Goal: Transaction & Acquisition: Purchase product/service

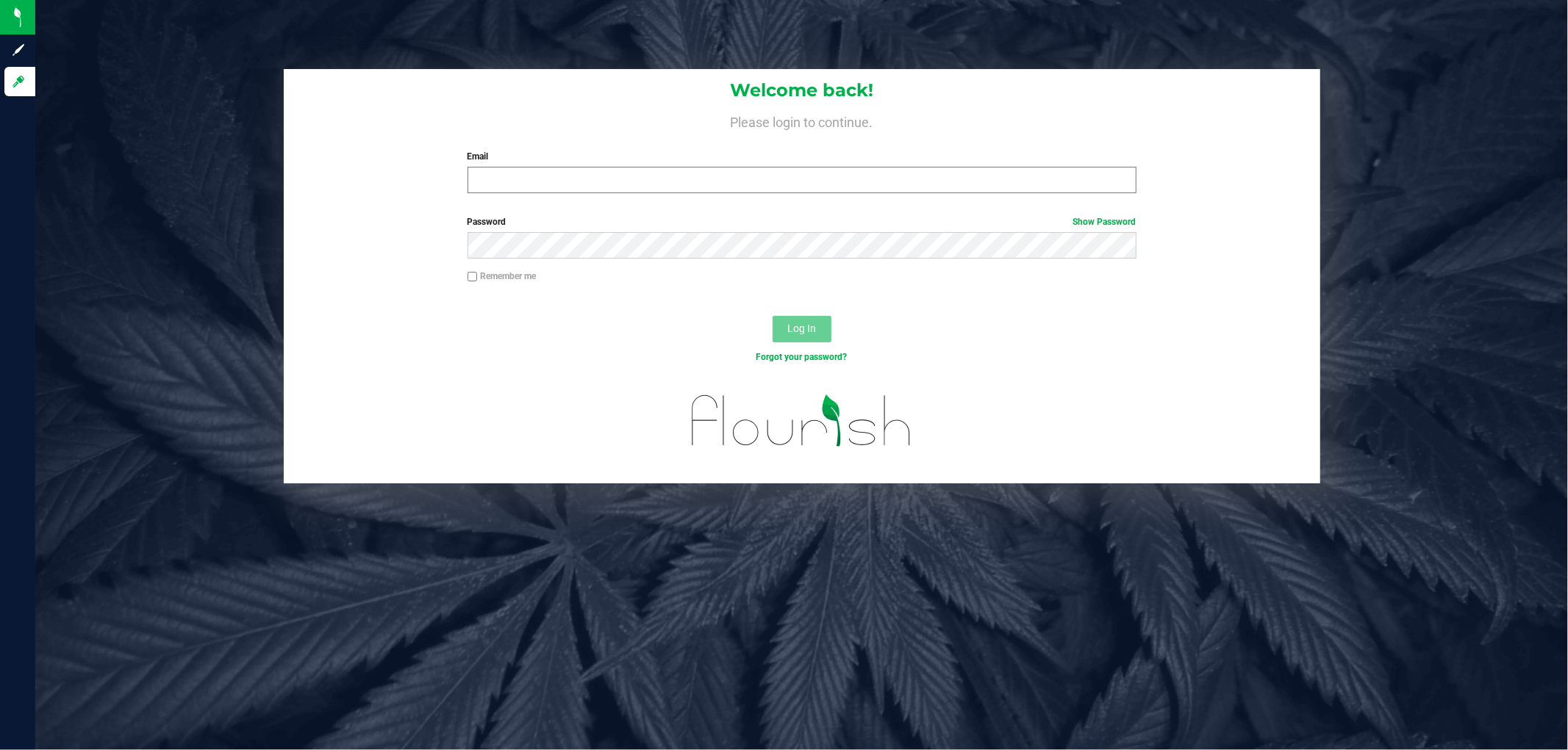
drag, startPoint x: 471, startPoint y: 157, endPoint x: 481, endPoint y: 180, distance: 25.1
click at [480, 178] on div "Email Required Please format your email correctly." at bounding box center [801, 171] width 691 height 43
click at [481, 180] on input "Email" at bounding box center [801, 180] width 669 height 27
type input "sfrick@liveparallel.com"
click at [802, 327] on span "Log In" at bounding box center [801, 329] width 29 height 12
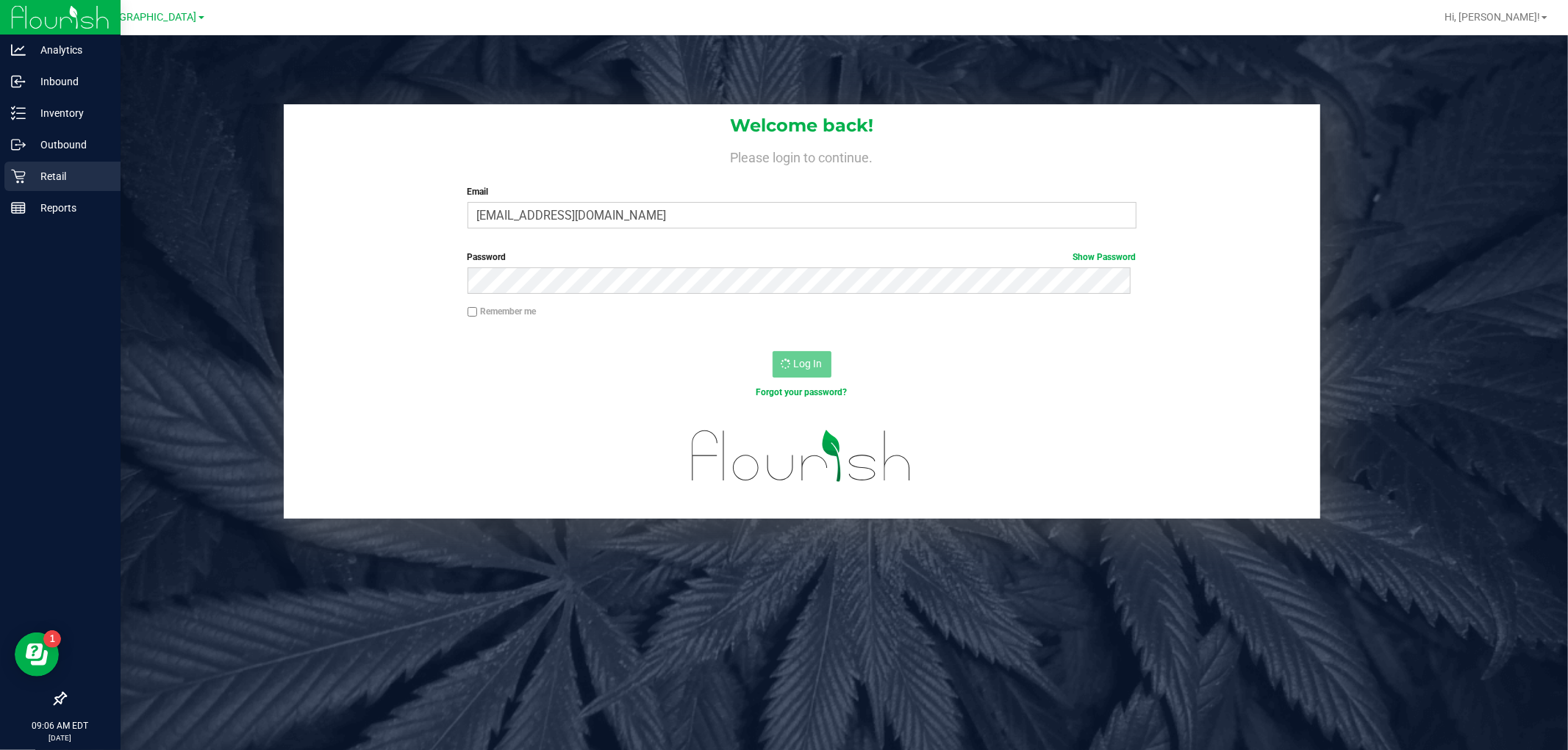
click at [66, 181] on p "Retail" at bounding box center [70, 176] width 88 height 17
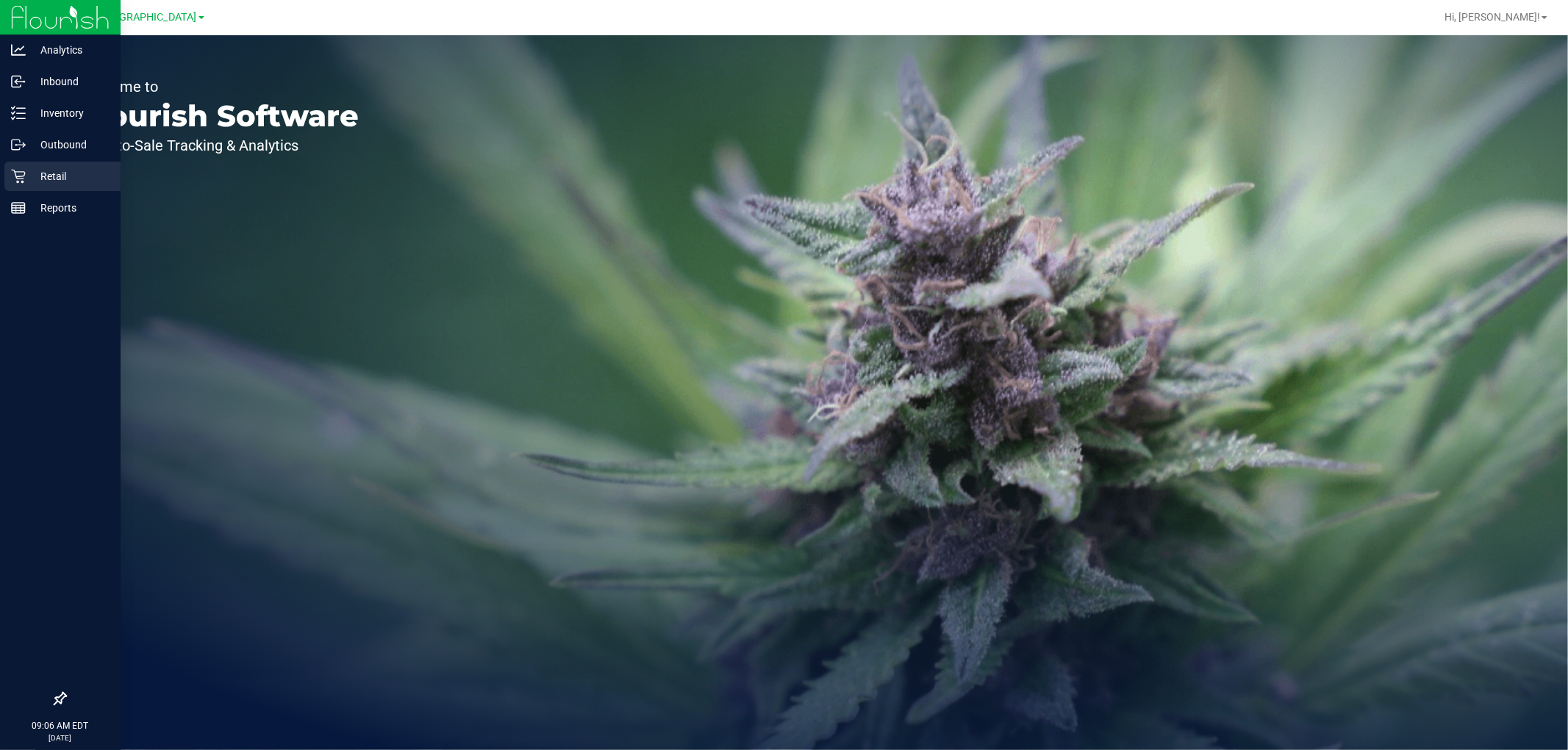
click at [42, 187] on div "Retail" at bounding box center [62, 176] width 116 height 29
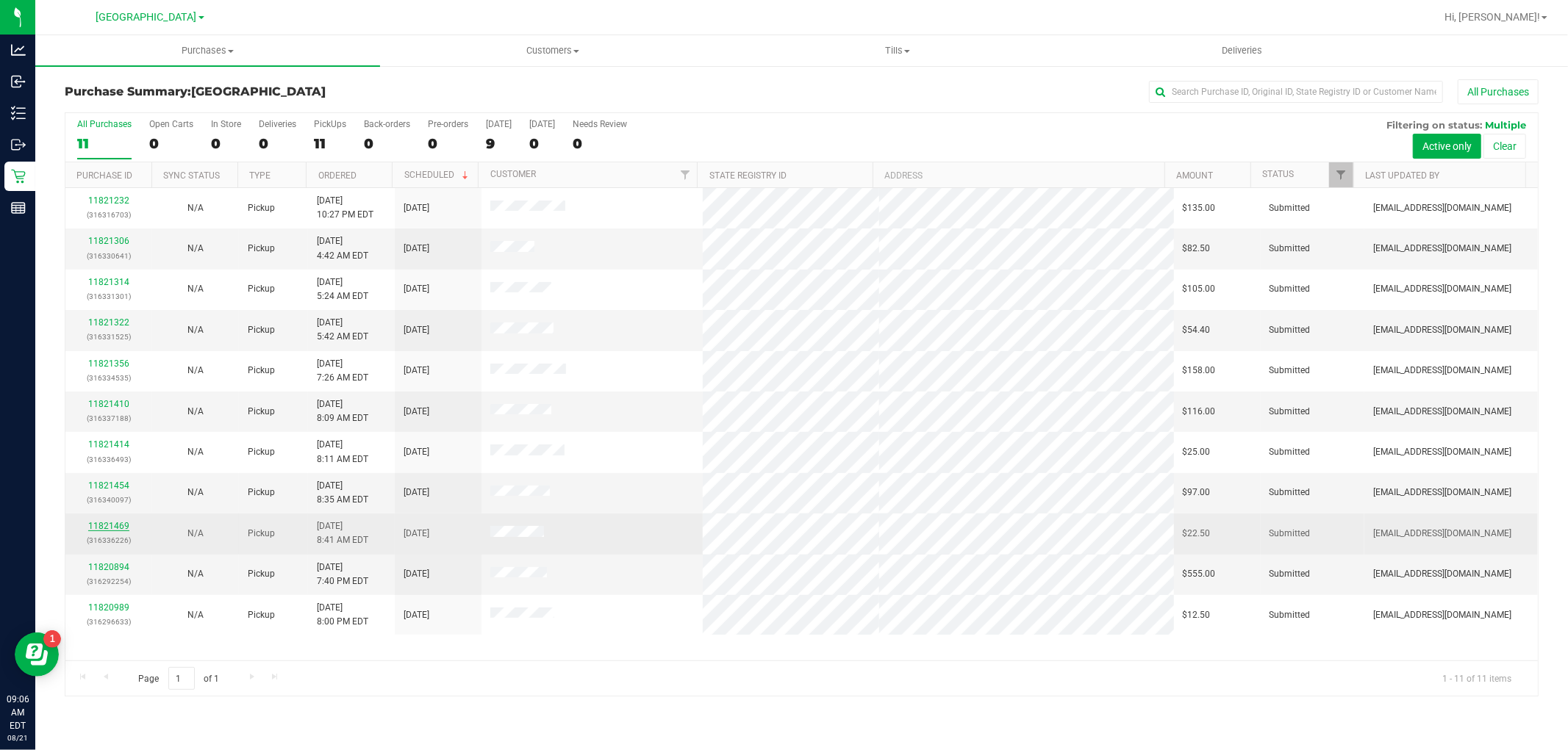
click at [109, 529] on link "11821469" at bounding box center [109, 526] width 42 height 10
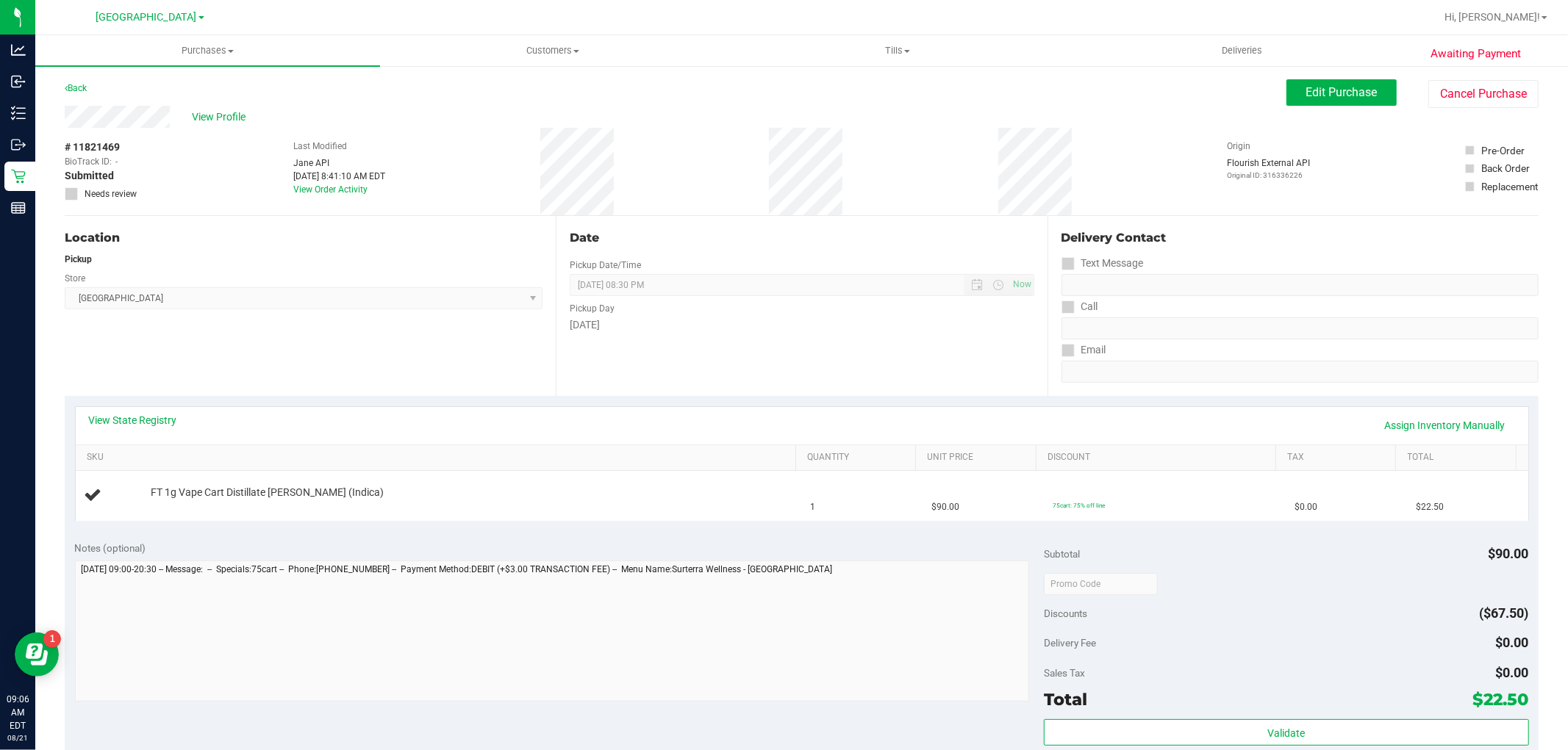
drag, startPoint x: 355, startPoint y: 348, endPoint x: 349, endPoint y: 342, distance: 8.5
click at [355, 347] on div "Location Pickup Store Boynton Beach WC Select Store Bonita Springs WC Boynton B…" at bounding box center [310, 306] width 491 height 180
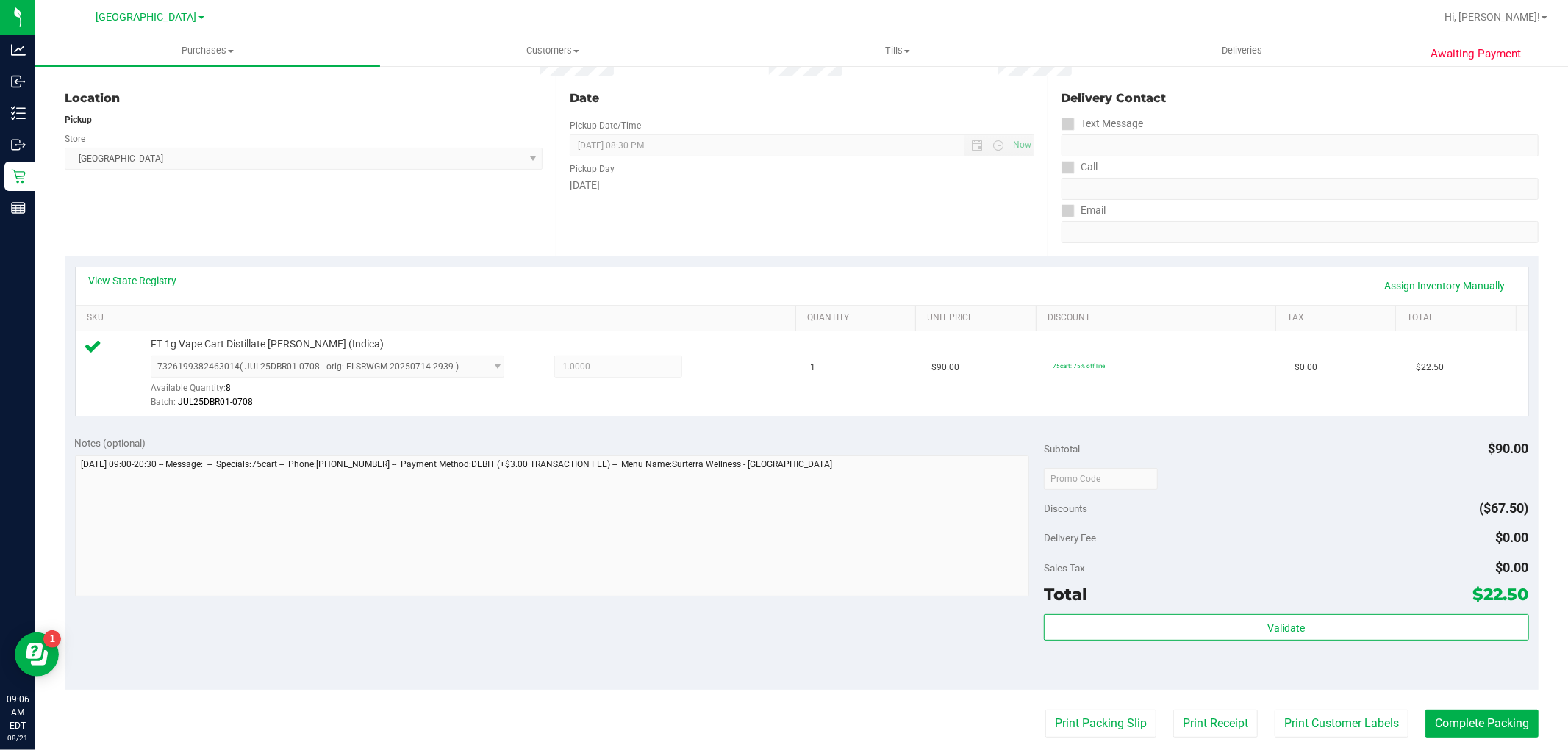
scroll to position [326, 0]
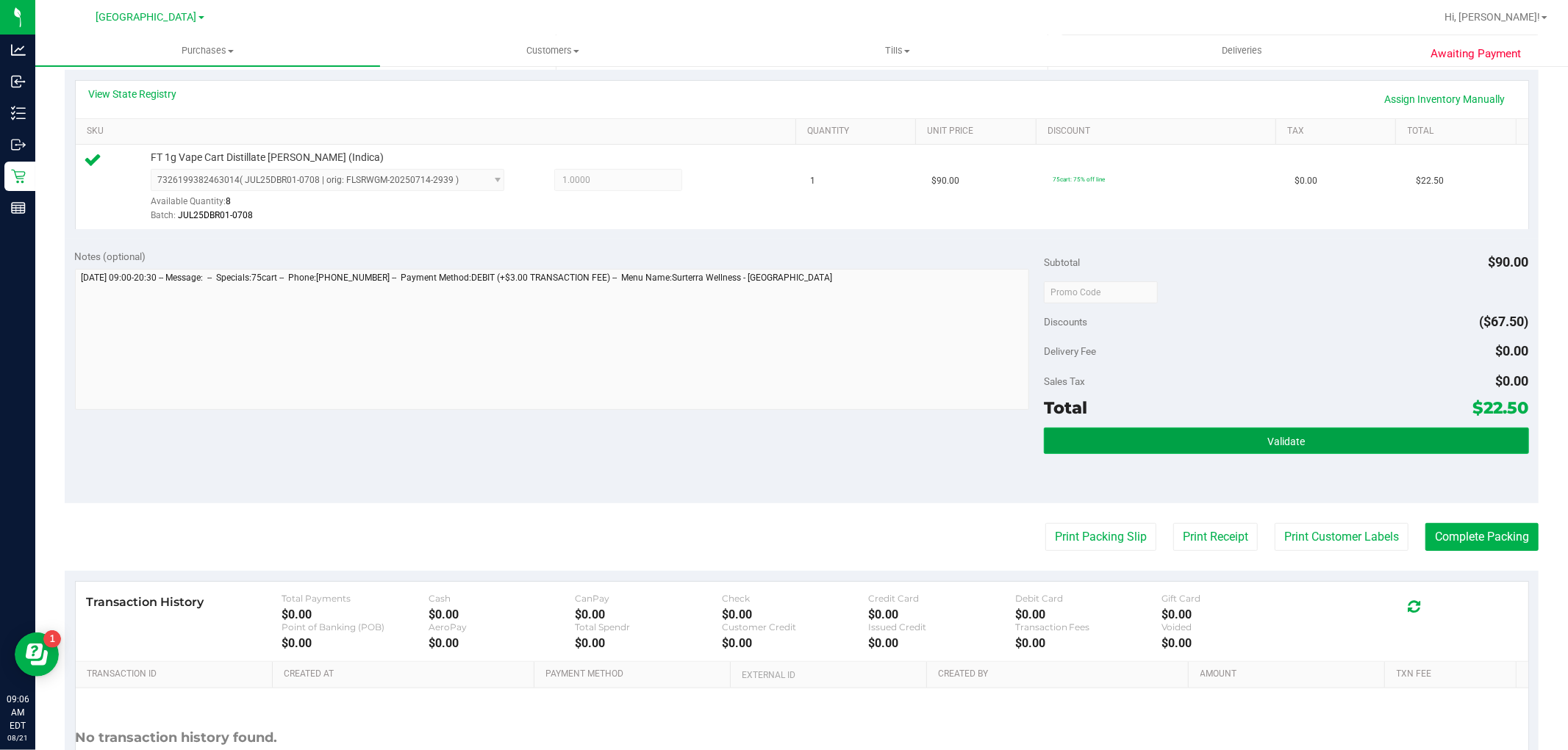
click at [1292, 445] on span "Validate" at bounding box center [1285, 442] width 37 height 12
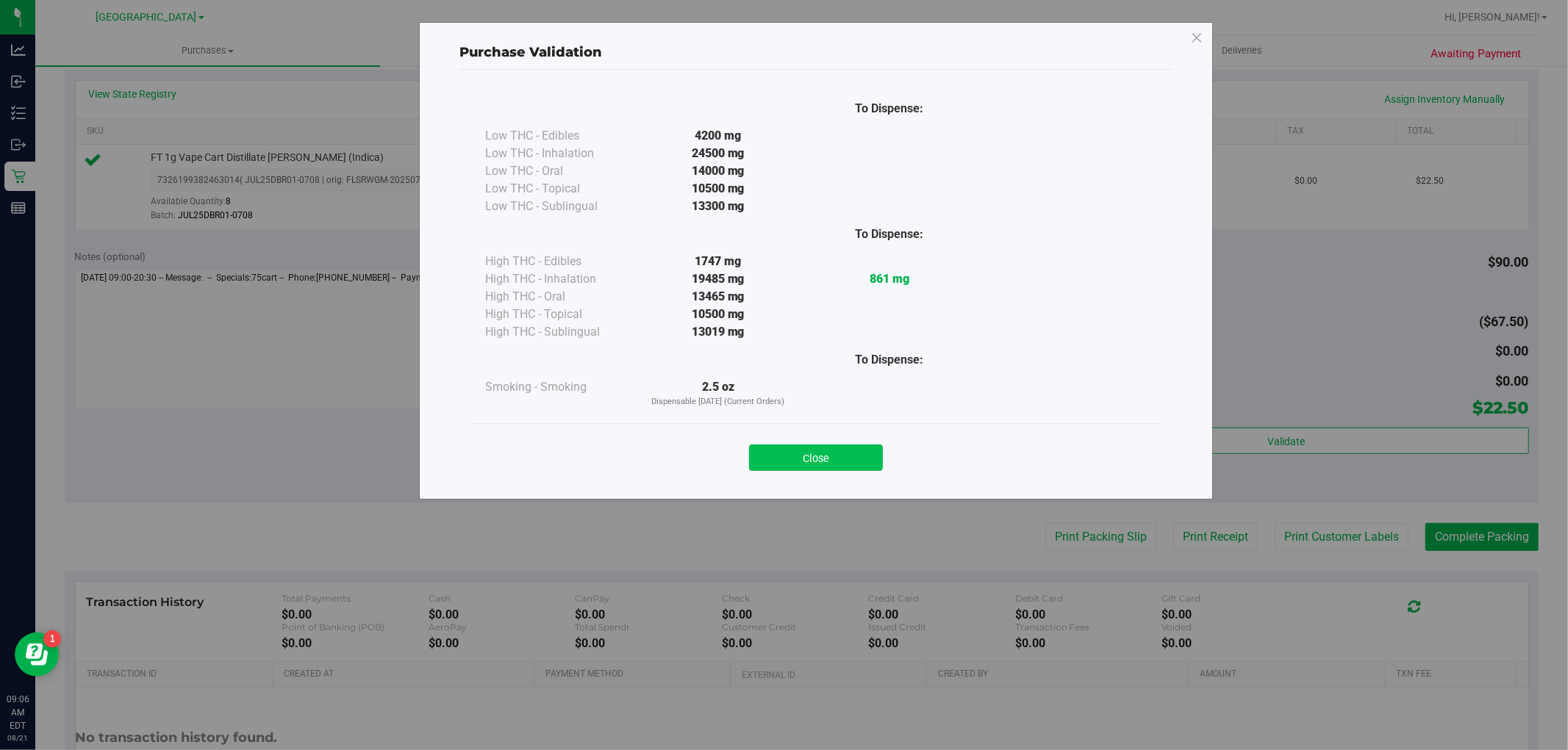
click at [842, 459] on button "Close" at bounding box center [815, 458] width 134 height 27
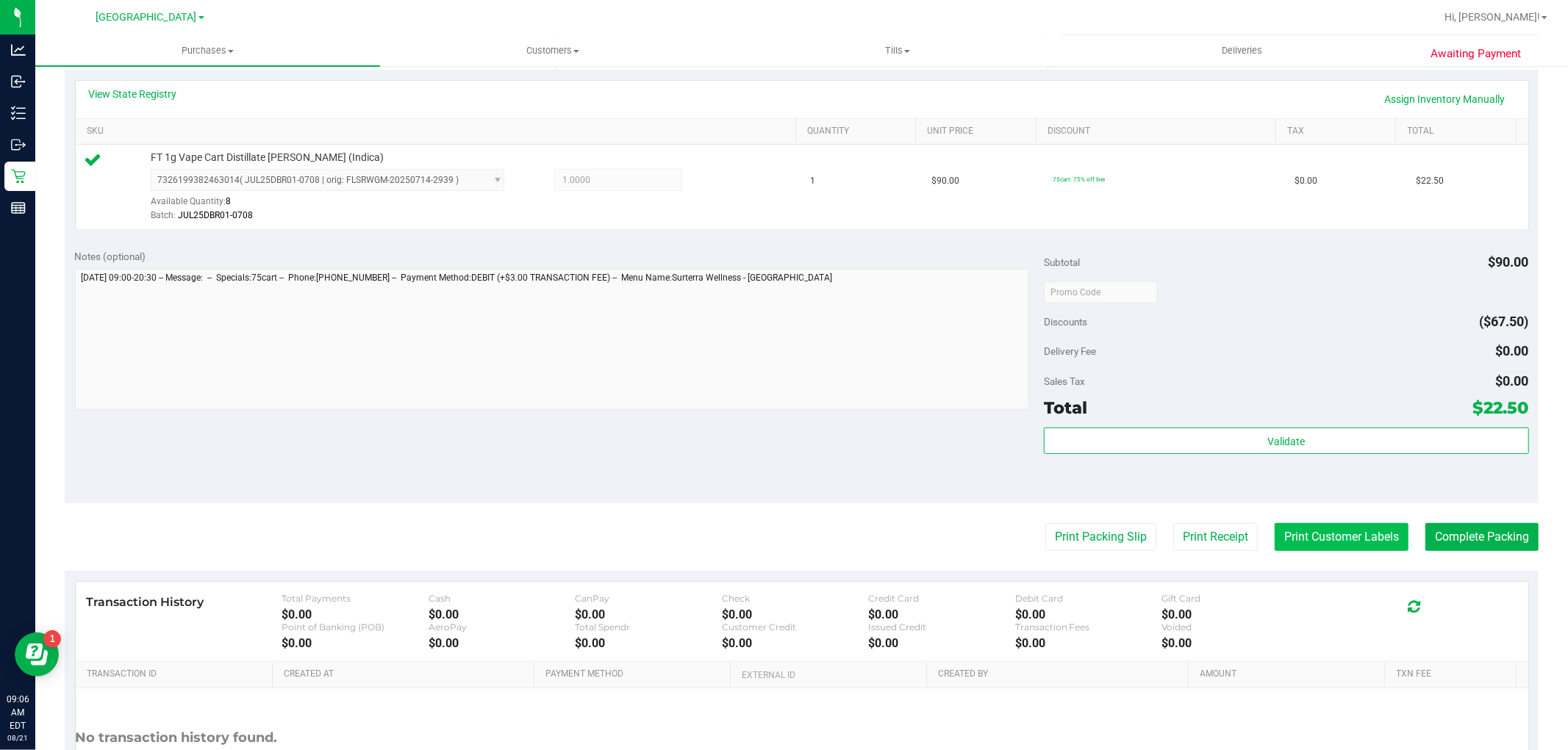
click at [1332, 528] on button "Print Customer Labels" at bounding box center [1341, 537] width 134 height 28
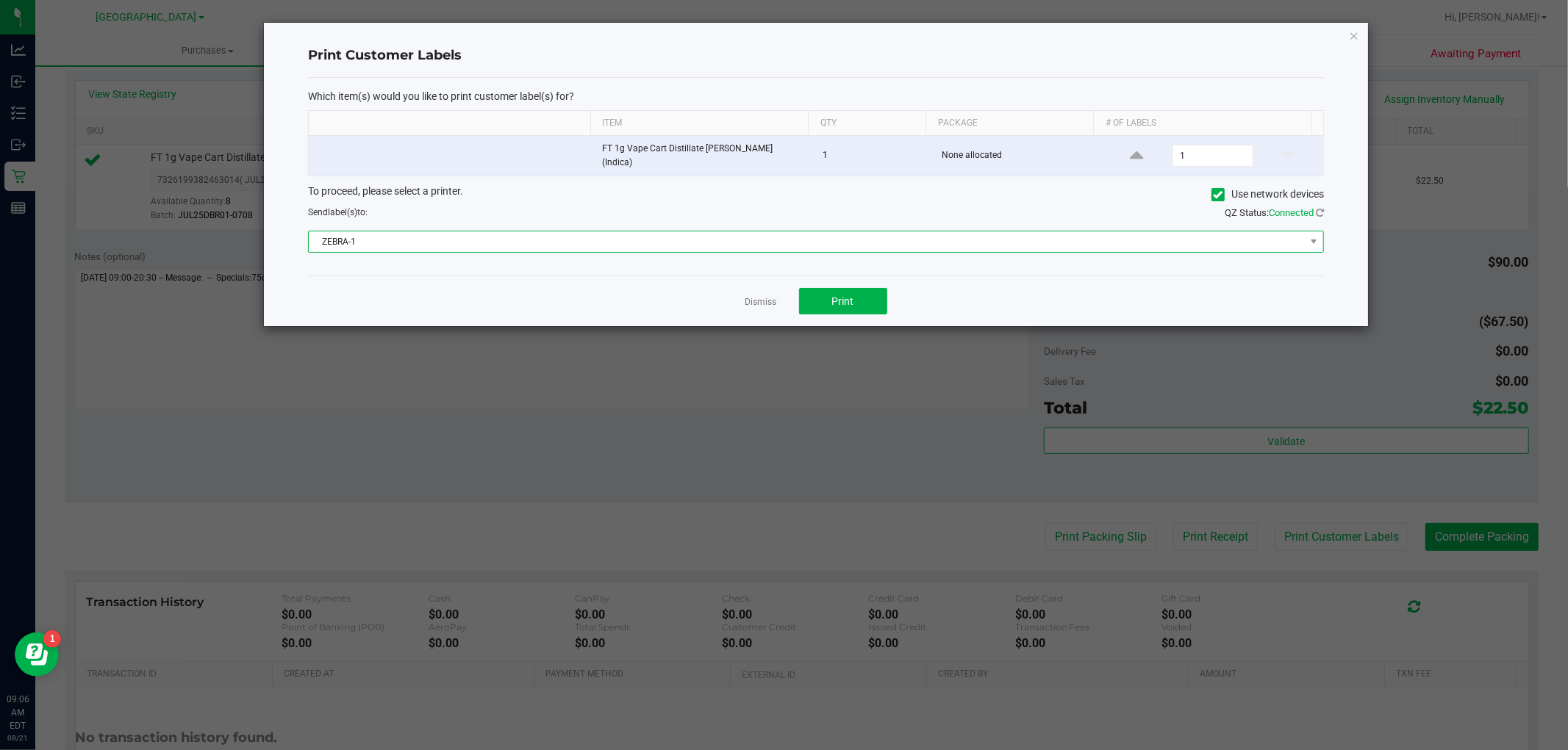
click at [517, 232] on span "ZEBRA-1" at bounding box center [806, 242] width 996 height 21
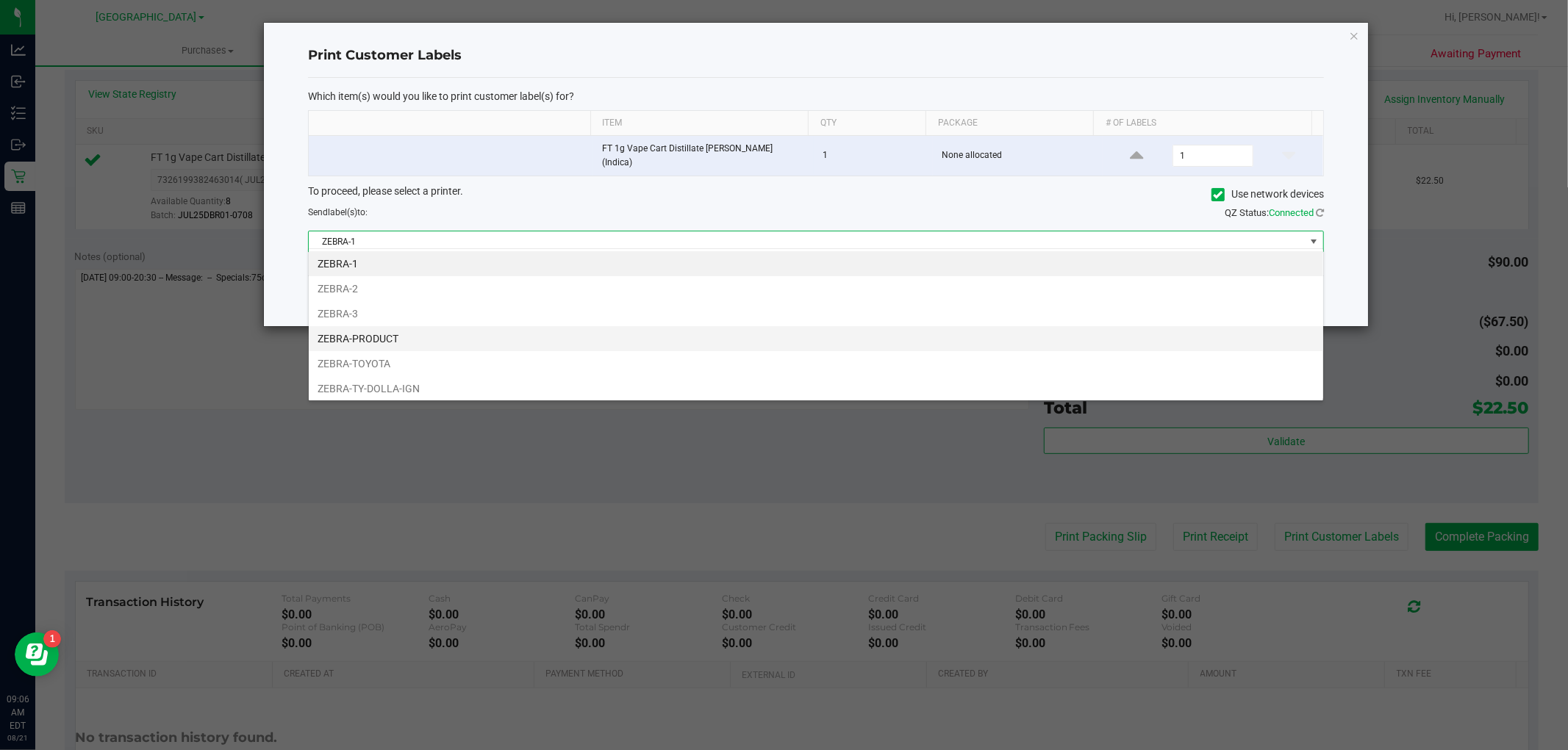
scroll to position [28, 0]
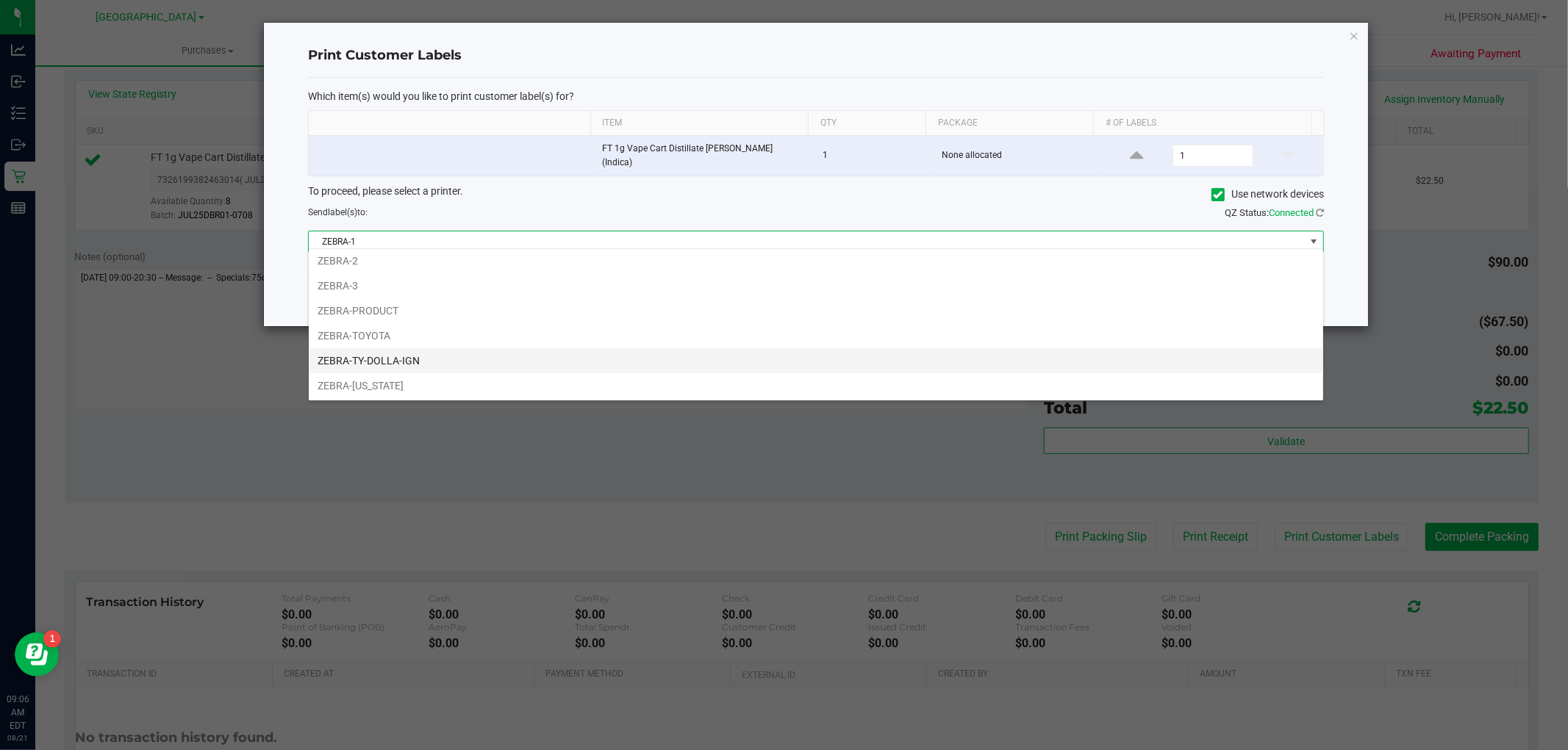
click at [441, 351] on li "ZEBRA-TY-DOLLA-IGN" at bounding box center [816, 361] width 1014 height 25
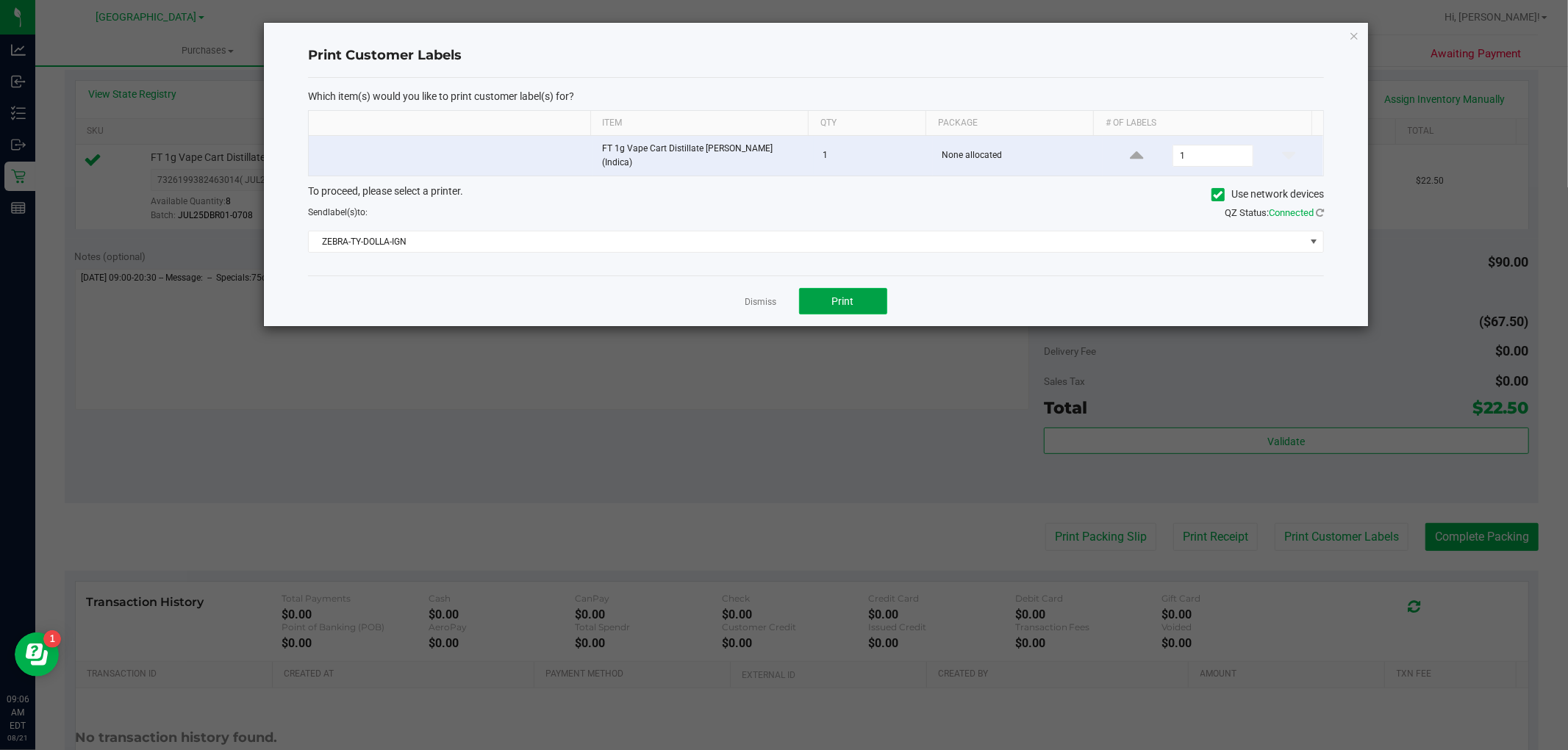
click at [880, 294] on button "Print" at bounding box center [843, 301] width 88 height 27
click at [758, 297] on link "Dismiss" at bounding box center [761, 302] width 32 height 12
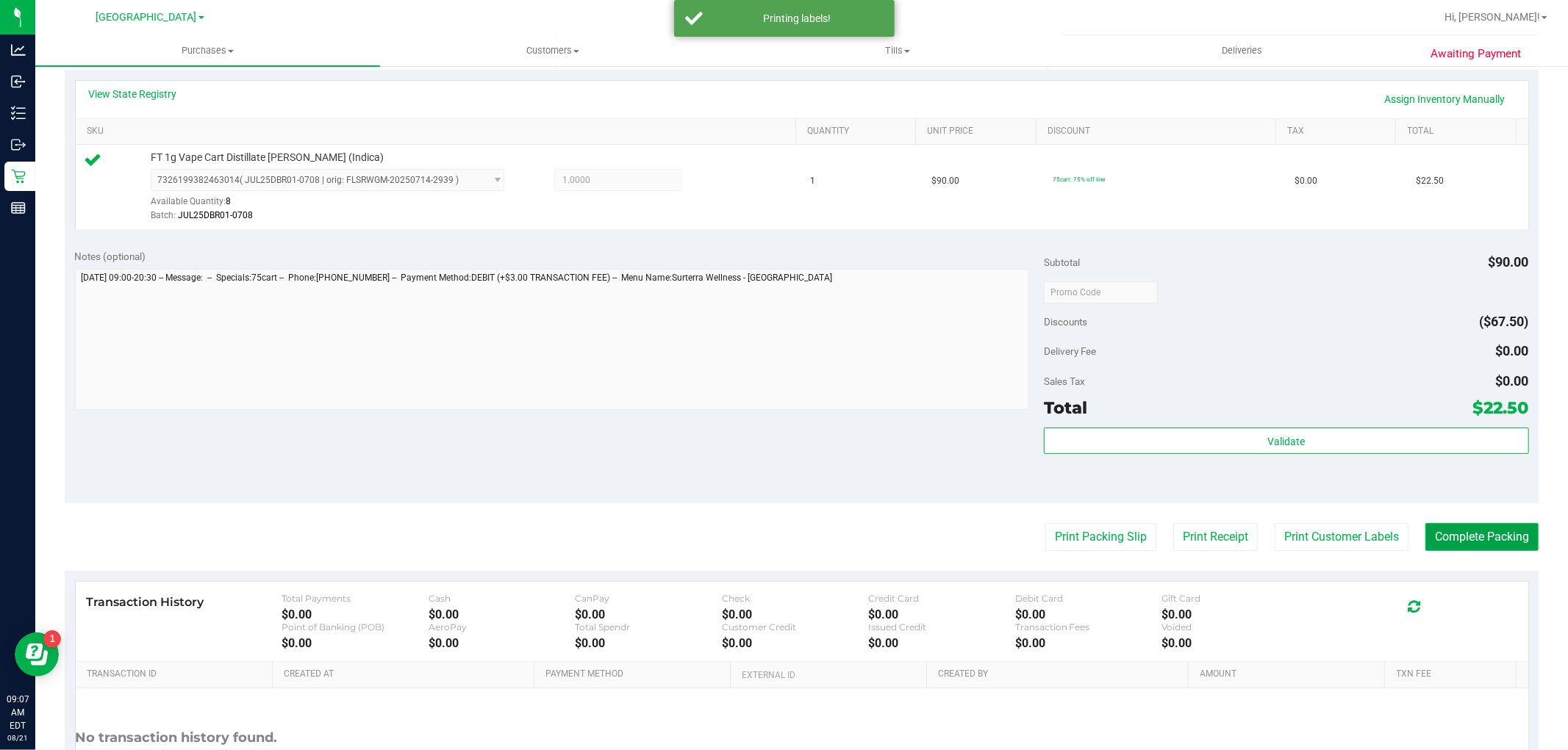
click at [1453, 530] on button "Complete Packing" at bounding box center [1481, 537] width 113 height 28
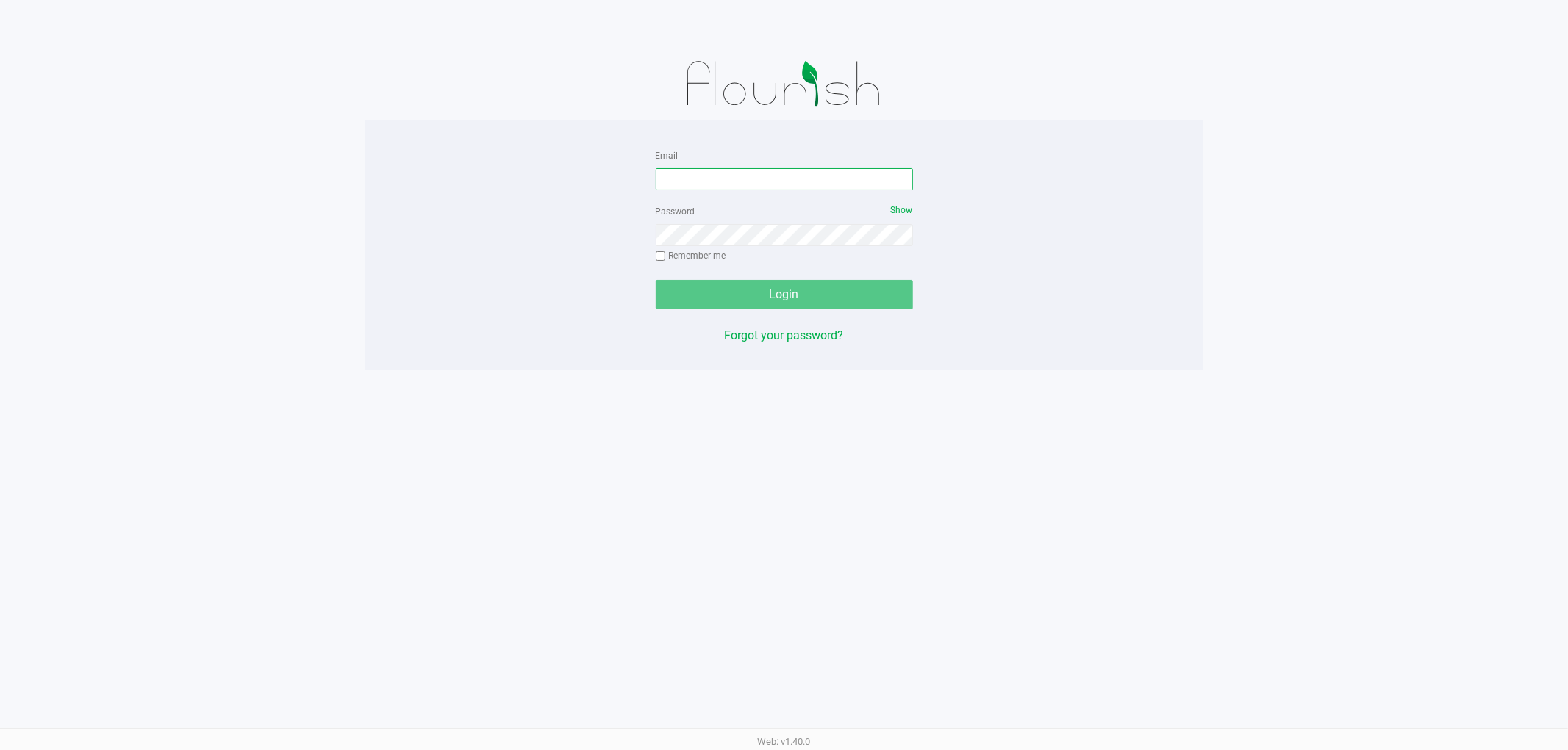
click at [733, 183] on input "Email" at bounding box center [784, 178] width 257 height 22
type input "[EMAIL_ADDRESS][DOMAIN_NAME]"
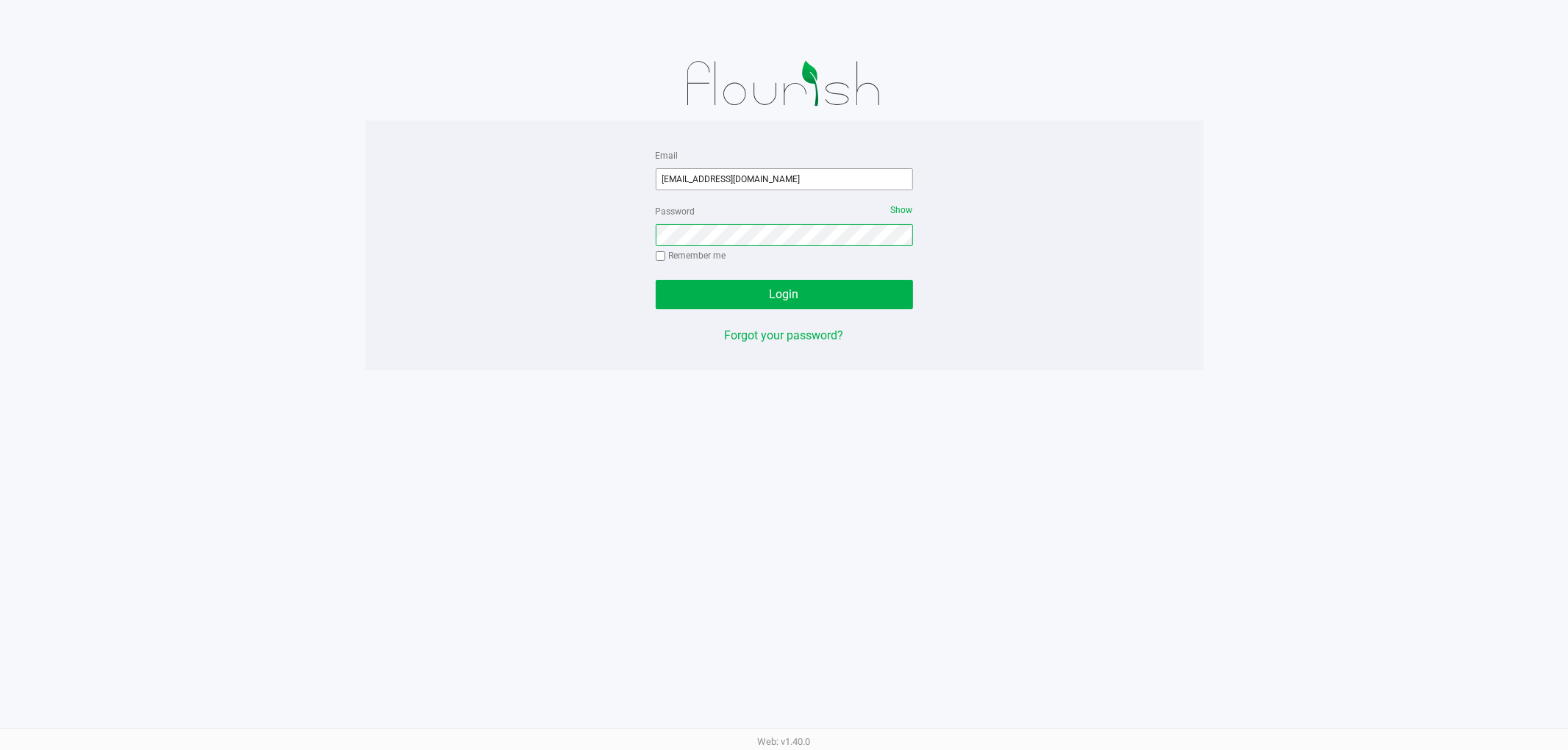
click at [656, 280] on button "Login" at bounding box center [784, 295] width 257 height 29
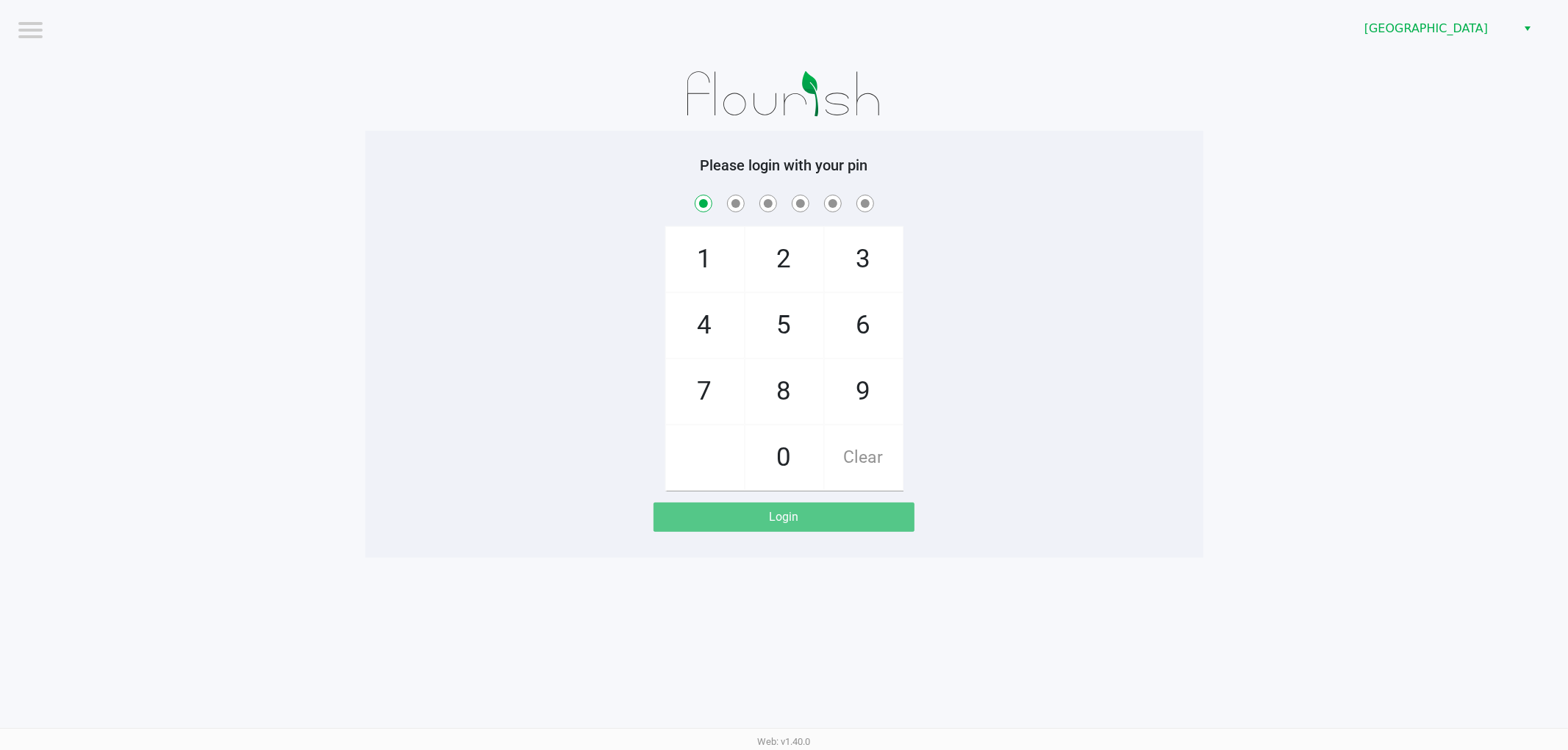
checkbox input "true"
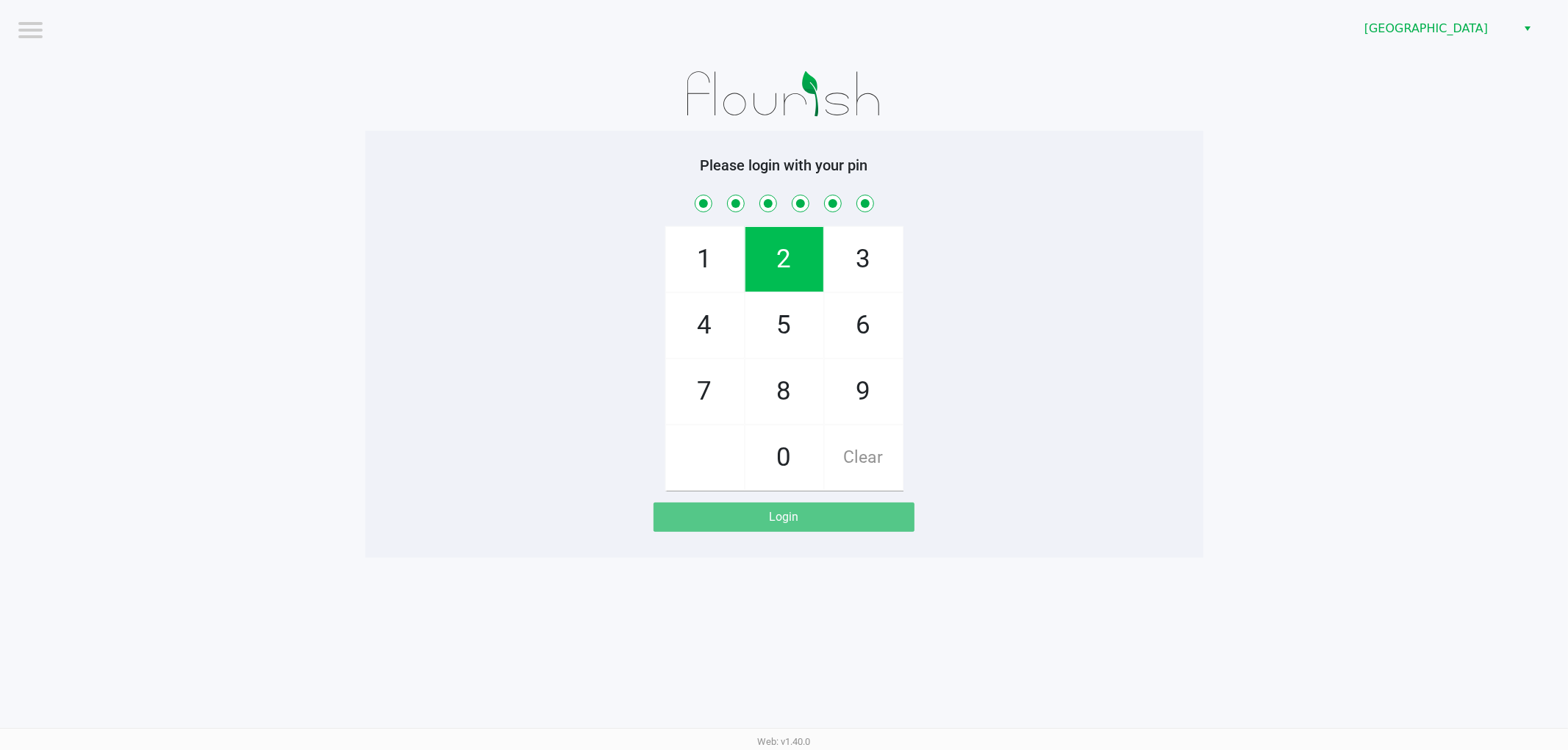
checkbox input "true"
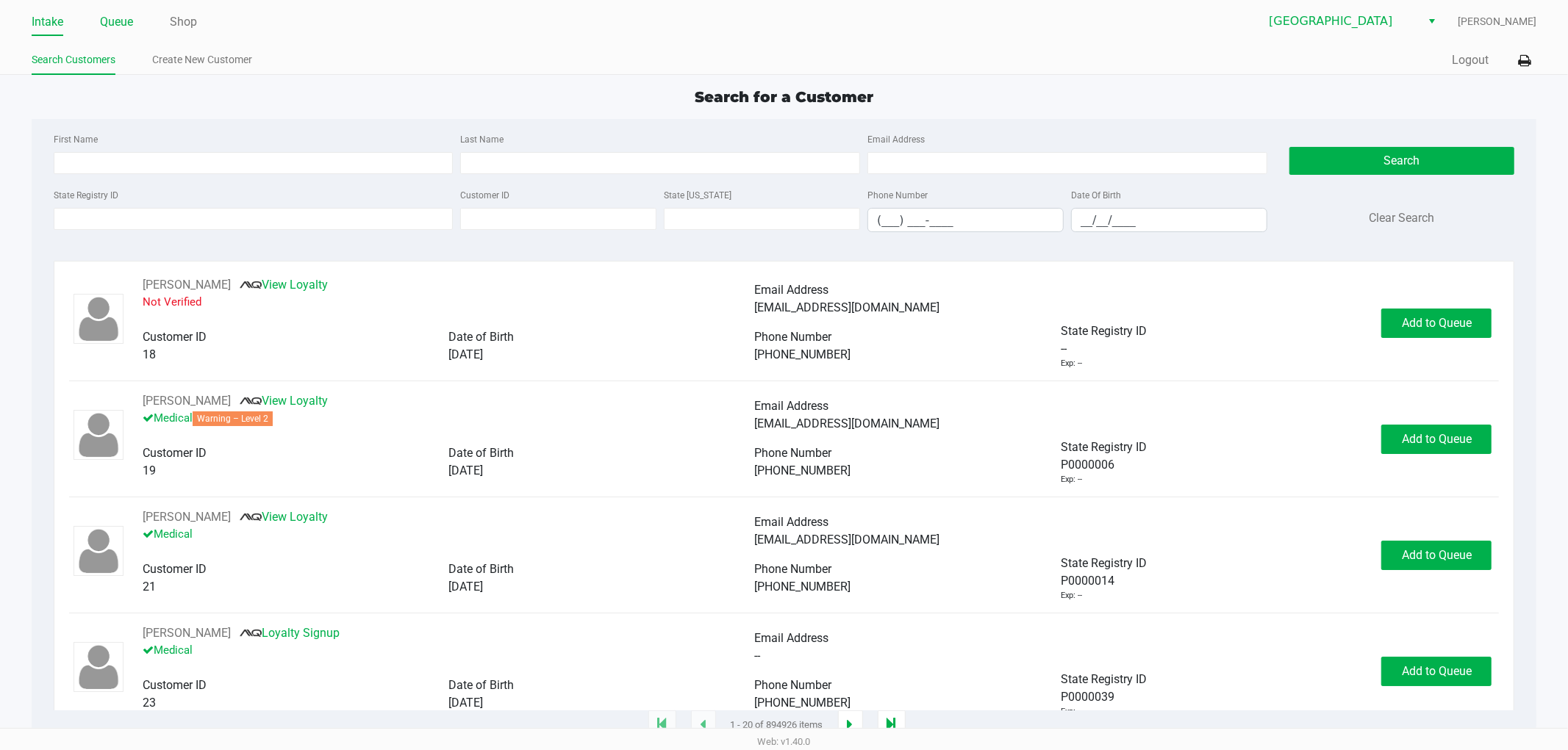
click at [115, 28] on link "Queue" at bounding box center [117, 22] width 33 height 21
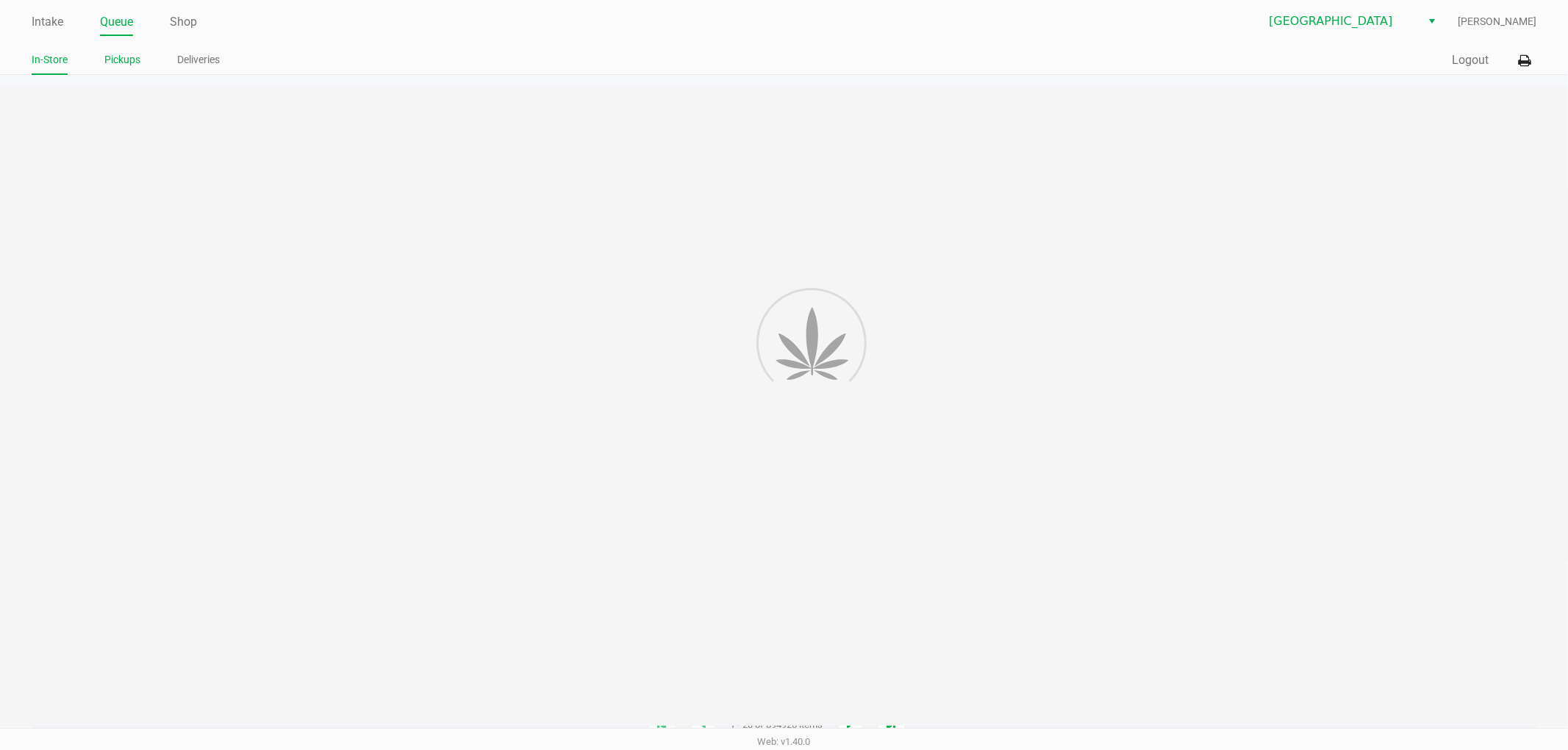
click at [115, 56] on link "Pickups" at bounding box center [123, 60] width 36 height 18
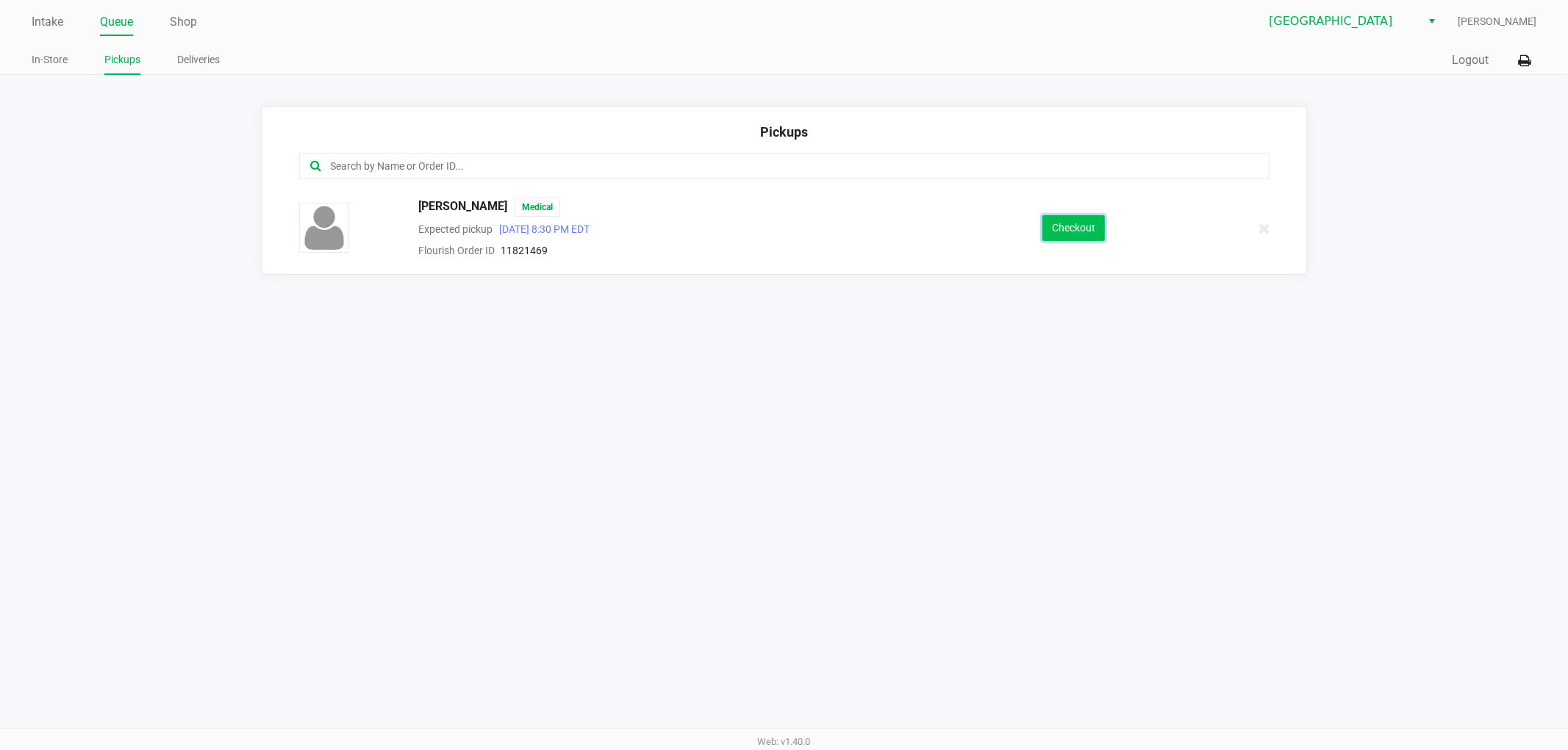
click at [1078, 235] on button "Checkout" at bounding box center [1073, 228] width 62 height 26
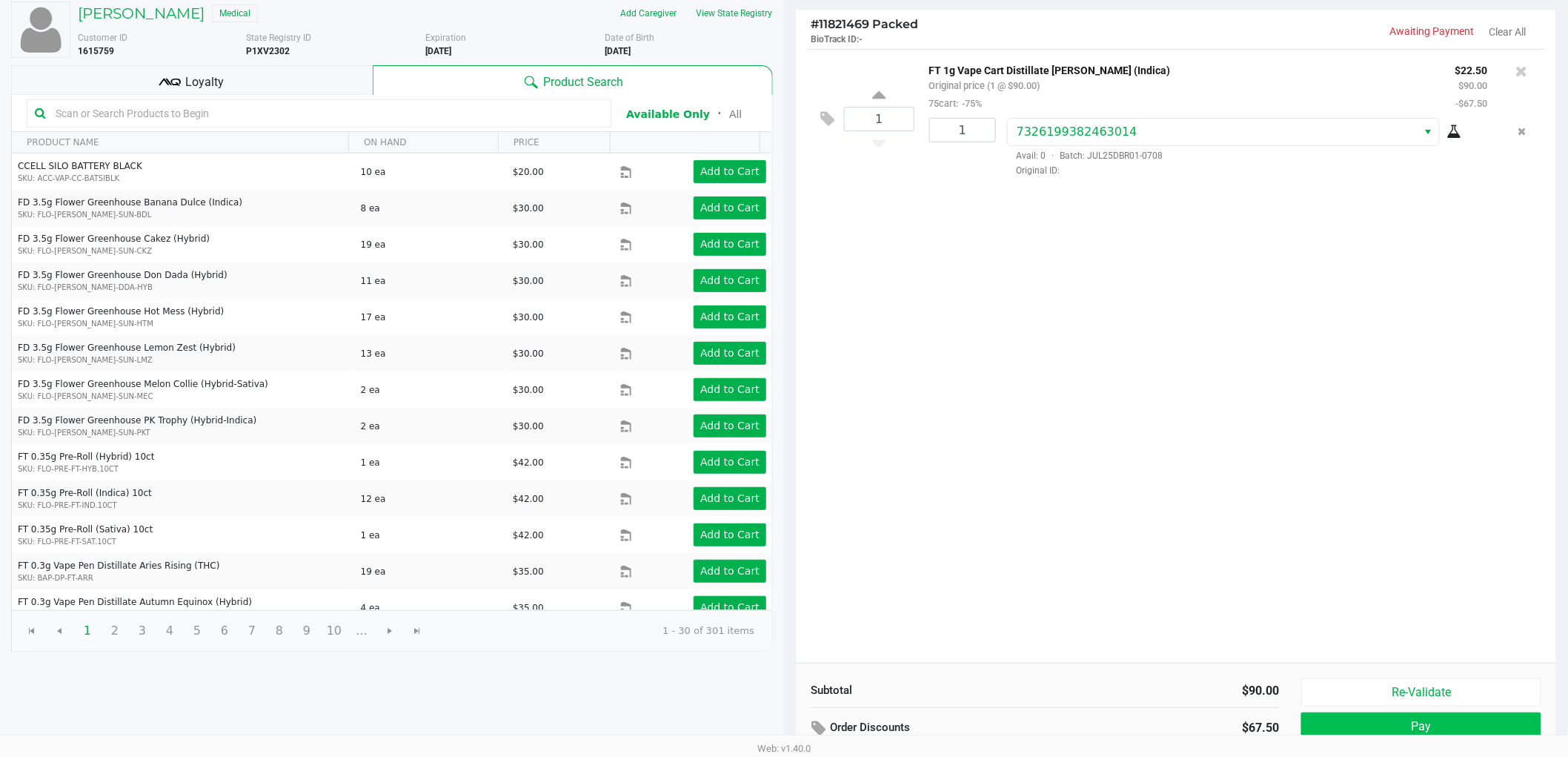
scroll to position [153, 0]
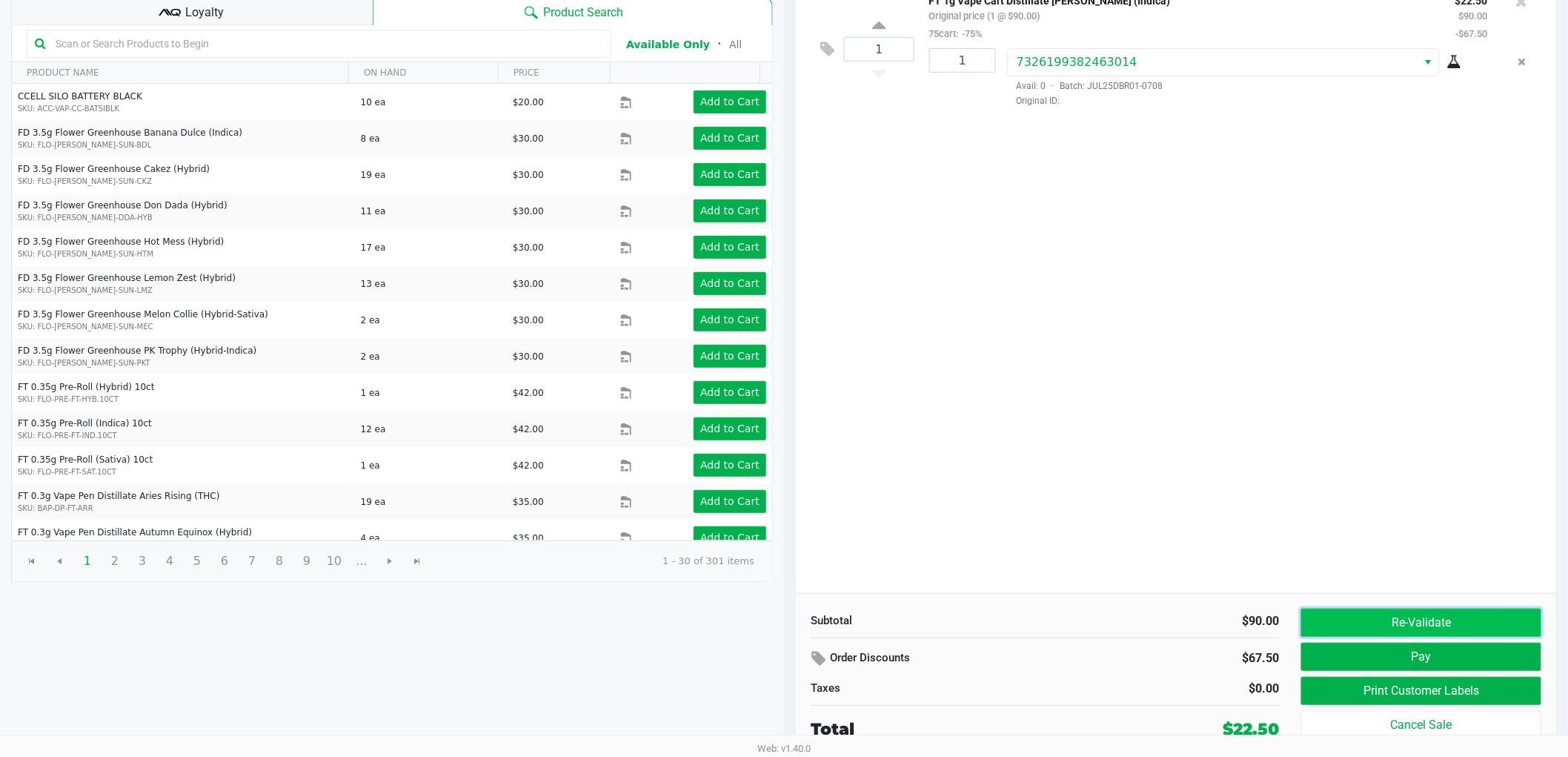
click at [1457, 623] on button "Re-Validate" at bounding box center [1421, 623] width 240 height 28
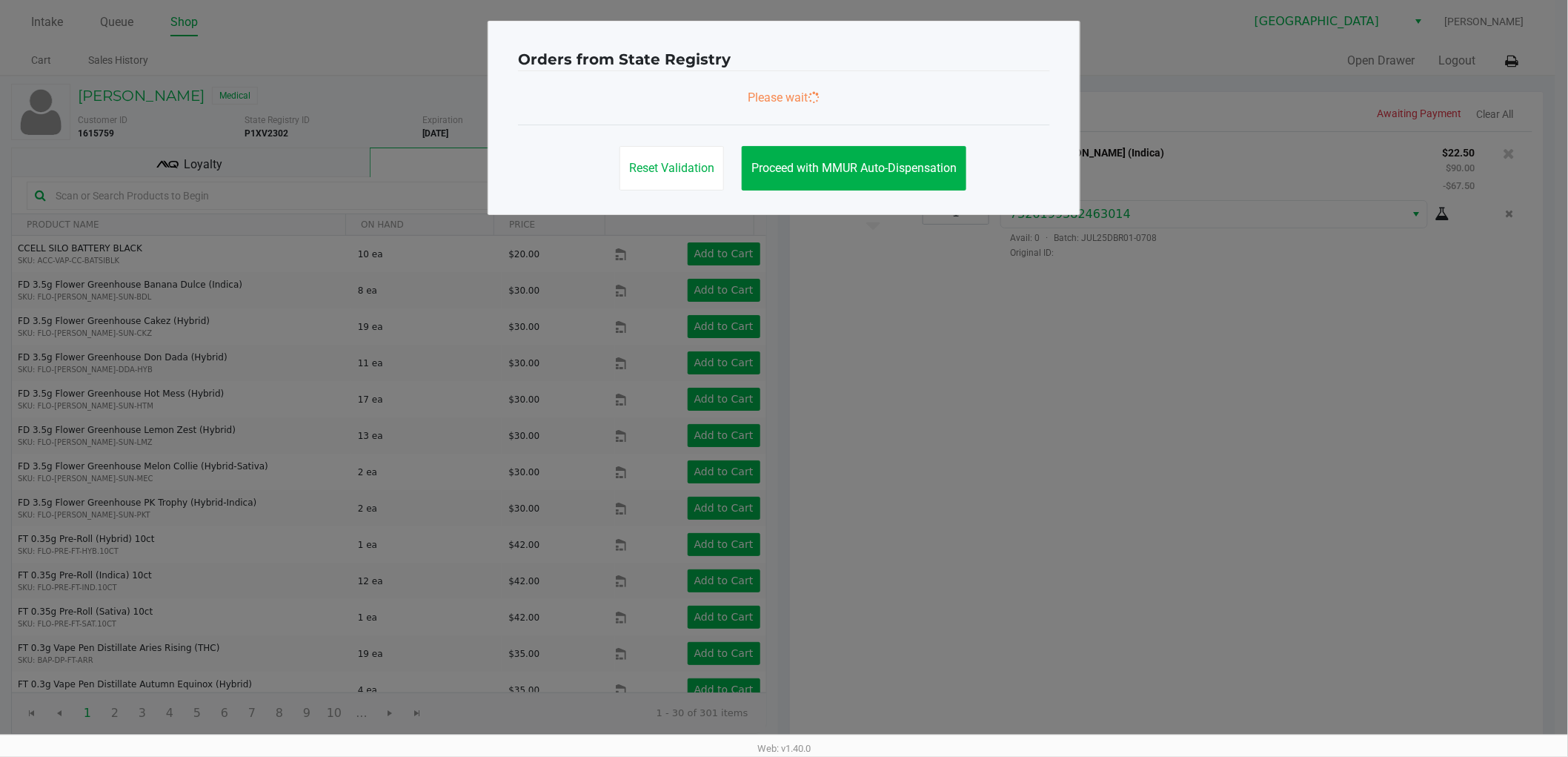
scroll to position [0, 0]
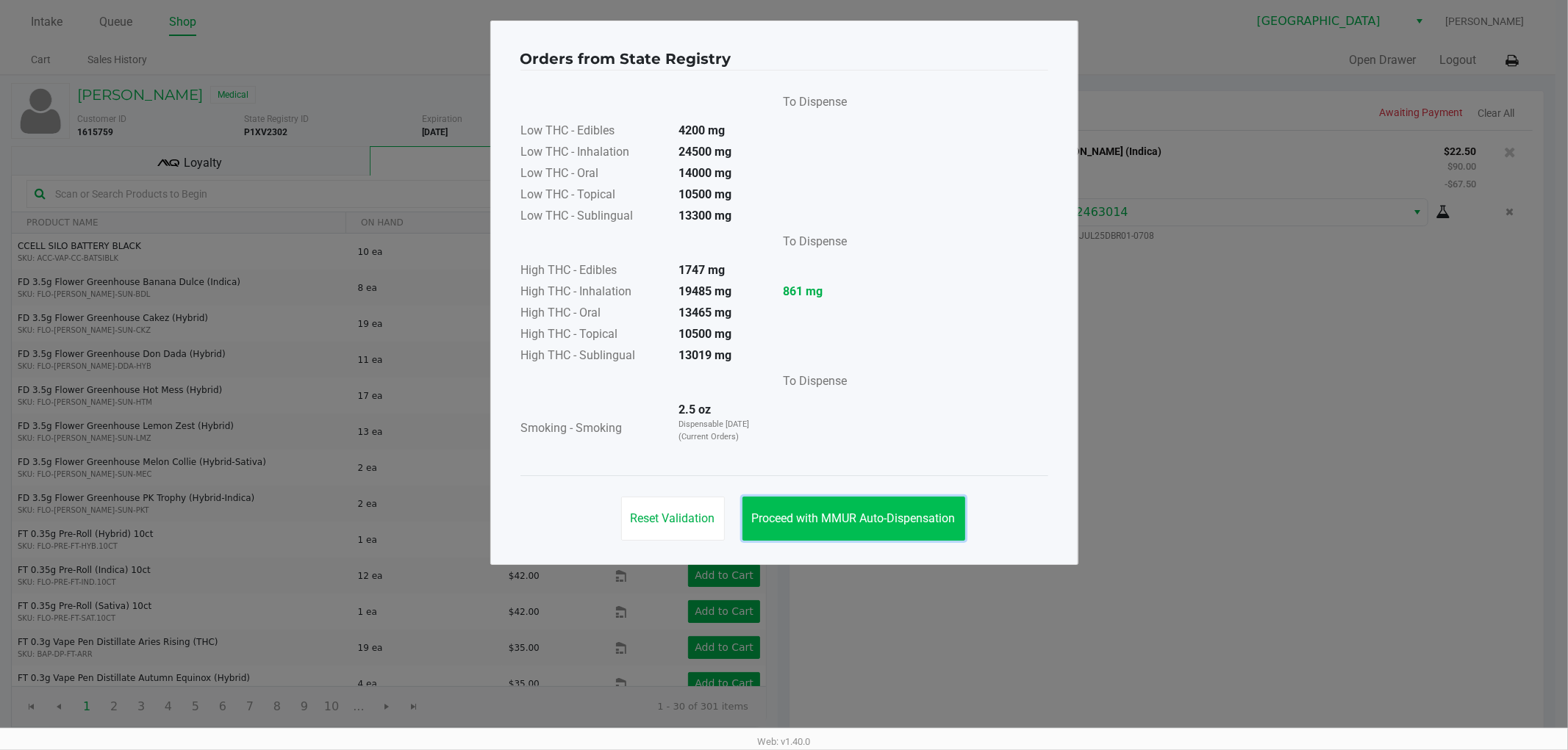
click at [851, 519] on span "Proceed with MMUR Auto-Dispensation" at bounding box center [853, 518] width 203 height 14
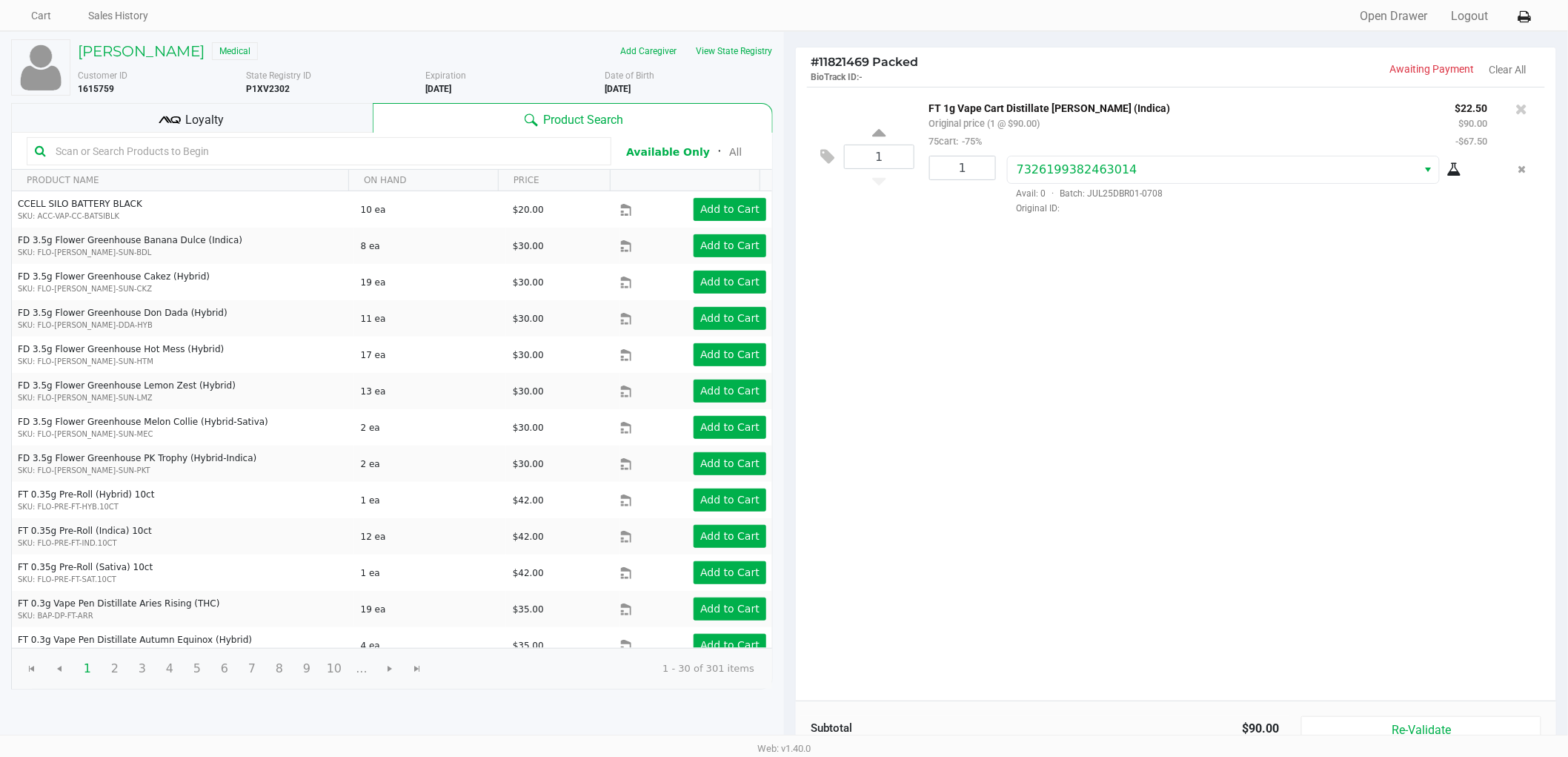
scroll to position [153, 0]
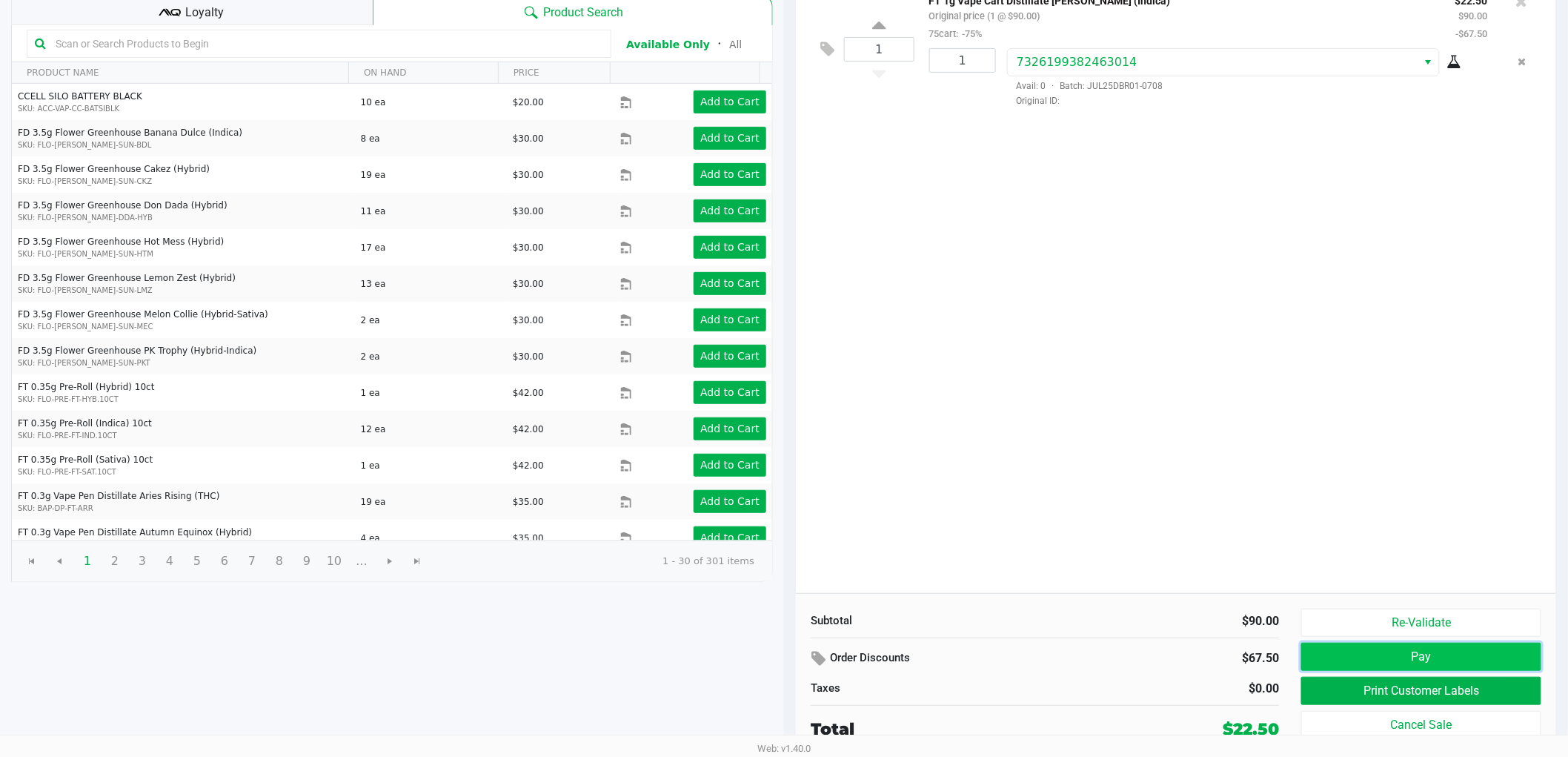
click at [1410, 661] on button "Pay" at bounding box center [1421, 657] width 240 height 28
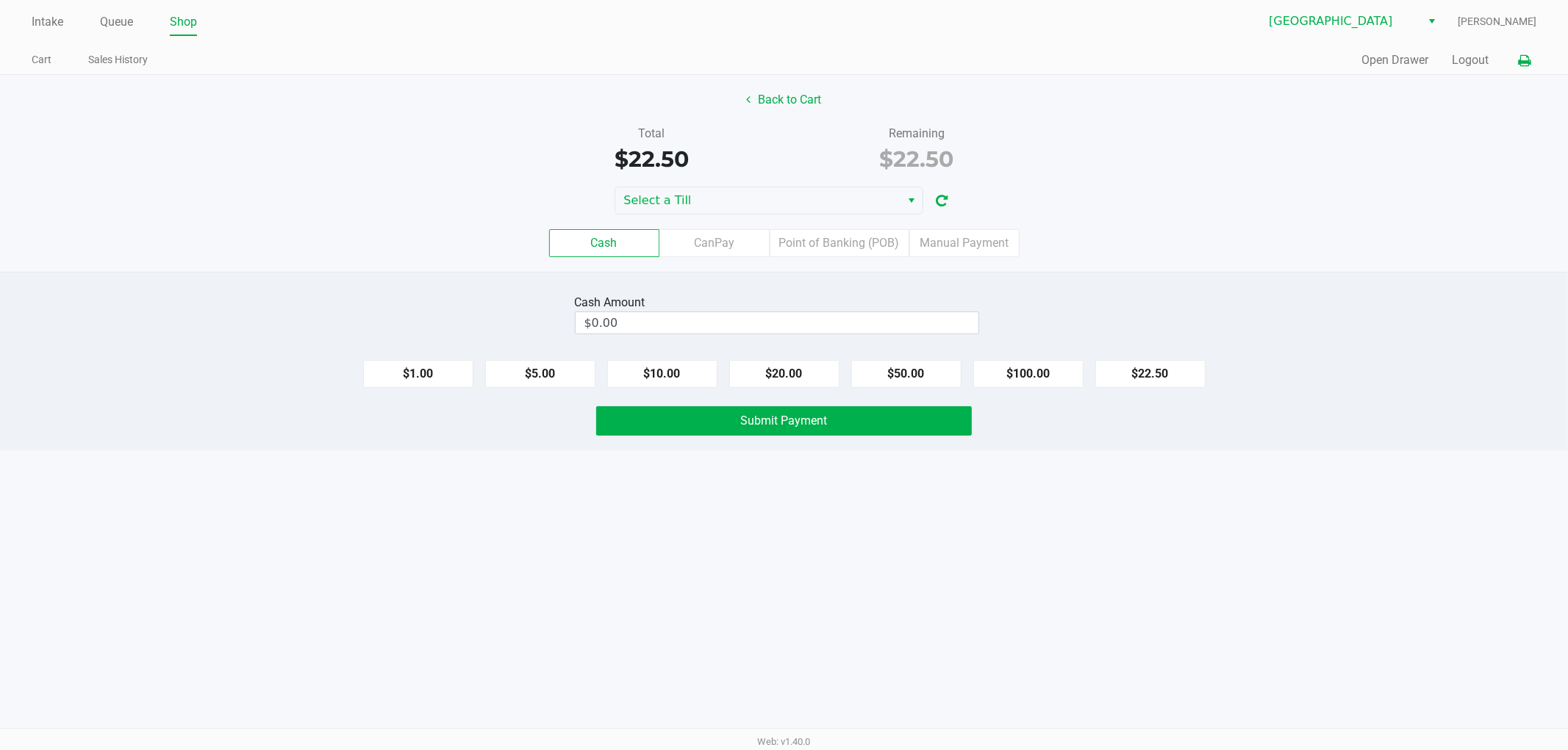
click at [1524, 52] on button at bounding box center [1524, 60] width 24 height 27
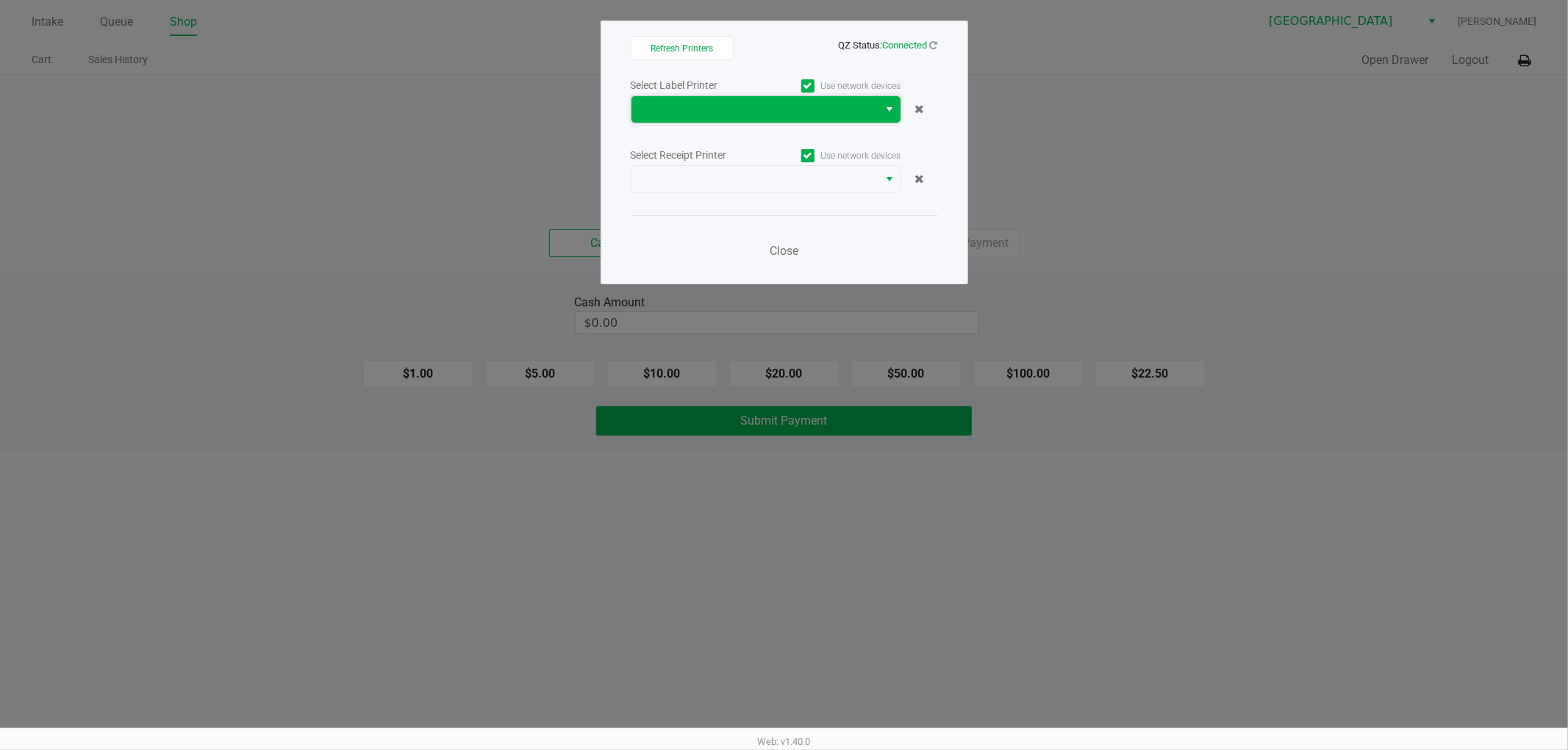
click at [733, 106] on span at bounding box center [755, 109] width 230 height 17
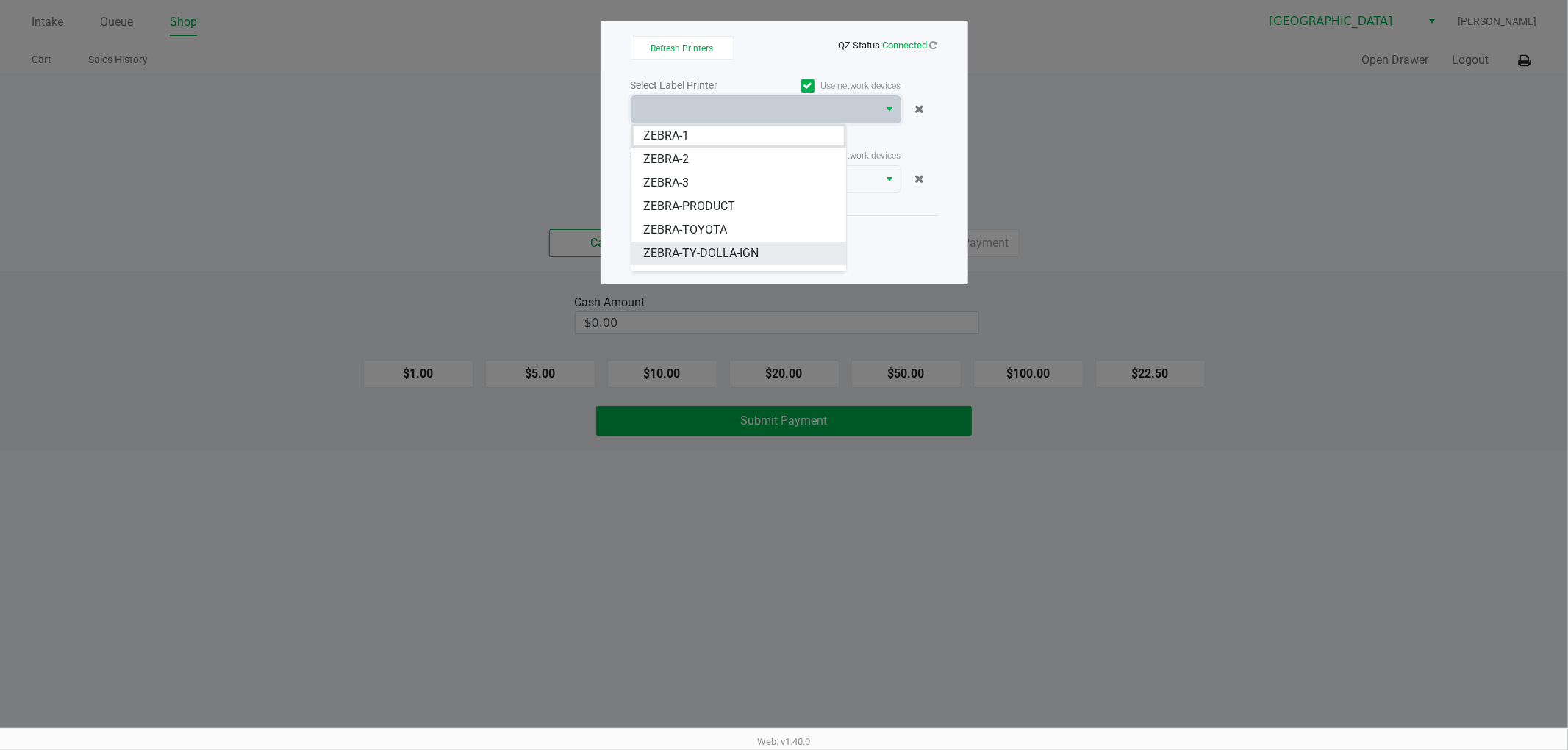
click at [710, 252] on span "ZEBRA-TY-DOLLA-IGN" at bounding box center [700, 253] width 115 height 17
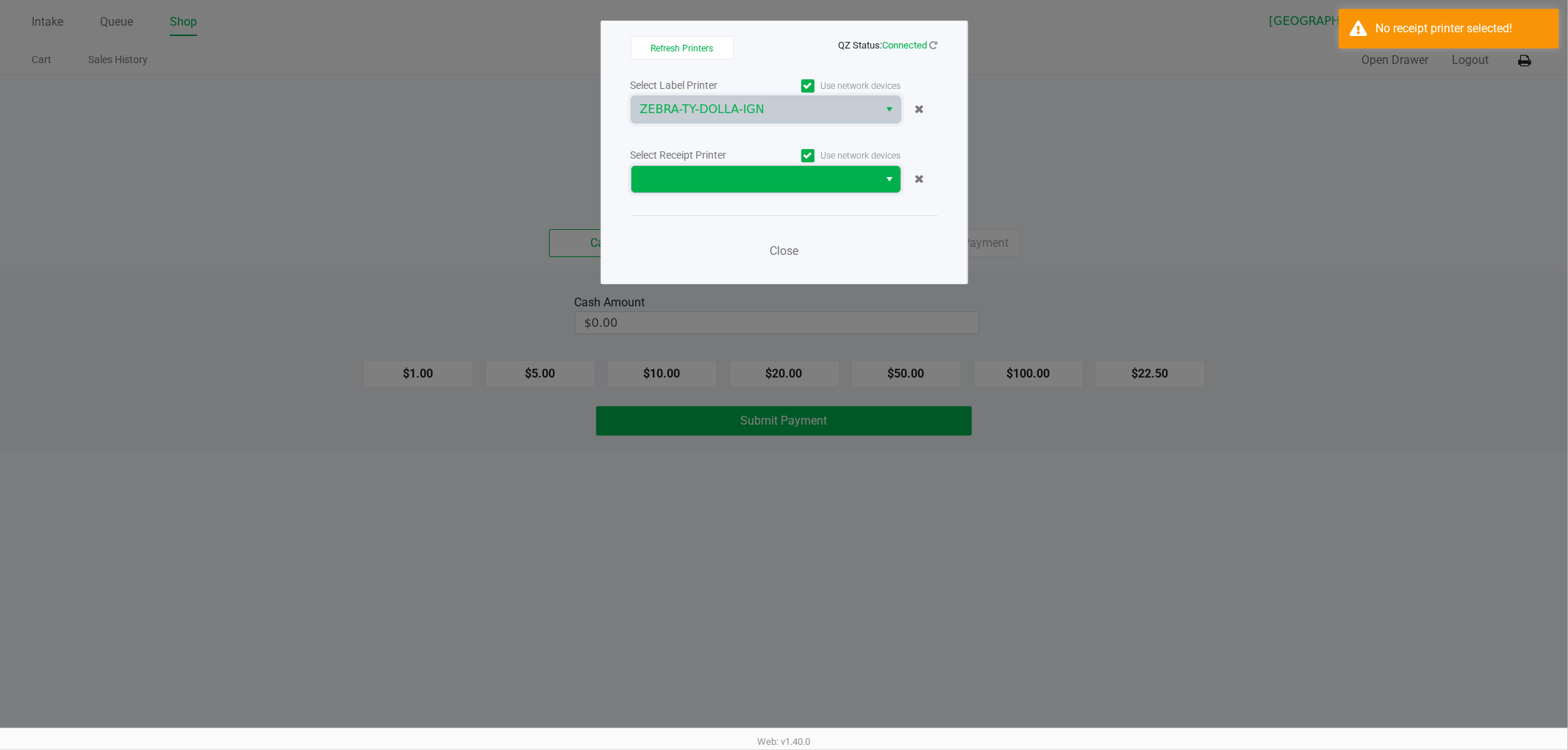
click at [699, 175] on span at bounding box center [755, 179] width 230 height 17
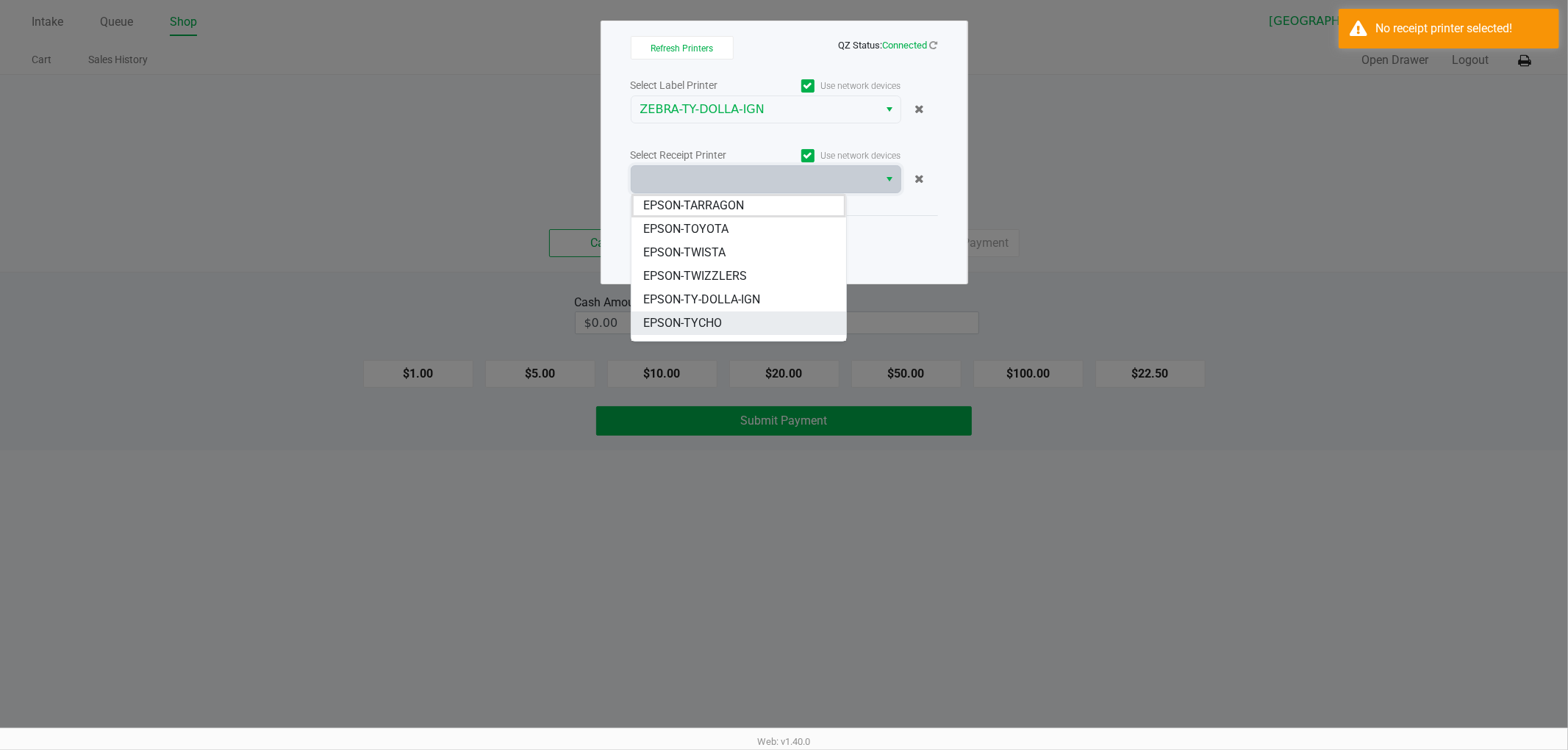
click at [729, 316] on li "EPSON-TYCHO" at bounding box center [739, 323] width 215 height 23
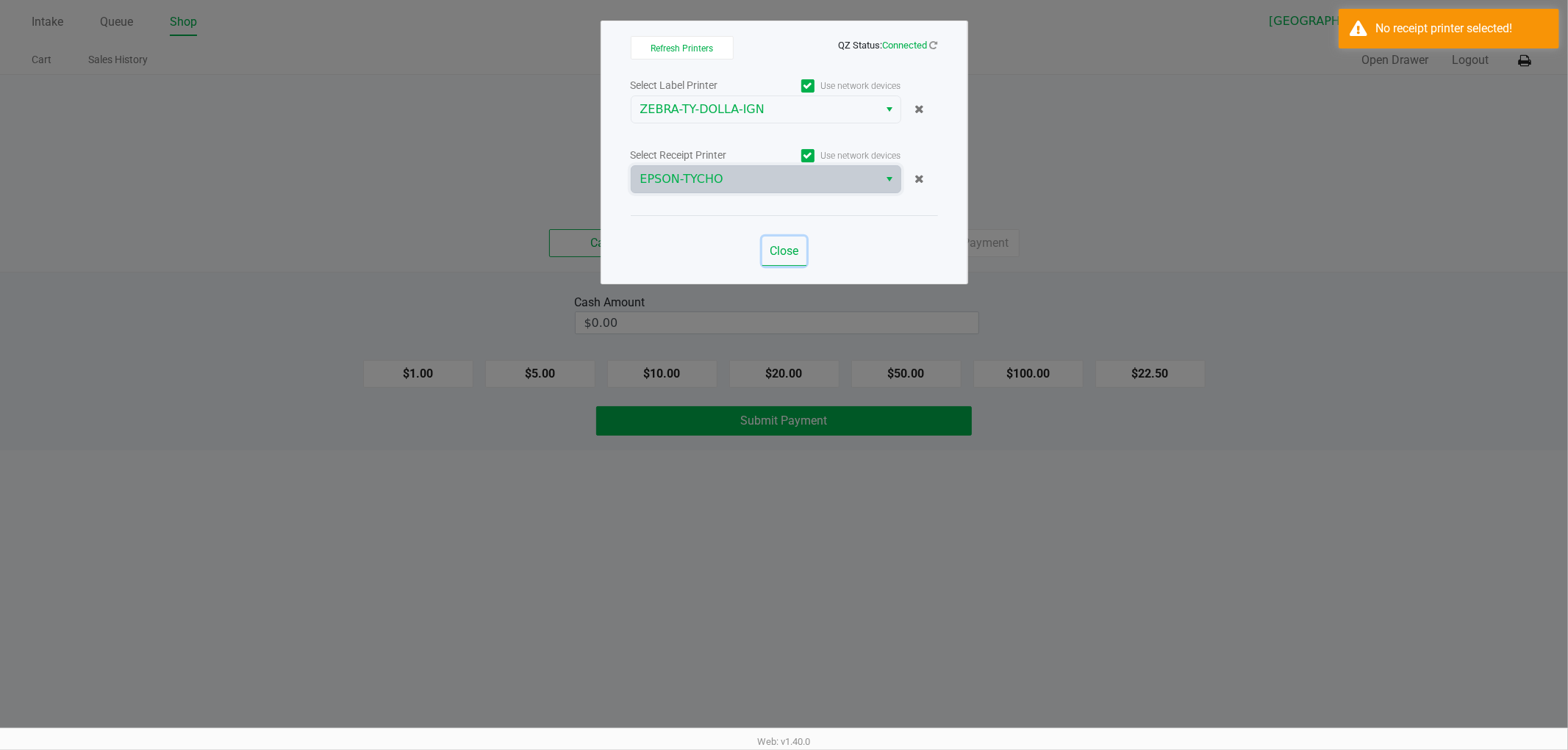
click at [787, 250] on span "Close" at bounding box center [783, 251] width 29 height 14
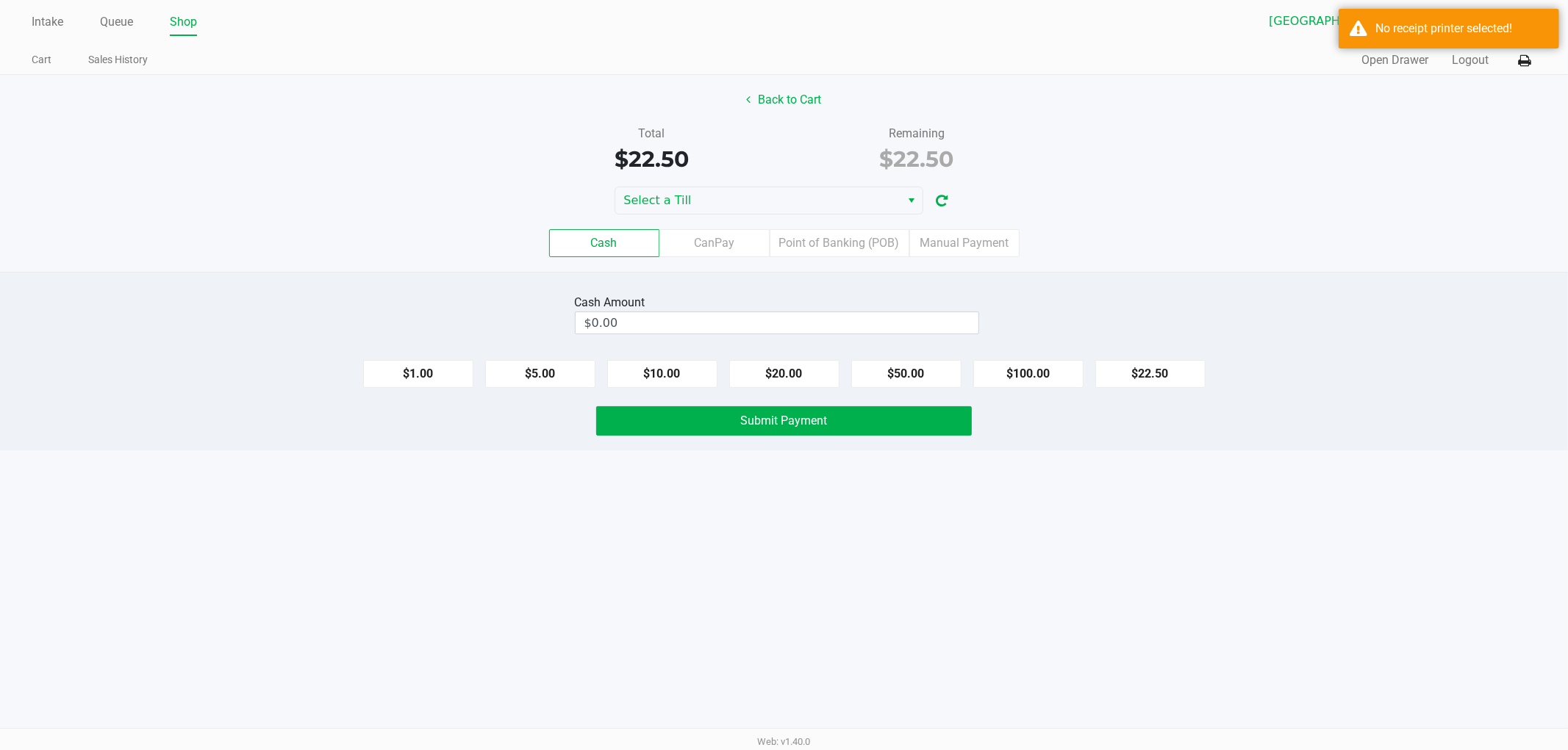
click at [1191, 242] on div "Cash CanPay Point of Banking (POB) Manual Payment" at bounding box center [784, 243] width 1568 height 28
click at [718, 202] on span "Select a Till" at bounding box center [758, 201] width 268 height 17
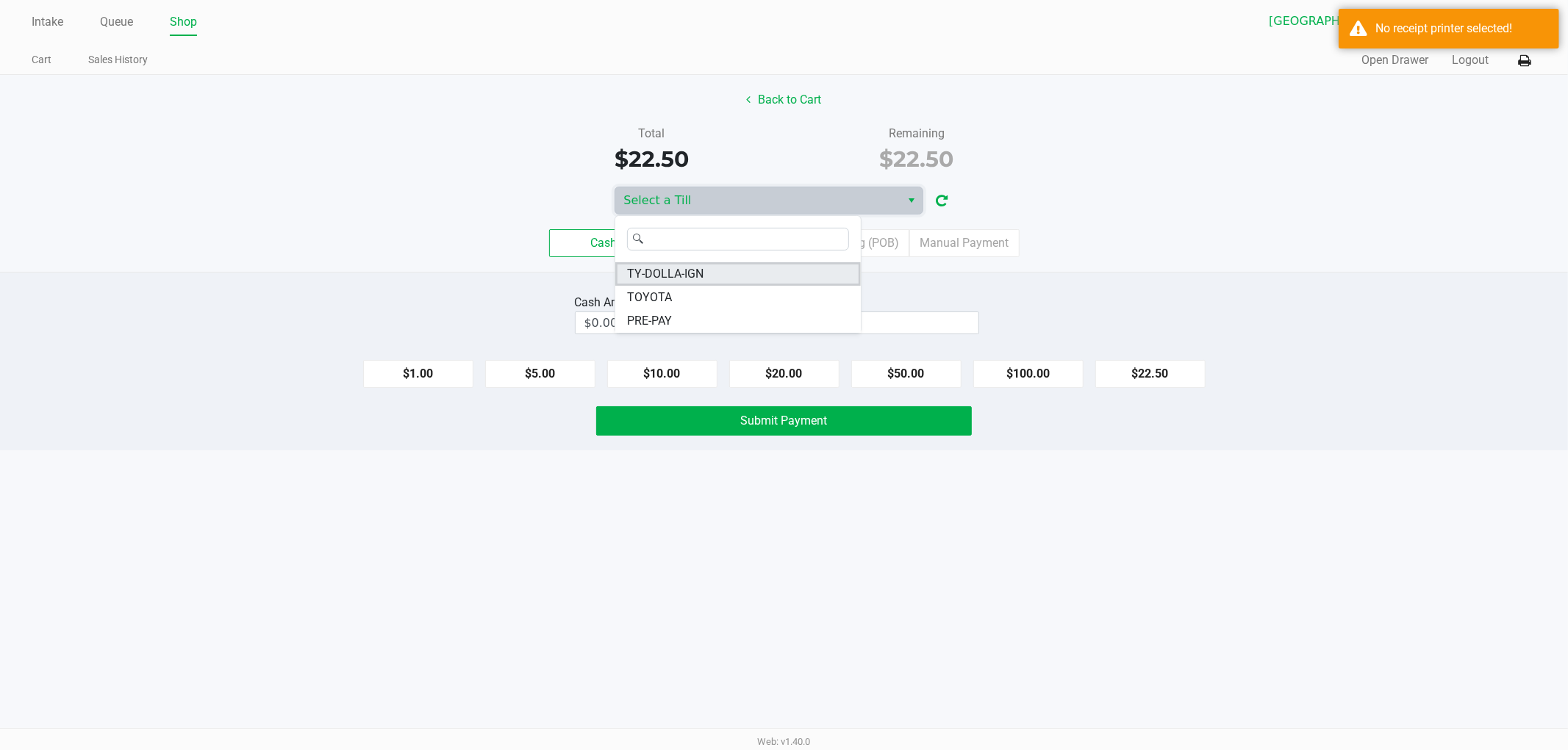
click at [665, 275] on span "TY-DOLLA-IGN" at bounding box center [665, 274] width 76 height 17
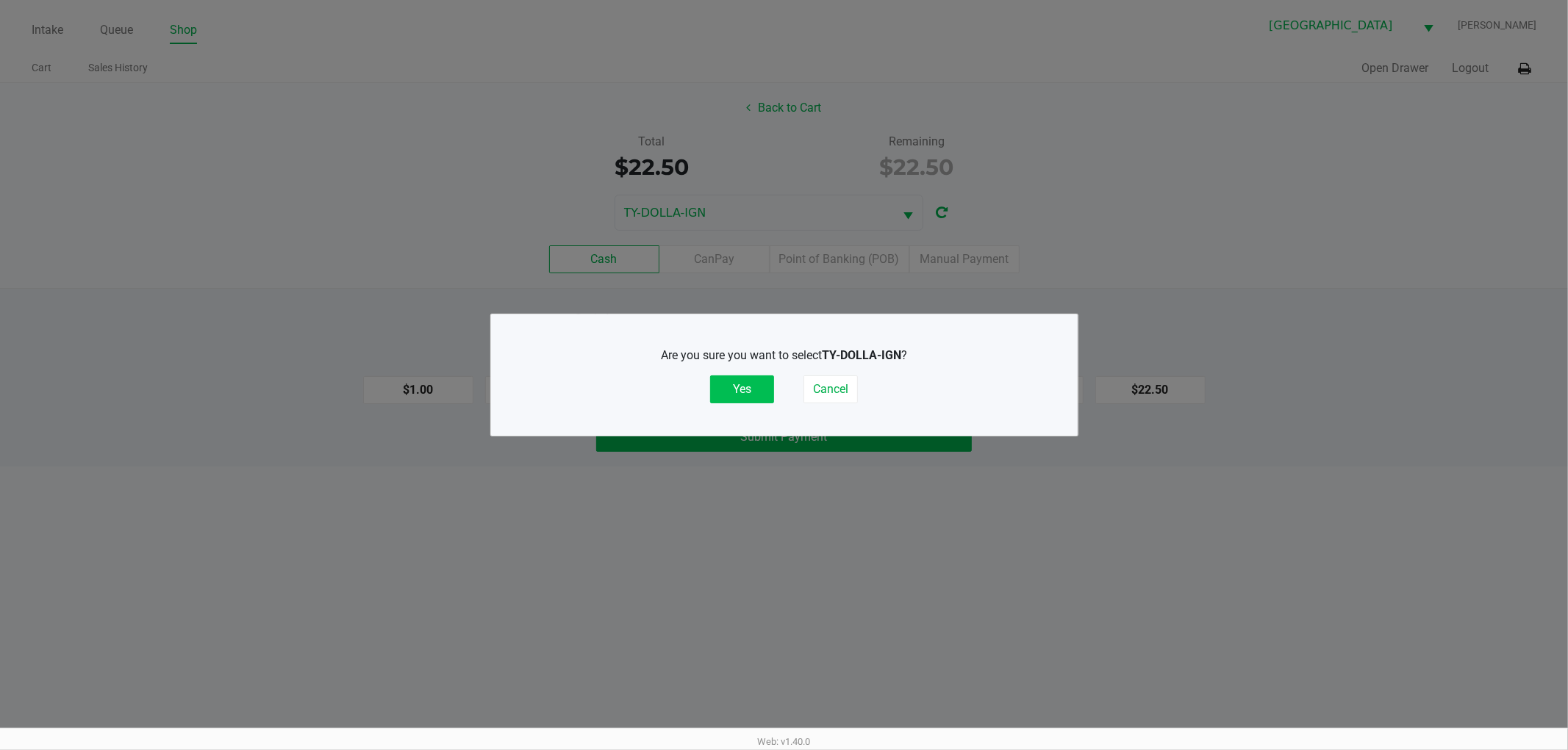
click at [749, 390] on button "Yes" at bounding box center [742, 389] width 64 height 28
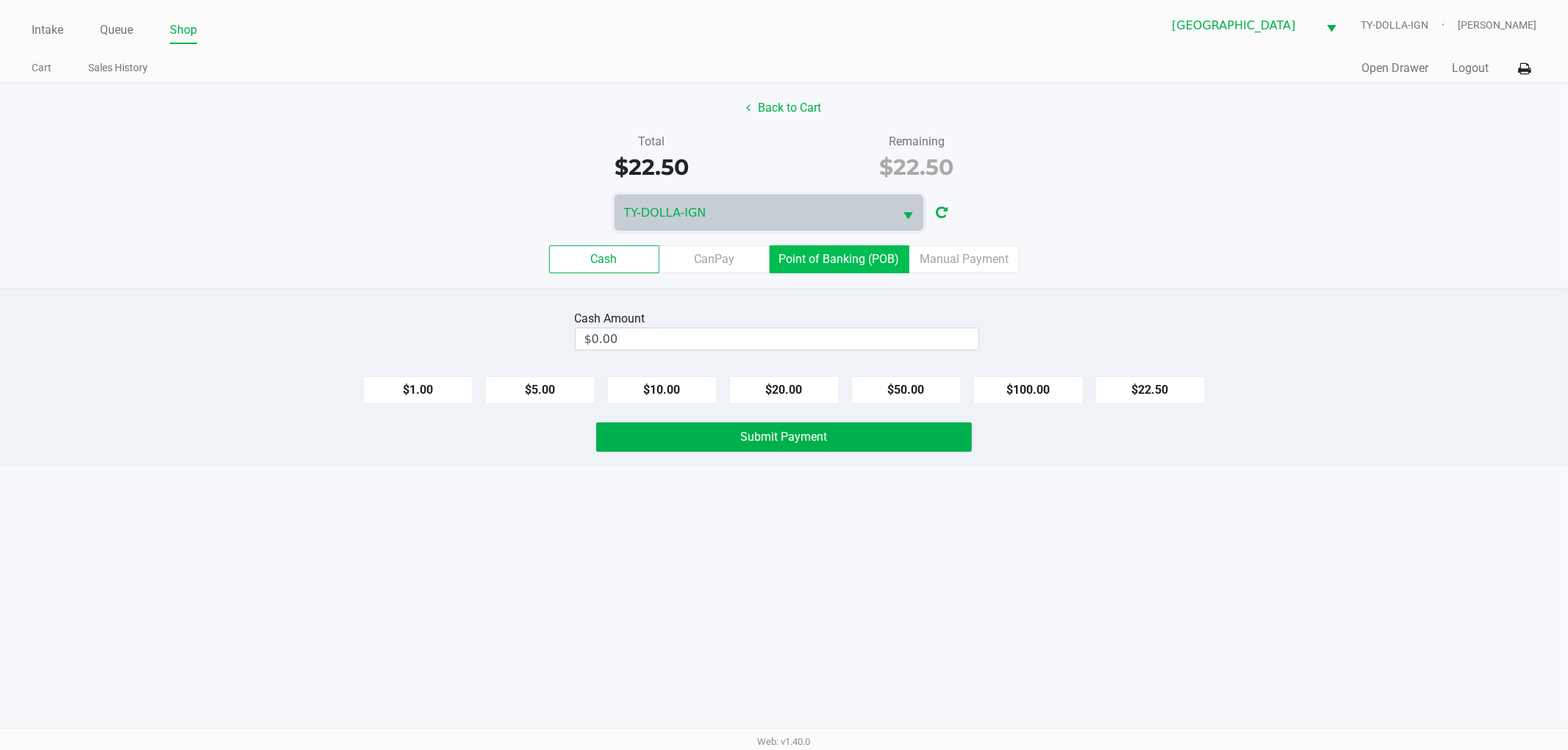
click at [828, 256] on label "Point of Banking (POB)" at bounding box center [839, 260] width 139 height 28
click at [0, 0] on 7 "Point of Banking (POB)" at bounding box center [0, 0] width 0 height 0
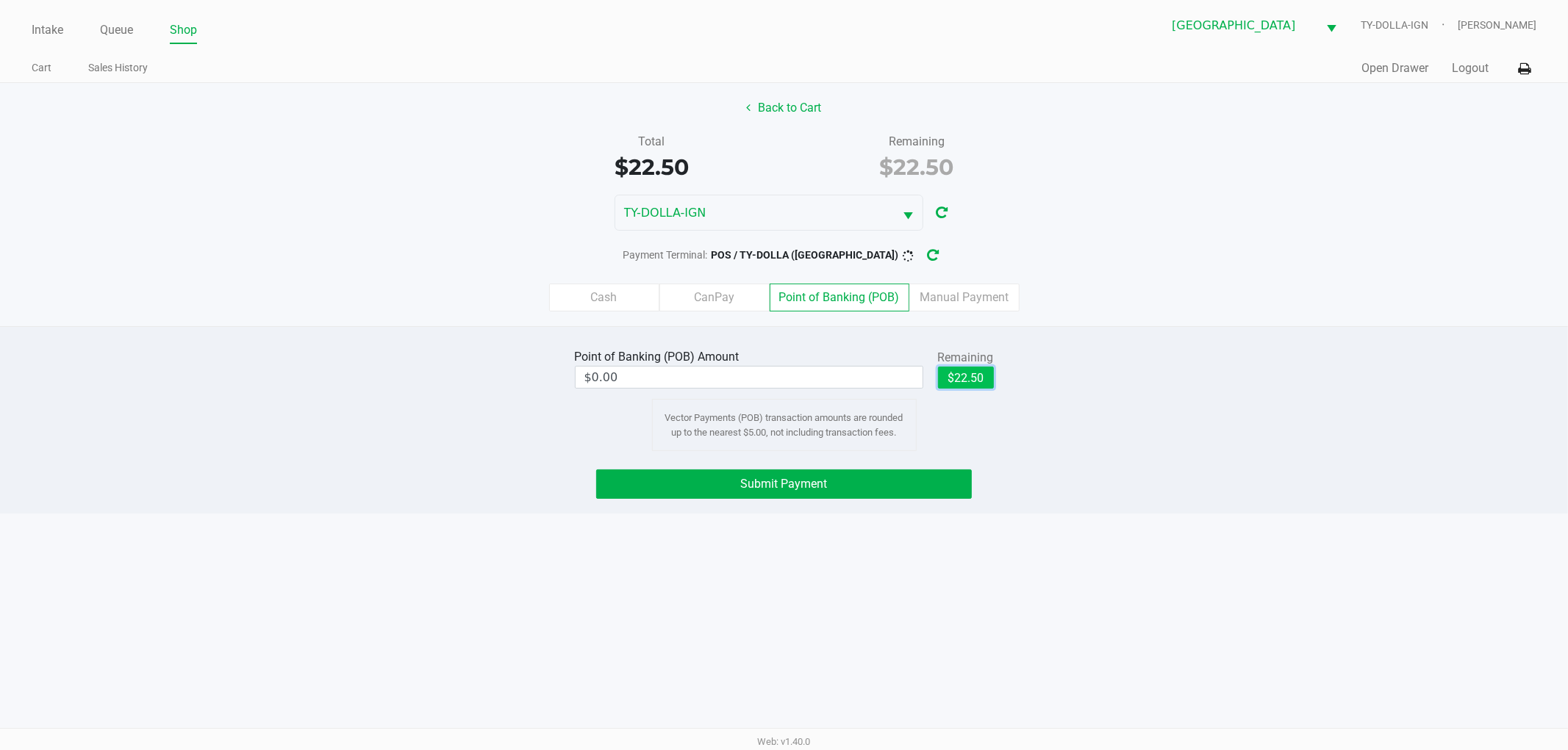
click at [971, 378] on button "$22.50" at bounding box center [966, 377] width 56 height 22
type input "$22.50"
click at [852, 494] on button "Submit Payment" at bounding box center [784, 484] width 376 height 29
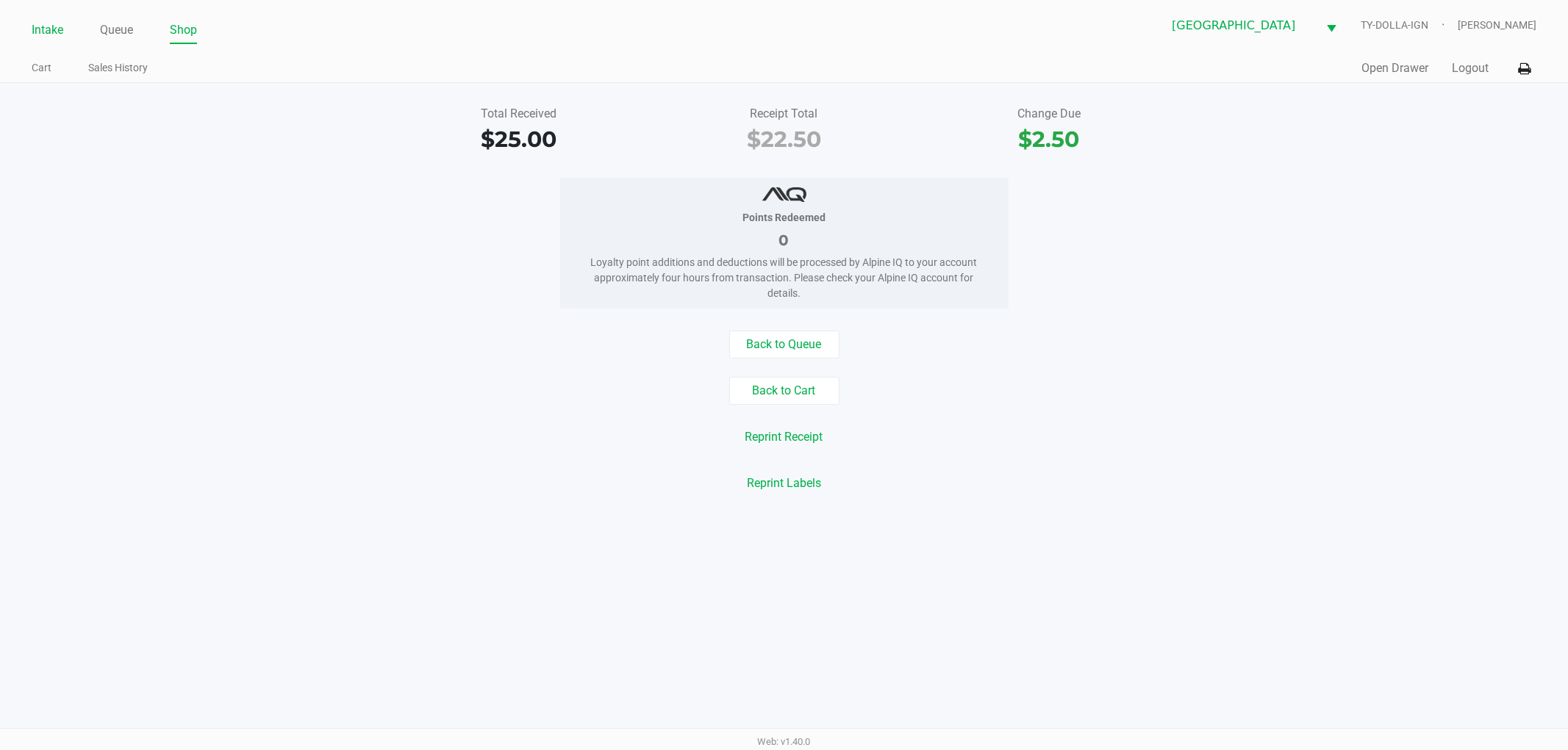
click at [32, 32] on link "Intake" at bounding box center [48, 30] width 32 height 21
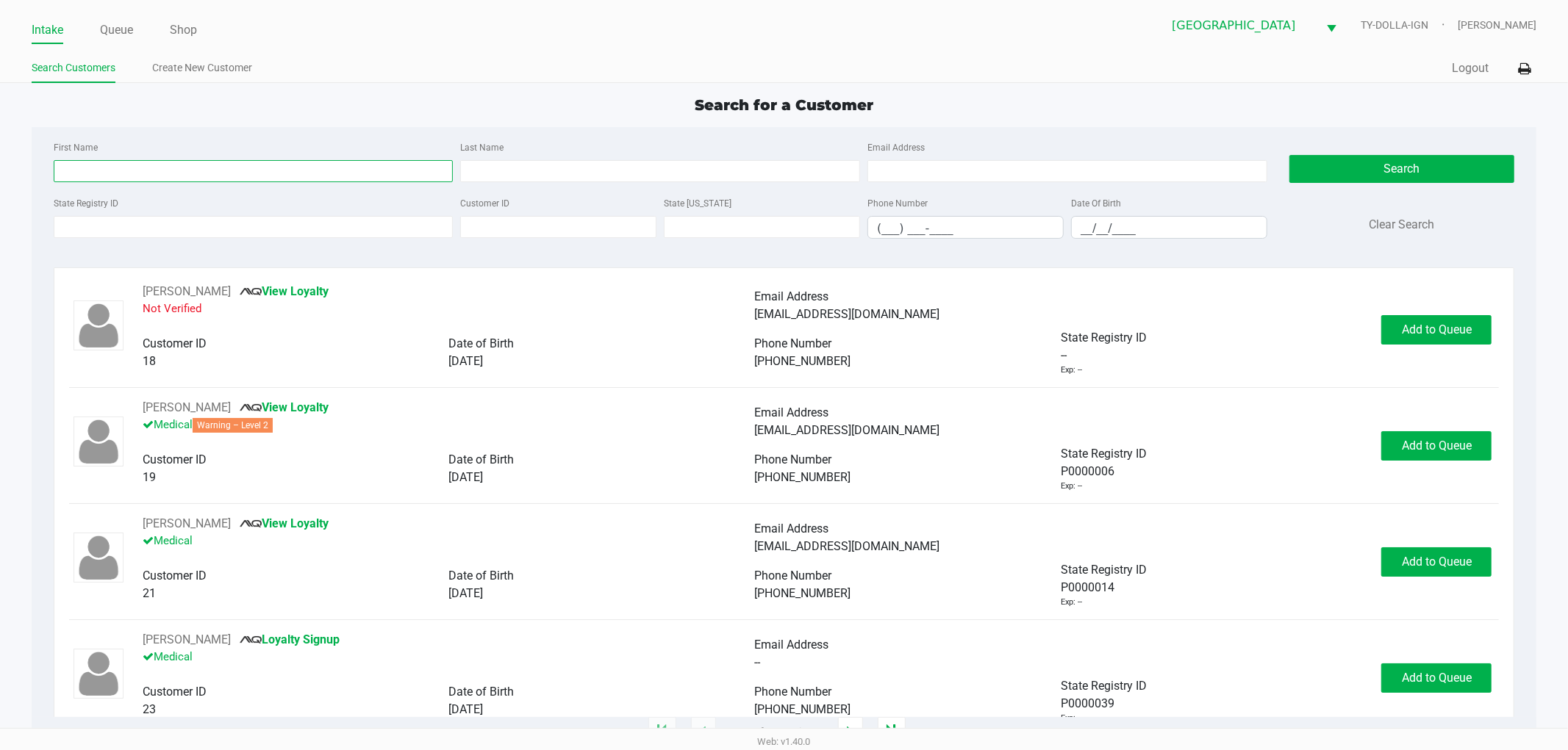
click at [209, 172] on input "First Name" at bounding box center [254, 170] width 400 height 22
type input "shawn"
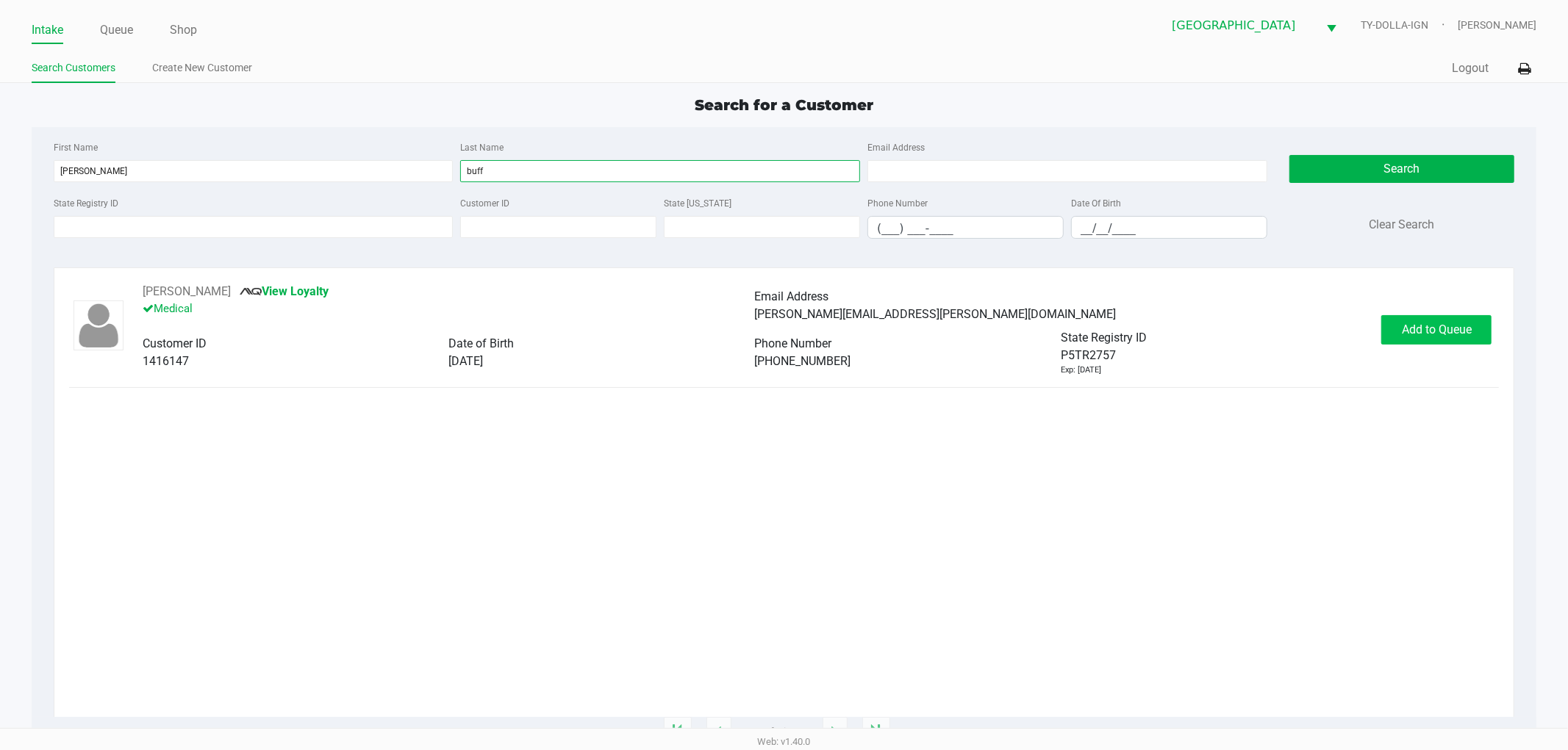
type input "buff"
click at [1421, 329] on span "Add to Queue" at bounding box center [1436, 330] width 70 height 14
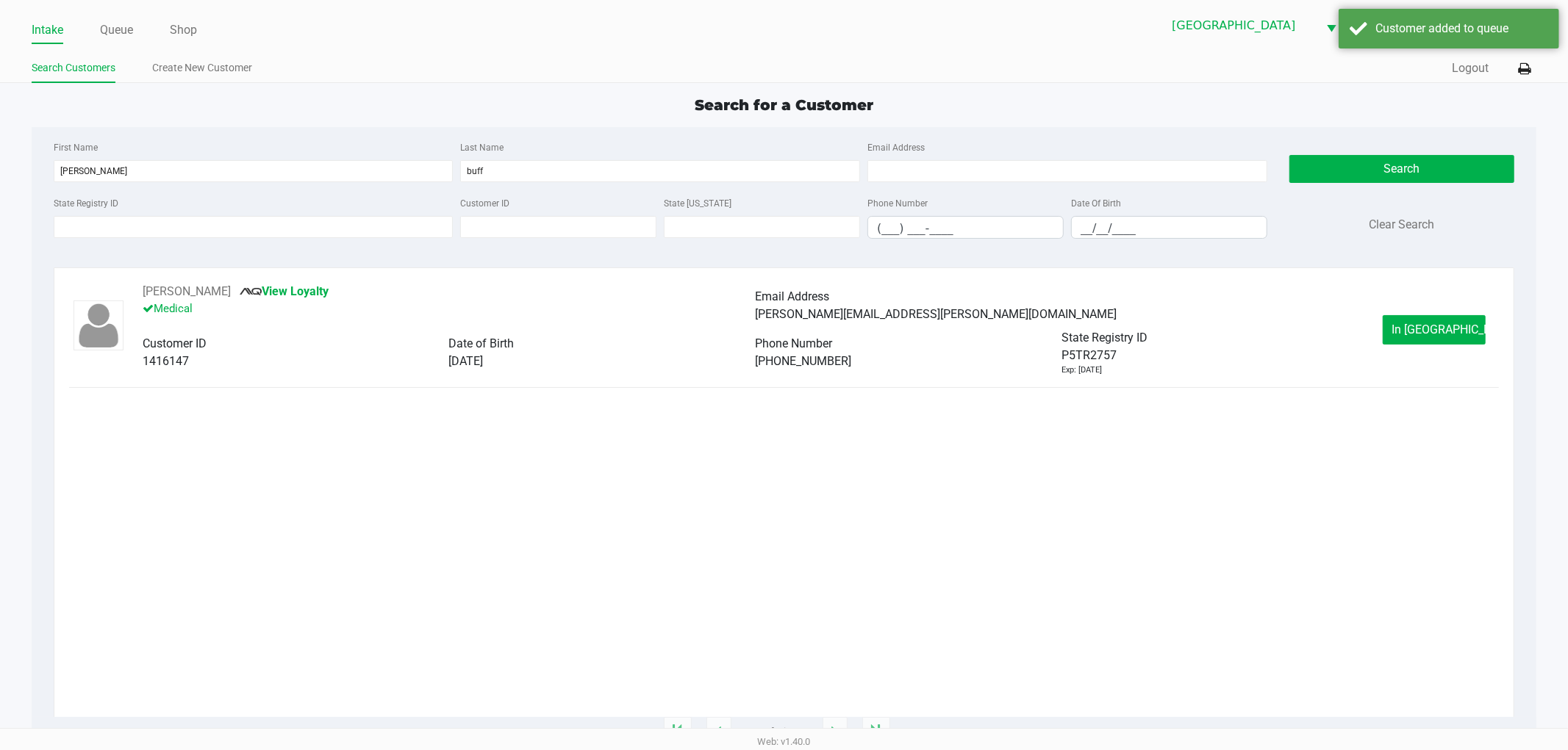
click at [1420, 334] on span "In Queue" at bounding box center [1454, 330] width 124 height 14
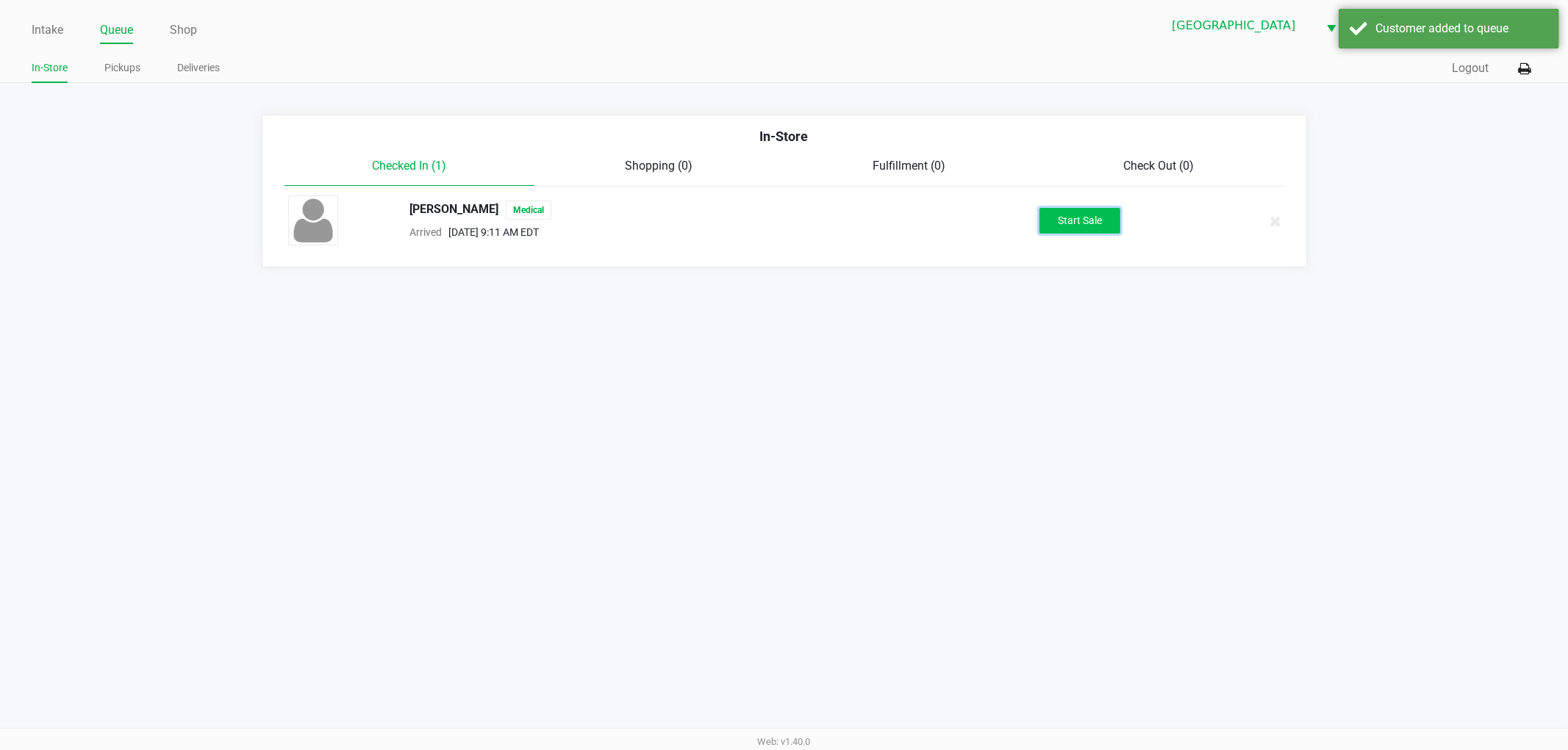
click at [1106, 221] on button "Start Sale" at bounding box center [1079, 221] width 80 height 26
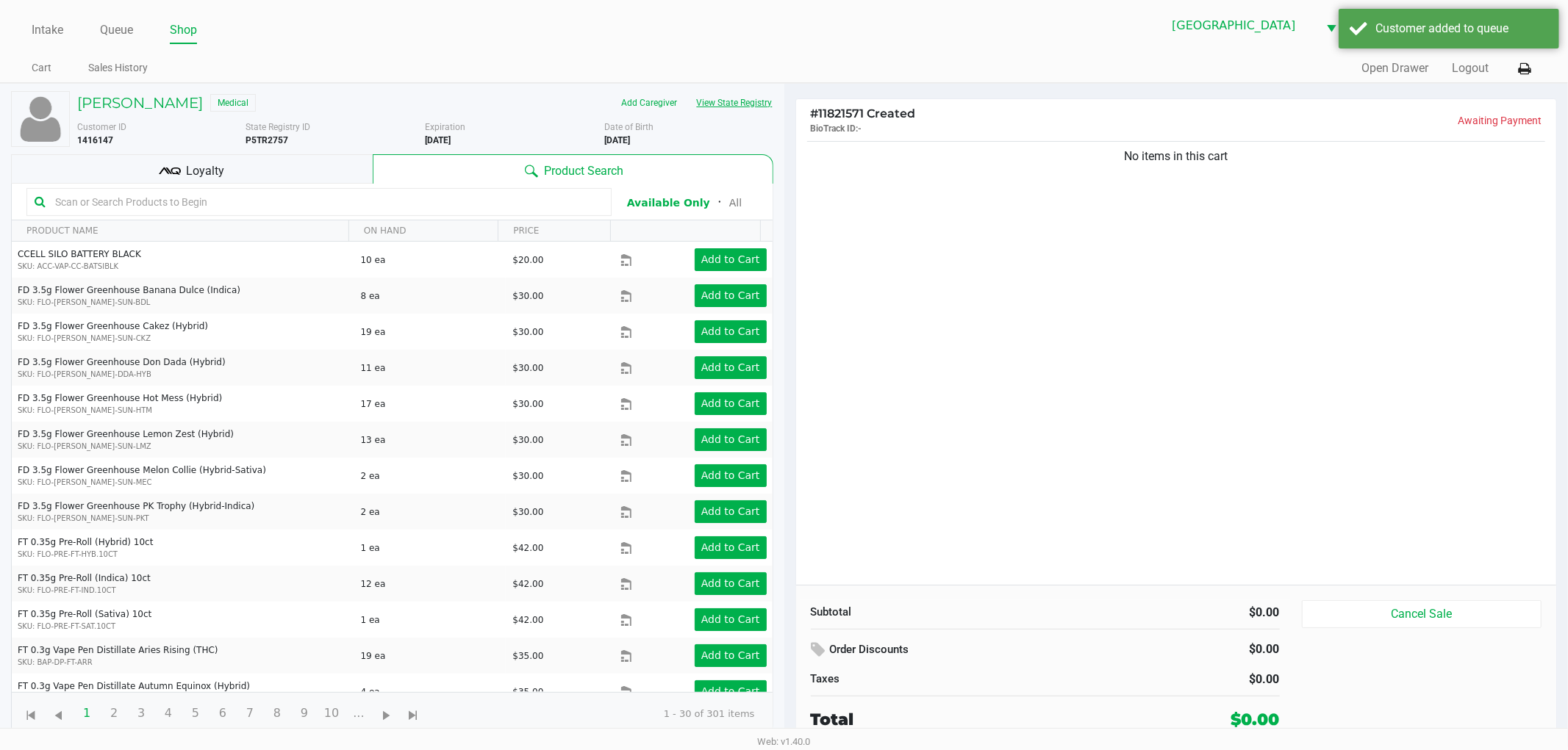
click at [725, 106] on button "View State Registry" at bounding box center [729, 102] width 86 height 23
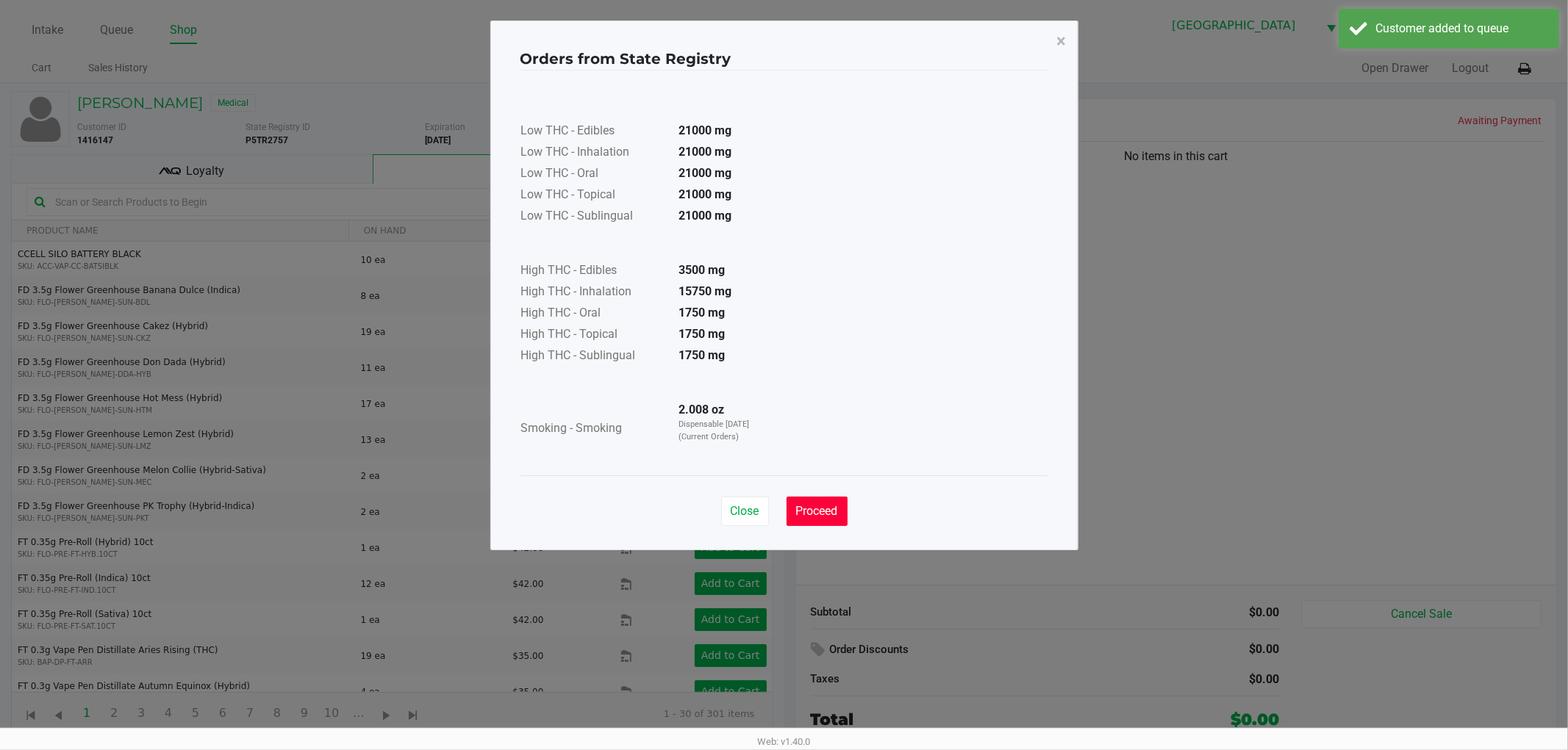
click at [845, 518] on button "Proceed" at bounding box center [817, 511] width 61 height 29
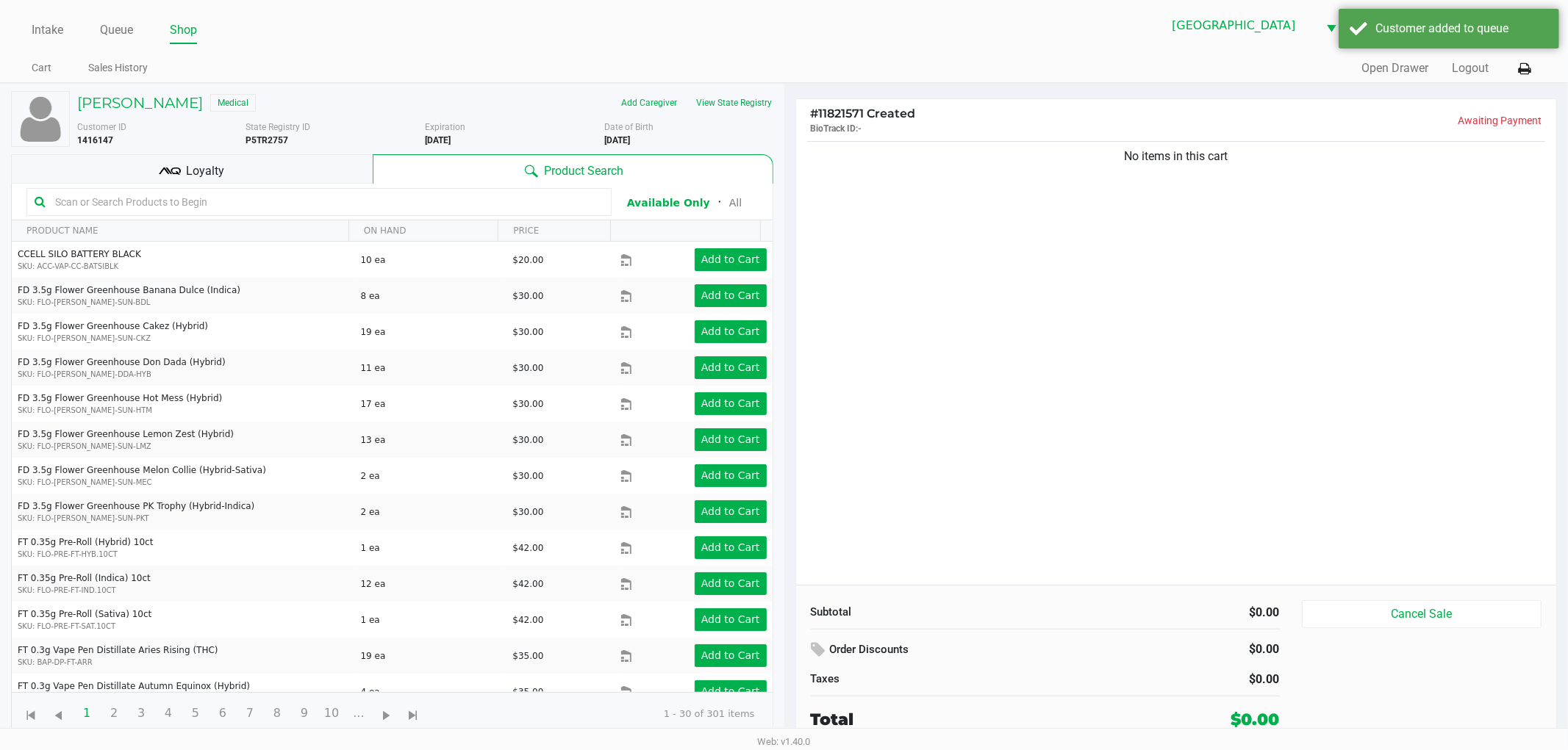
click at [1148, 460] on ngb-modal-window "Orders from State Registry × Low THC - Edibles 21000 mg Low THC - Inhalation 21…" at bounding box center [784, 375] width 1568 height 750
click at [1064, 334] on div "No items in this cart" at bounding box center [1176, 362] width 761 height 446
click at [314, 195] on input "text" at bounding box center [326, 202] width 554 height 22
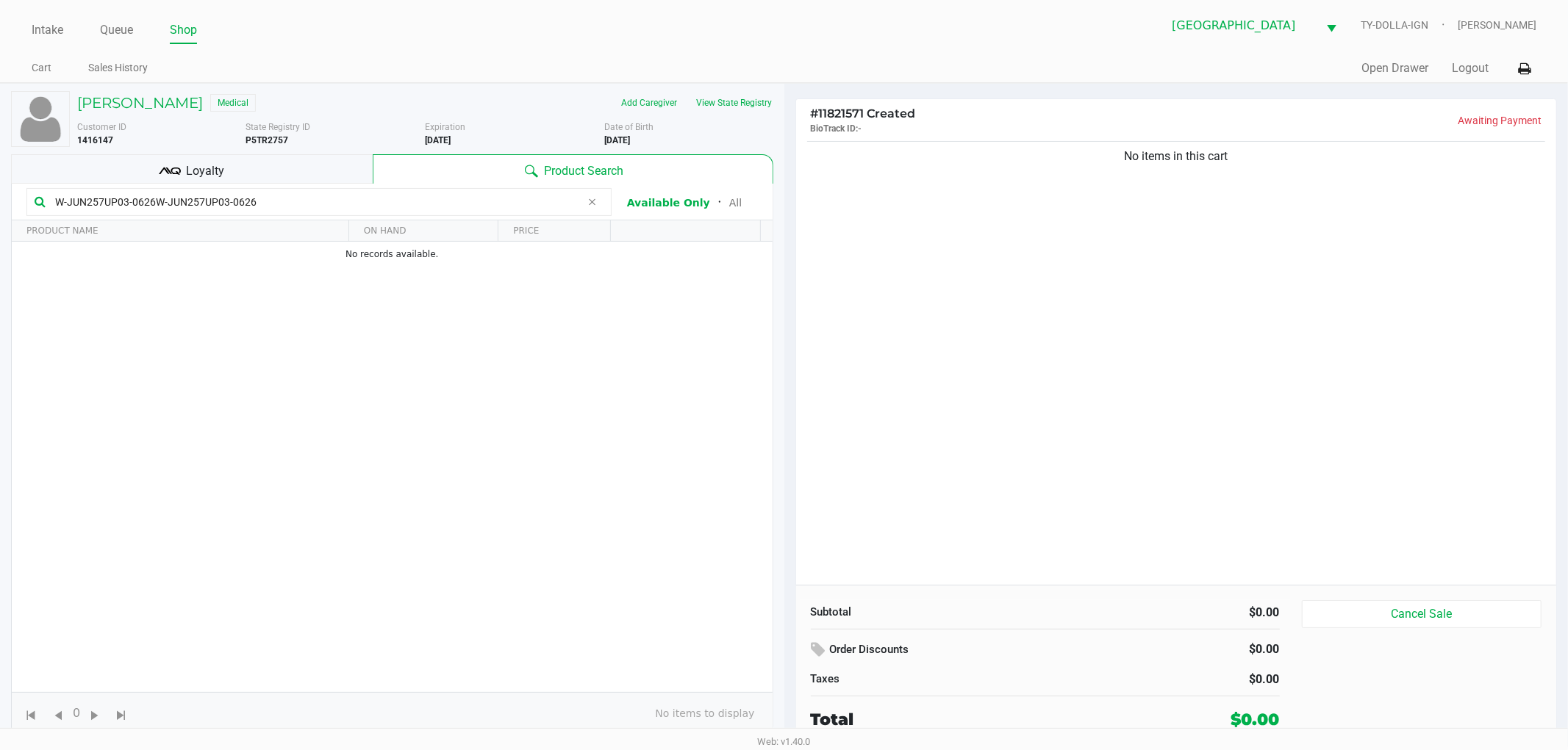
type input "W-JUN257UP03-0626W-JUN257UP03-0626"
click at [1414, 215] on div "No items in this cart" at bounding box center [1176, 362] width 761 height 446
click at [1243, 289] on div "No items in this cart" at bounding box center [1176, 362] width 761 height 446
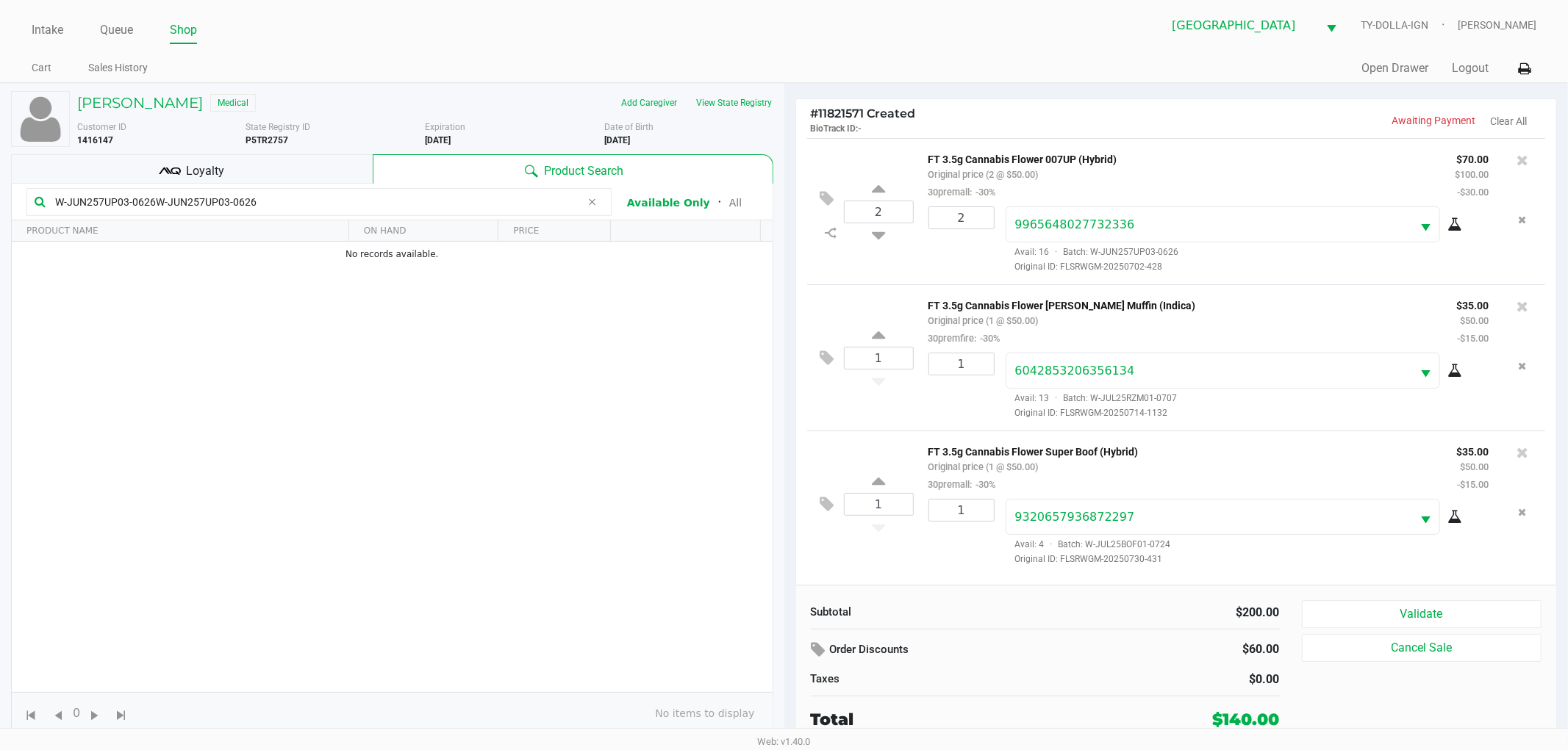
click at [291, 178] on div "Loyalty" at bounding box center [192, 169] width 362 height 29
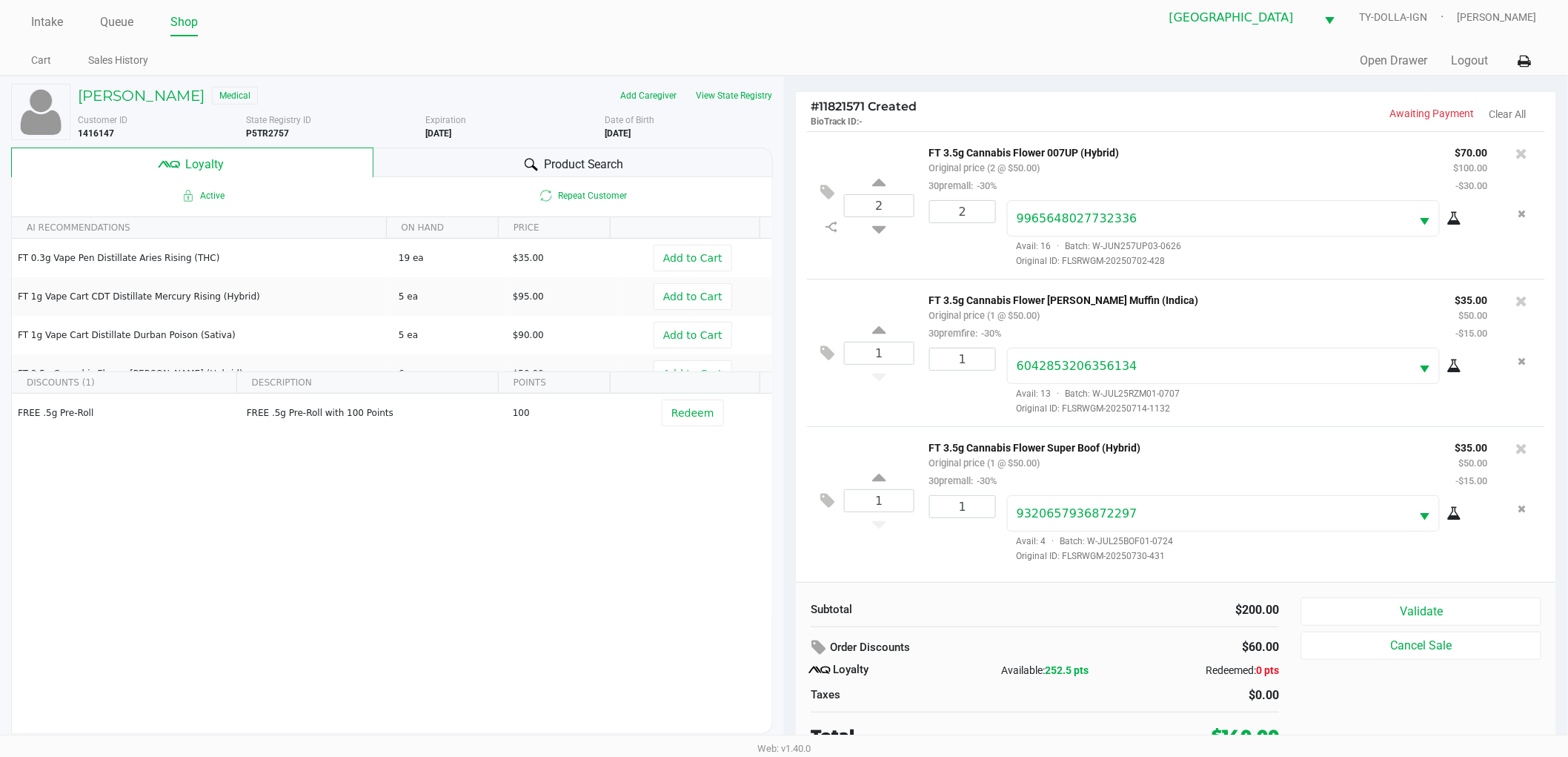
scroll to position [16, 0]
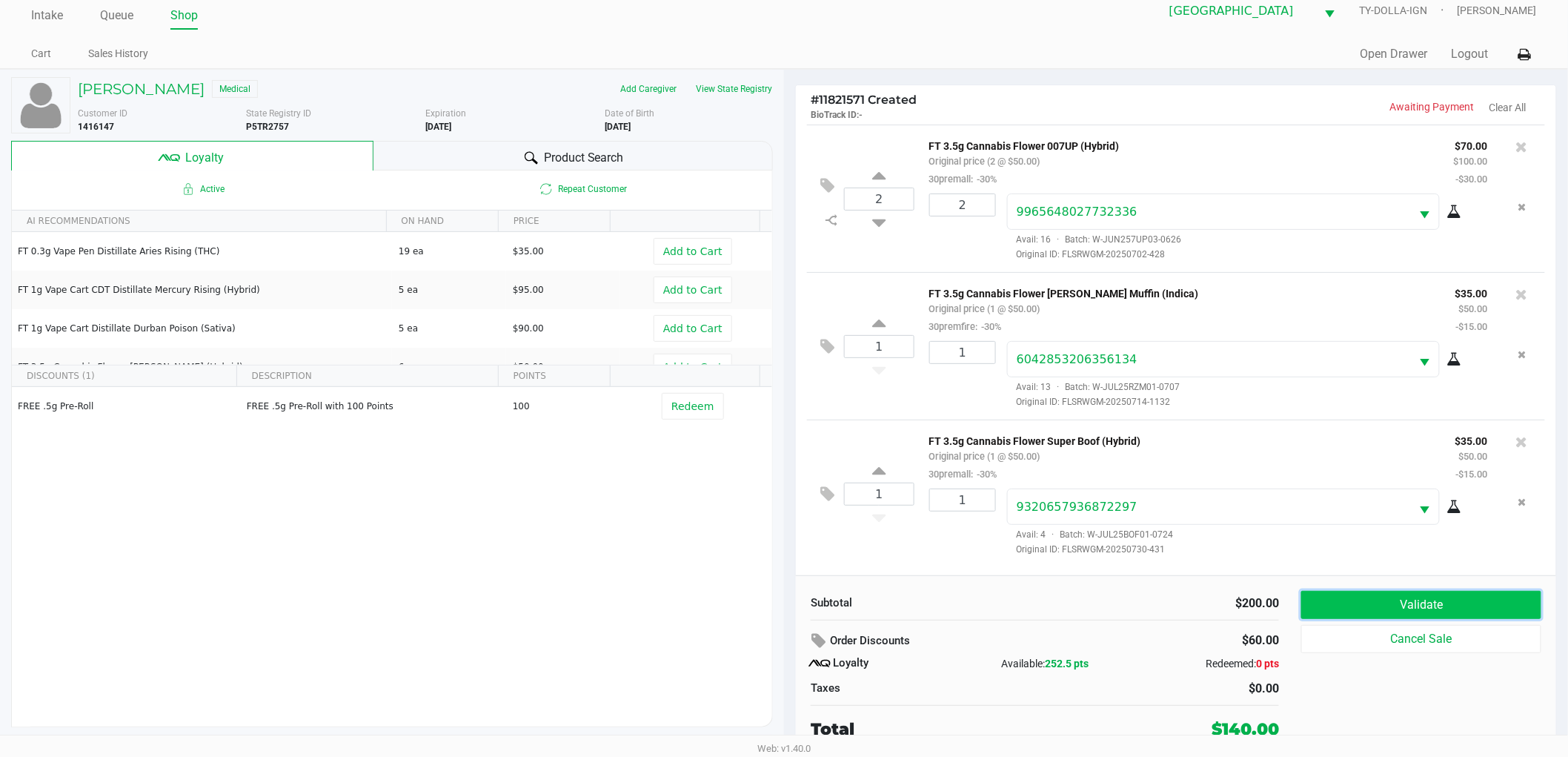
click at [1397, 601] on button "Validate" at bounding box center [1421, 605] width 240 height 28
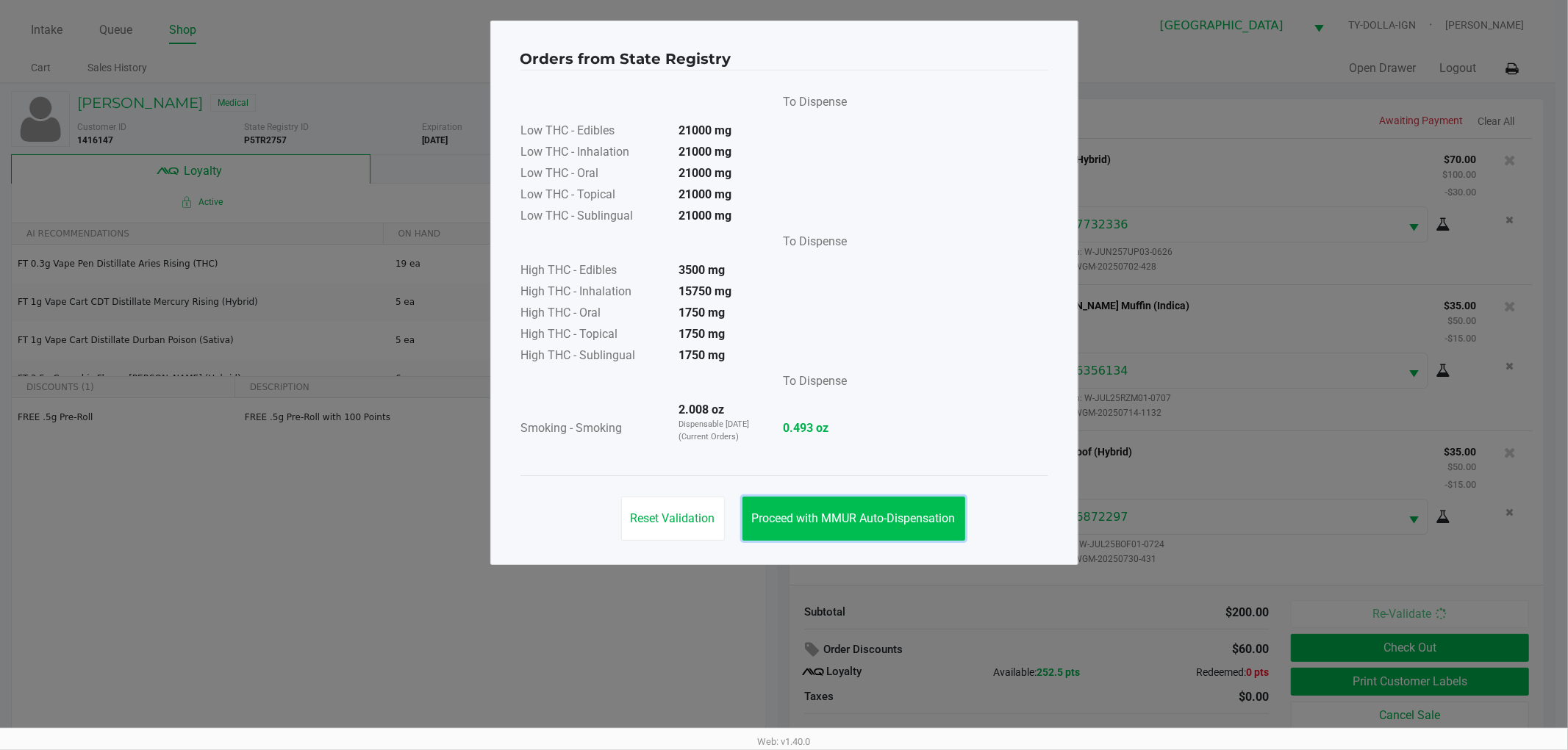
click at [900, 513] on span "Proceed with MMUR Auto-Dispensation" at bounding box center [853, 518] width 203 height 14
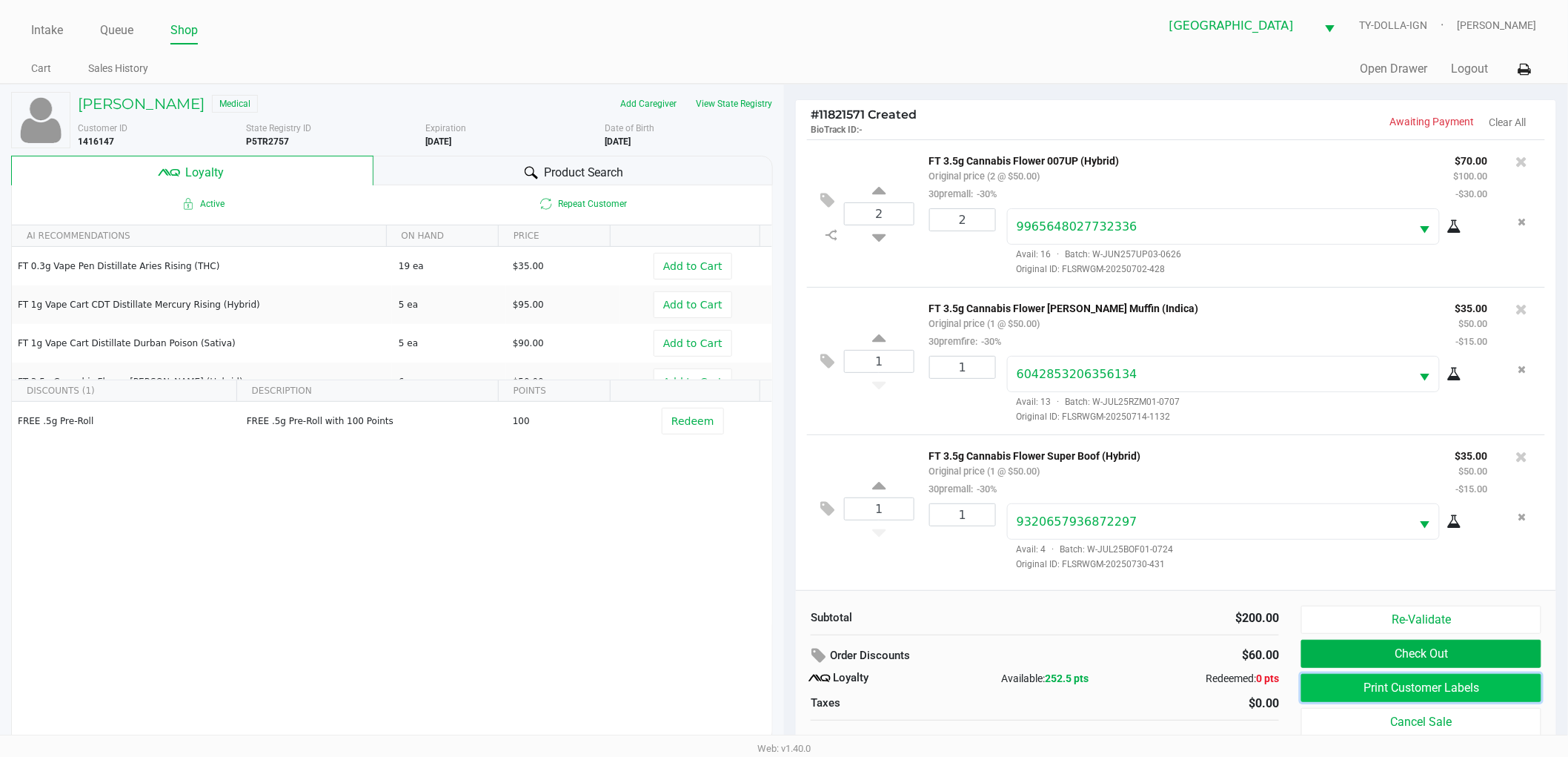
click at [1306, 682] on button "Print Customer Labels" at bounding box center [1421, 688] width 240 height 28
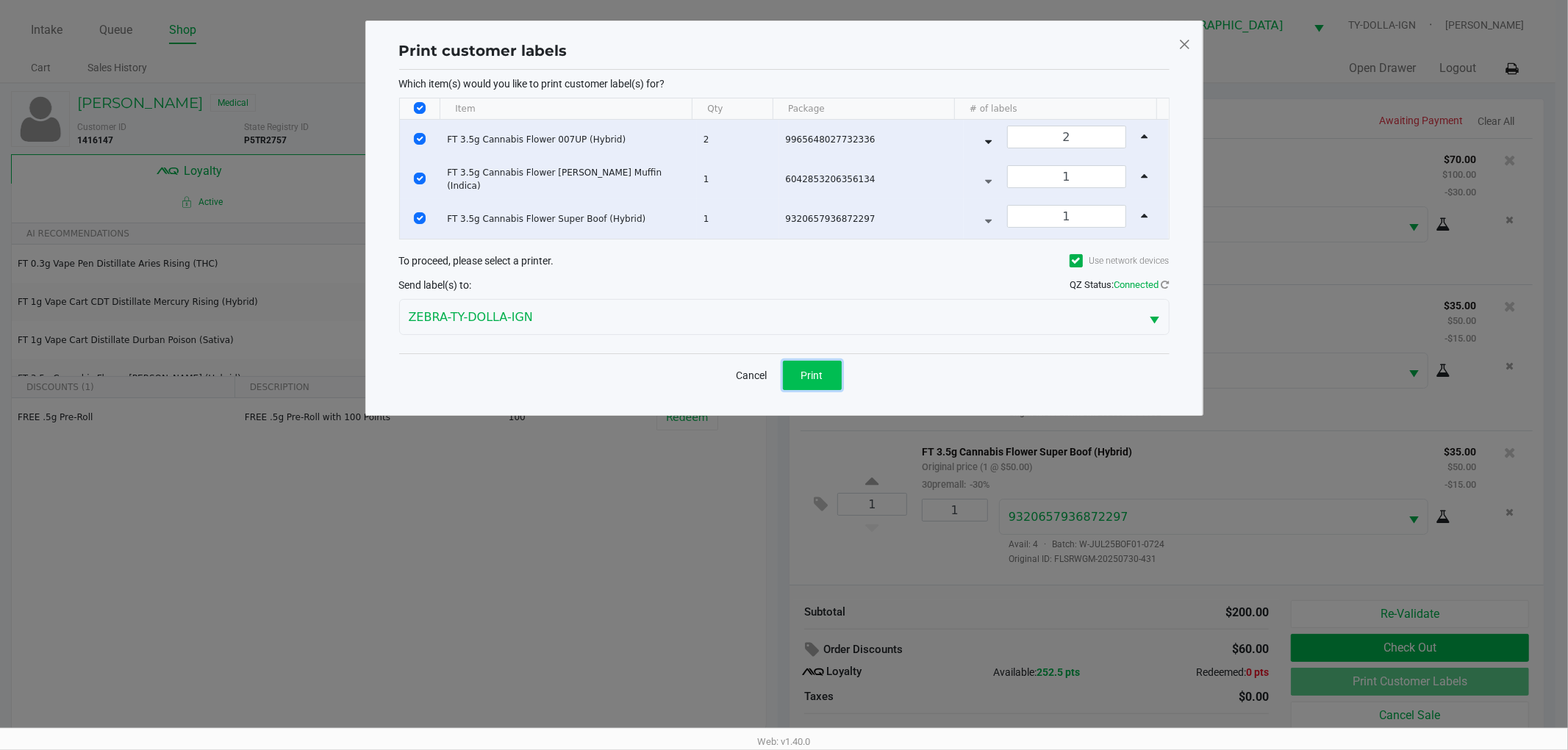
click at [824, 377] on button "Print" at bounding box center [813, 375] width 59 height 29
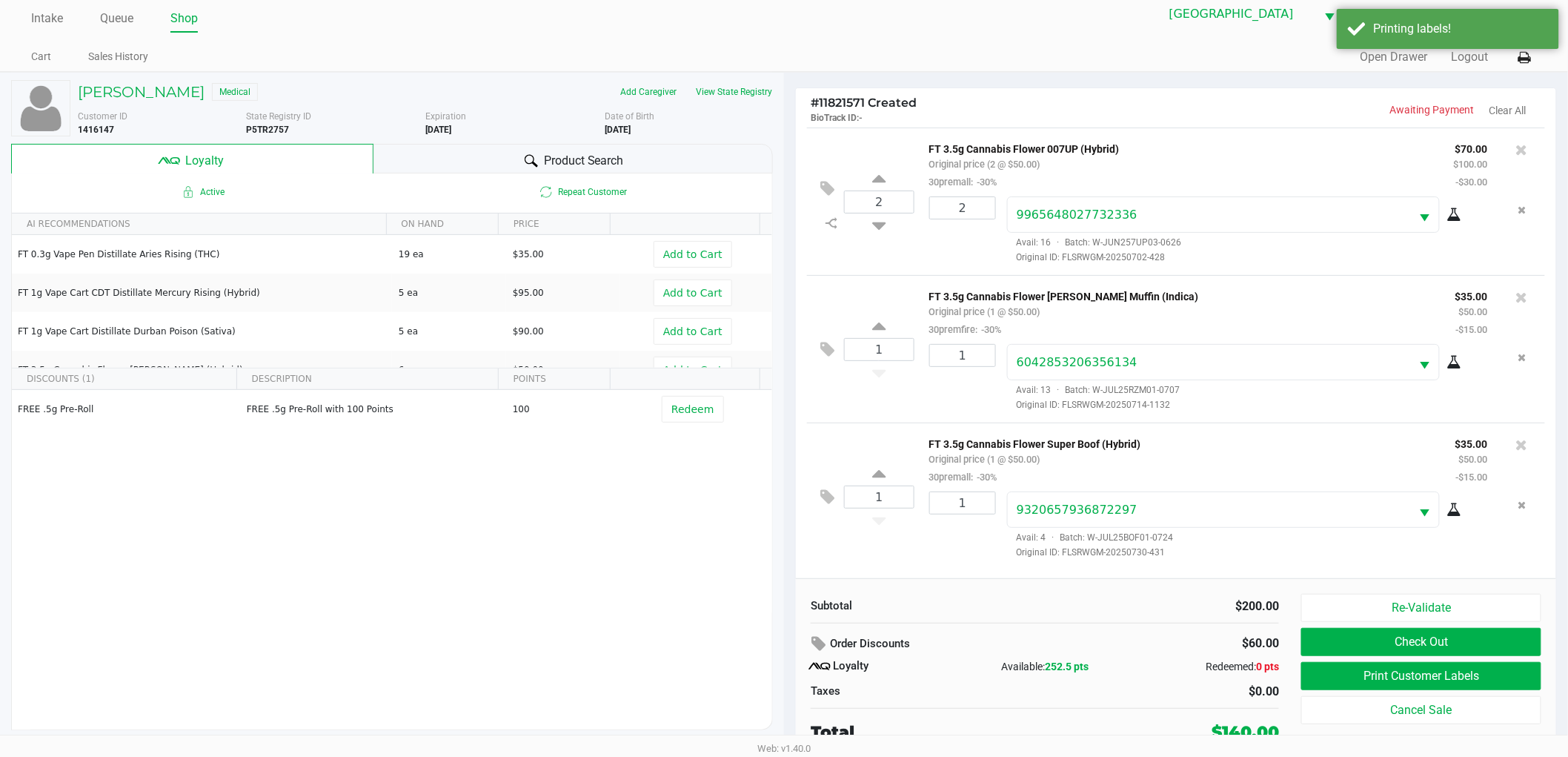
scroll to position [16, 0]
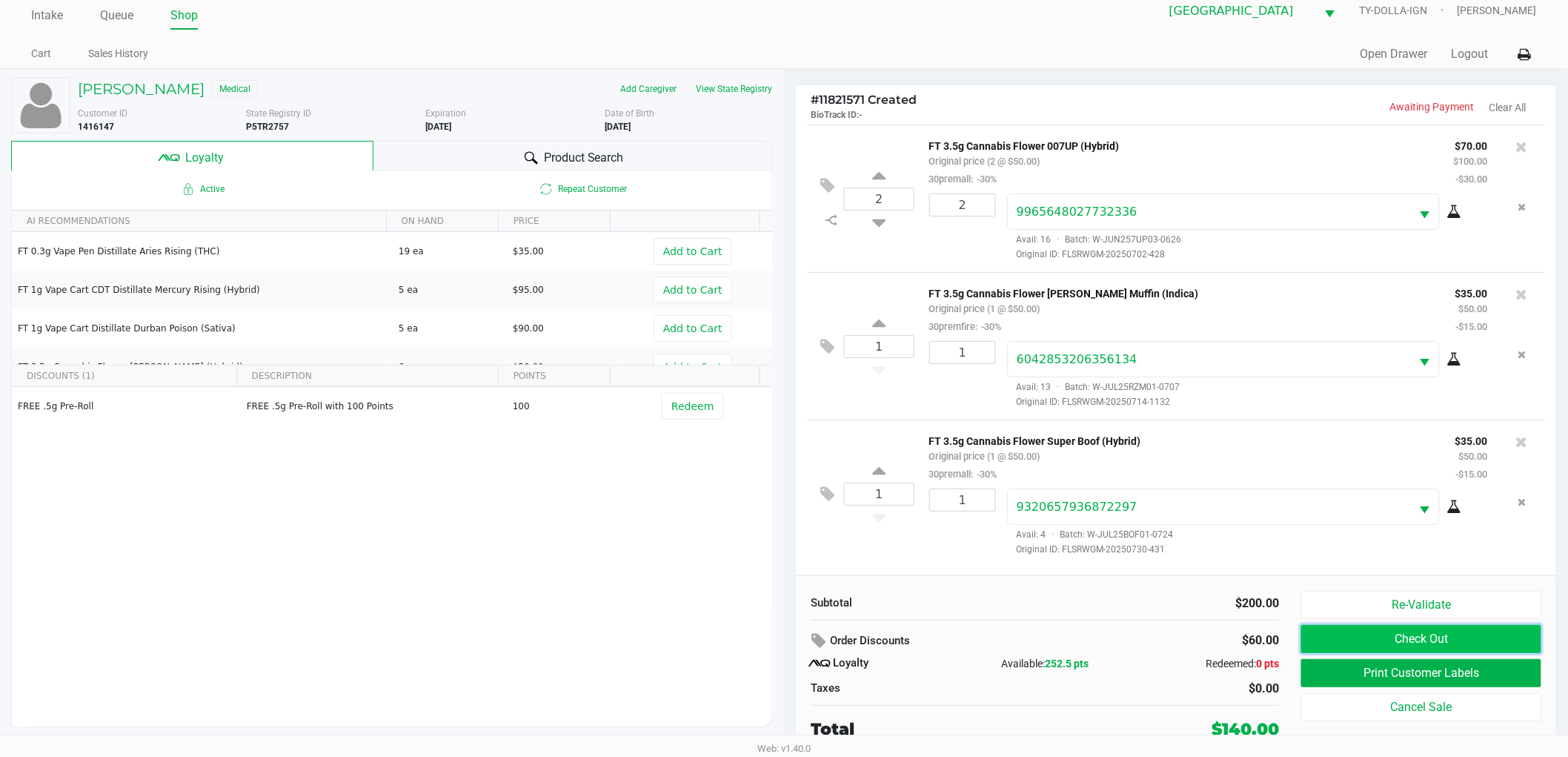
click at [1431, 646] on button "Check Out" at bounding box center [1421, 639] width 240 height 28
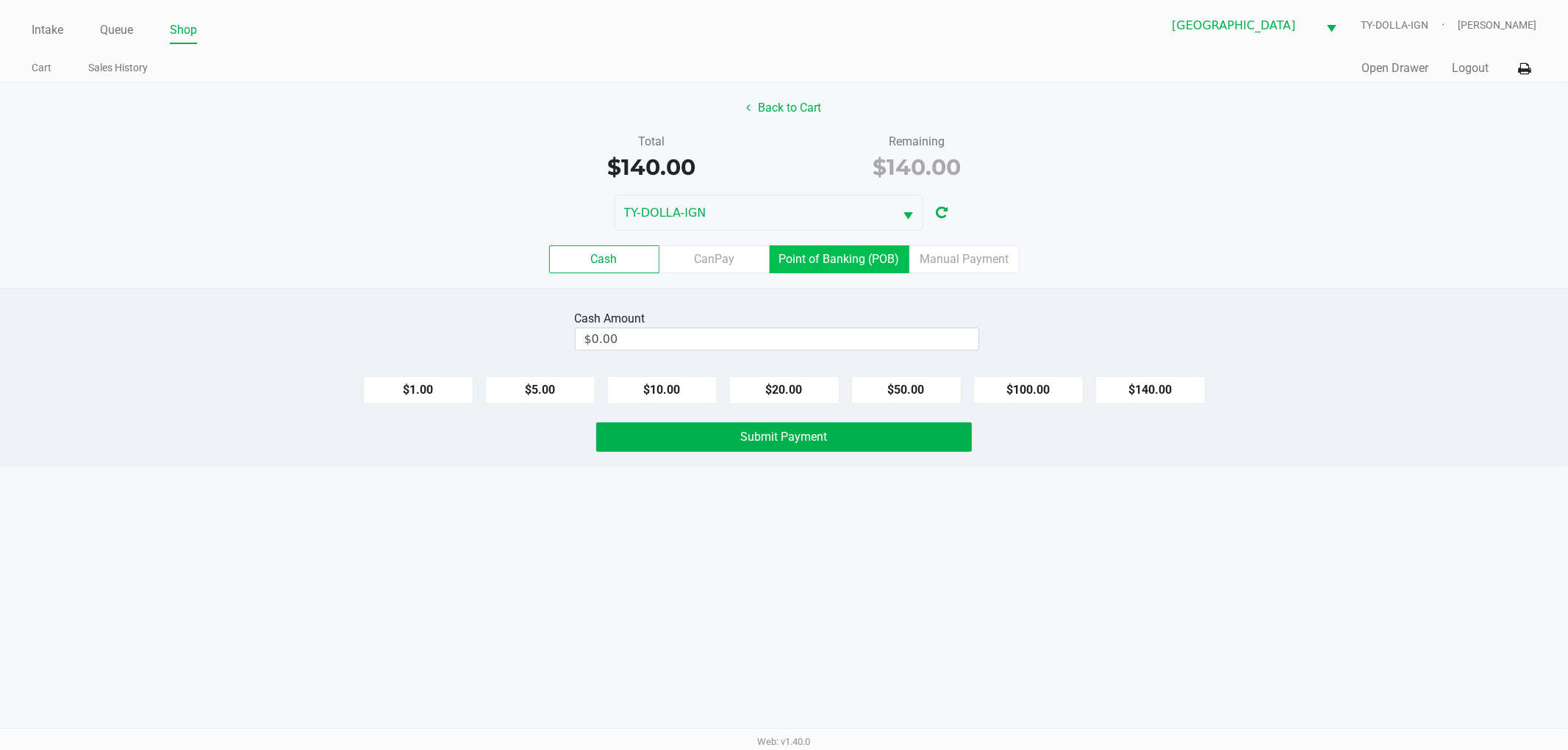
click at [845, 267] on label "Point of Banking (POB)" at bounding box center [839, 260] width 139 height 28
click at [0, 0] on 7 "Point of Banking (POB)" at bounding box center [0, 0] width 0 height 0
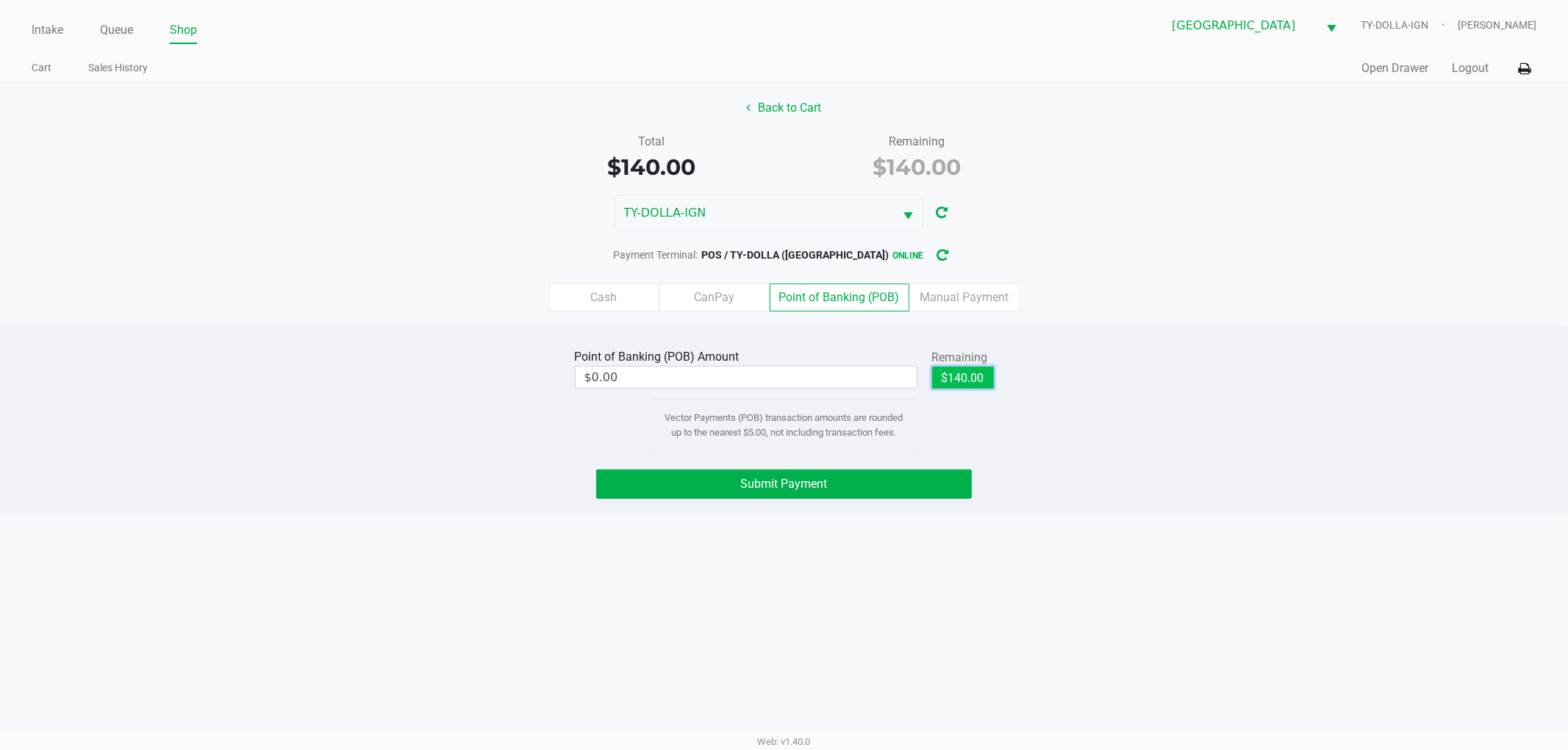
click at [971, 383] on button "$140.00" at bounding box center [962, 377] width 61 height 22
type input "$140.00"
click at [774, 488] on span "Submit Payment" at bounding box center [784, 484] width 87 height 14
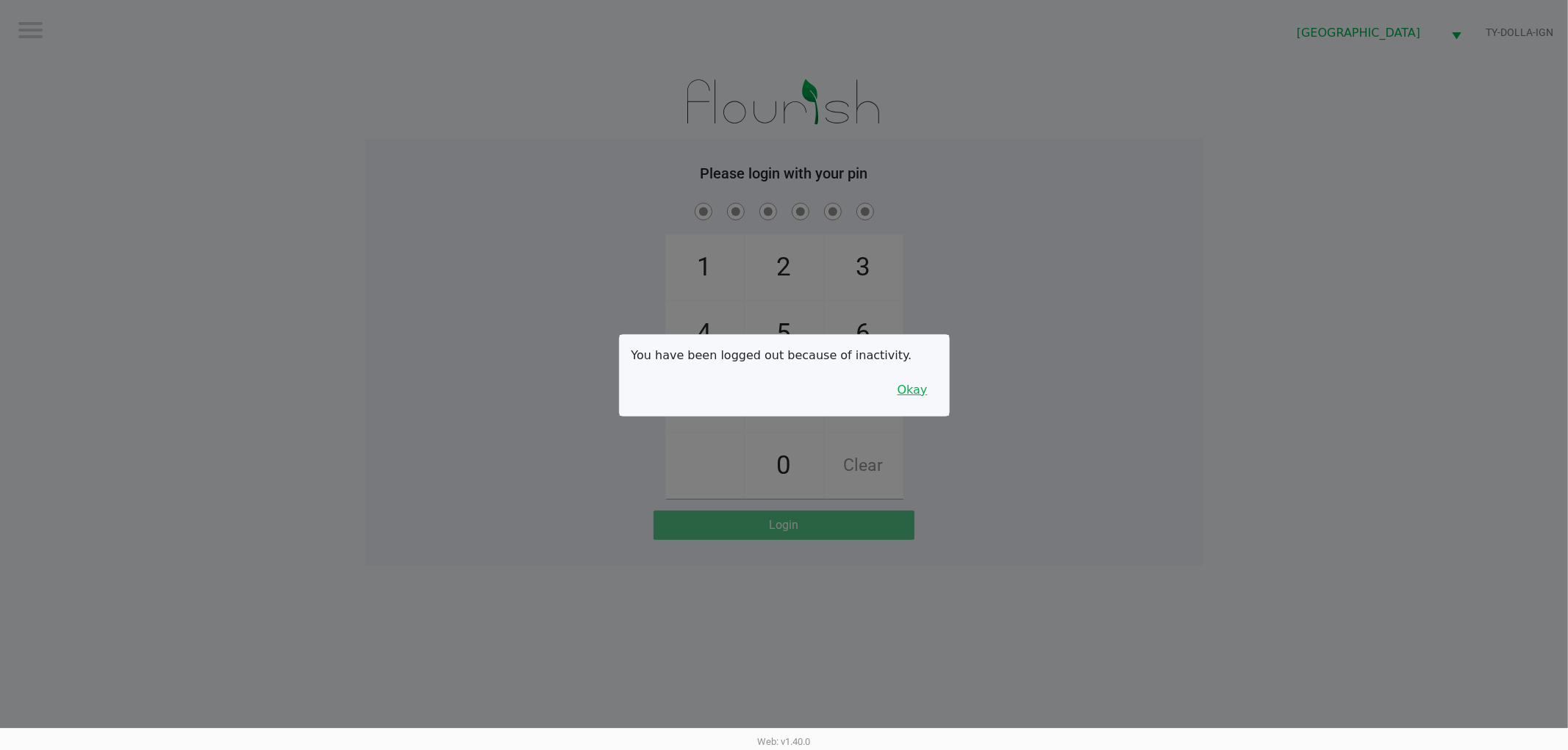
click at [909, 399] on button "Okay" at bounding box center [912, 390] width 49 height 28
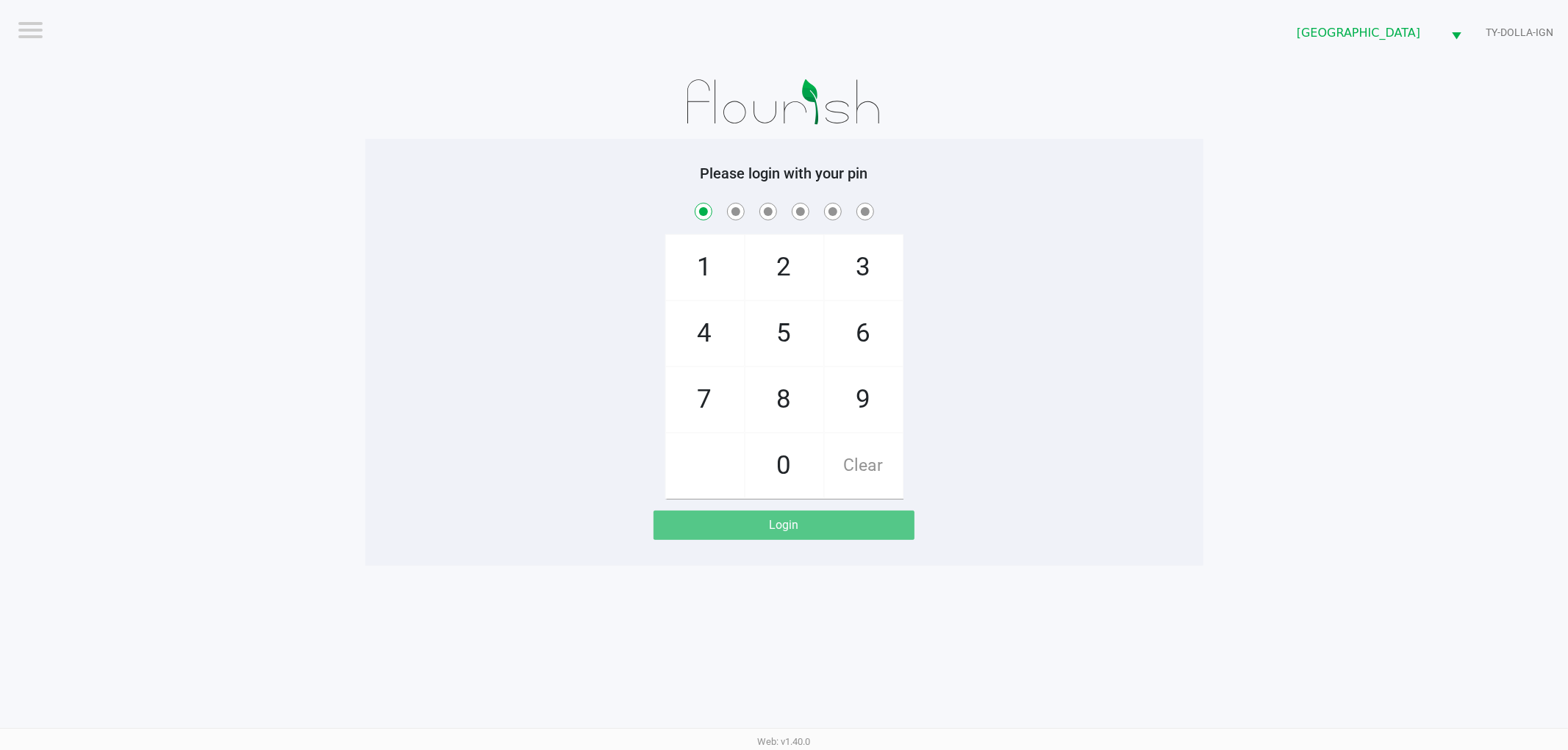
checkbox input "true"
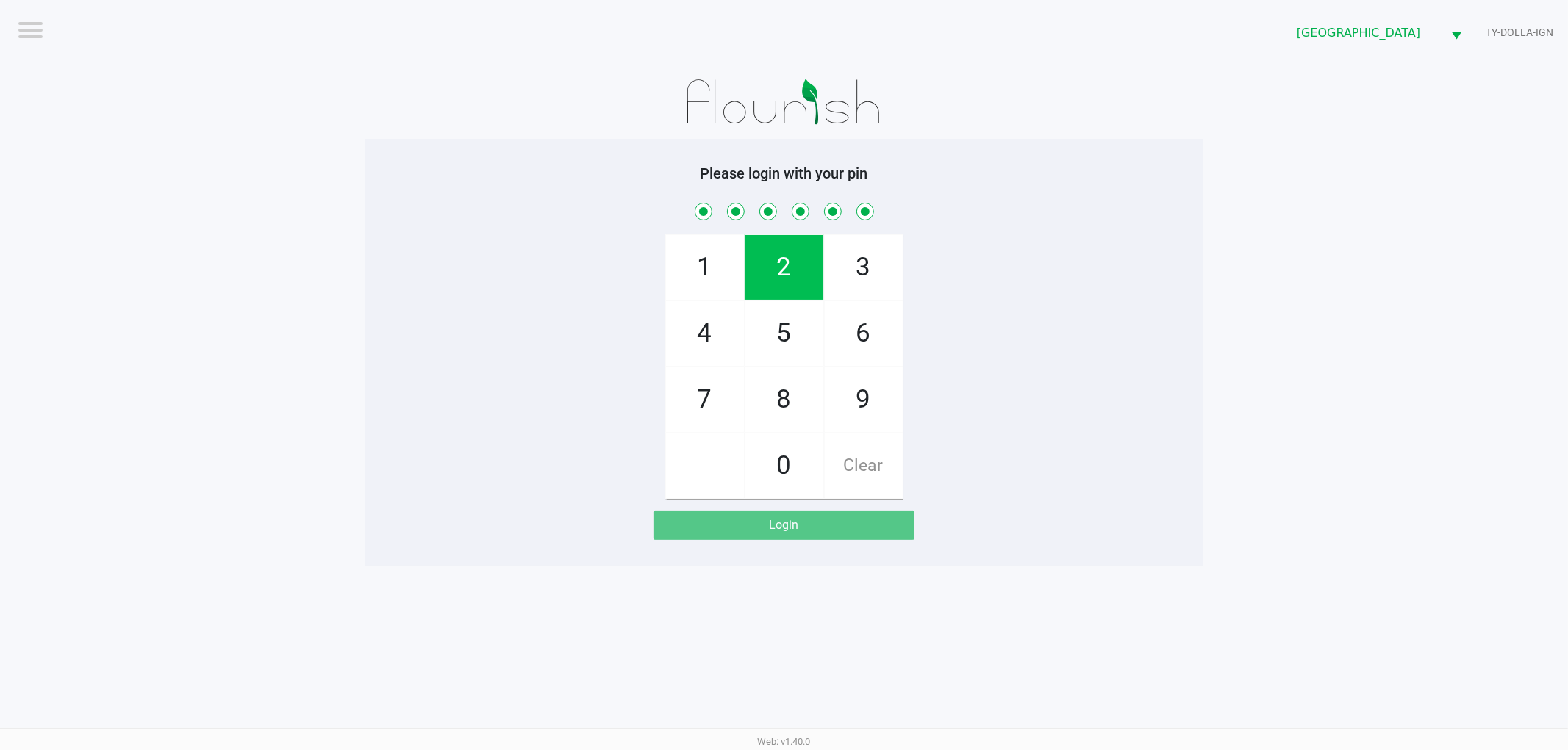
checkbox input "true"
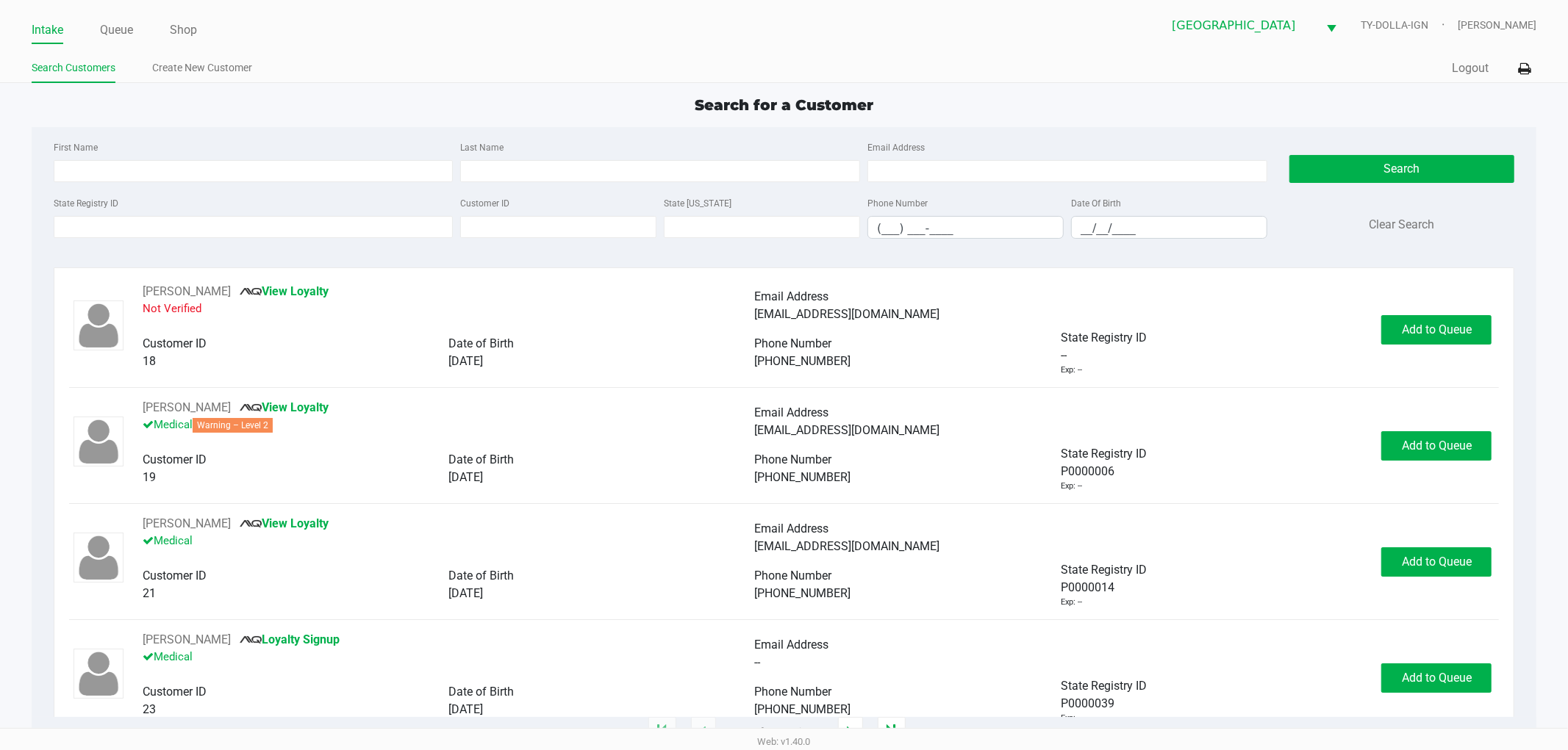
click at [254, 187] on div "First Name Last Name Email Address" at bounding box center [660, 166] width 1221 height 56
click at [260, 169] on input "First Name" at bounding box center [254, 170] width 400 height 22
type input "giovann"
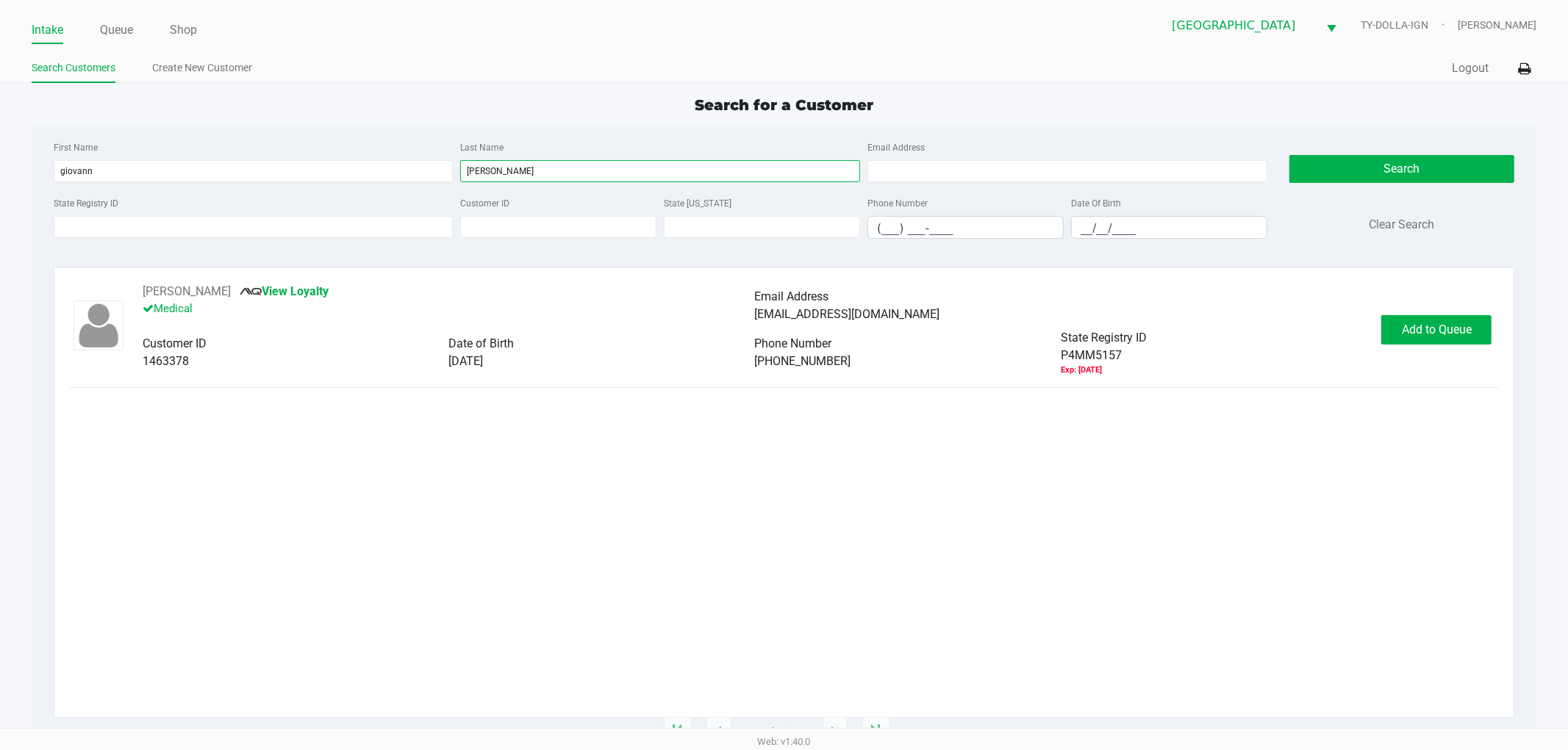
type input "belman"
click at [476, 471] on div "GIOVANNI BELMAN View Loyalty Medical Email Address geobelman.561@gmail.com Cust…" at bounding box center [784, 500] width 1430 height 434
click at [1423, 330] on span "Add to Queue" at bounding box center [1436, 330] width 70 height 14
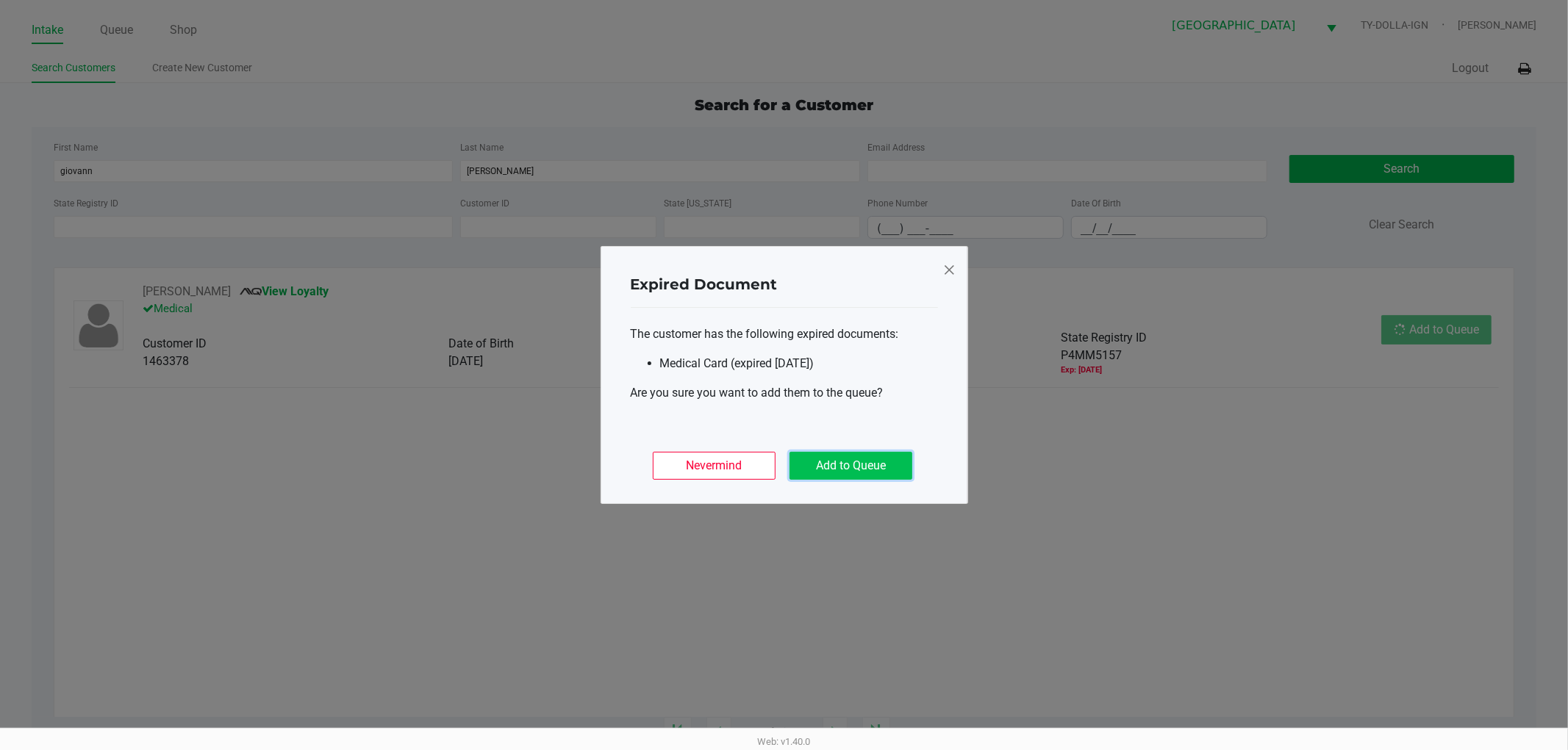
click at [878, 452] on button "Add to Queue" at bounding box center [851, 465] width 123 height 28
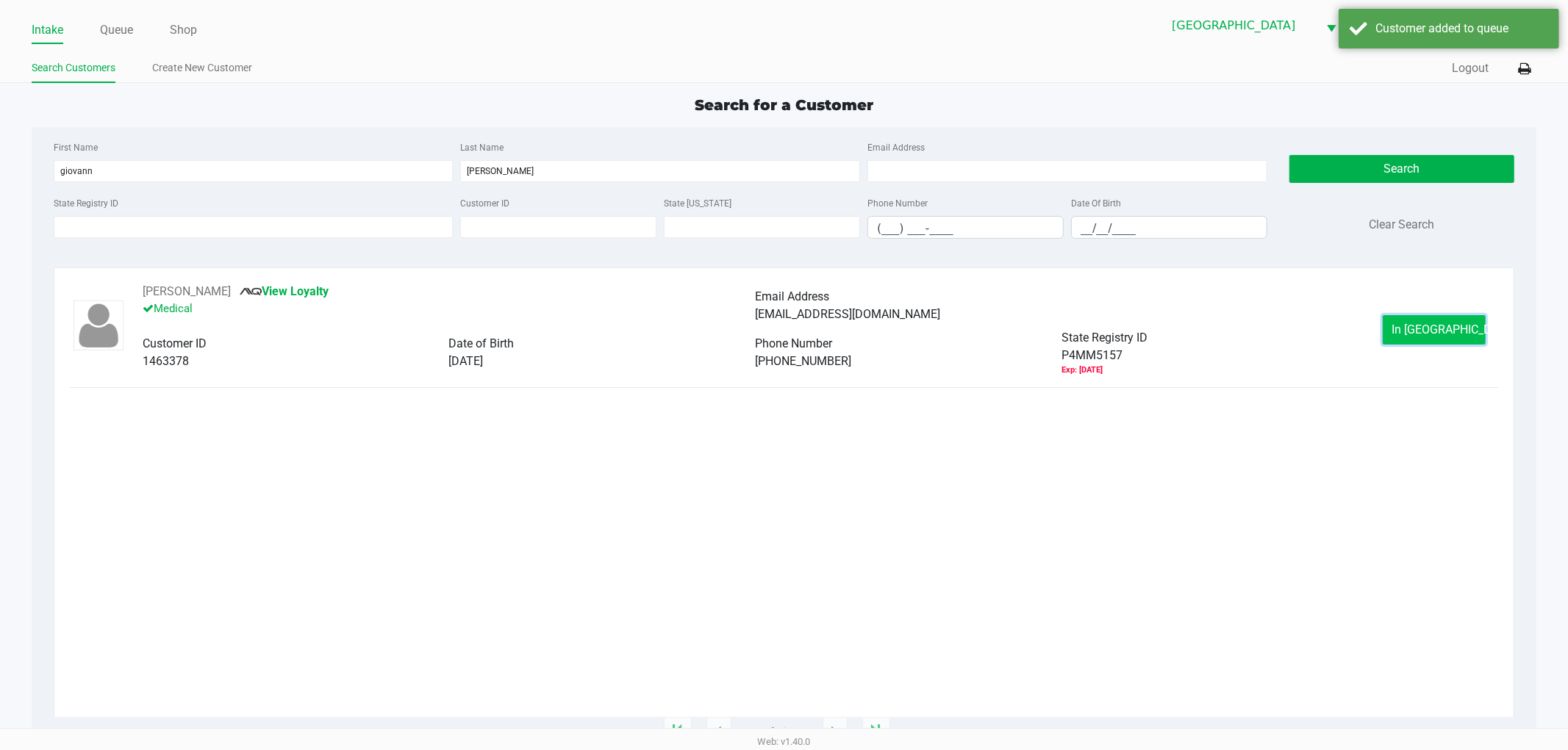
click at [1423, 337] on span "In Queue" at bounding box center [1454, 330] width 124 height 14
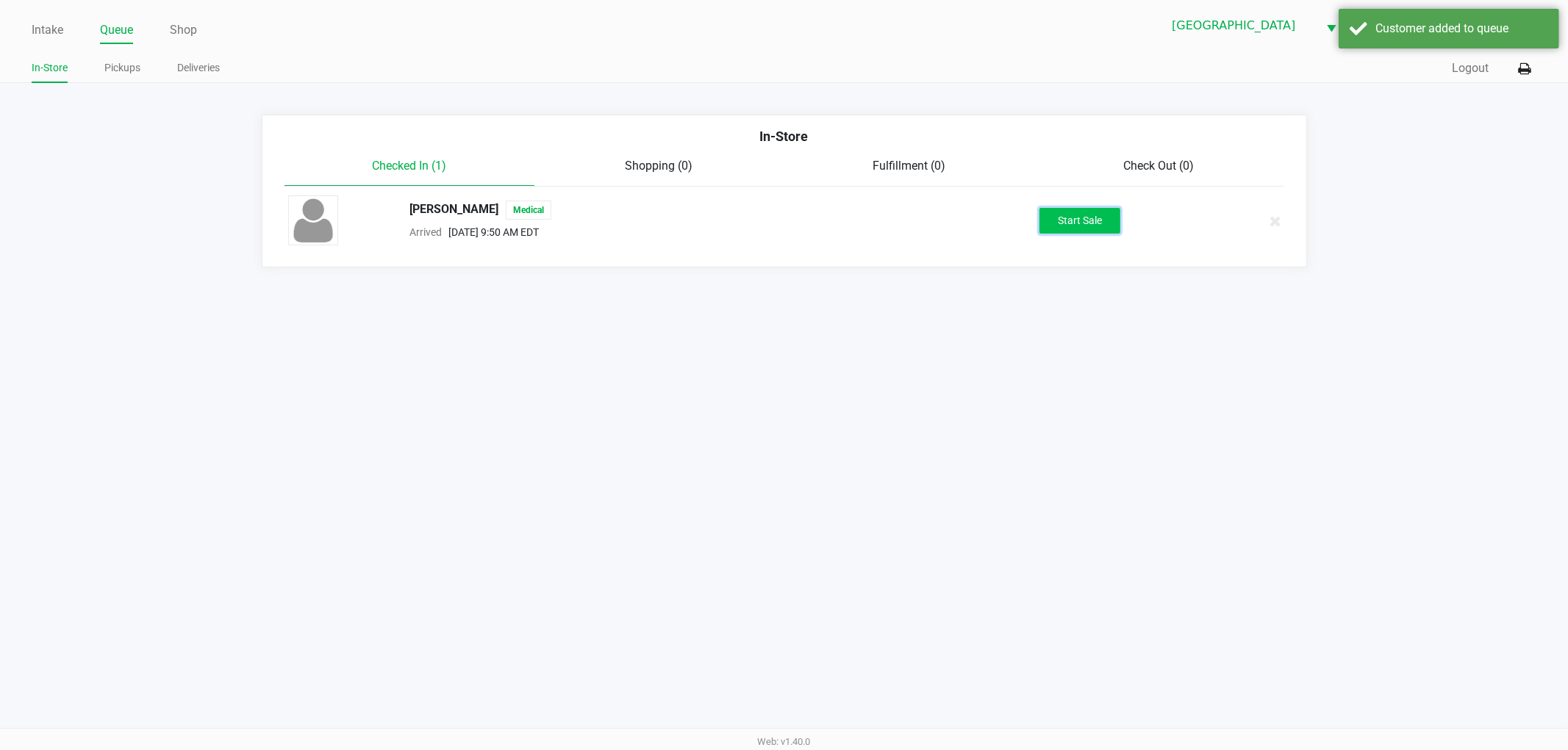
click at [1097, 214] on button "Start Sale" at bounding box center [1079, 221] width 80 height 26
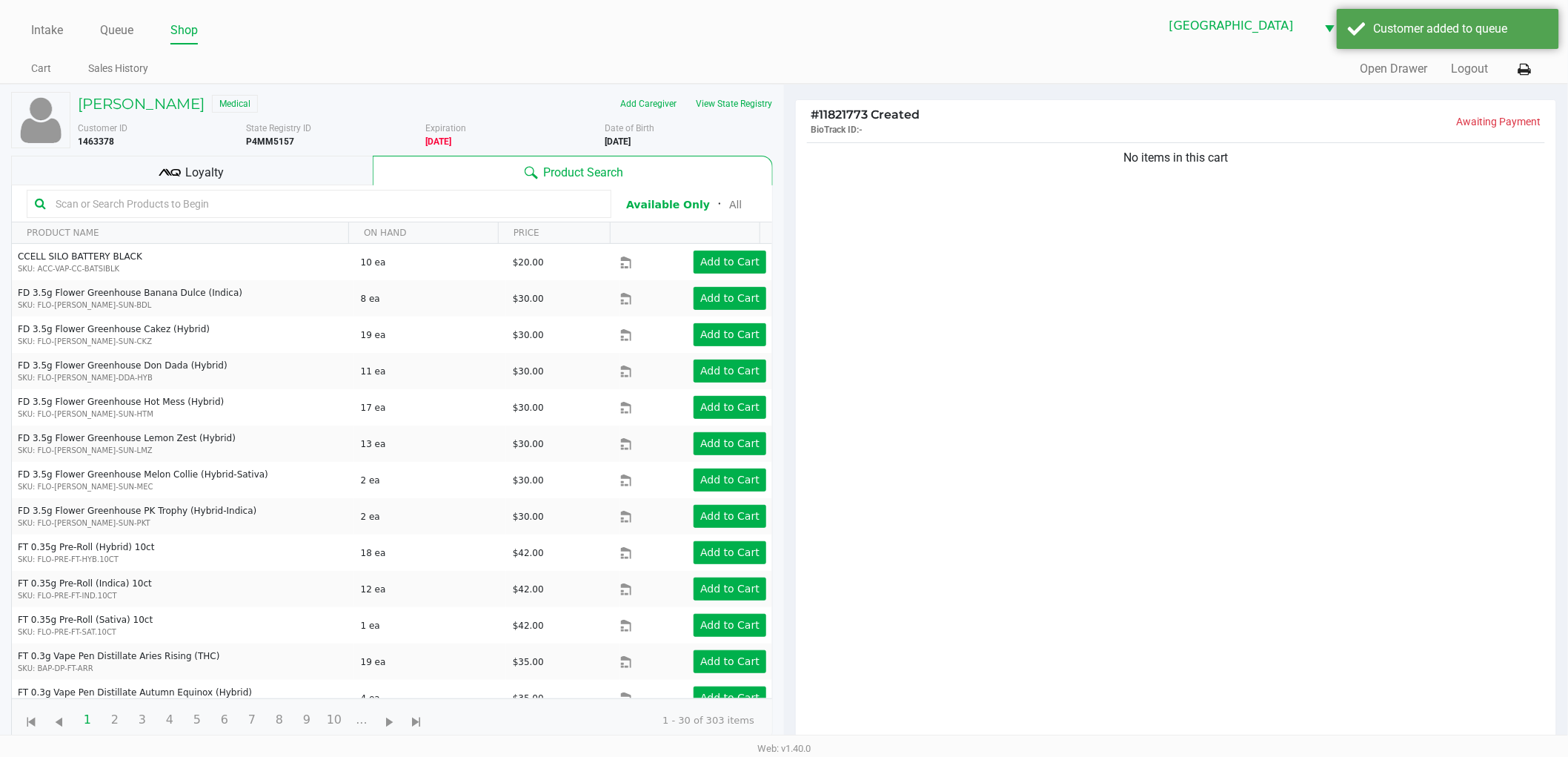
click at [775, 106] on div "Add Caregiver View State Registry" at bounding box center [605, 103] width 359 height 24
click at [750, 105] on button "View State Registry" at bounding box center [729, 103] width 86 height 24
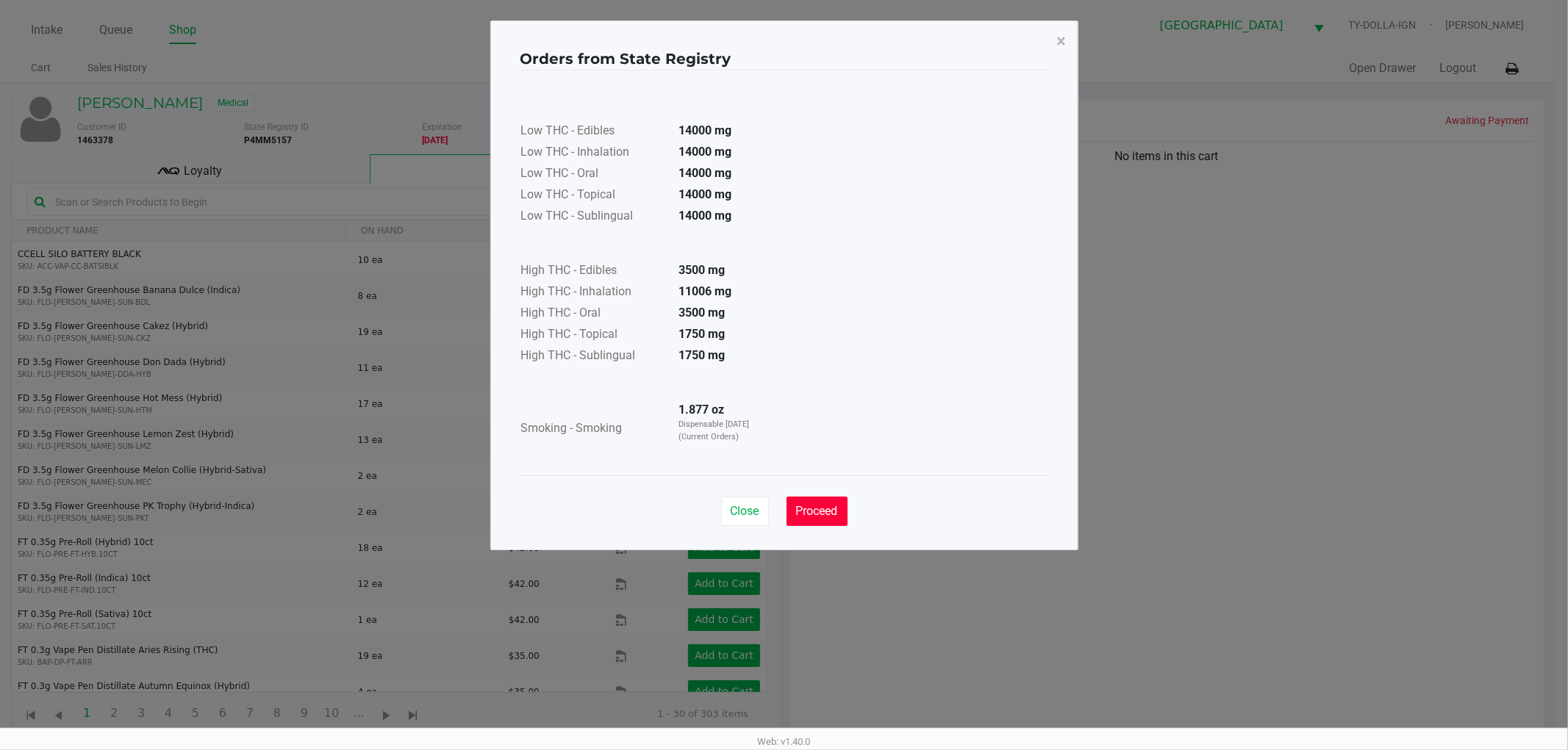
click at [826, 504] on span "Proceed" at bounding box center [817, 511] width 42 height 14
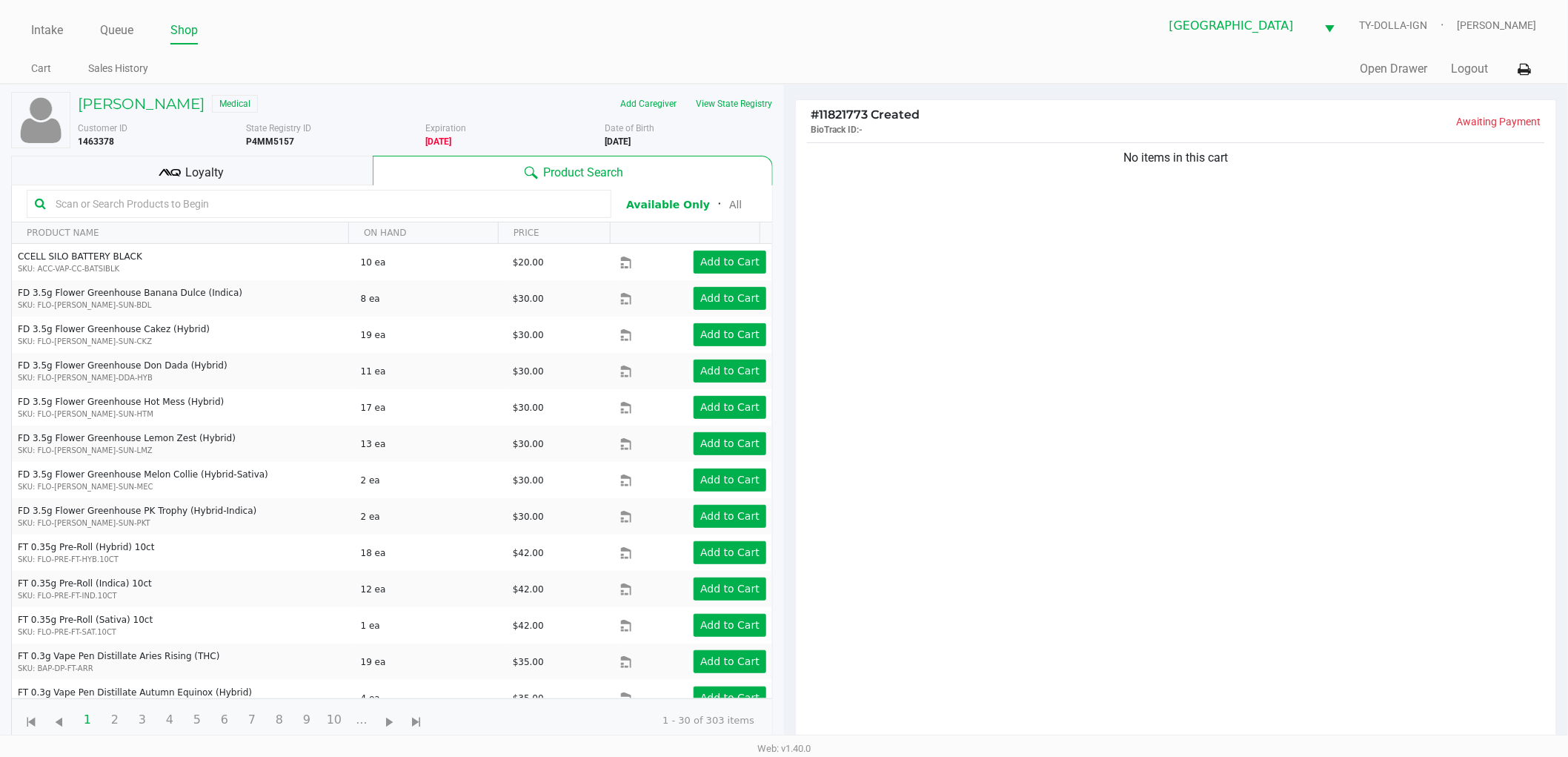
click at [1117, 462] on ngb-modal-window "Orders from State Registry × Low THC - Edibles 14000 mg Low THC - Inhalation 14…" at bounding box center [784, 378] width 1568 height 757
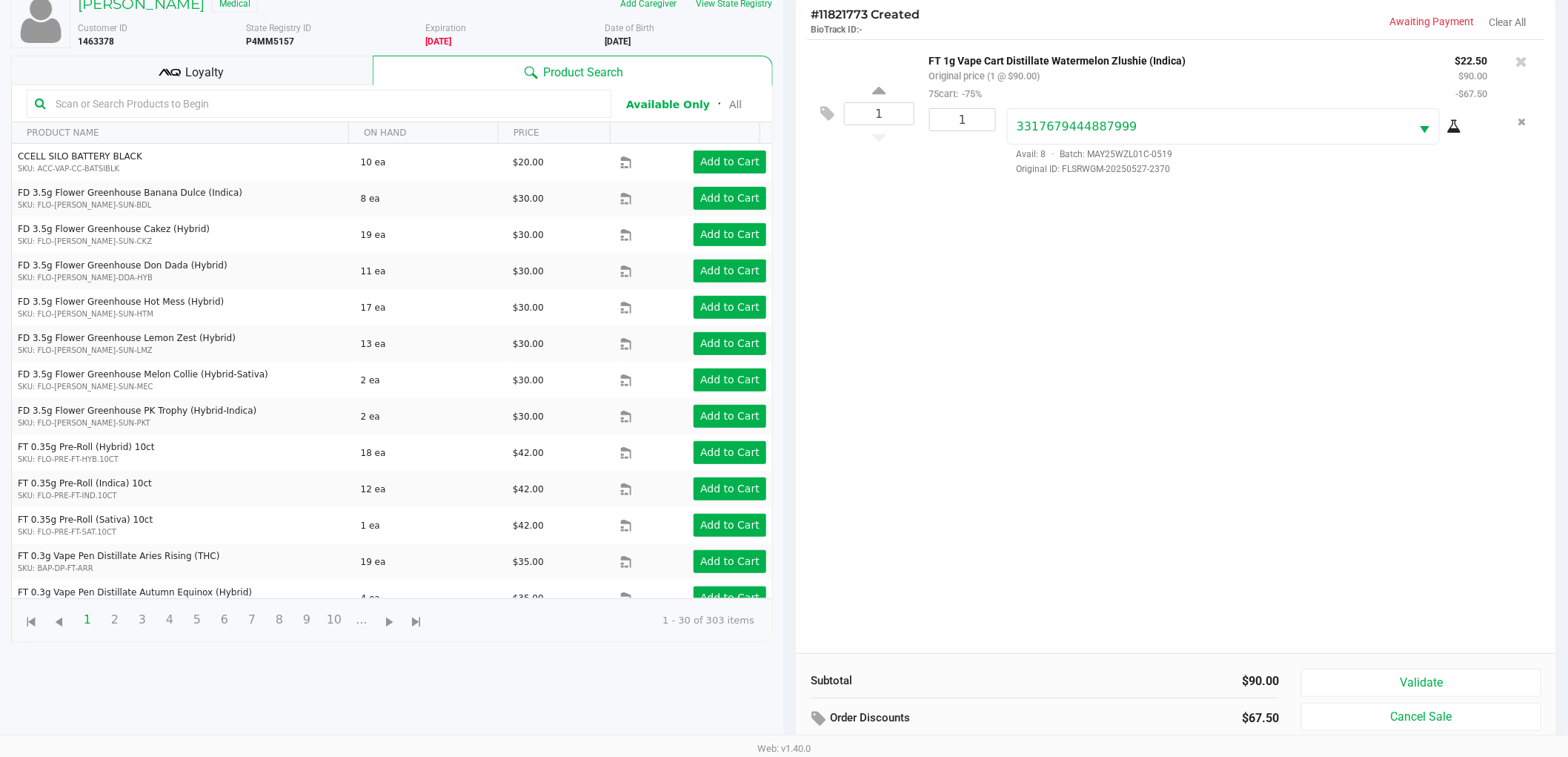
scroll to position [161, 0]
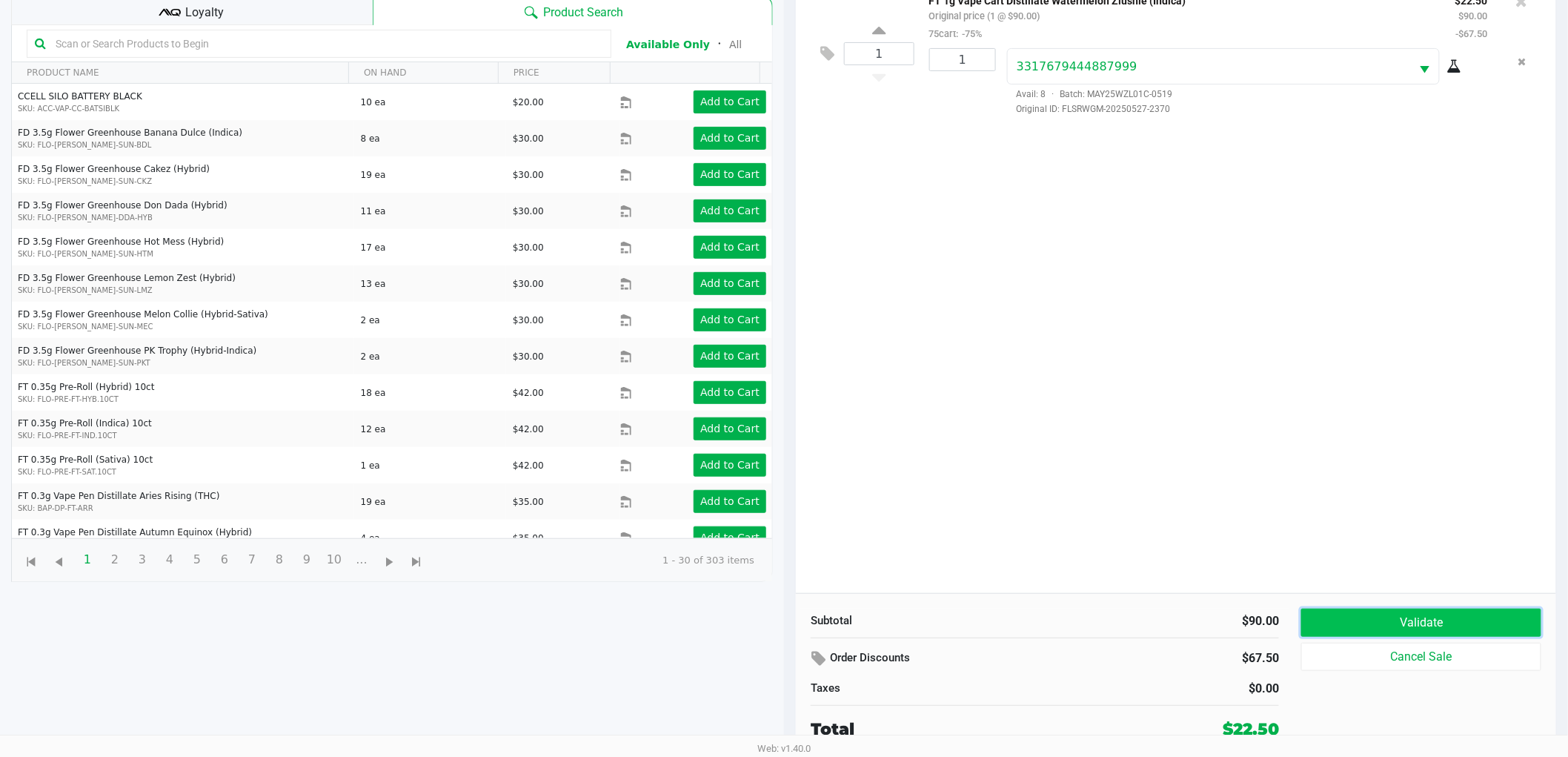
click at [1324, 617] on button "Validate" at bounding box center [1421, 623] width 240 height 28
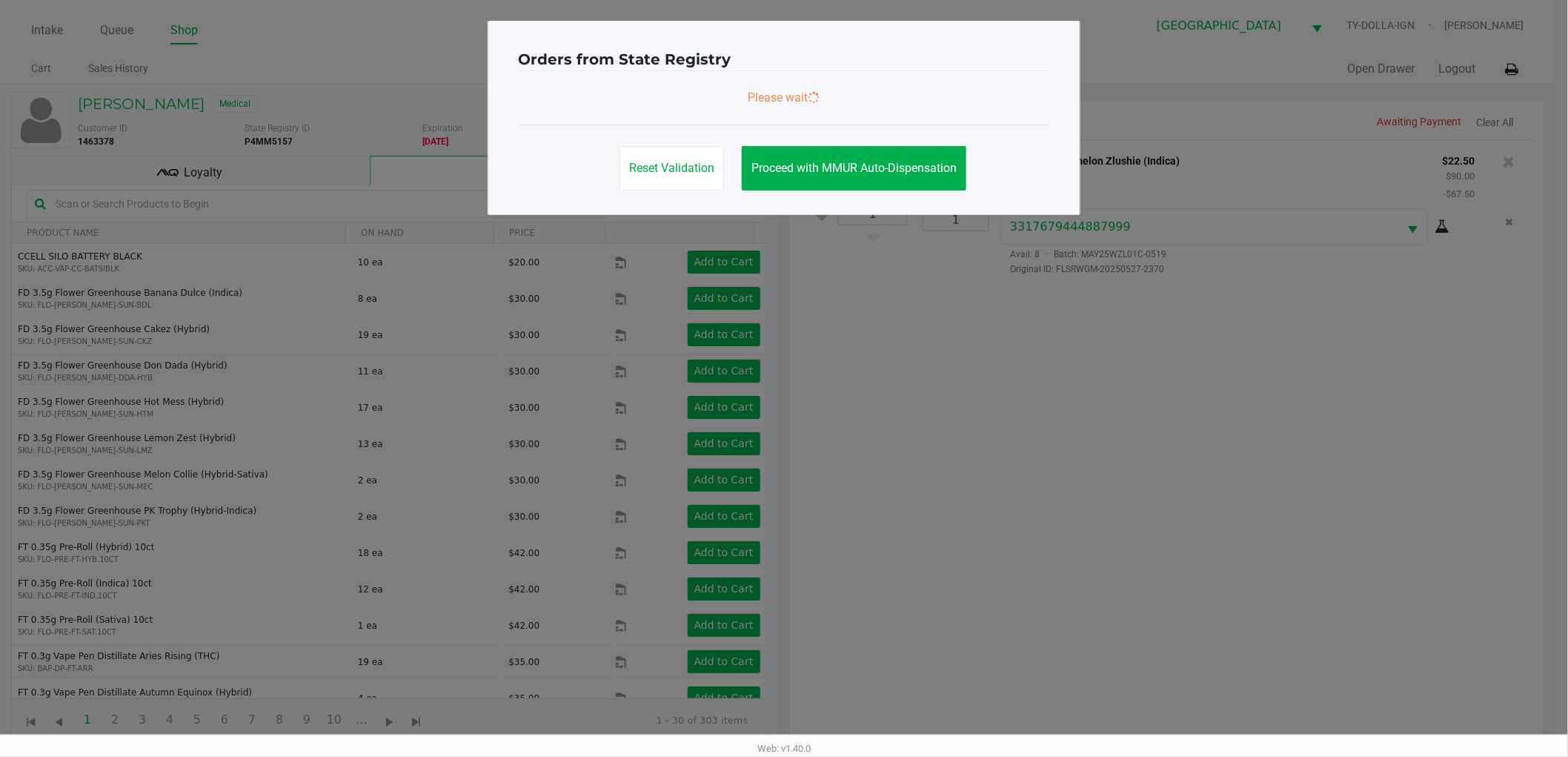
scroll to position [0, 0]
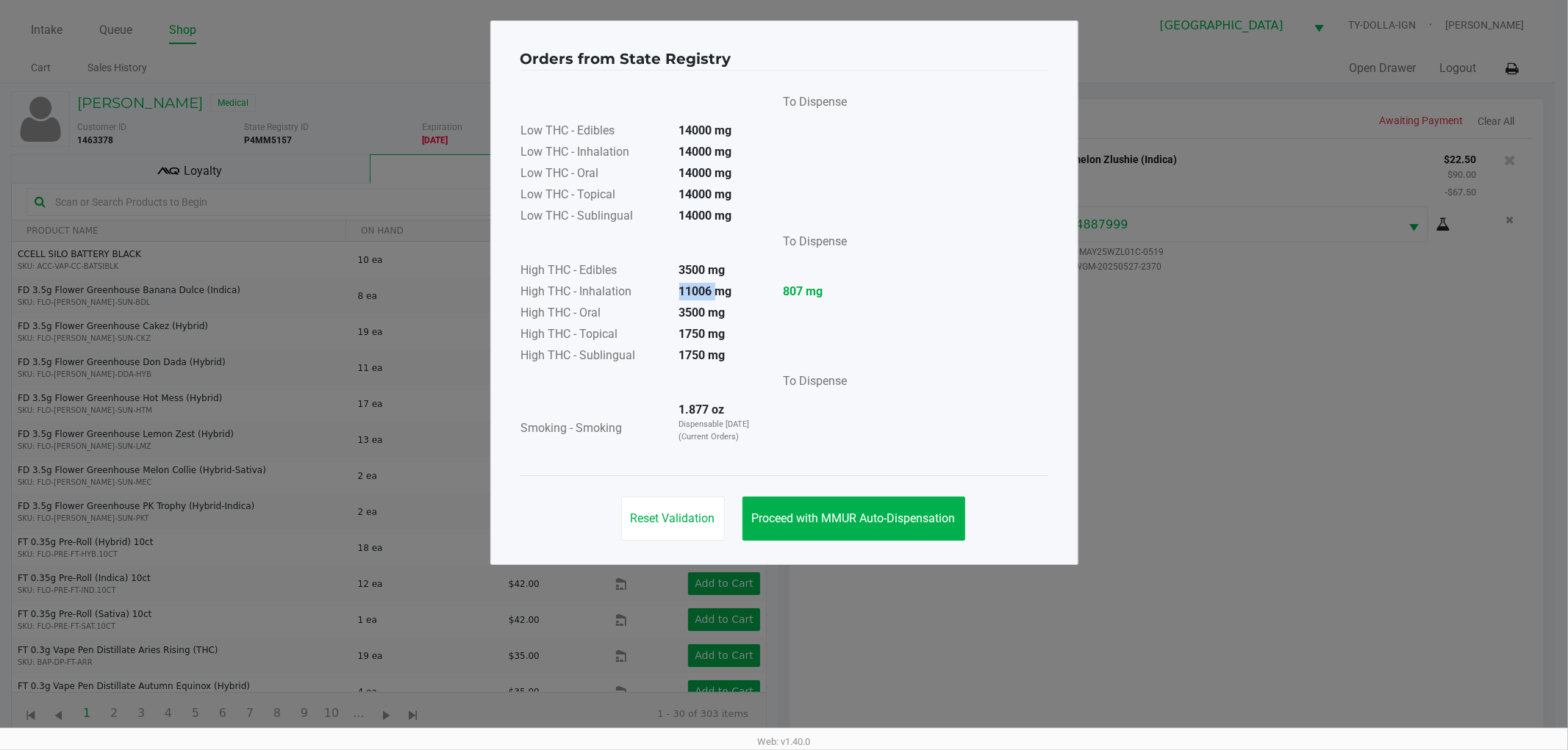
drag, startPoint x: 680, startPoint y: 291, endPoint x: 716, endPoint y: 292, distance: 36.0
click at [716, 292] on strong "11006 mg" at bounding box center [705, 292] width 53 height 14
click at [787, 504] on button "Proceed with MMUR Auto-Dispensation" at bounding box center [853, 518] width 222 height 44
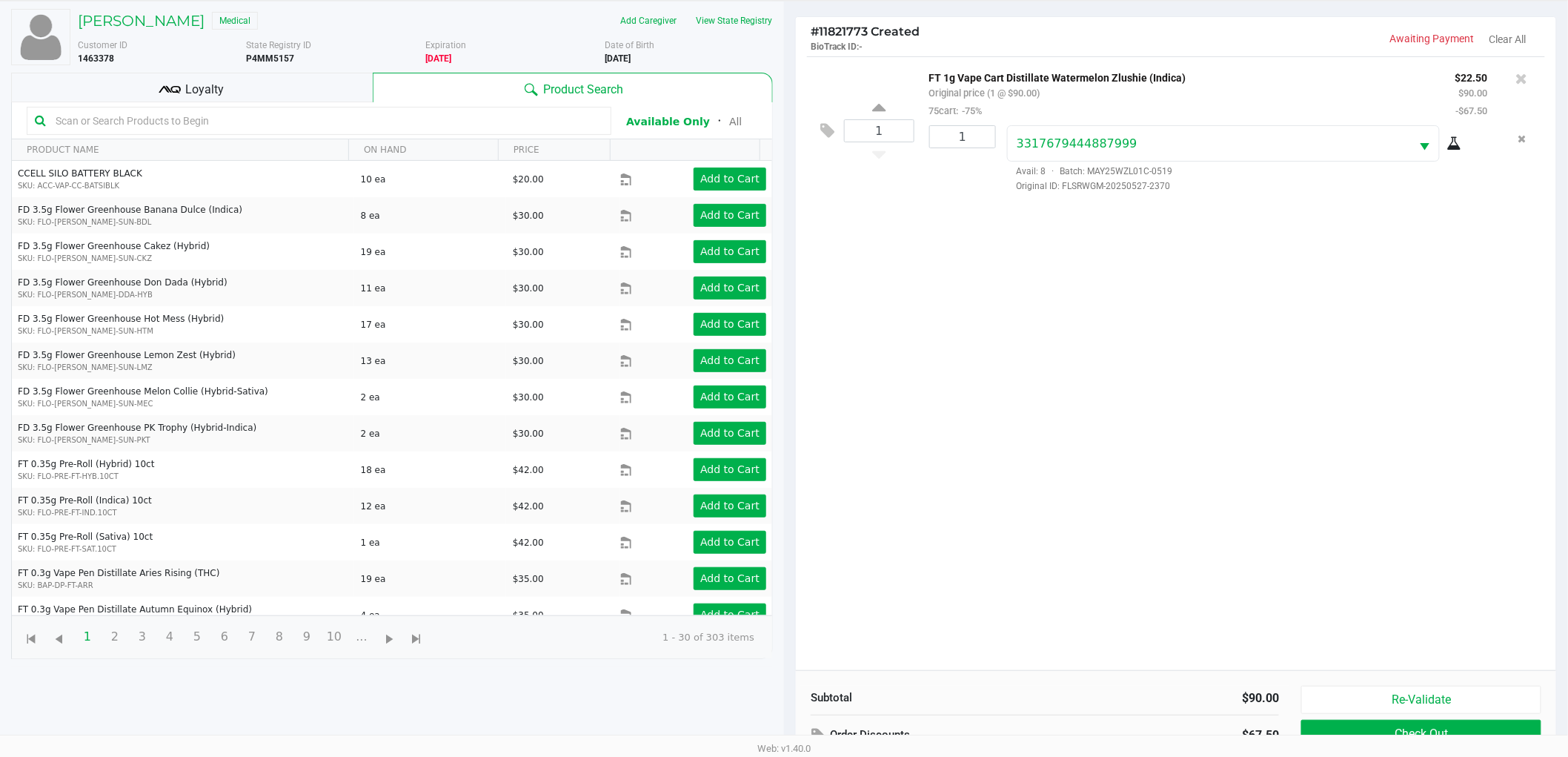
scroll to position [161, 0]
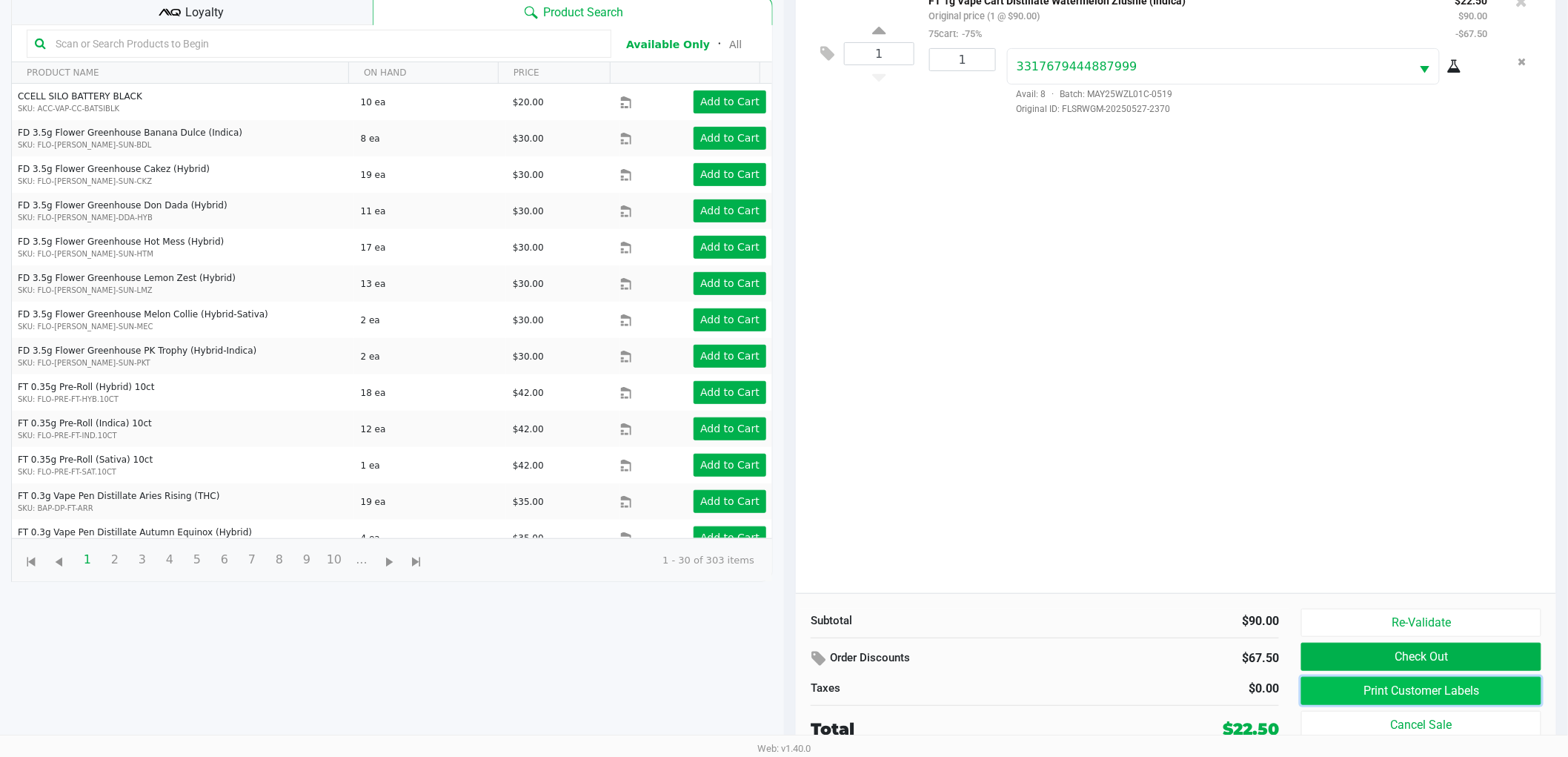
click at [1387, 684] on button "Print Customer Labels" at bounding box center [1421, 691] width 240 height 28
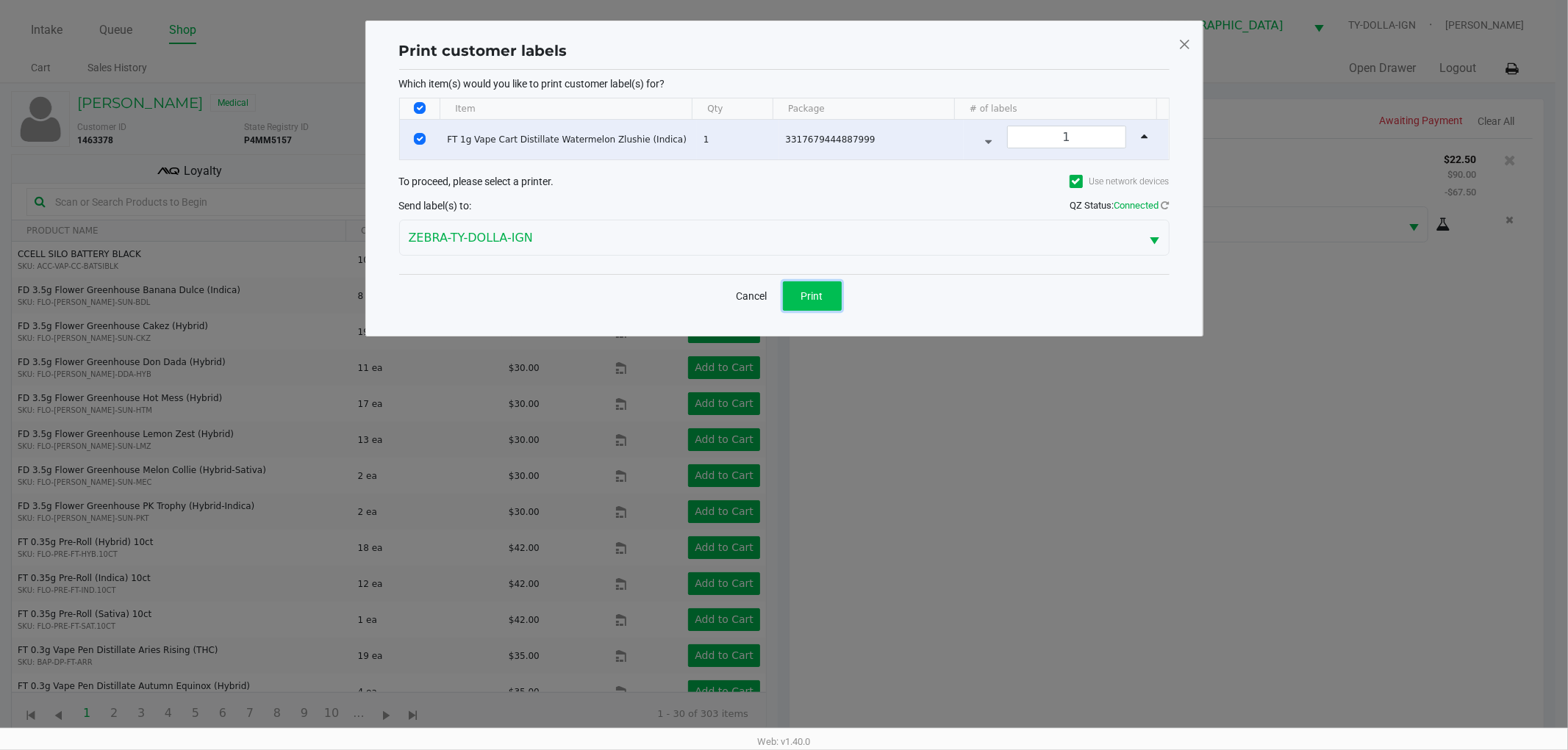
click at [806, 286] on button "Print" at bounding box center [813, 296] width 59 height 29
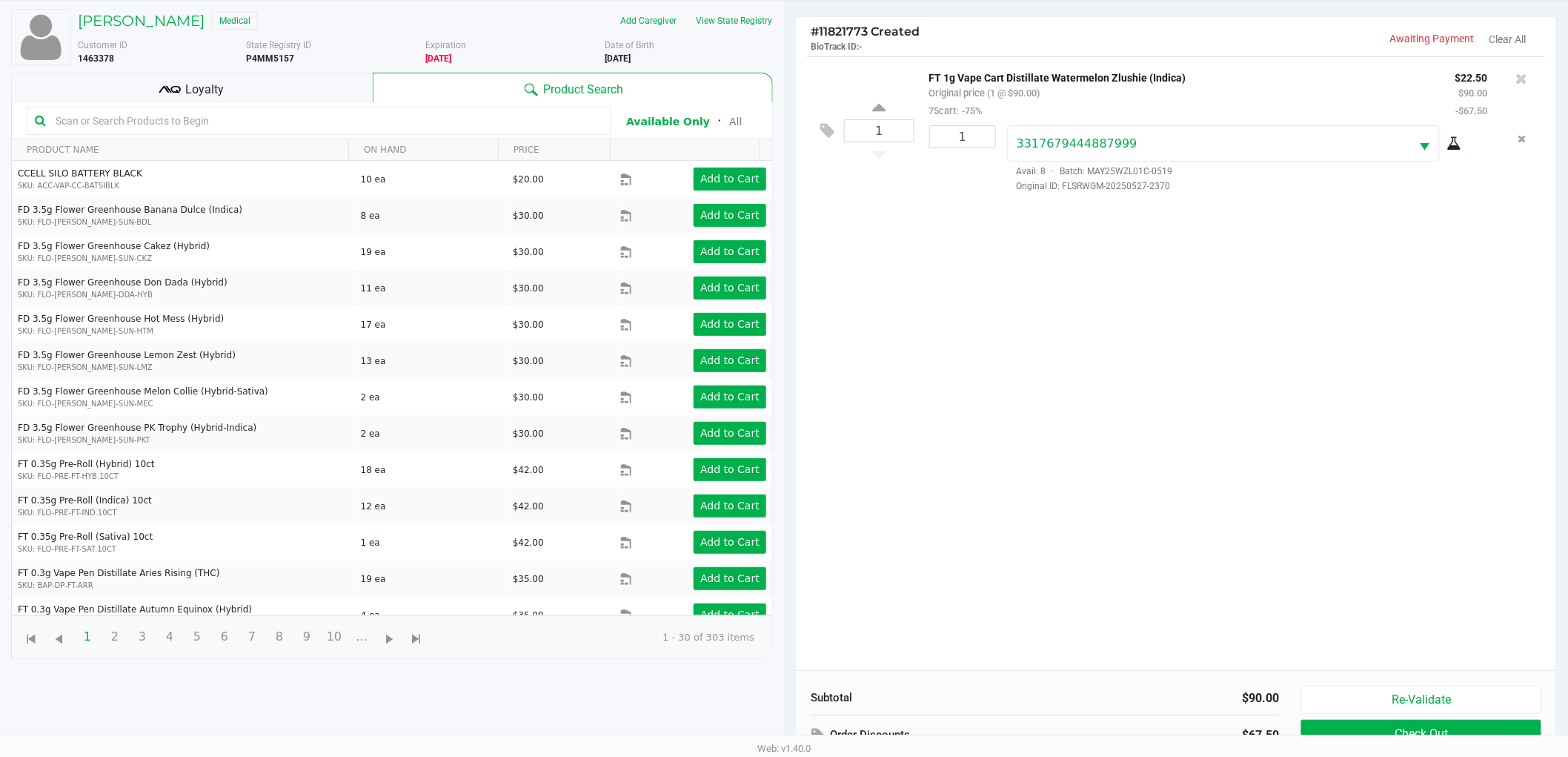
scroll to position [161, 0]
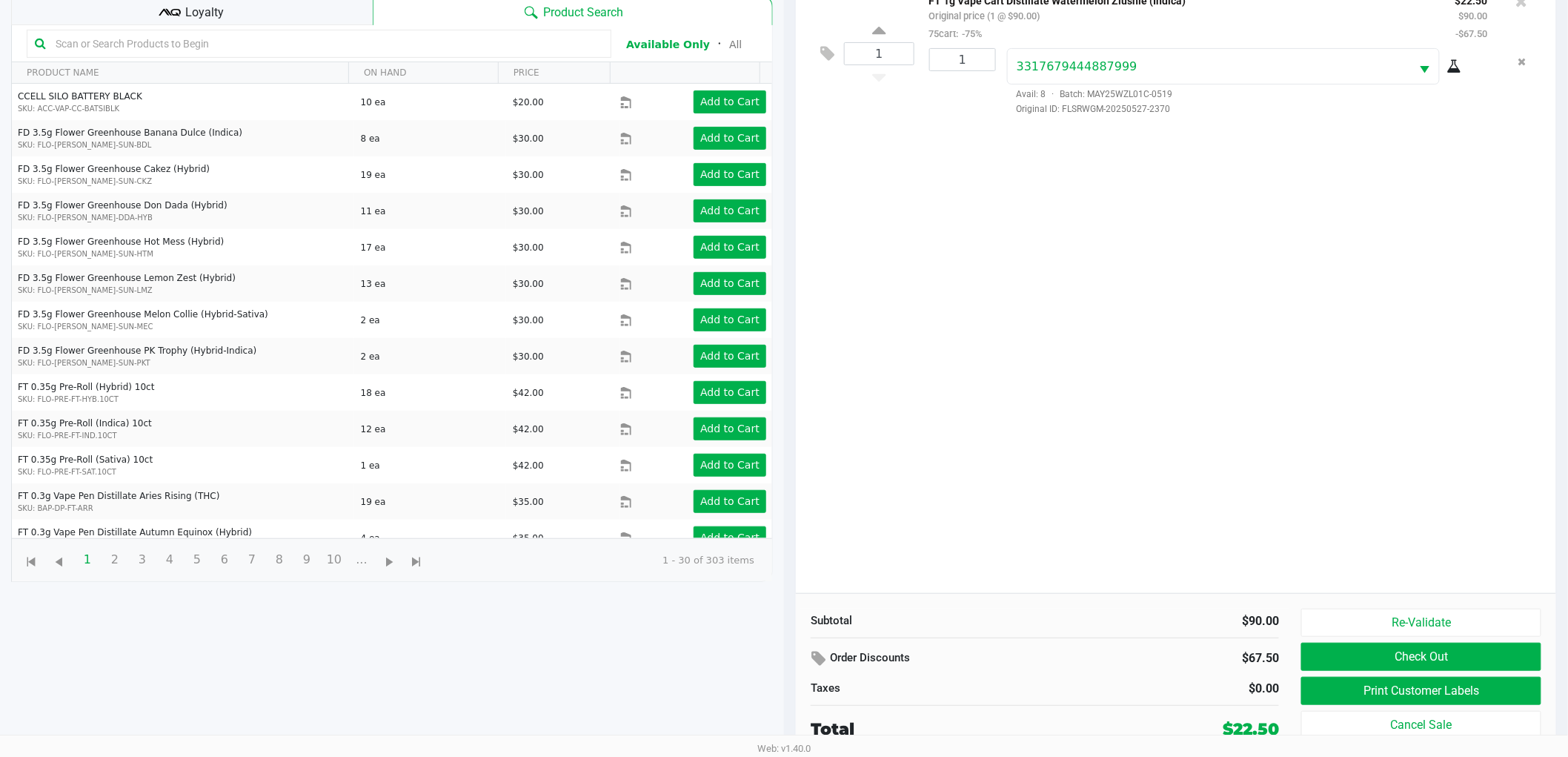
click at [265, 12] on div "Loyalty" at bounding box center [192, 10] width 361 height 30
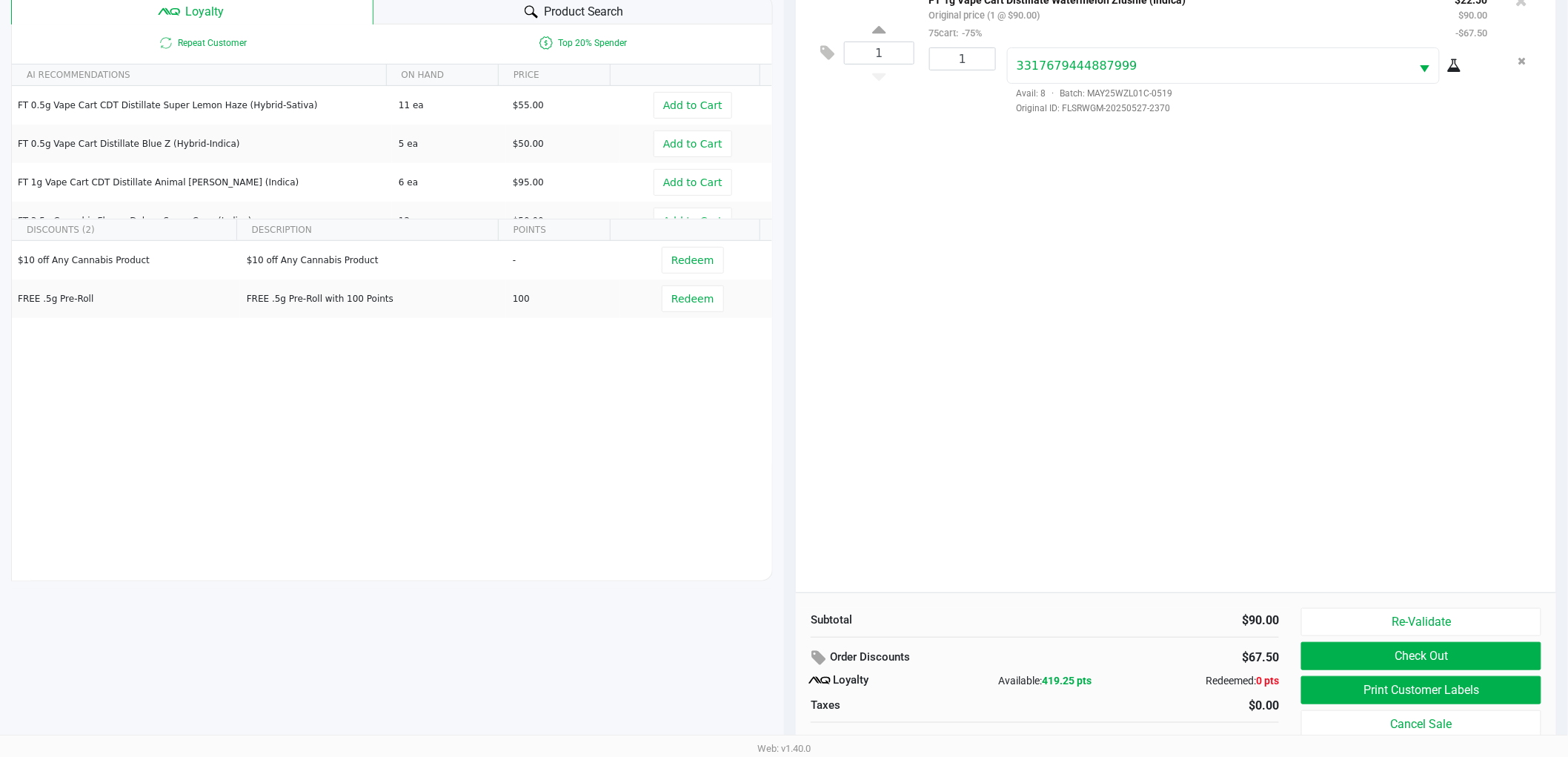
click at [1149, 383] on div "1 FT 1g Vape Cart Distillate Watermelon Zlushie (Indica) Original price (1 @ $9…" at bounding box center [1175, 285] width 760 height 614
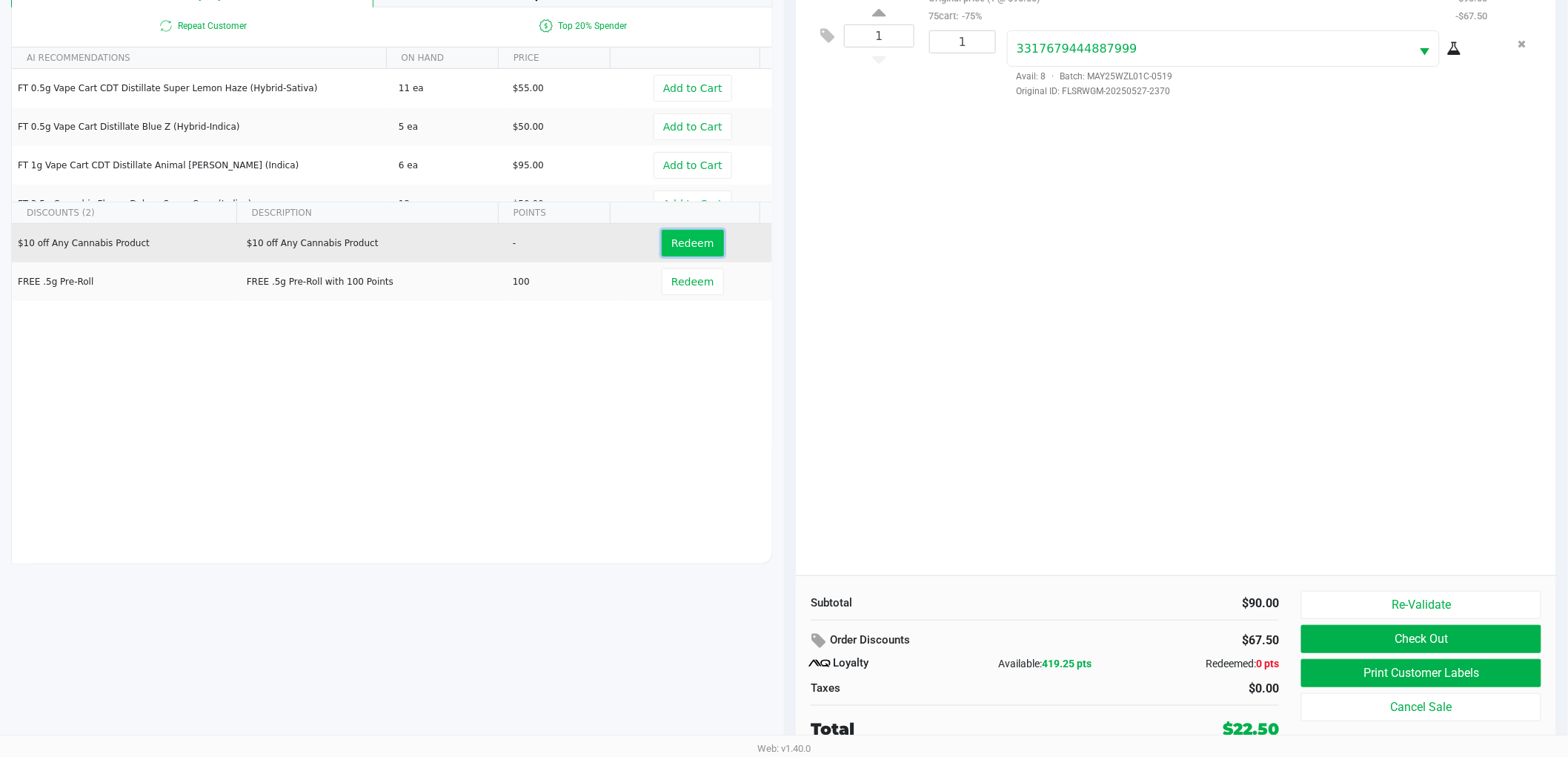
click at [671, 241] on span "Redeem" at bounding box center [692, 244] width 42 height 12
click at [818, 645] on icon at bounding box center [820, 641] width 17 height 17
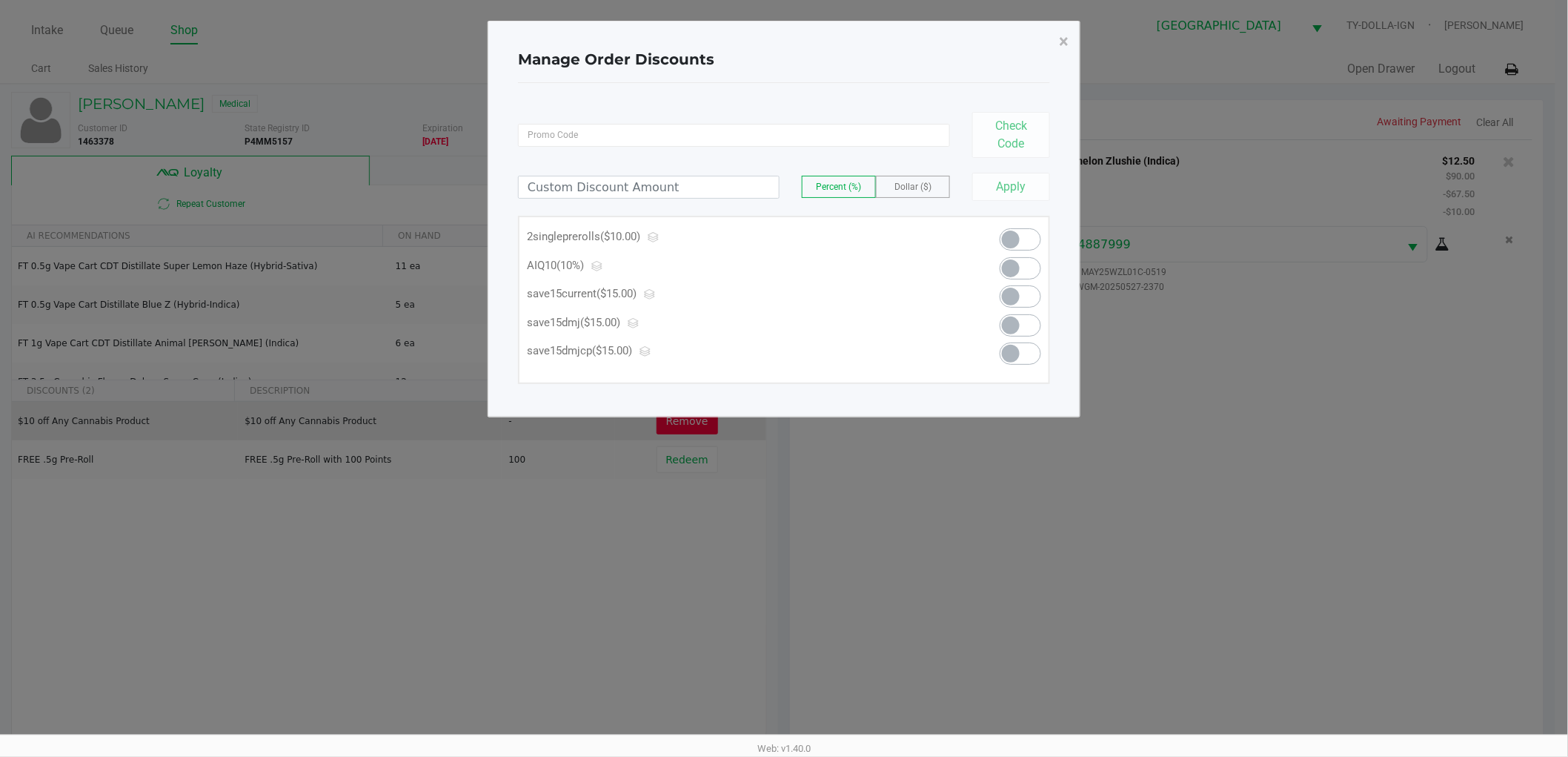
scroll to position [0, 0]
click at [1070, 45] on span "×" at bounding box center [1070, 42] width 10 height 21
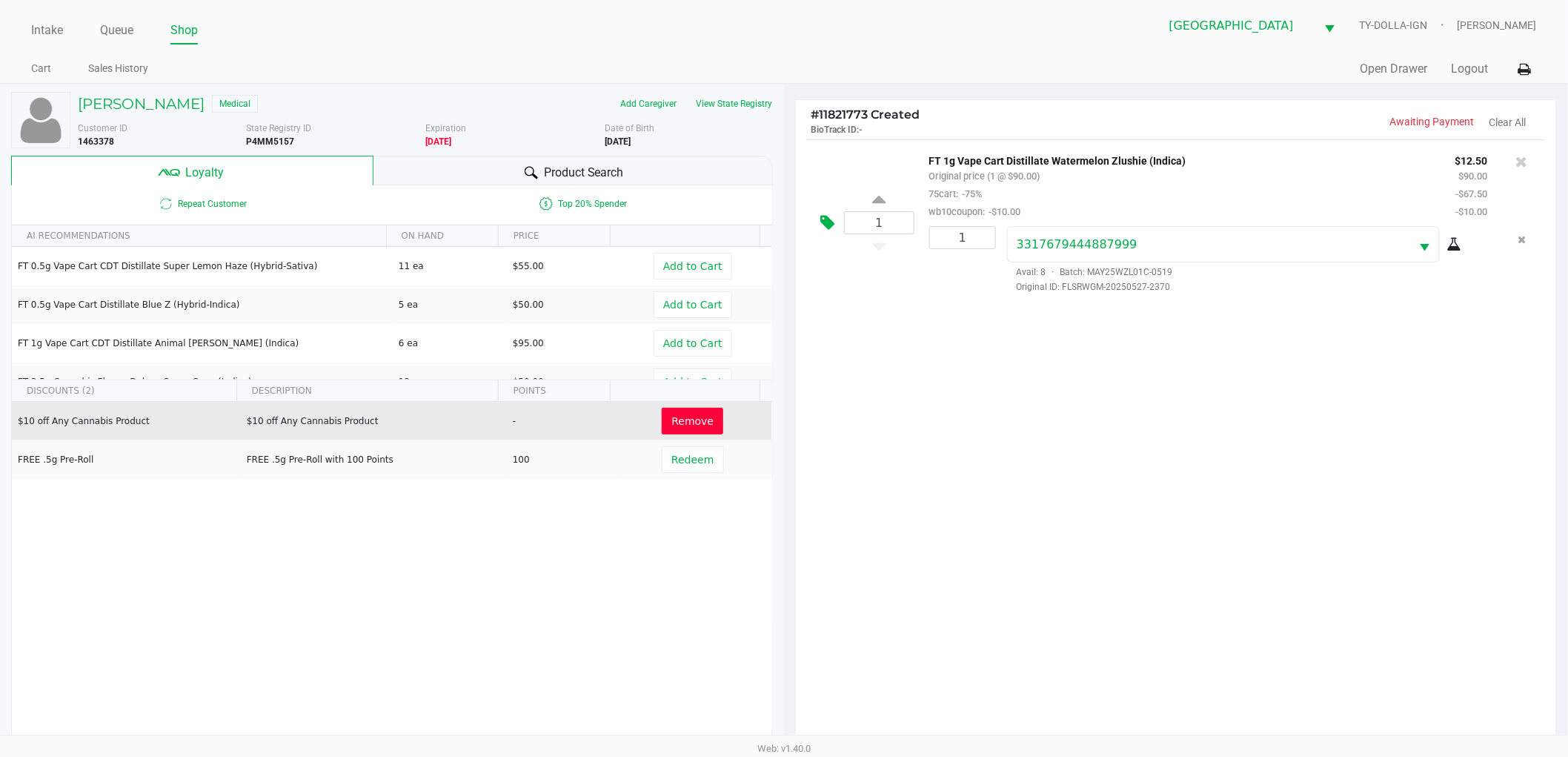
click at [833, 220] on icon at bounding box center [827, 223] width 14 height 17
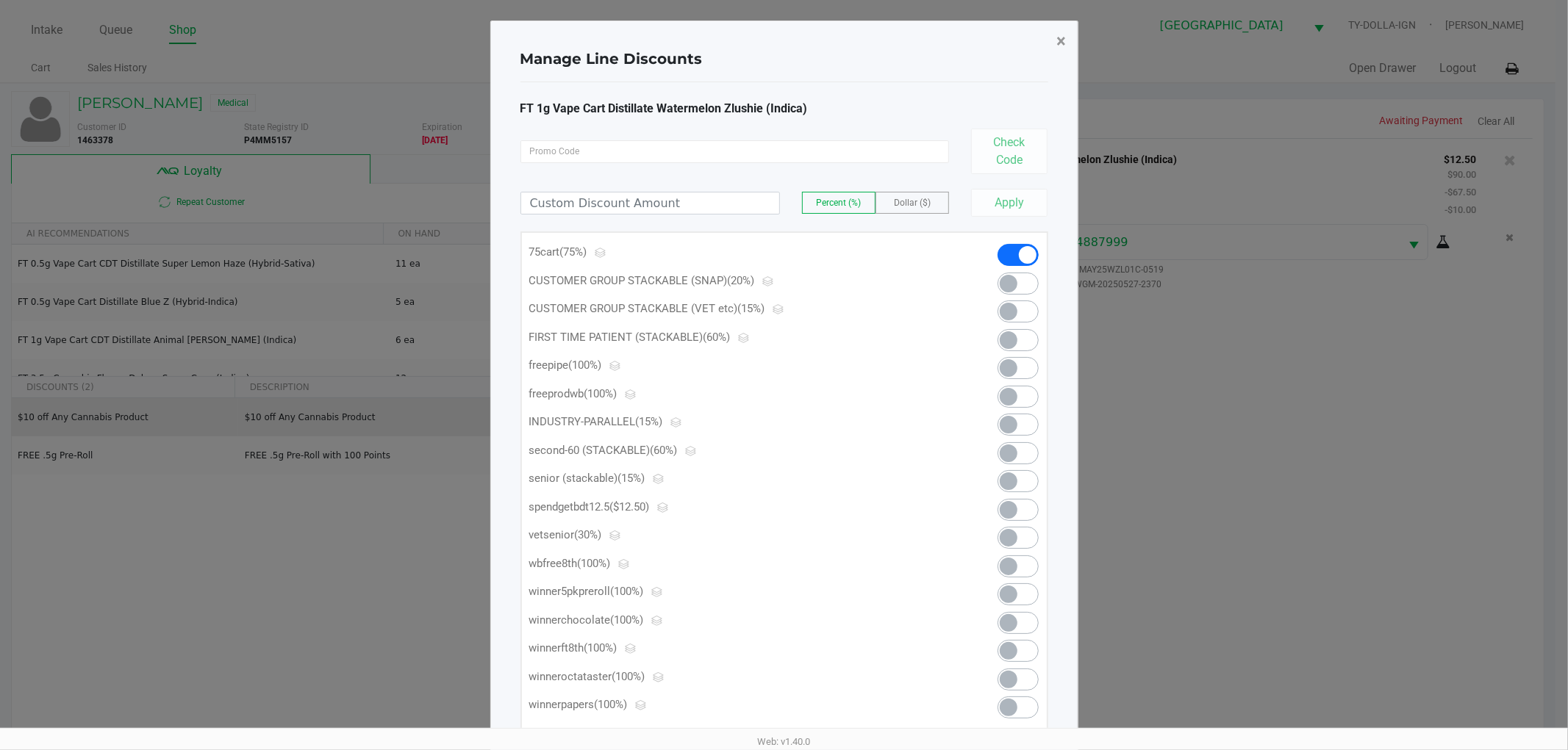
click at [1063, 48] on span "×" at bounding box center [1061, 42] width 10 height 21
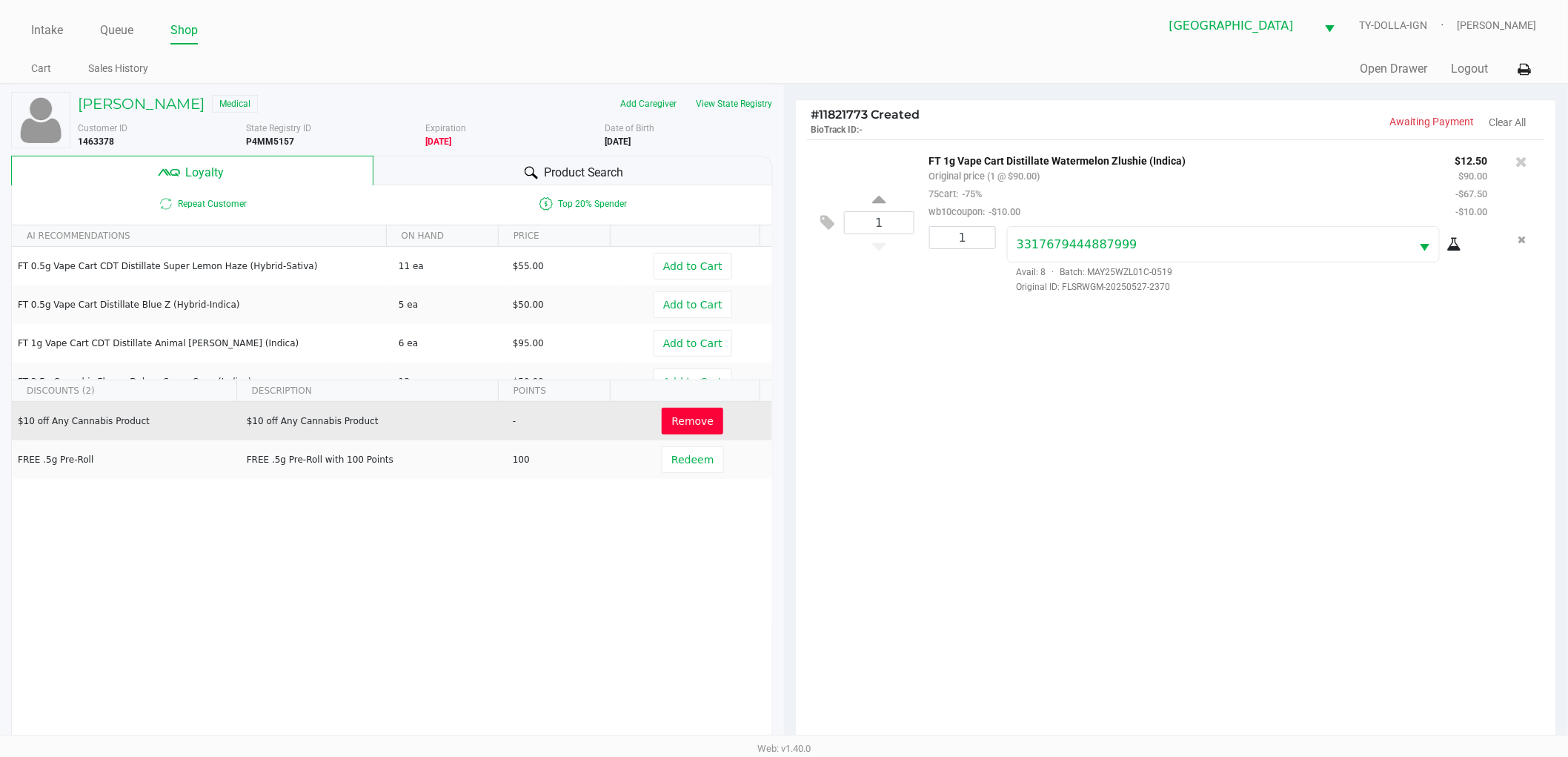
click at [1188, 602] on div "1 FT 1g Vape Cart Distillate Watermelon Zlushie (Indica) Original price (1 @ $9…" at bounding box center [1175, 446] width 760 height 614
click at [1117, 386] on div "1 FT 1g Vape Cart Distillate Watermelon Zlushie (Indica) Original price (1 @ $9…" at bounding box center [1175, 446] width 760 height 614
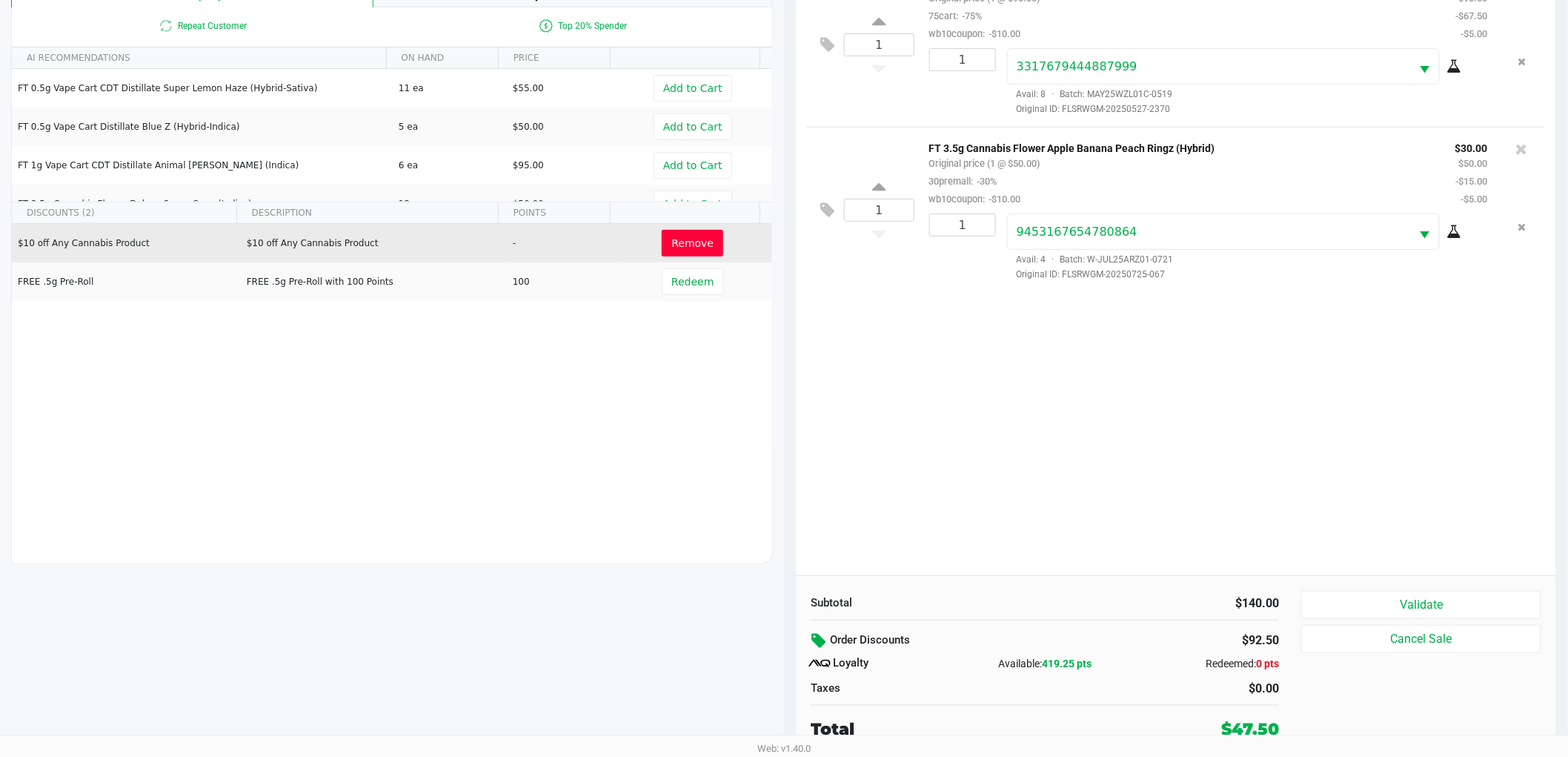
scroll to position [179, 0]
click at [818, 219] on button at bounding box center [832, 210] width 26 height 36
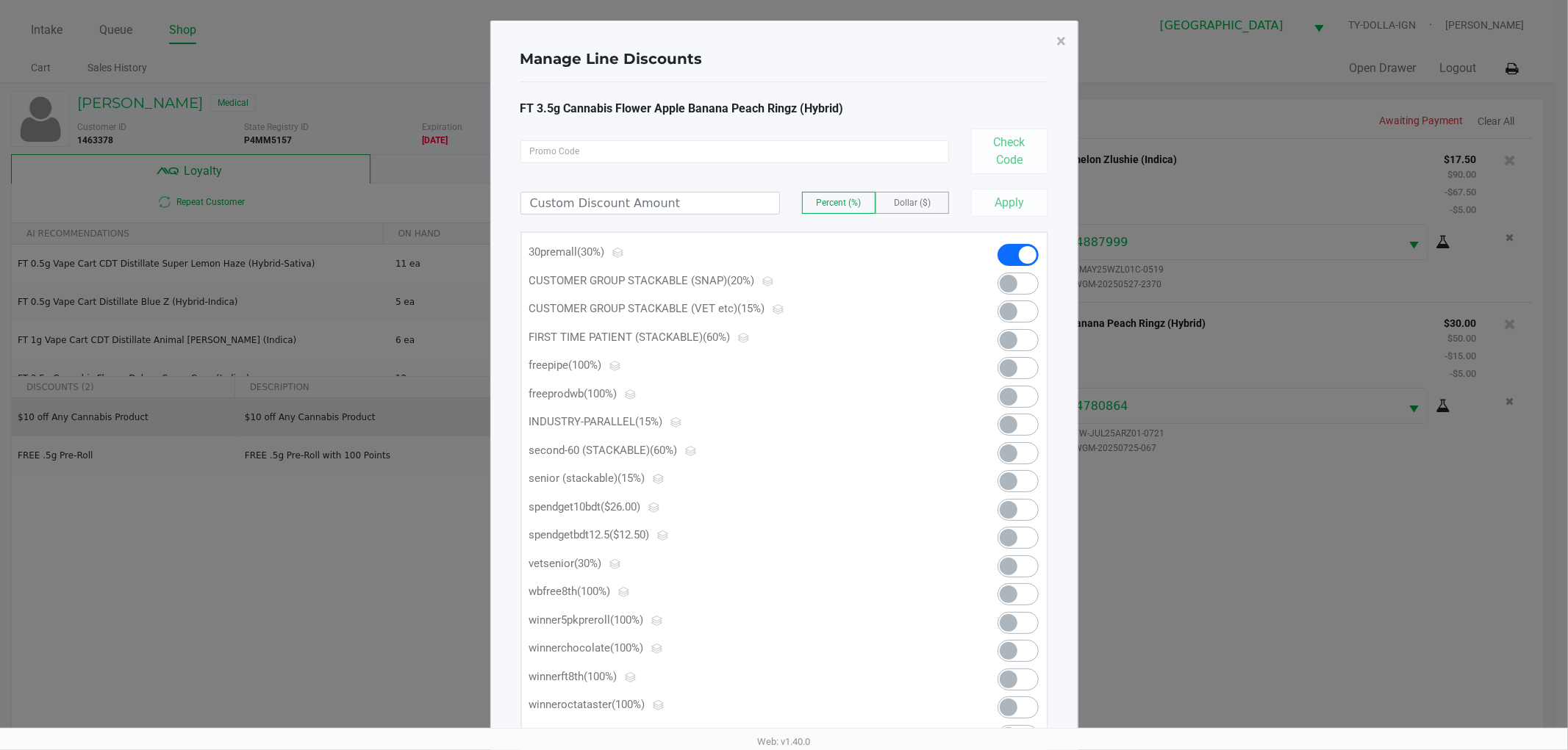
click at [1012, 599] on span at bounding box center [1008, 594] width 17 height 17
click at [1064, 42] on span "×" at bounding box center [1061, 42] width 10 height 21
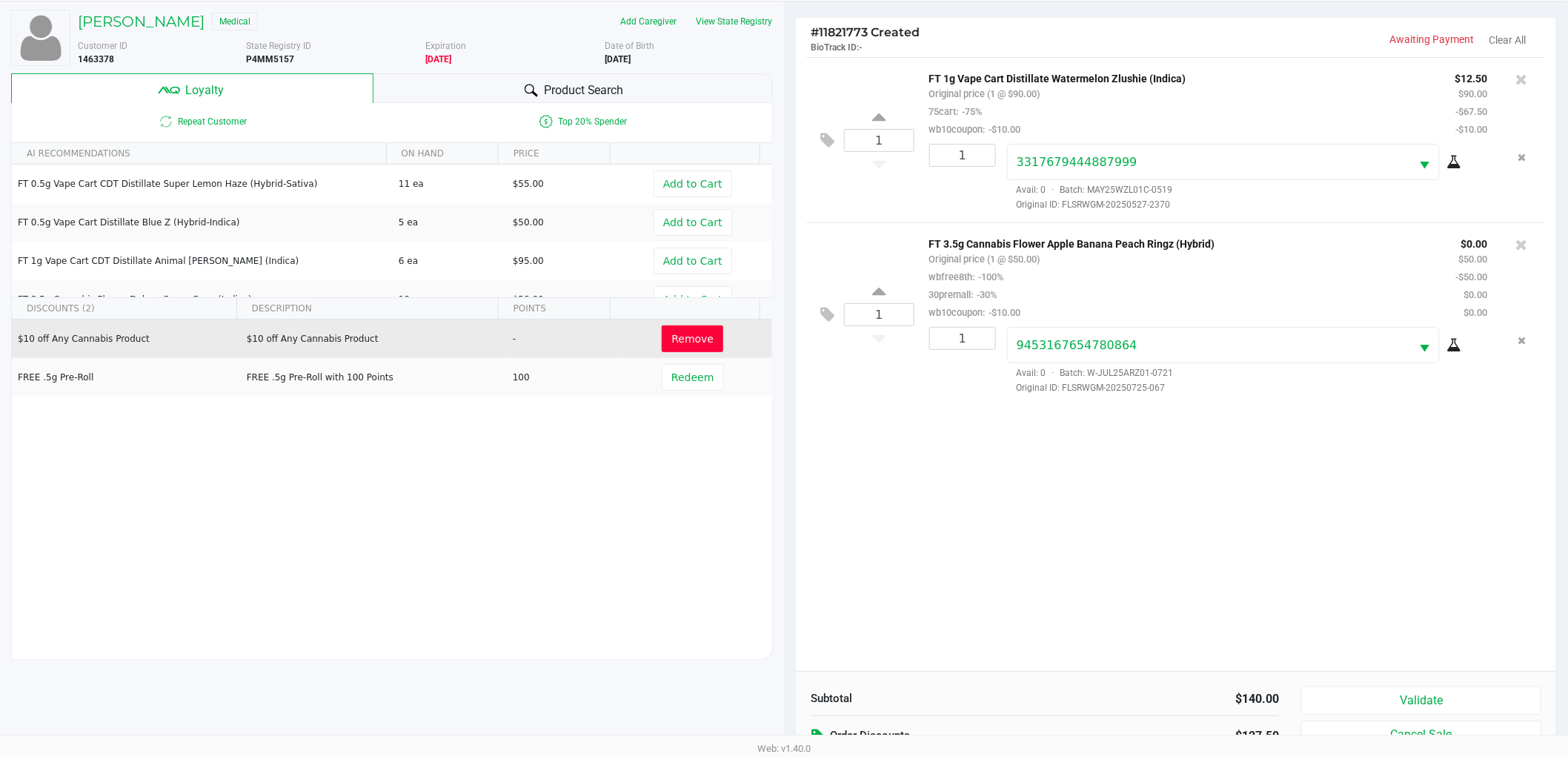
scroll to position [179, 0]
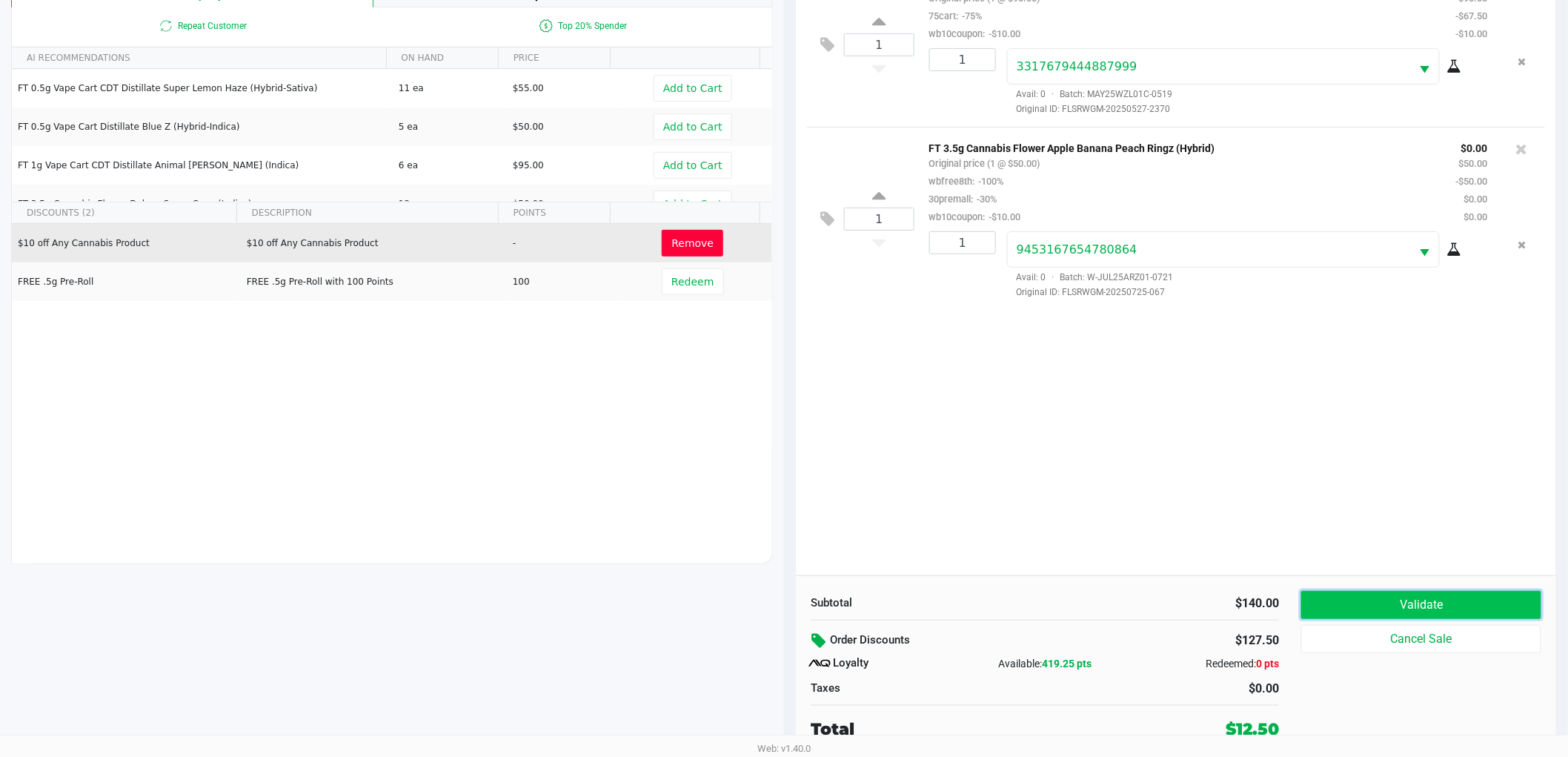
click at [1376, 607] on button "Validate" at bounding box center [1421, 605] width 240 height 28
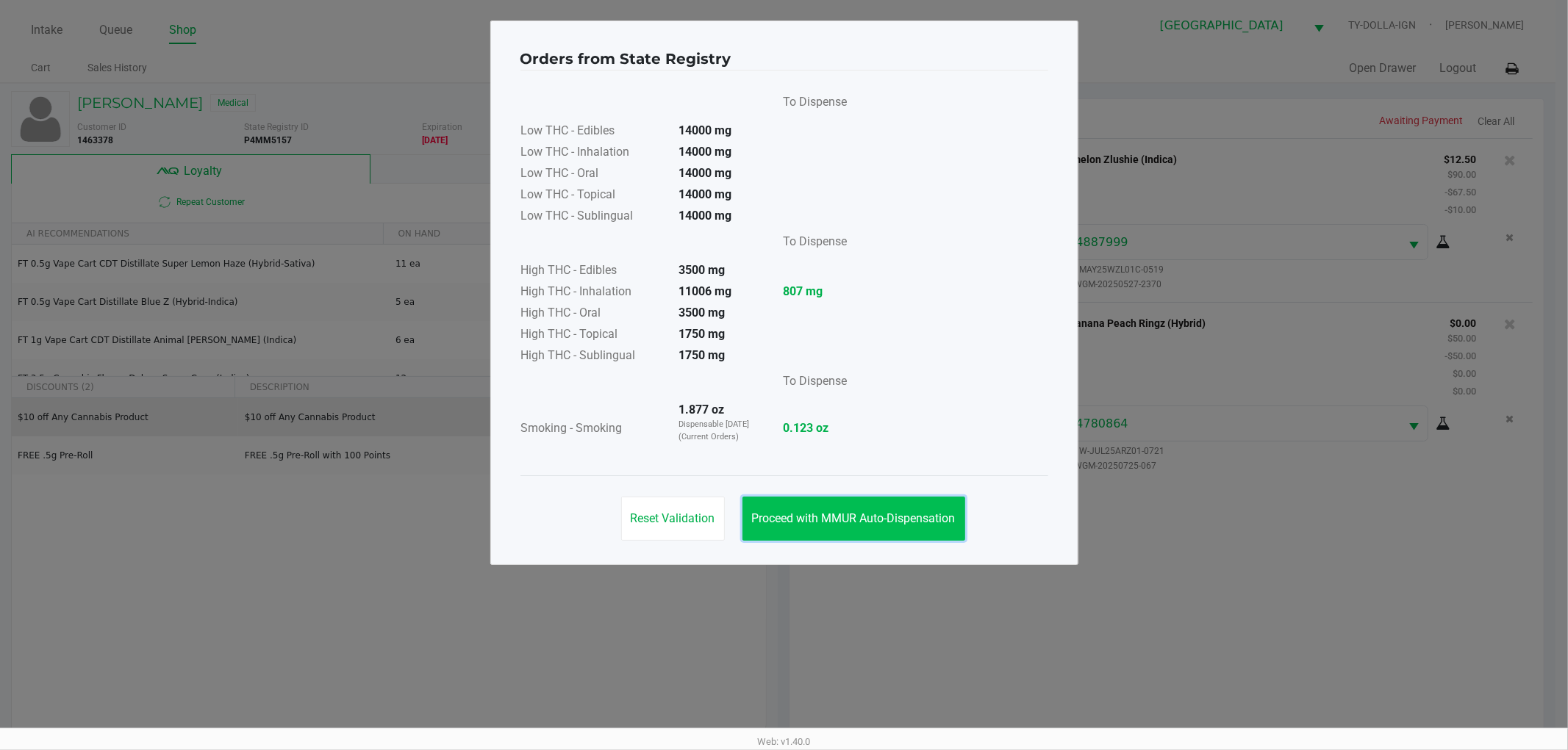
click at [857, 513] on span "Proceed with MMUR Auto-Dispensation" at bounding box center [853, 518] width 203 height 14
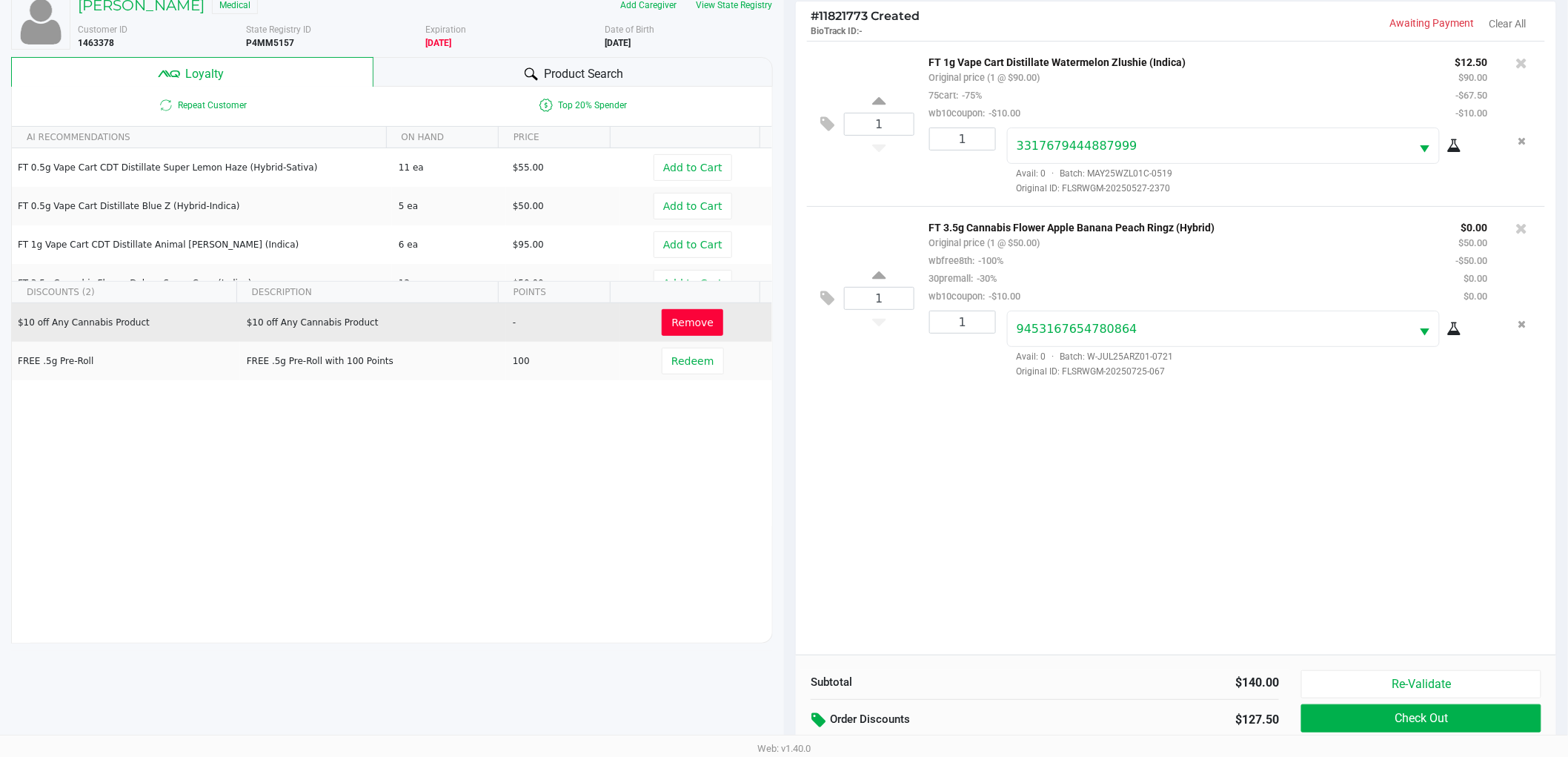
scroll to position [179, 0]
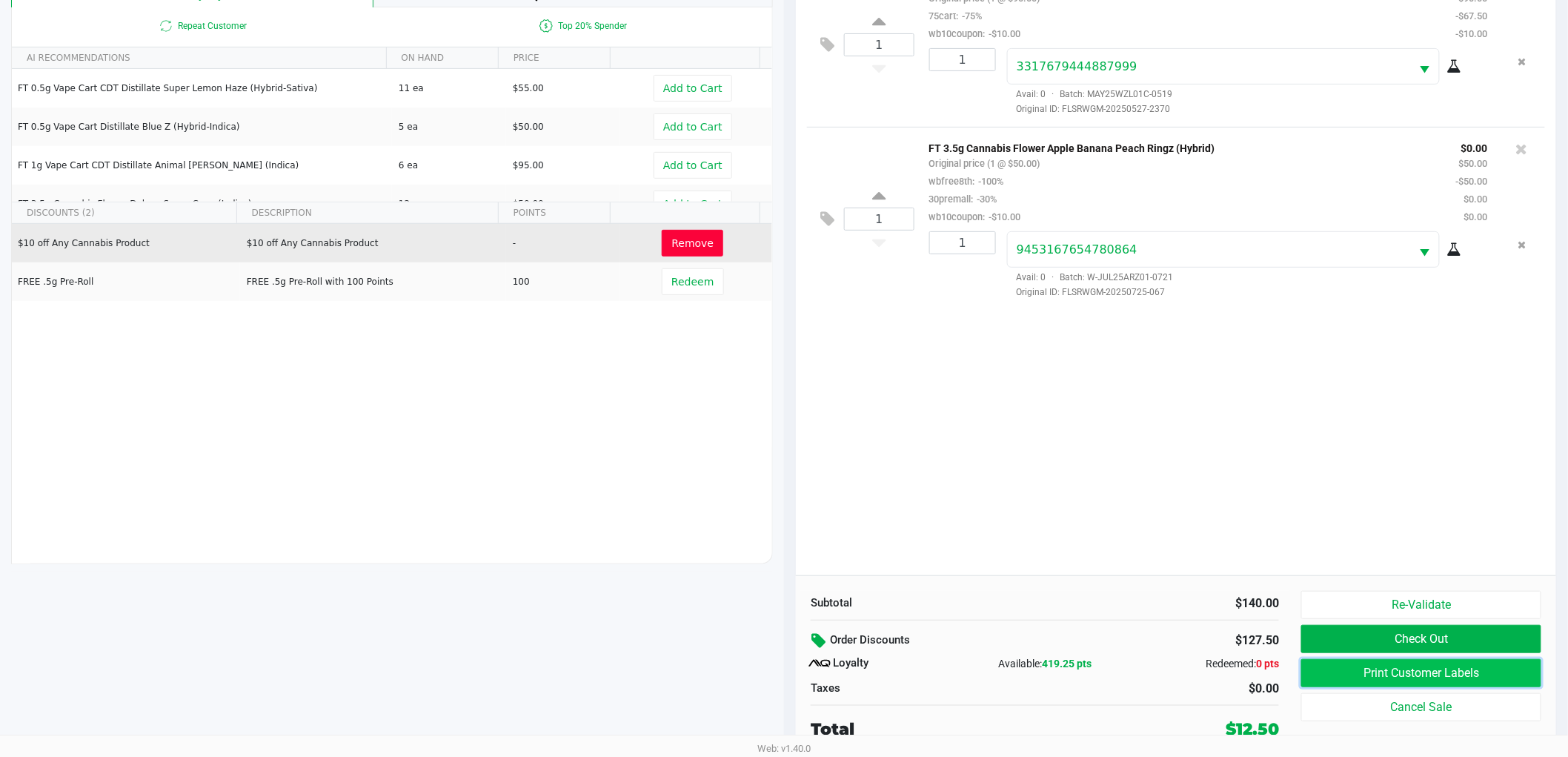
click at [1360, 677] on button "Print Customer Labels" at bounding box center [1421, 673] width 240 height 28
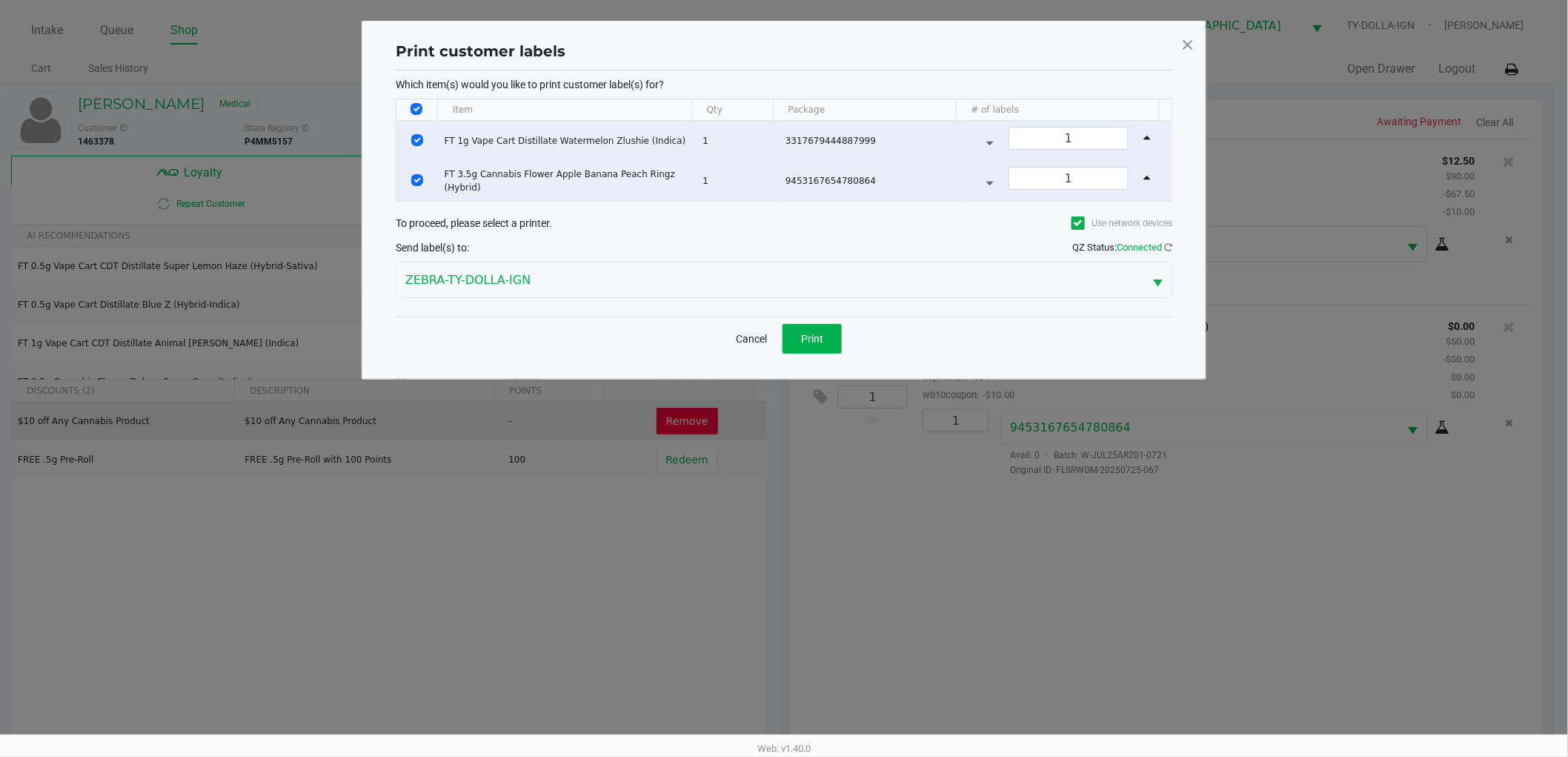
scroll to position [0, 0]
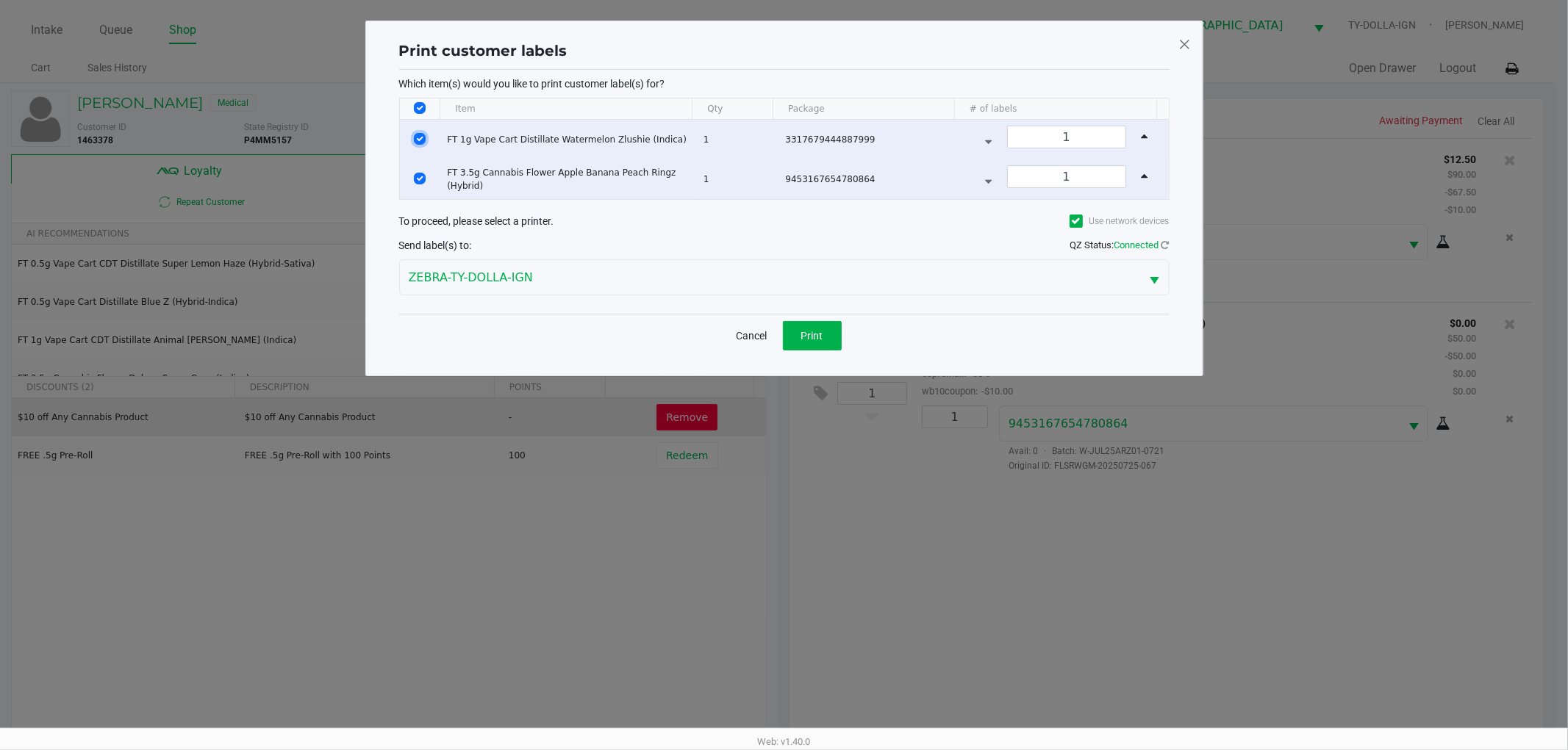
click at [415, 136] on input "Select Row" at bounding box center [420, 139] width 12 height 12
checkbox input "false"
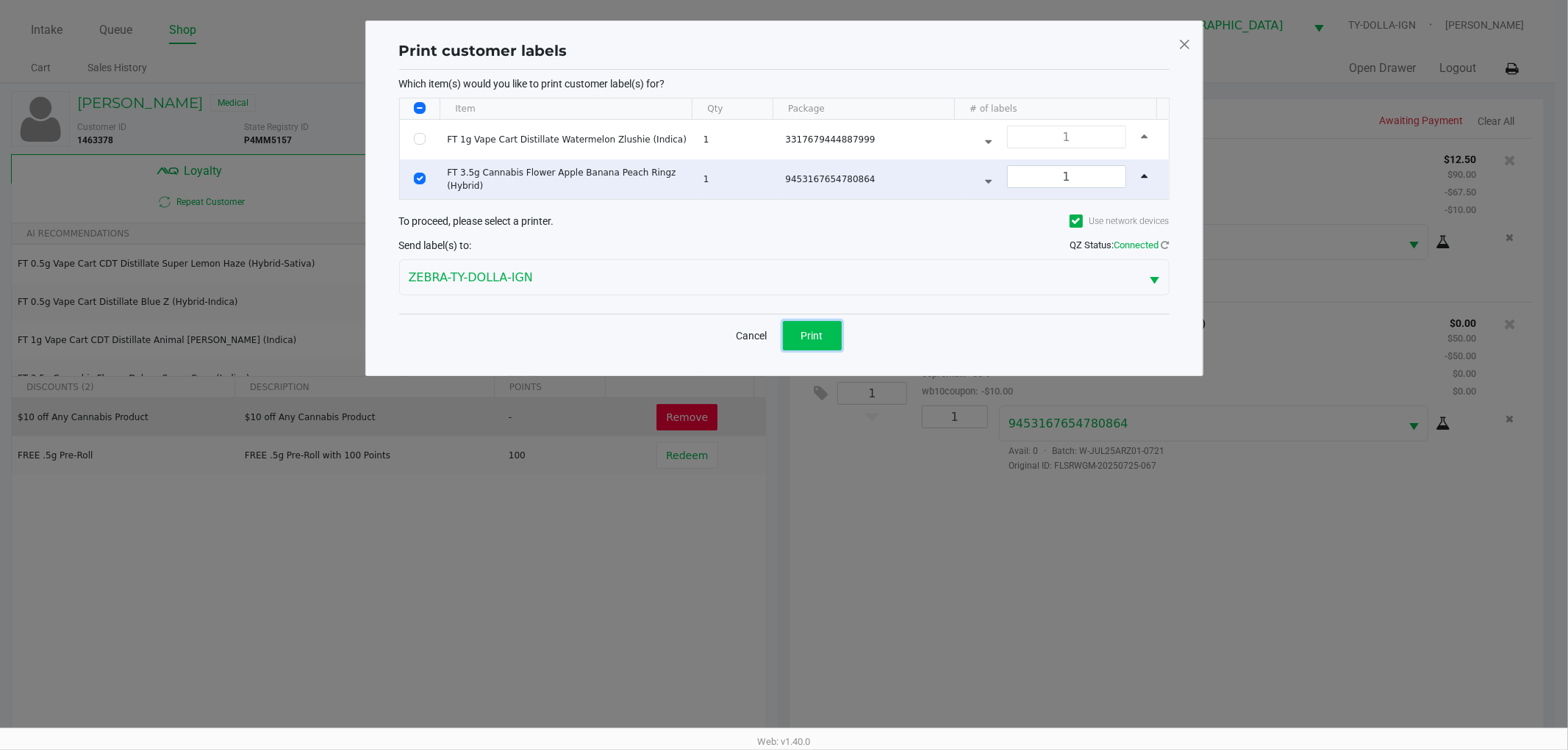
click at [799, 330] on button "Print" at bounding box center [813, 336] width 59 height 29
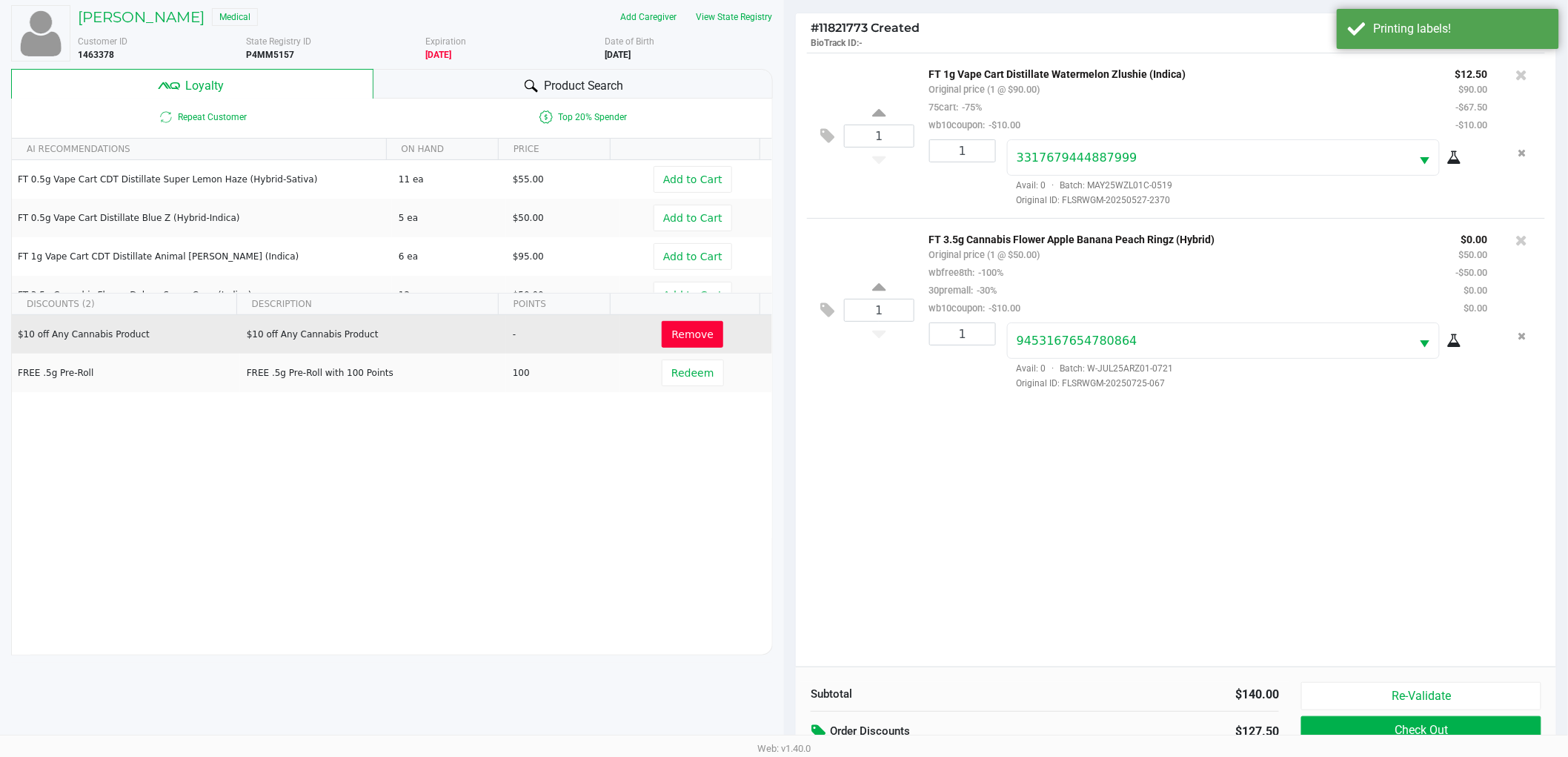
scroll to position [179, 0]
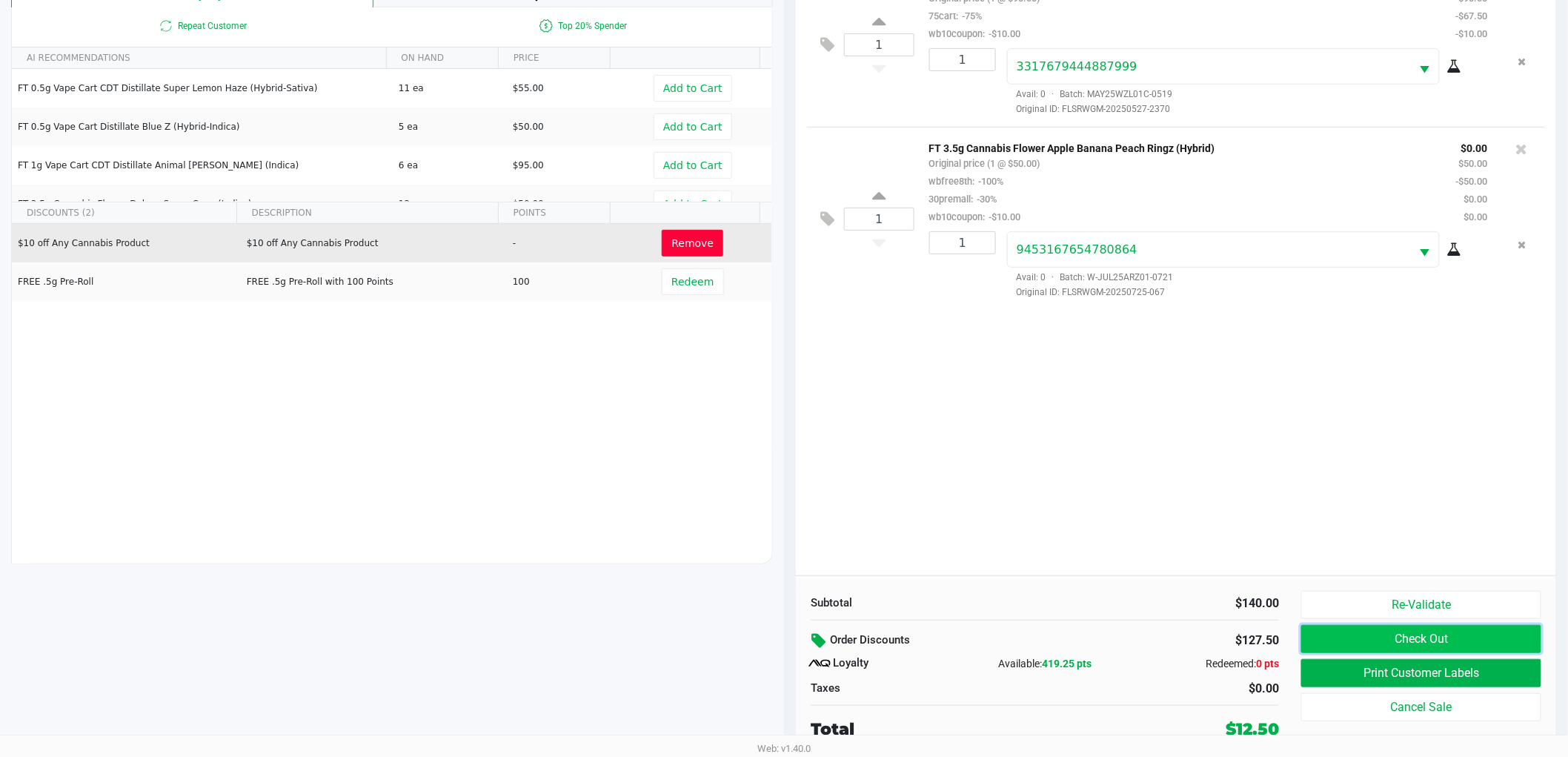
click at [1339, 636] on button "Check Out" at bounding box center [1421, 639] width 240 height 28
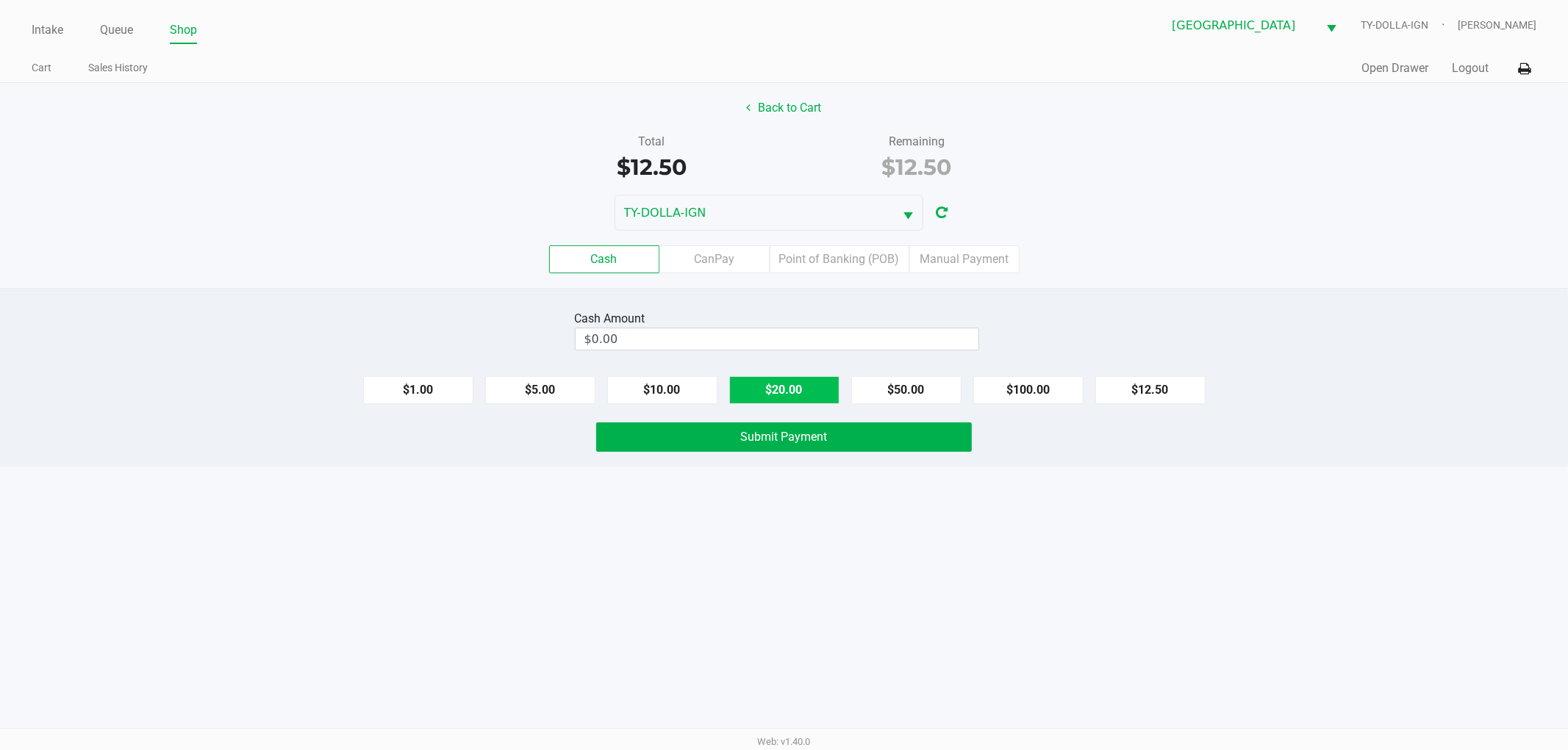
click at [808, 391] on button "$20.00" at bounding box center [784, 390] width 110 height 28
type input "$20.00"
click at [778, 435] on span "Submit Payment" at bounding box center [784, 437] width 87 height 14
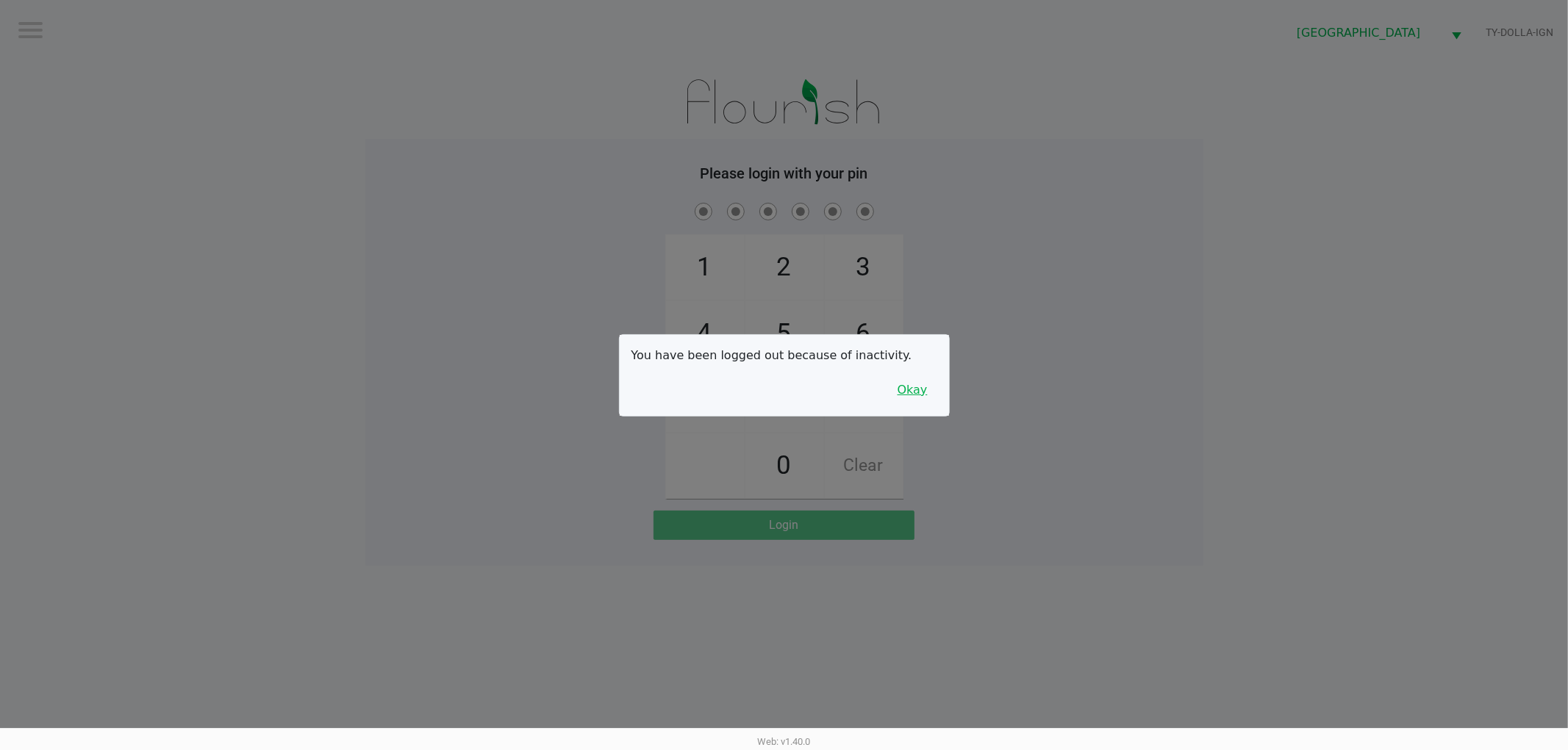
click at [920, 386] on button "Okay" at bounding box center [912, 390] width 49 height 28
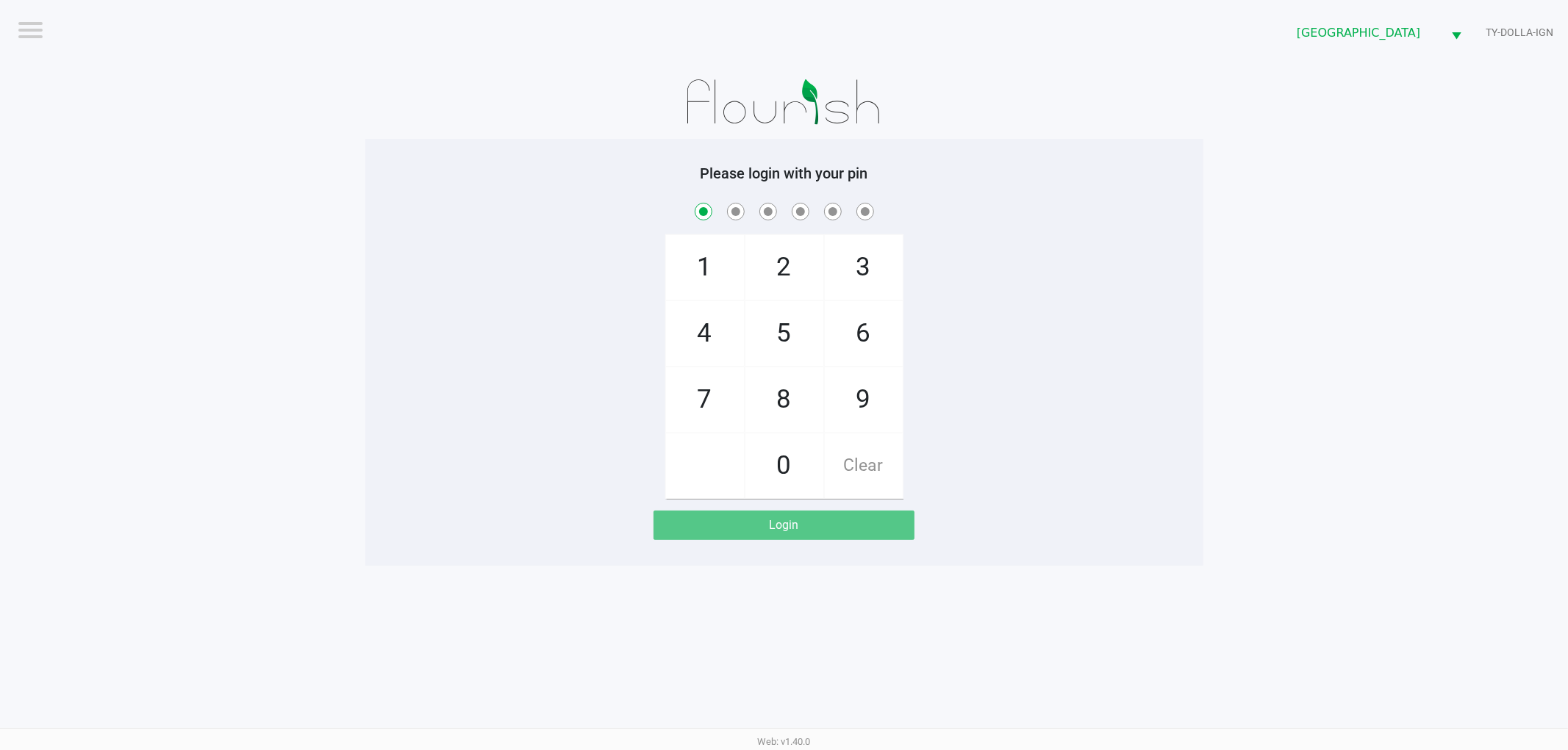
checkbox input "true"
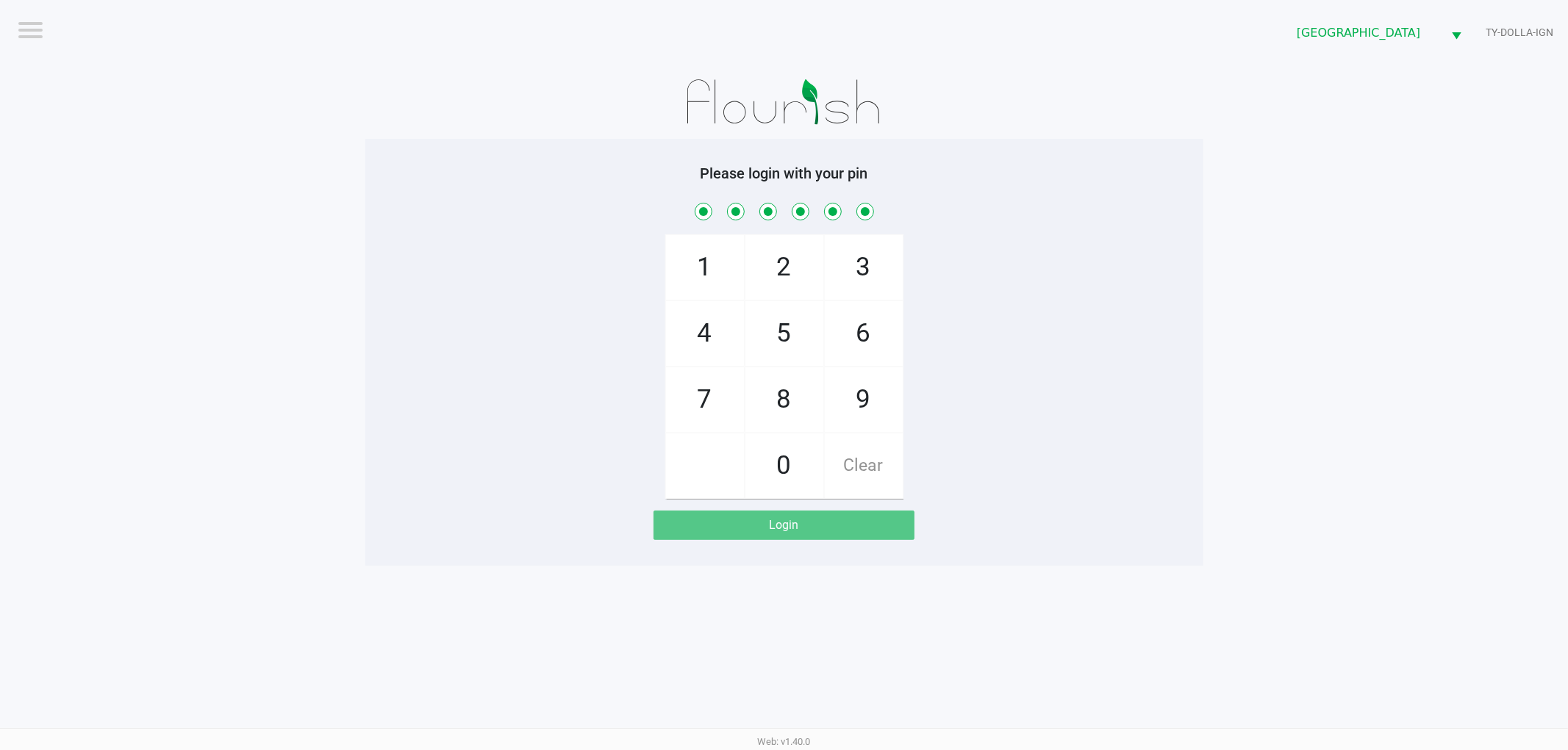
checkbox input "true"
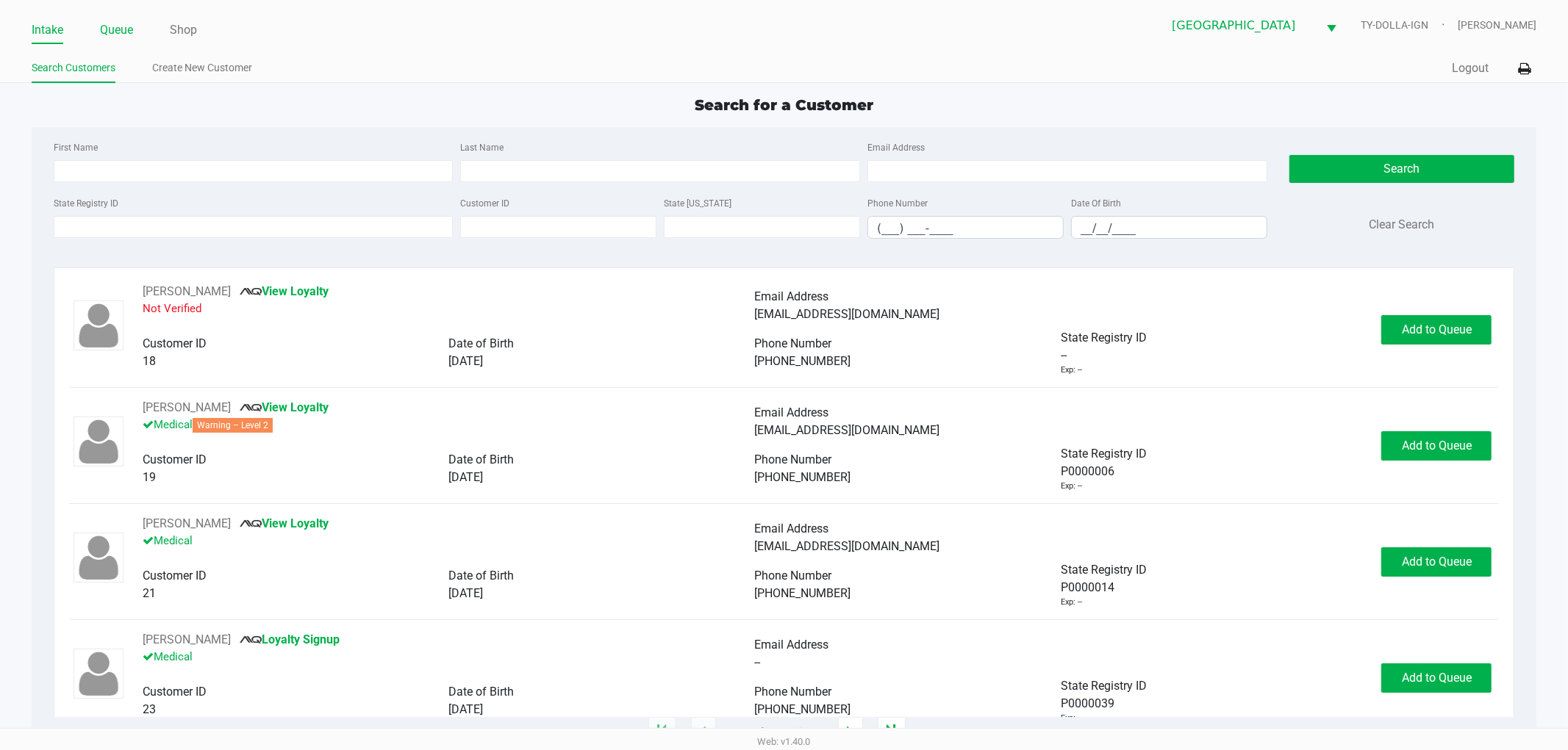
click at [106, 32] on link "Queue" at bounding box center [117, 30] width 33 height 21
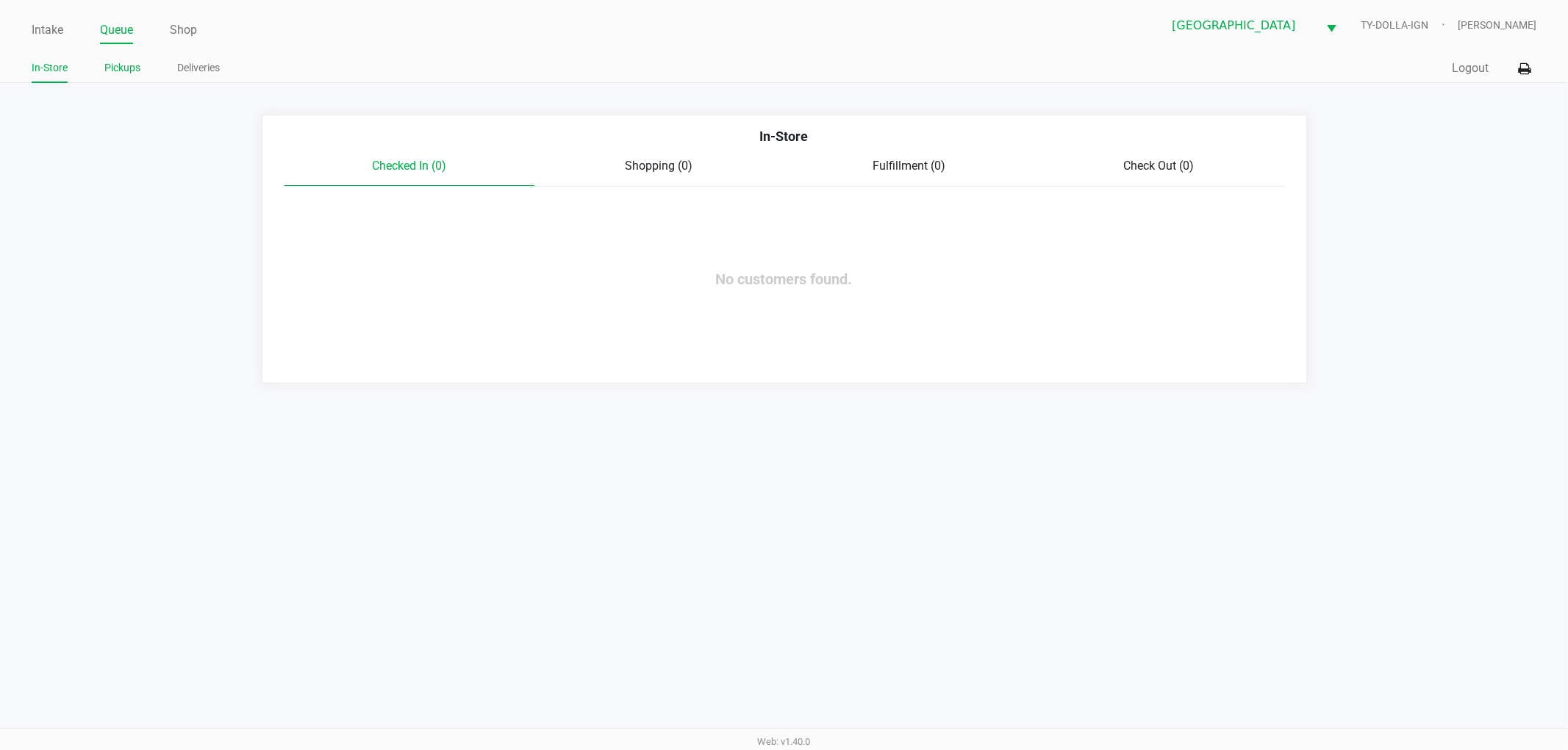
click at [125, 76] on link "Pickups" at bounding box center [123, 67] width 36 height 18
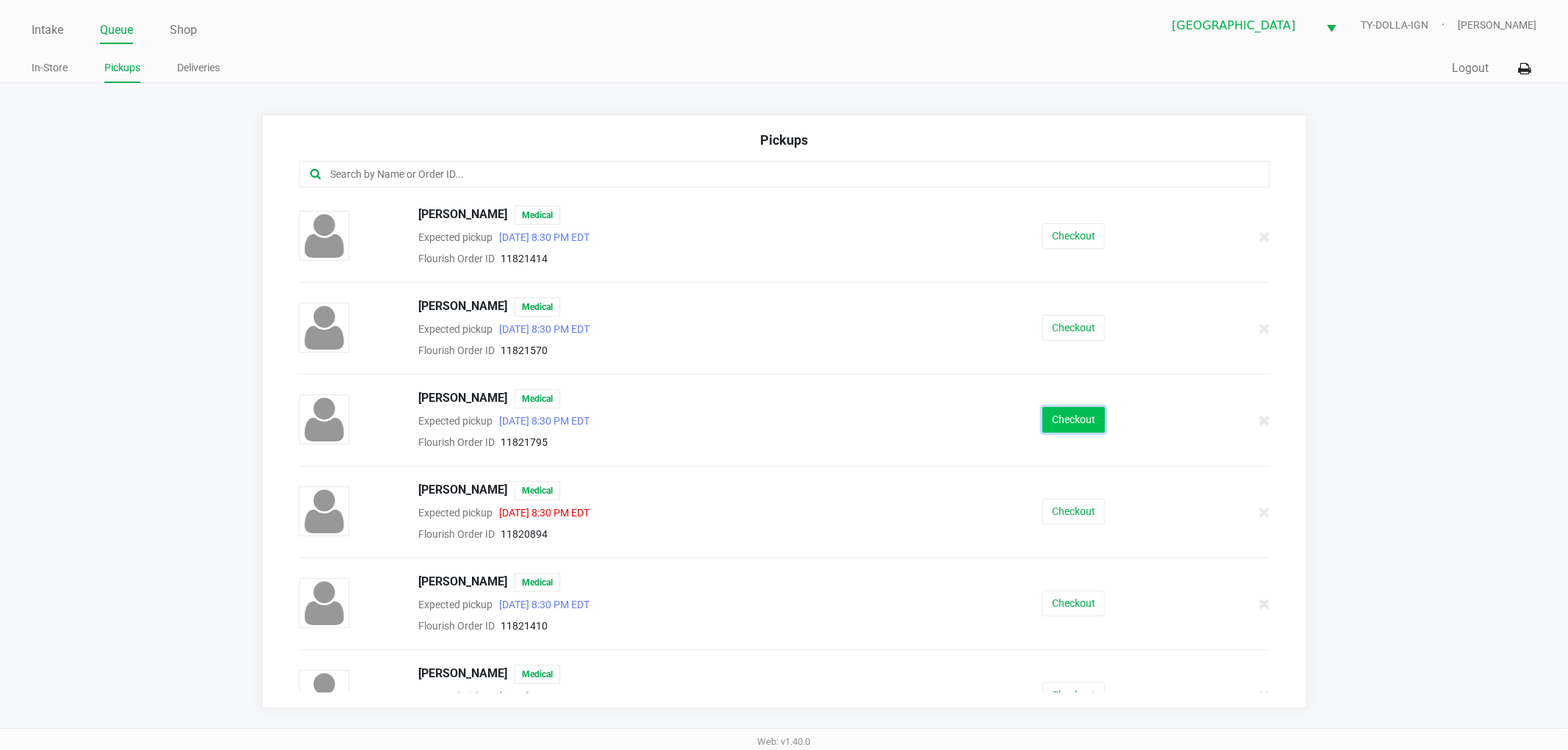
click at [1042, 419] on button "Checkout" at bounding box center [1073, 420] width 62 height 26
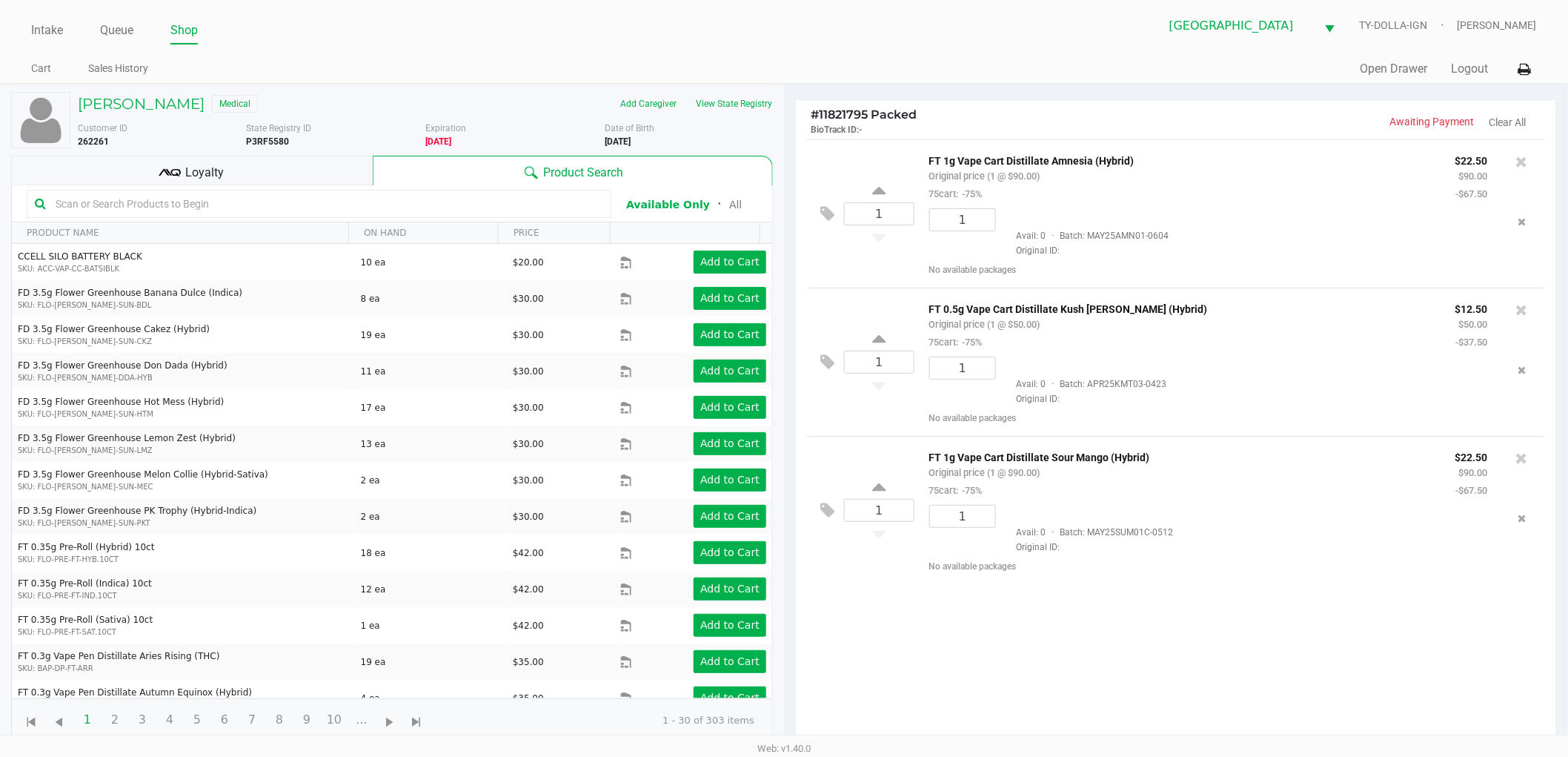
drag, startPoint x: 1140, startPoint y: 618, endPoint x: 1106, endPoint y: 601, distance: 38.0
click at [1140, 620] on div "1 FT 1g Vape Cart Distillate Amnesia (Hybrid) Original price (1 @ $90.00) 75car…" at bounding box center [1175, 446] width 760 height 614
click at [252, 168] on div "Loyalty" at bounding box center [192, 170] width 361 height 30
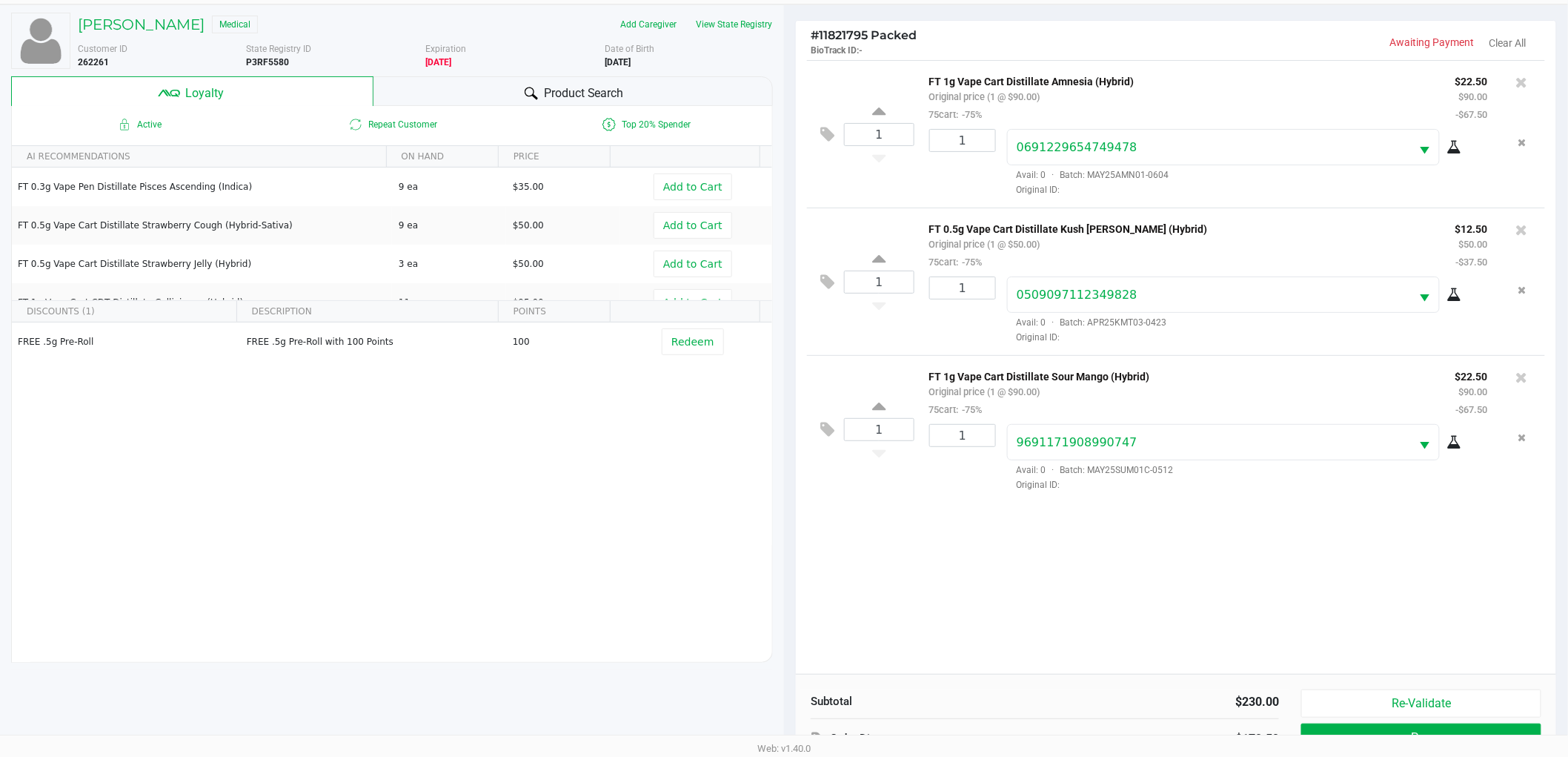
scroll to position [179, 0]
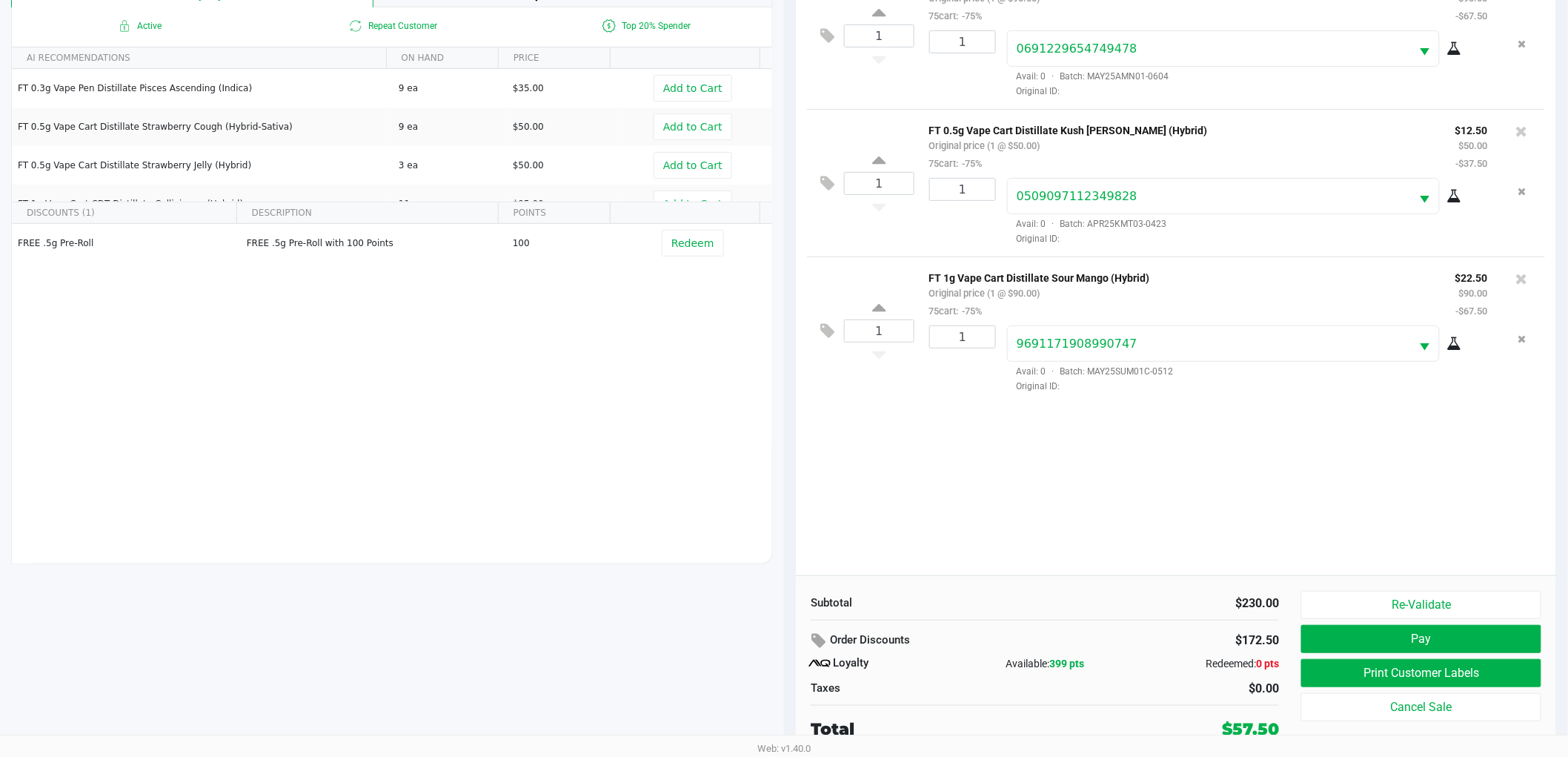
click at [1105, 523] on div "1 FT 1g Vape Cart Distillate Amnesia (Hybrid) Original price (1 @ $90.00) 75car…" at bounding box center [1175, 268] width 760 height 614
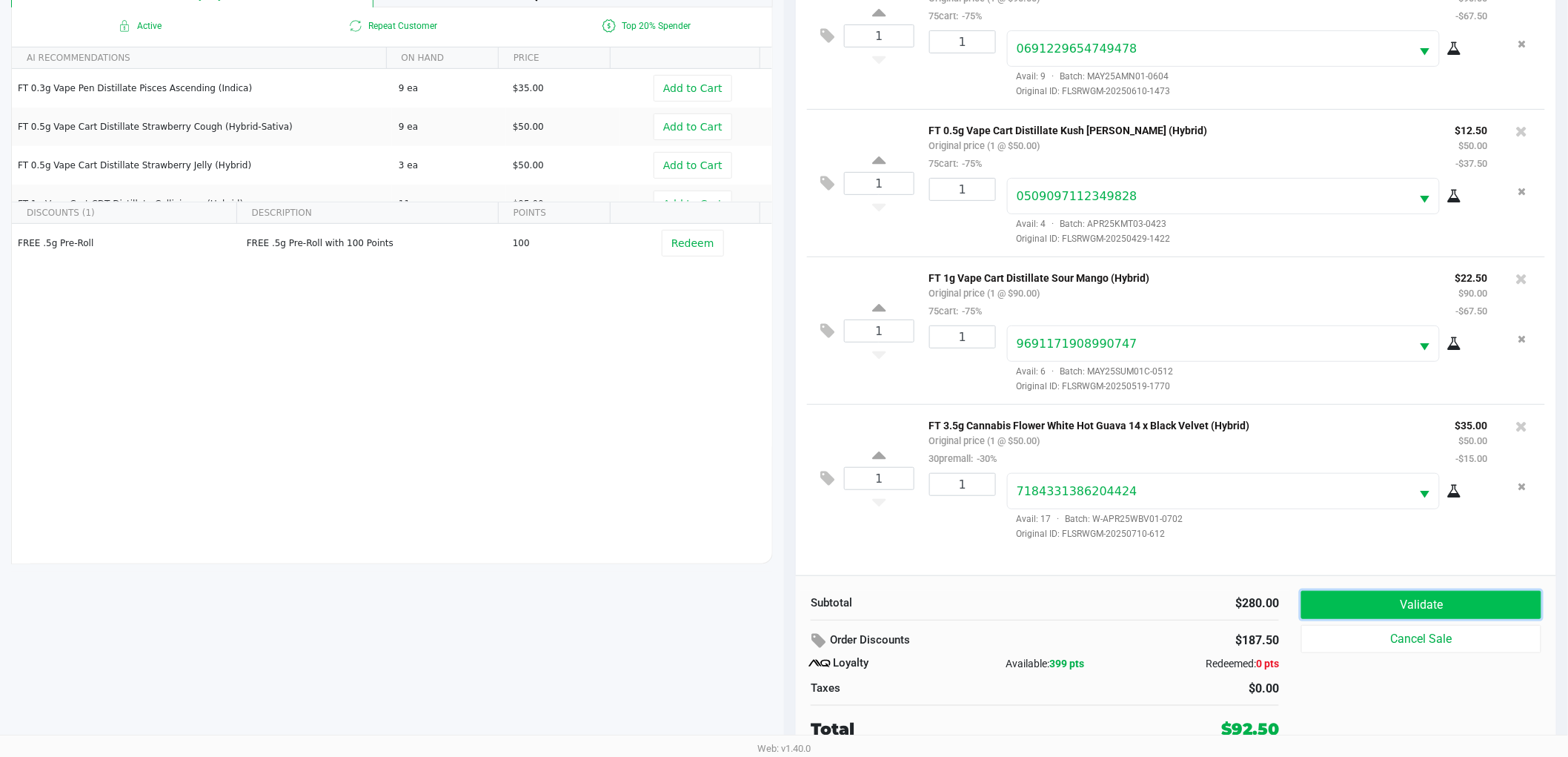
click at [1395, 612] on button "Validate" at bounding box center [1421, 605] width 240 height 28
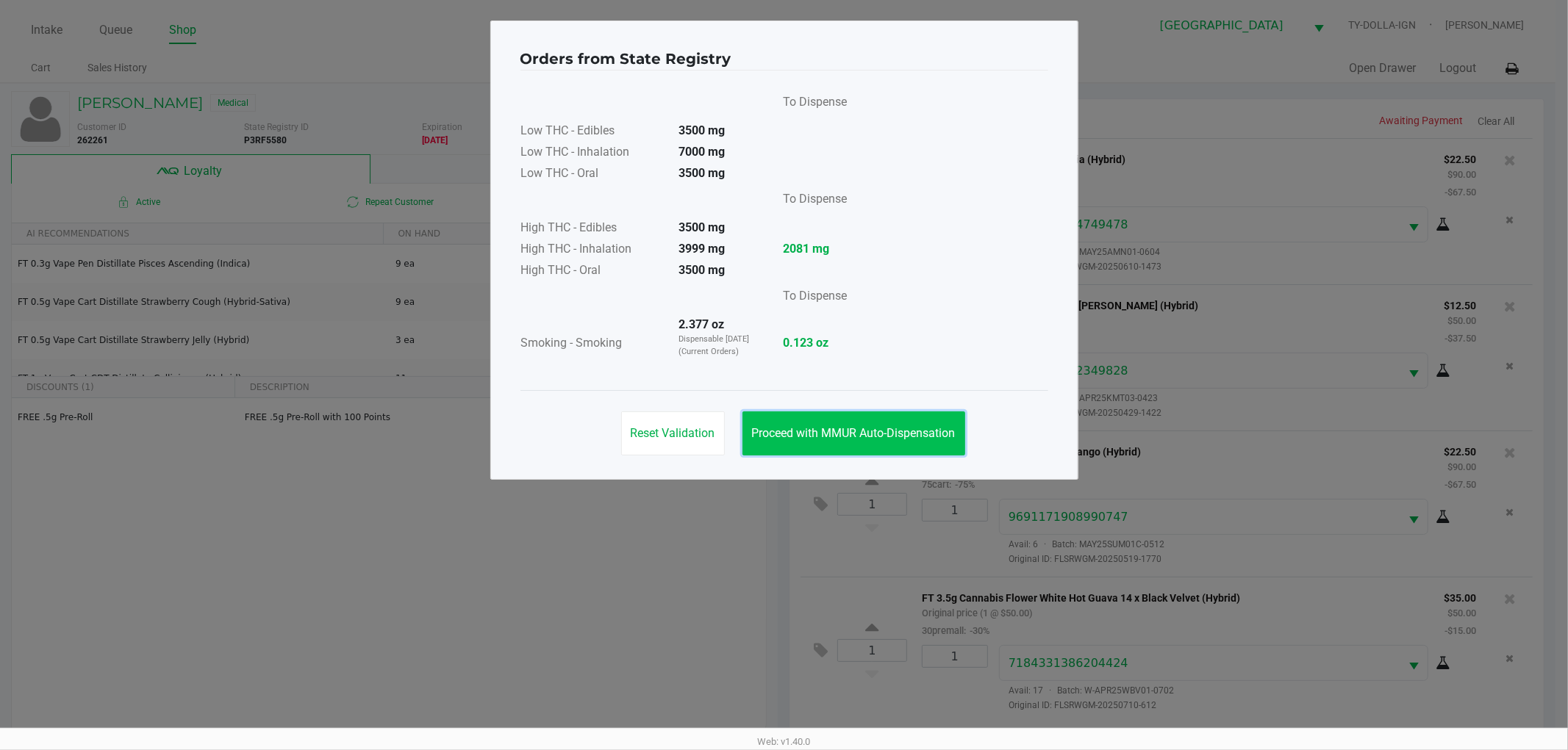
click at [932, 450] on button "Proceed with MMUR Auto-Dispensation" at bounding box center [853, 433] width 222 height 44
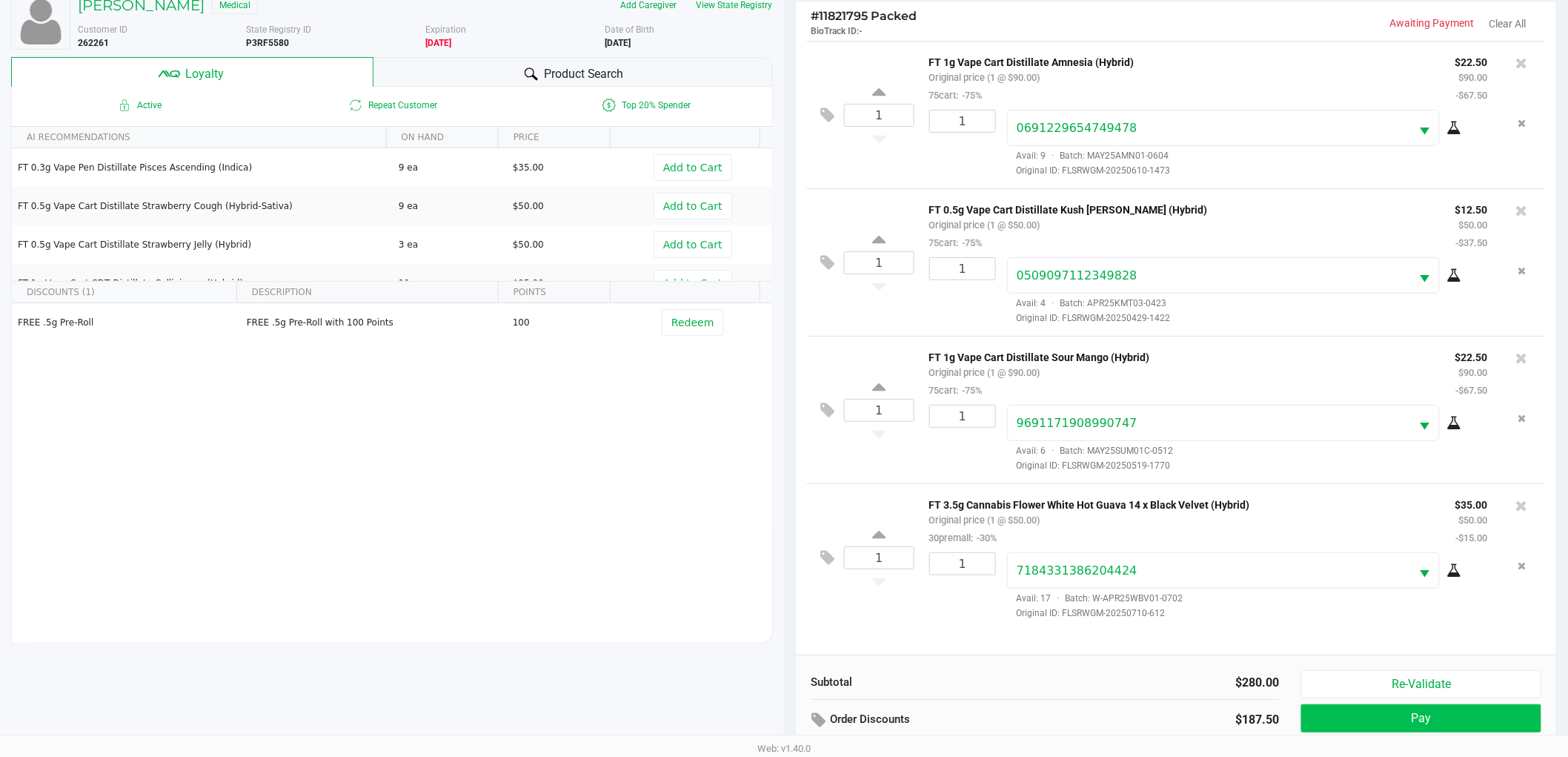
scroll to position [179, 0]
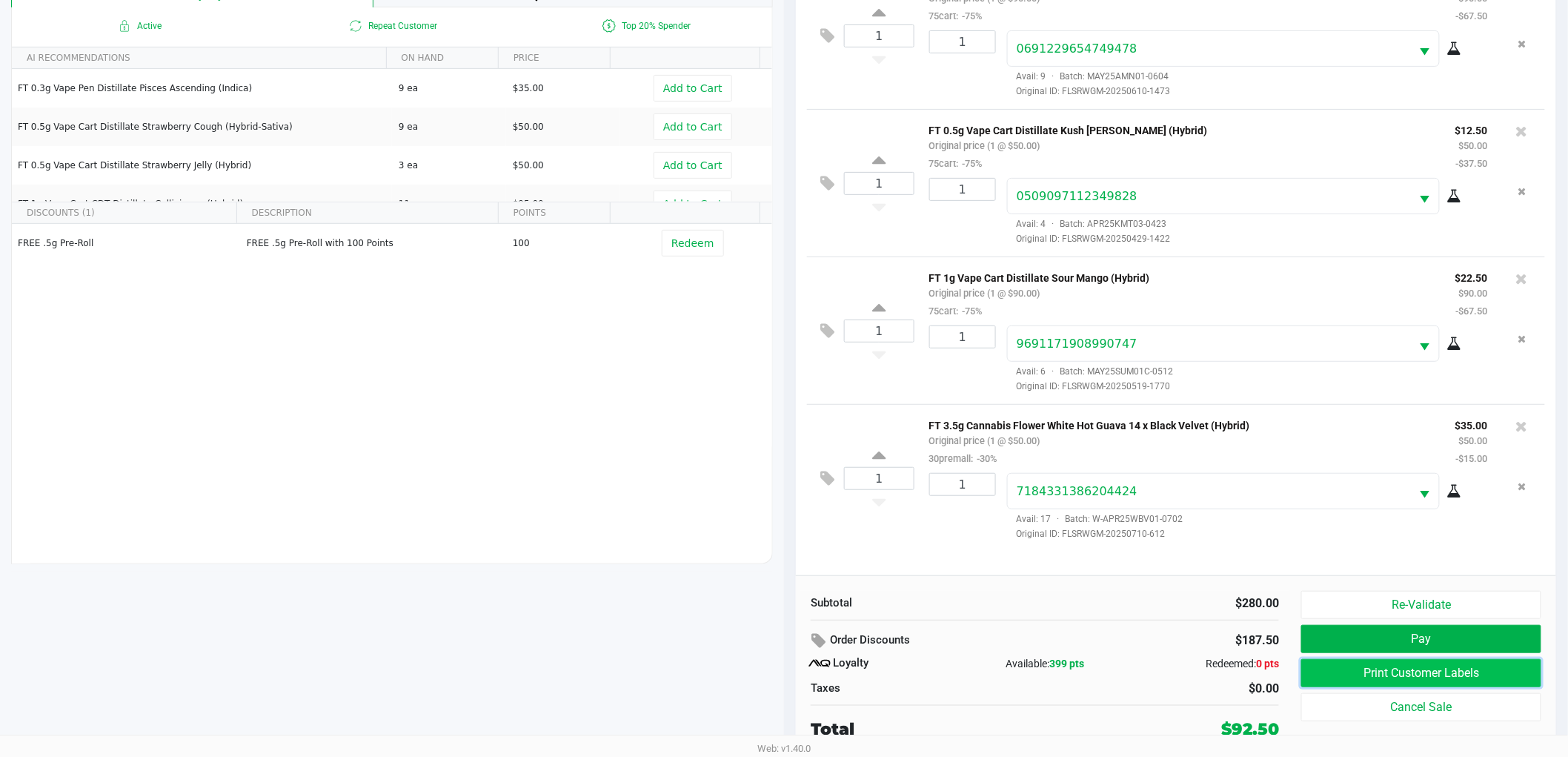
click at [1413, 673] on button "Print Customer Labels" at bounding box center [1421, 673] width 240 height 28
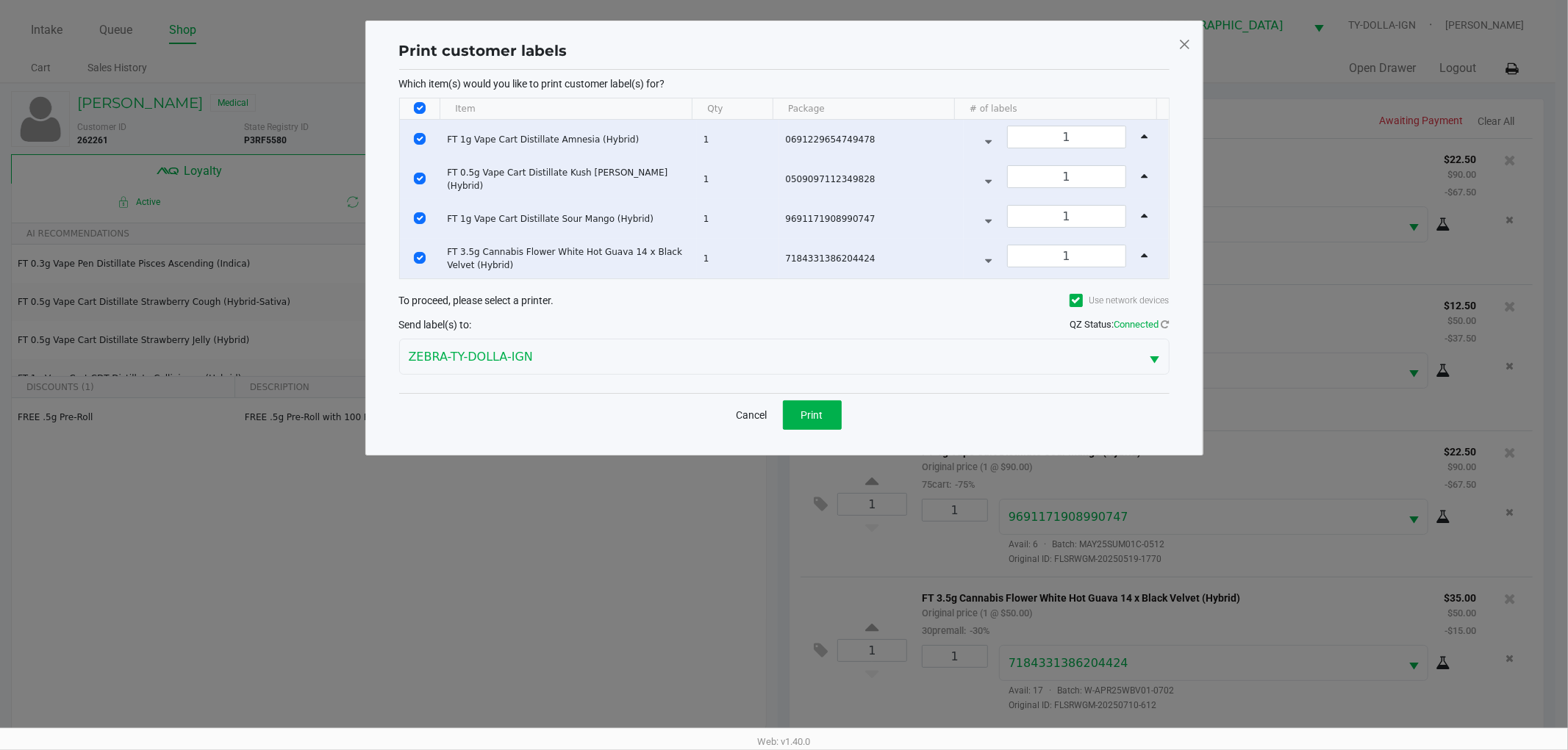
click at [421, 106] on input "Select All Rows" at bounding box center [420, 108] width 12 height 12
checkbox input "false"
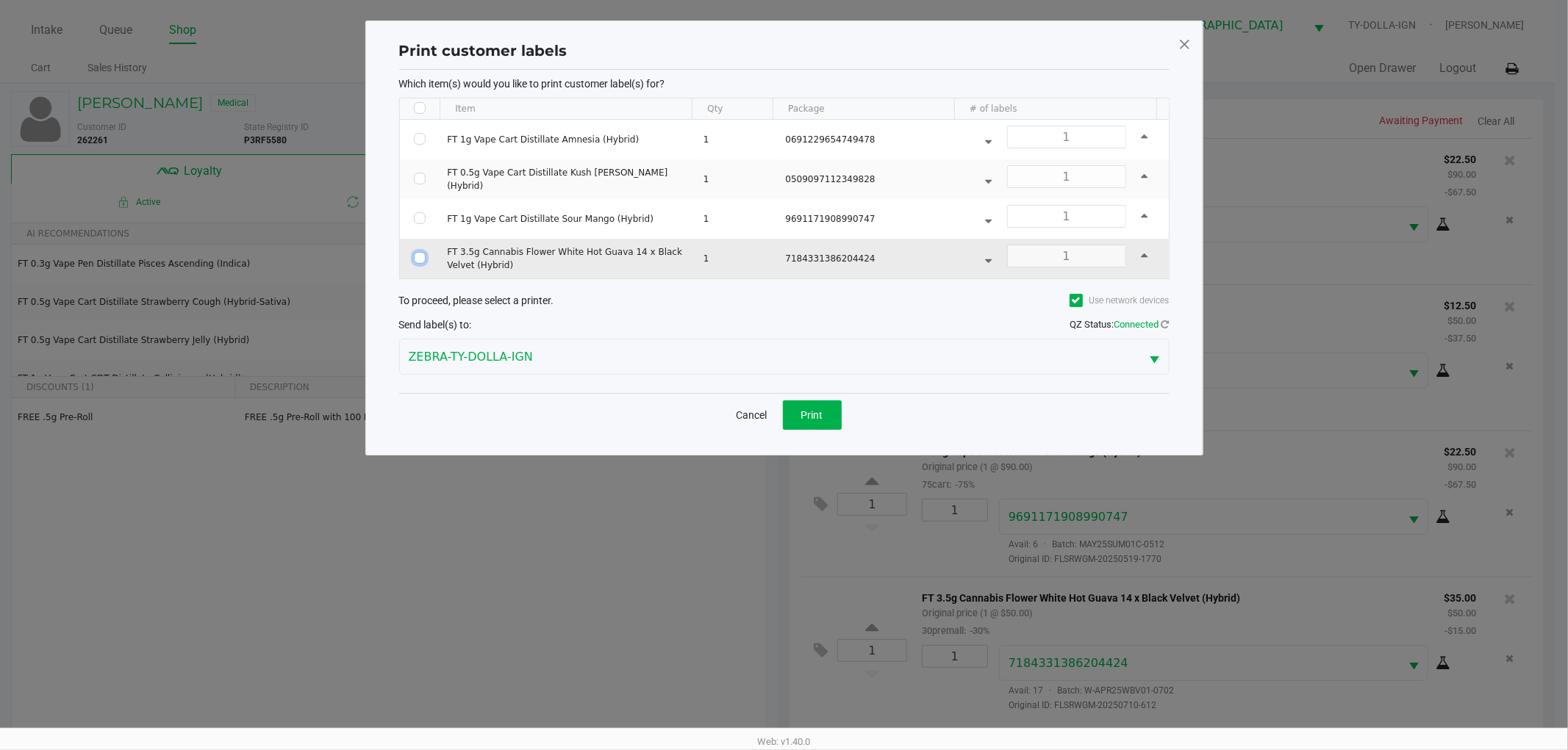
click at [415, 259] on input "Select Row" at bounding box center [420, 258] width 12 height 12
checkbox input "true"
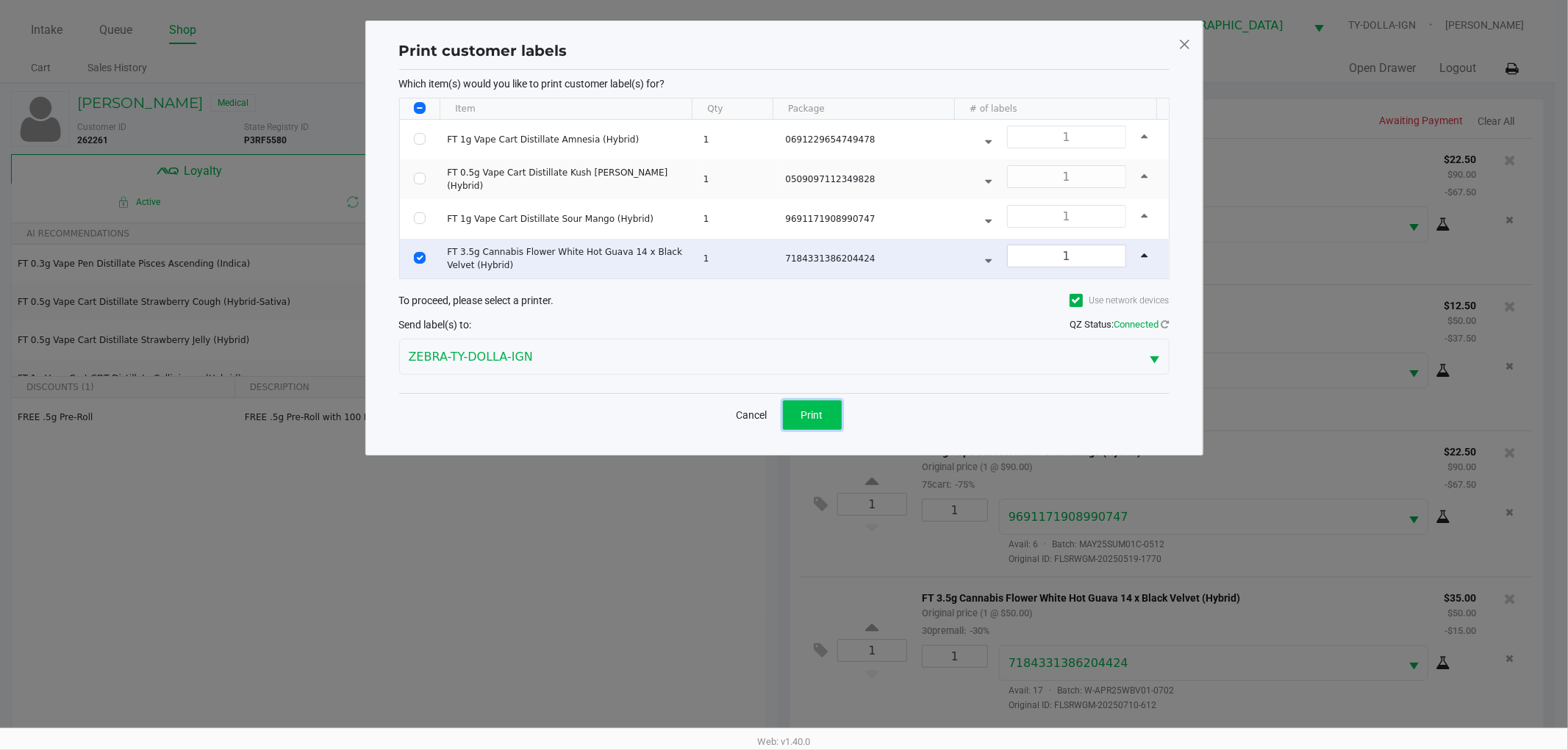
click at [826, 421] on button "Print" at bounding box center [813, 415] width 59 height 29
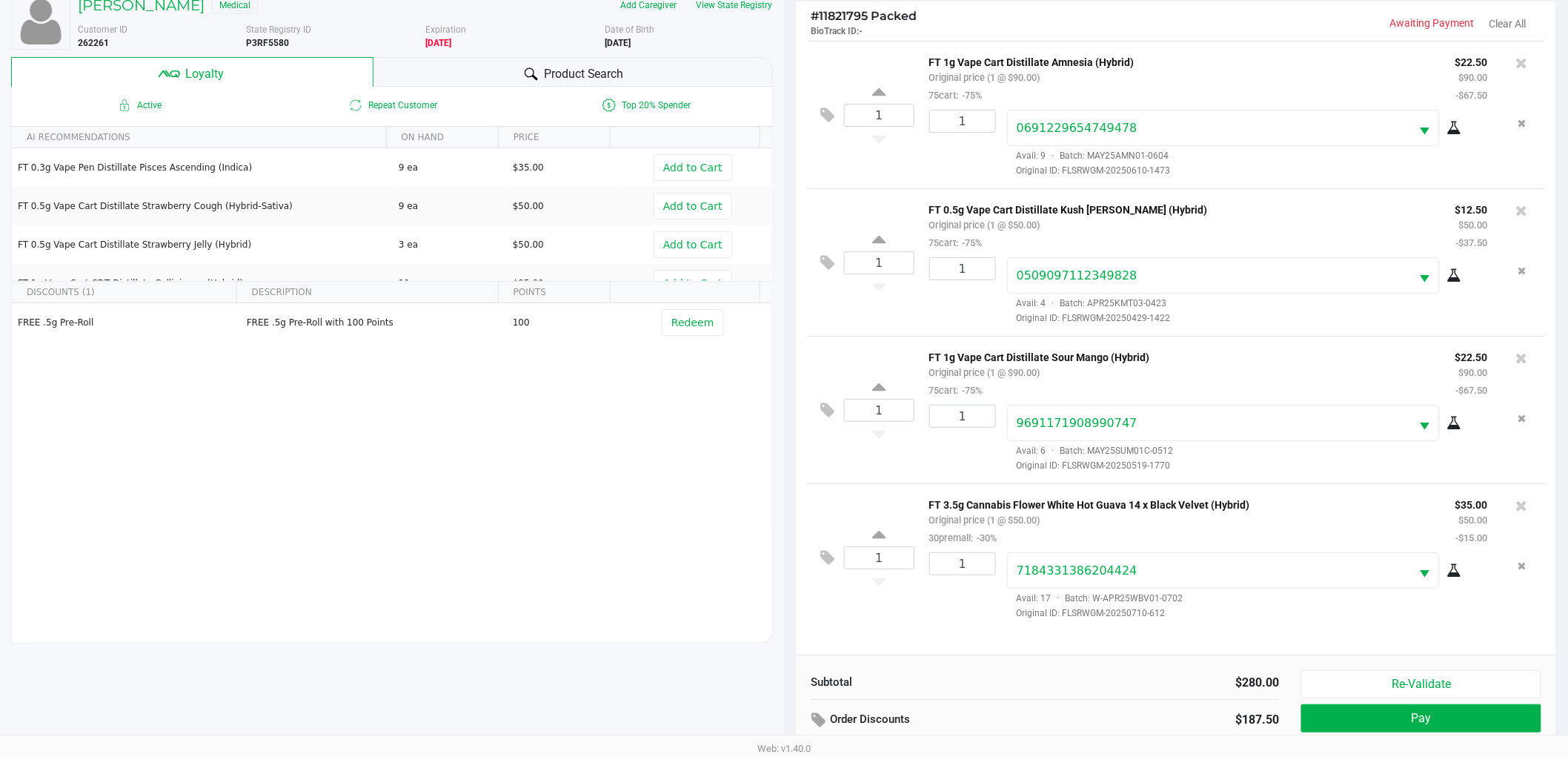
scroll to position [179, 0]
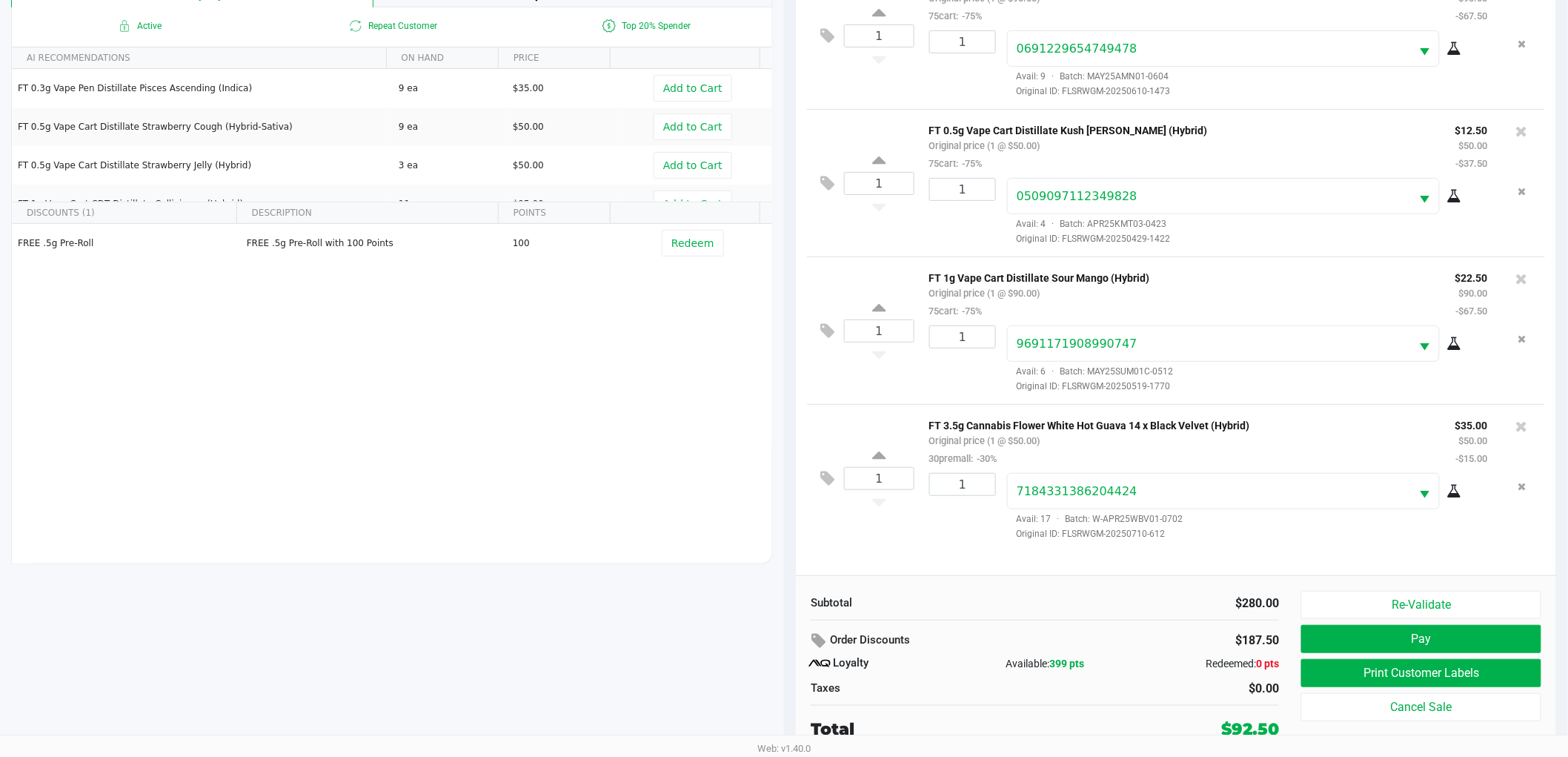
click at [976, 586] on div "Subtotal $280.00 Order Discounts $187.50 Loyalty Available: 399 pts Redeemed: 0…" at bounding box center [1175, 665] width 760 height 181
click at [1446, 630] on button "Pay" at bounding box center [1421, 639] width 240 height 28
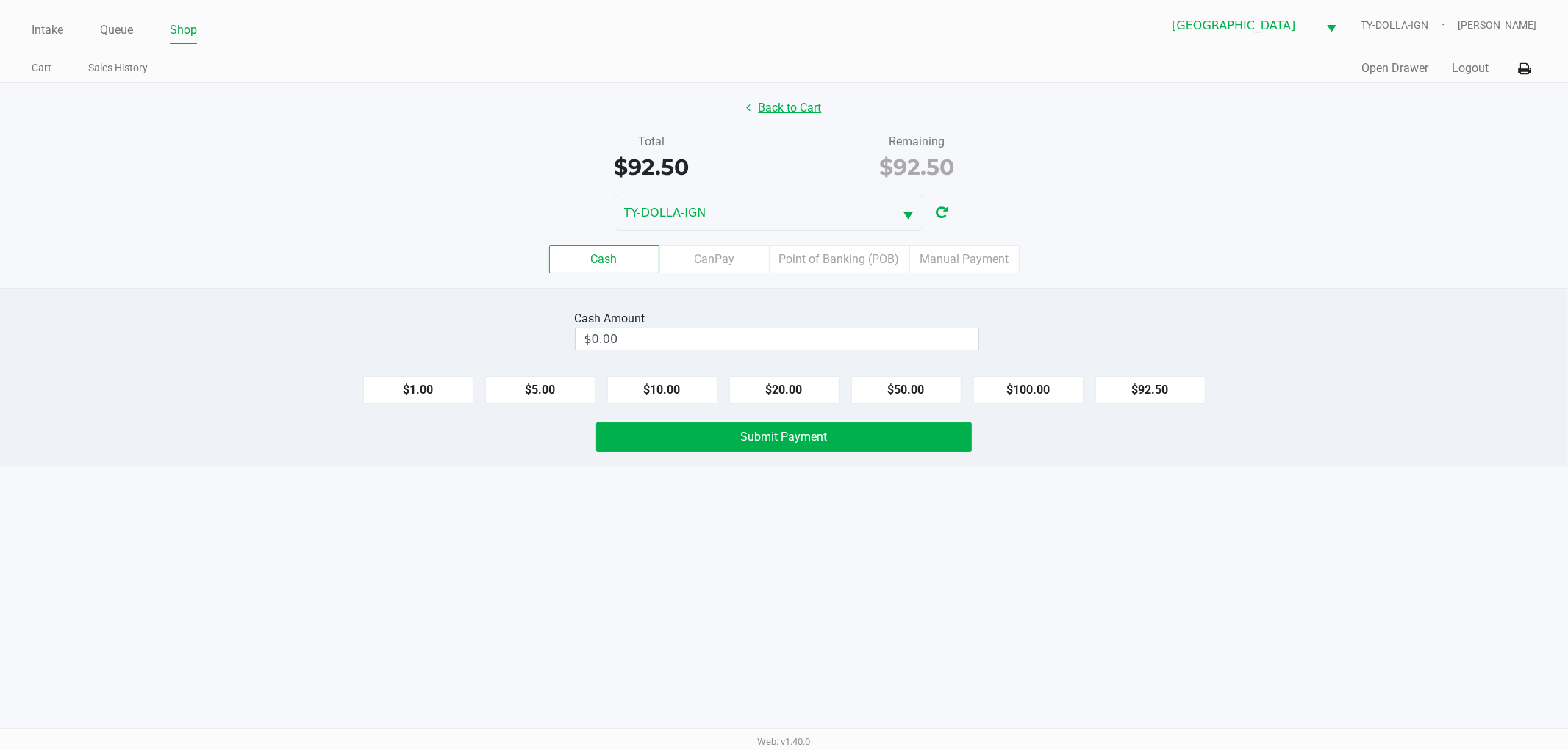
click at [770, 110] on button "Back to Cart" at bounding box center [784, 108] width 94 height 28
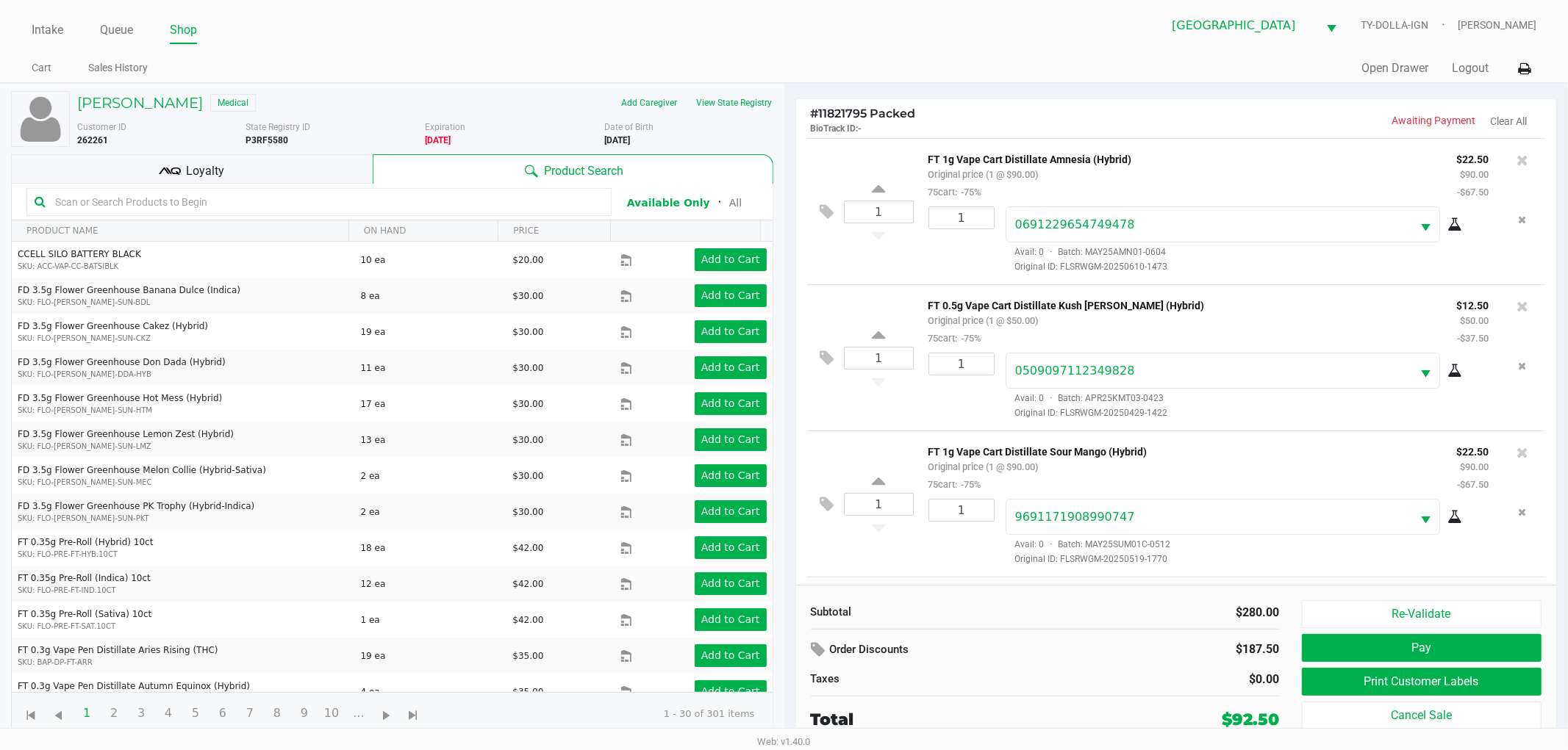
click at [254, 170] on div "Loyalty" at bounding box center [192, 169] width 362 height 29
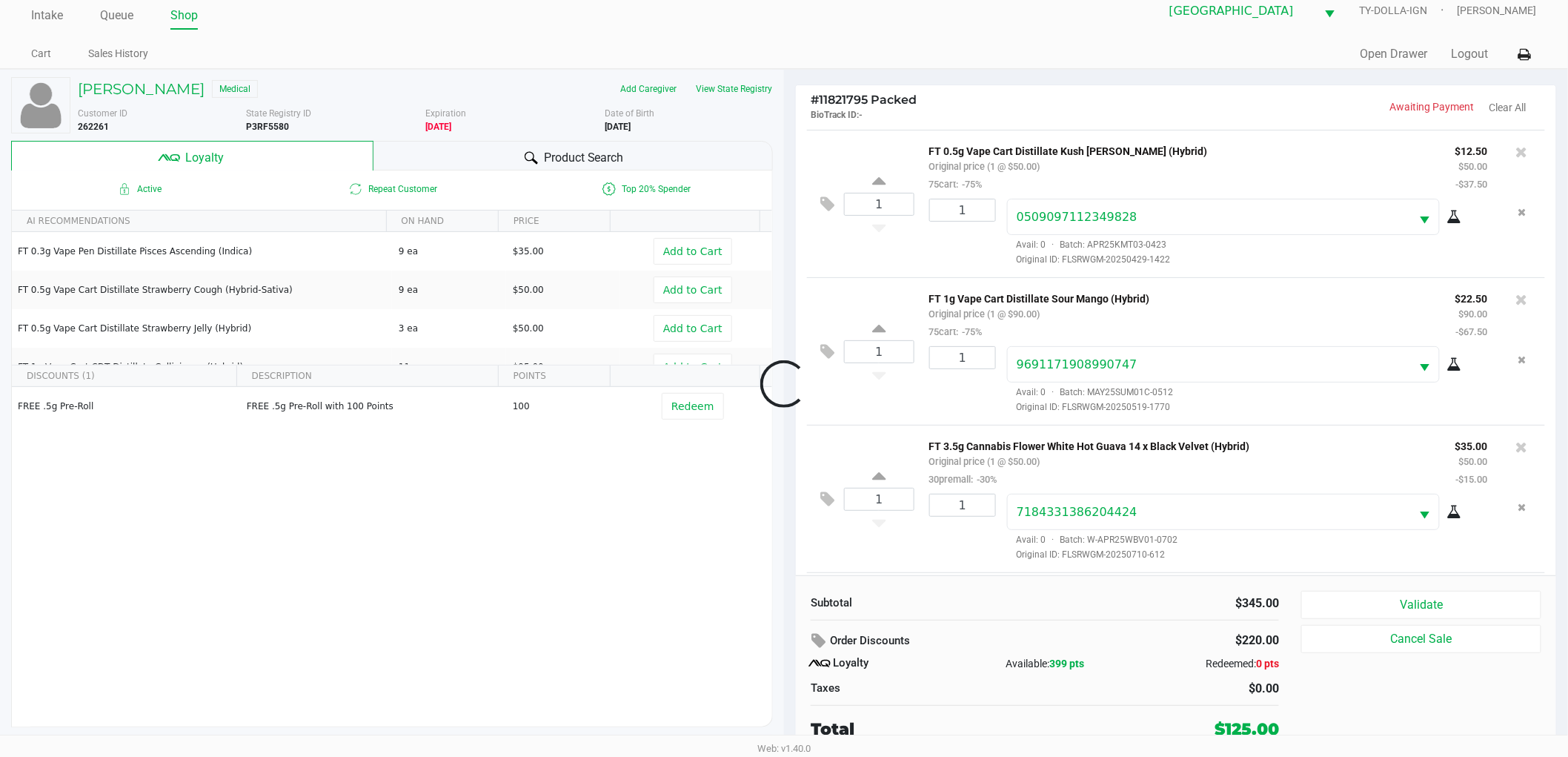
scroll to position [291, 0]
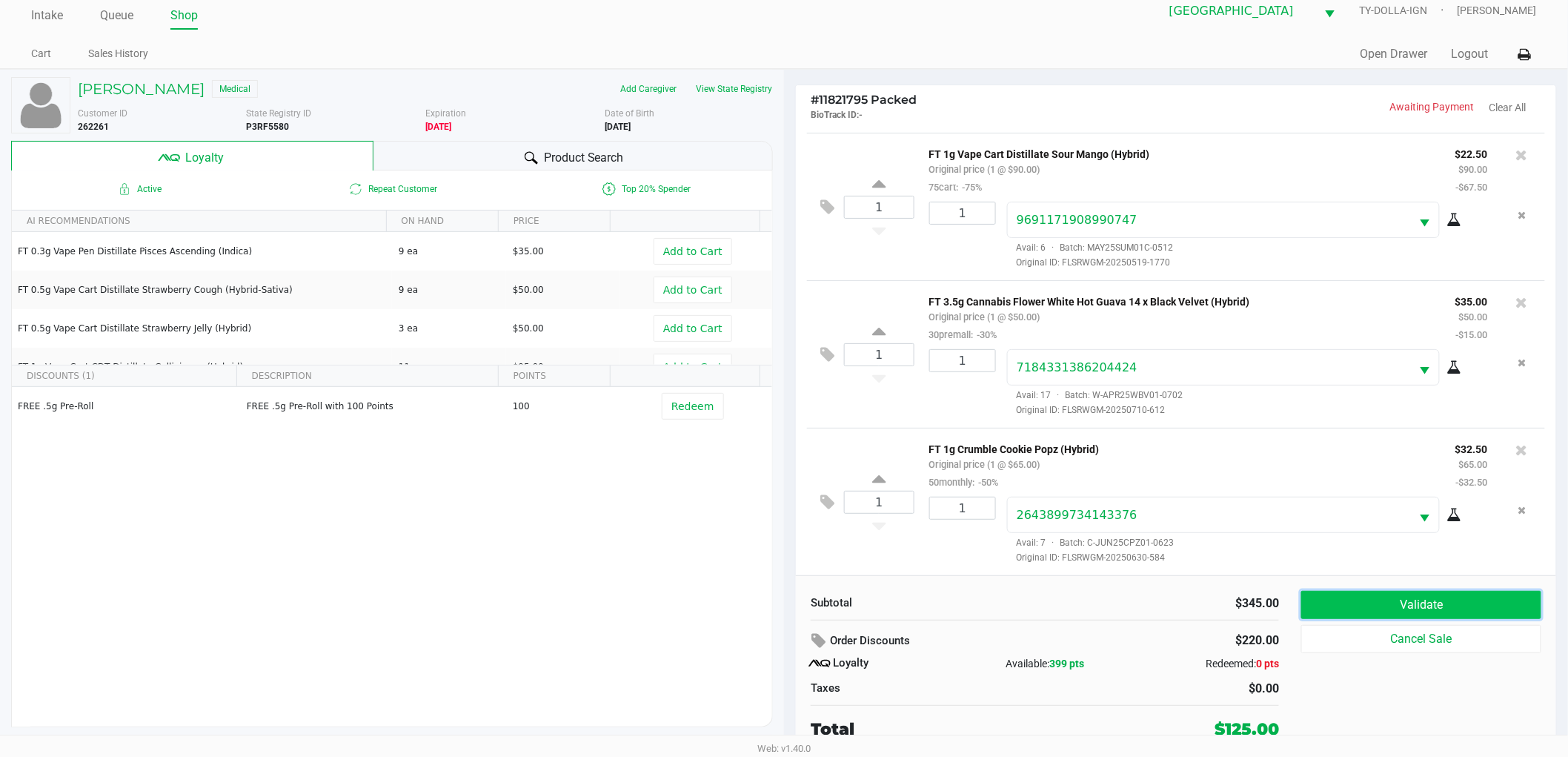
click at [1377, 616] on button "Validate" at bounding box center [1421, 605] width 240 height 28
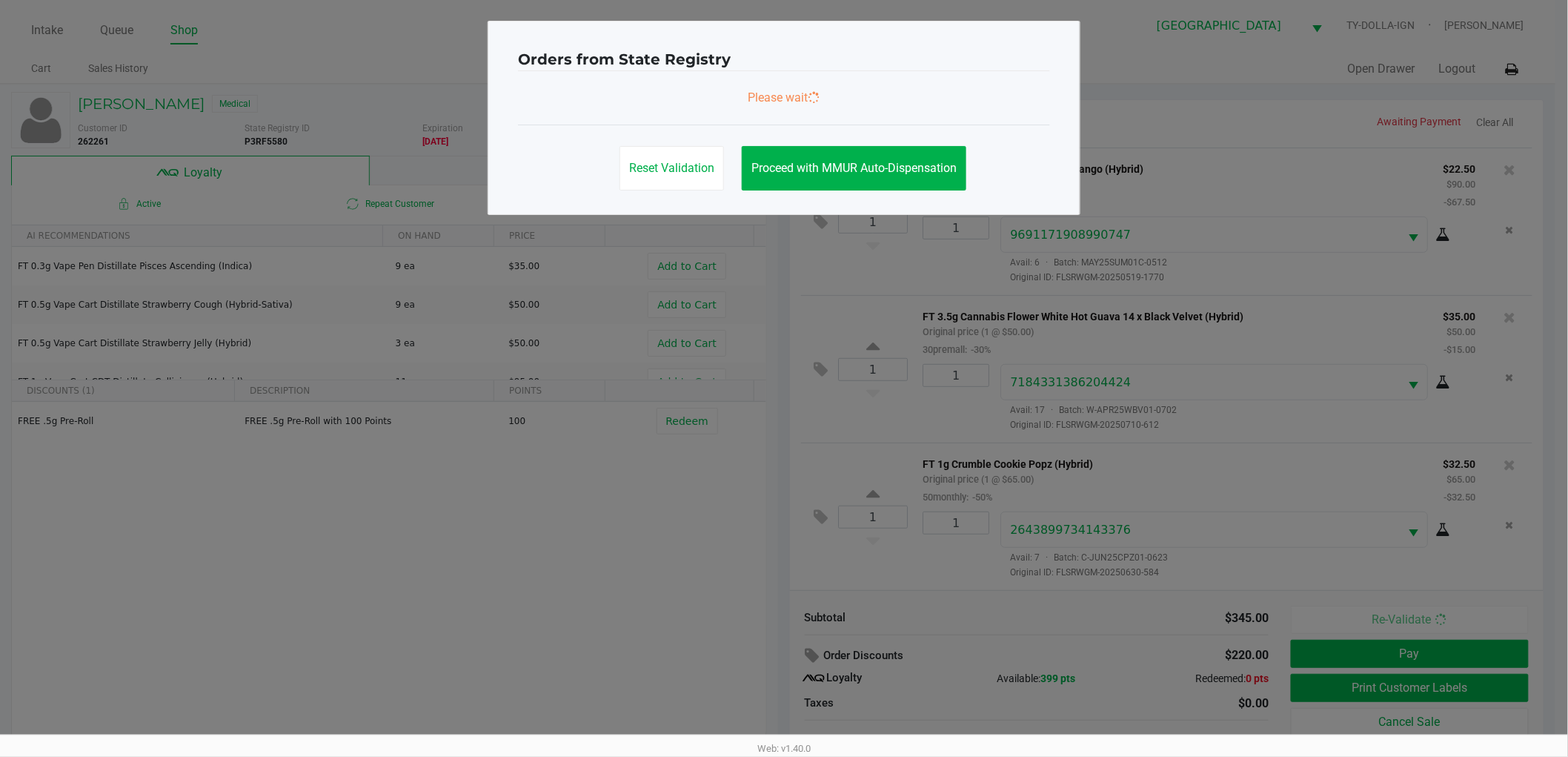
scroll to position [0, 0]
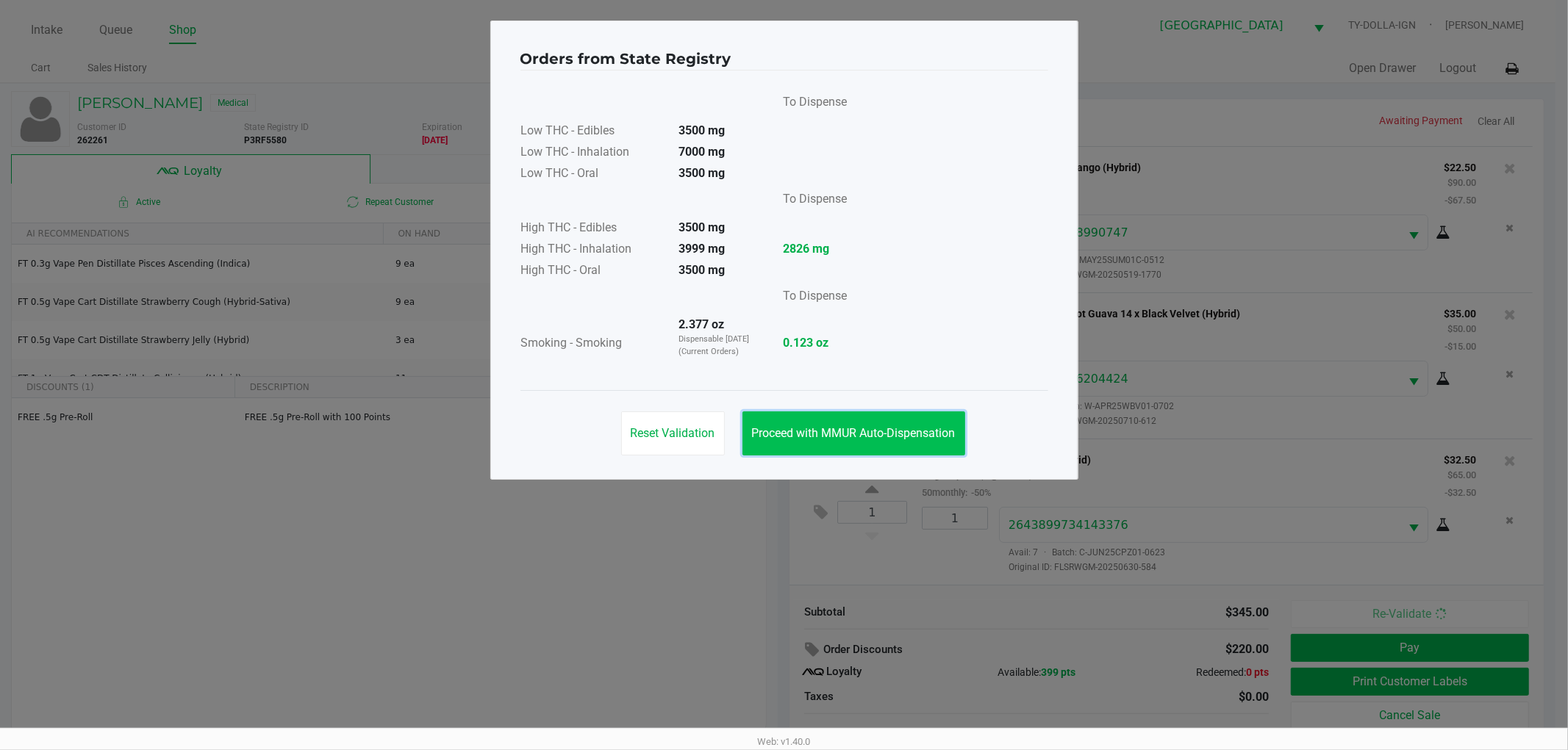
click at [832, 431] on span "Proceed with MMUR Auto-Dispensation" at bounding box center [853, 433] width 203 height 14
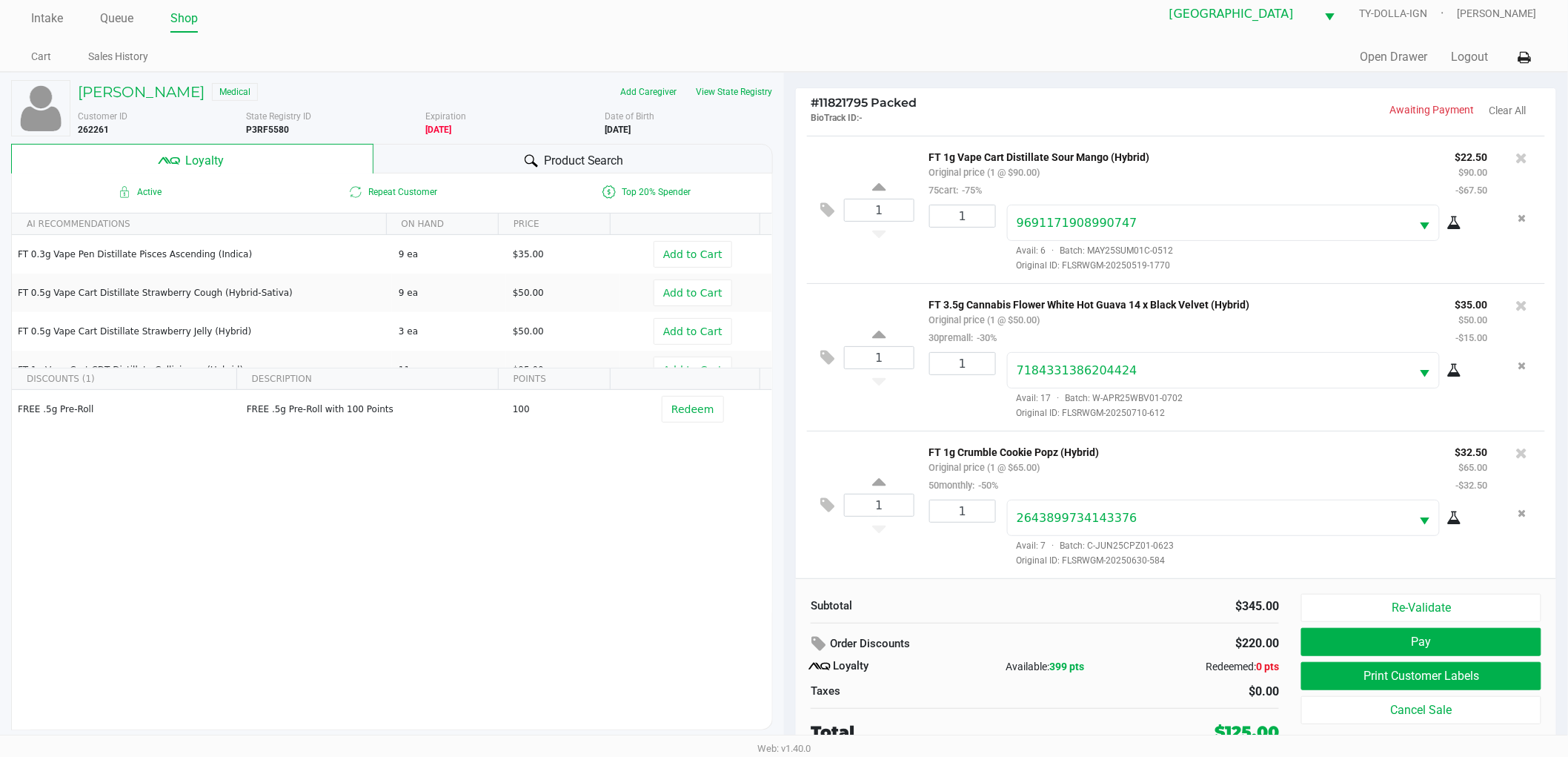
scroll to position [16, 0]
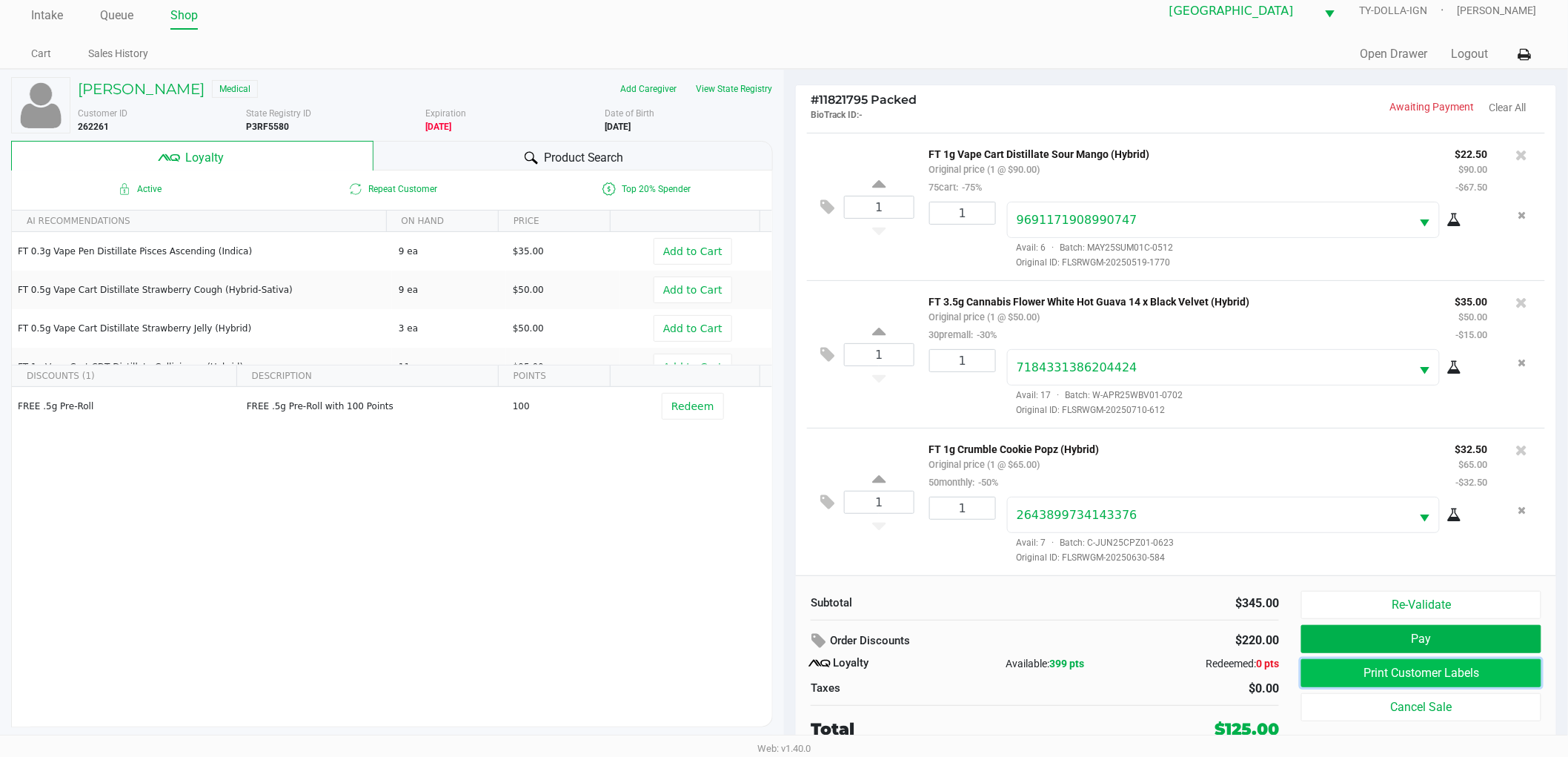
click at [1400, 672] on button "Print Customer Labels" at bounding box center [1421, 673] width 240 height 28
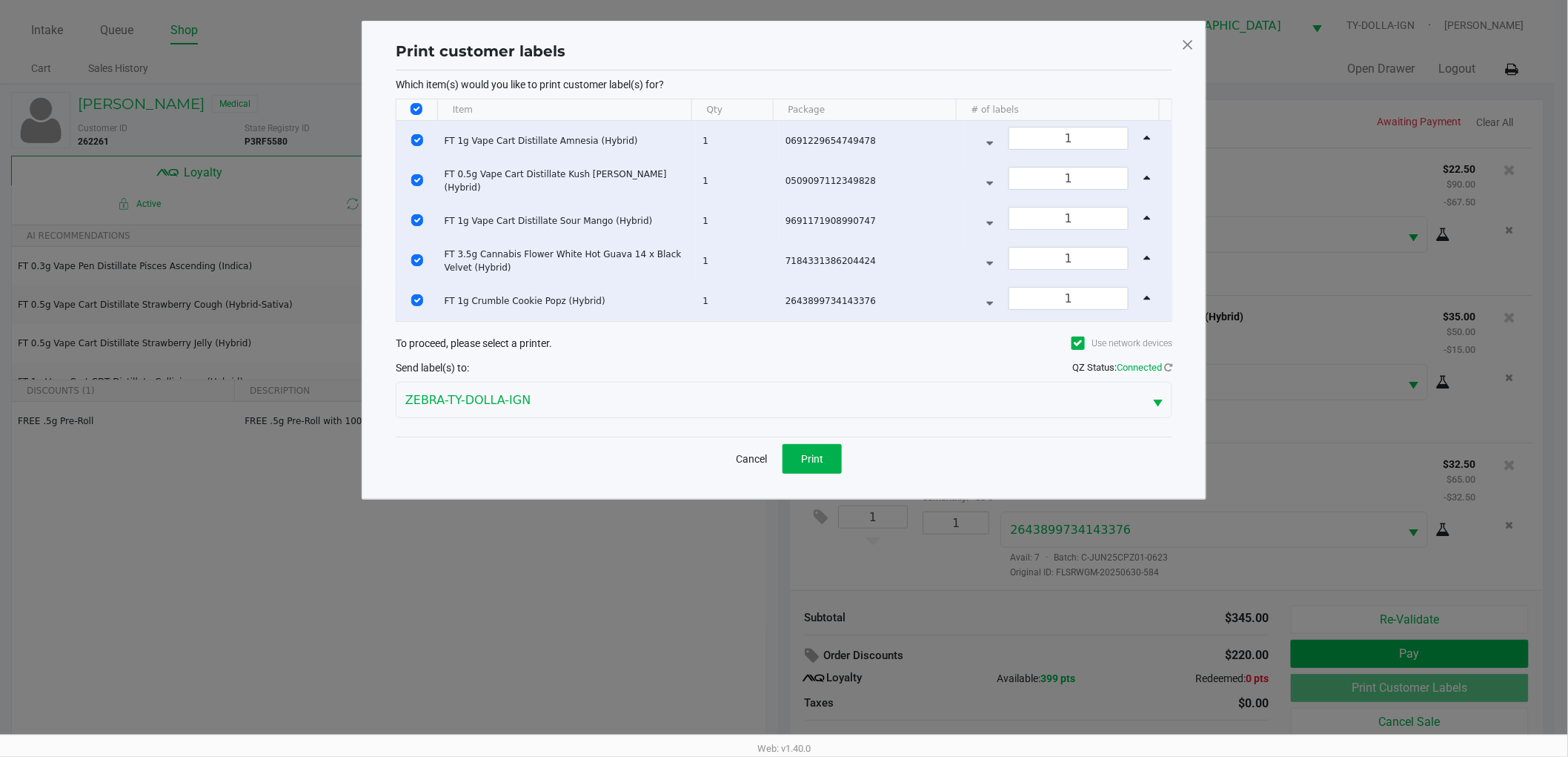
scroll to position [0, 0]
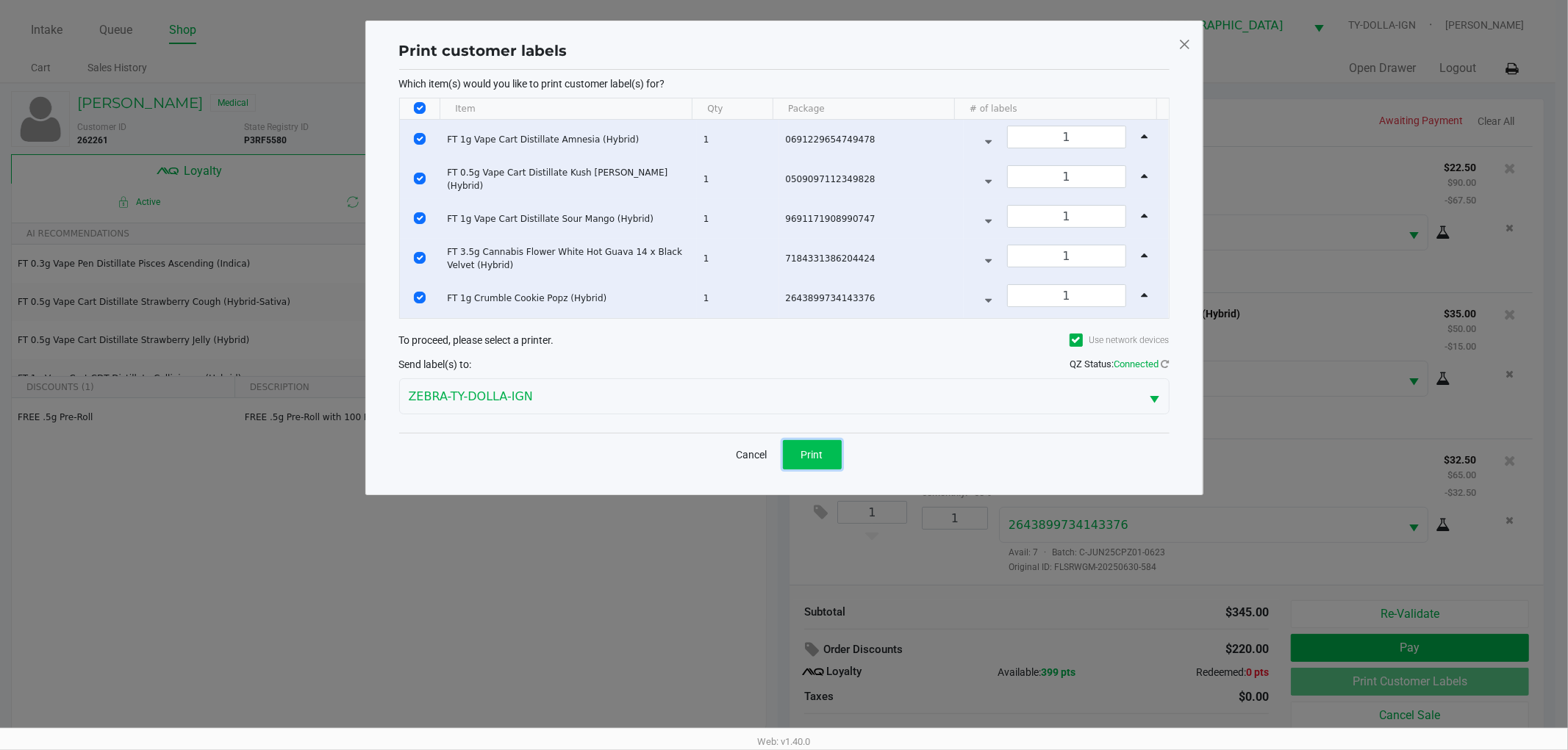
click at [821, 459] on span "Print" at bounding box center [812, 455] width 22 height 12
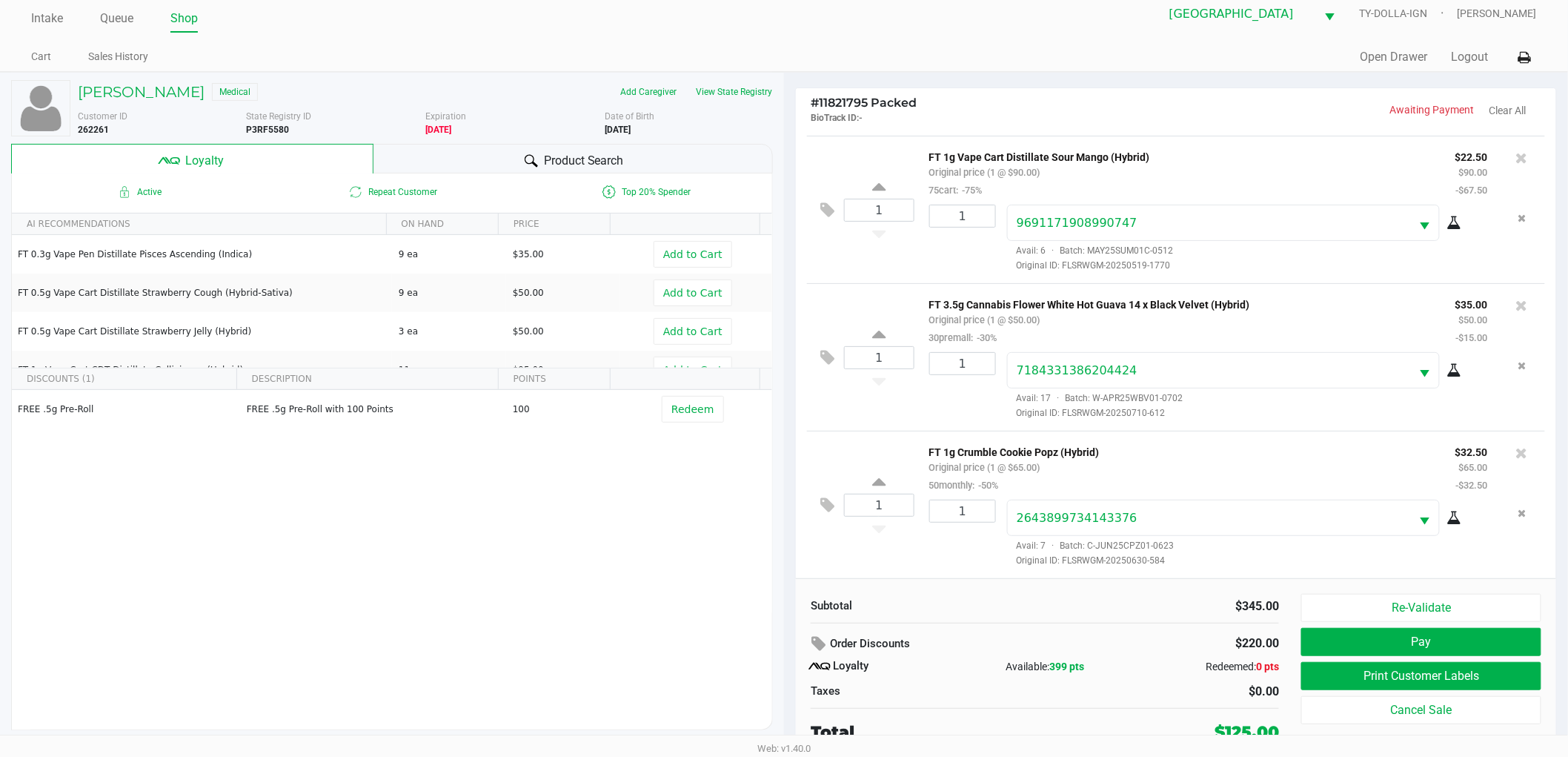
scroll to position [16, 0]
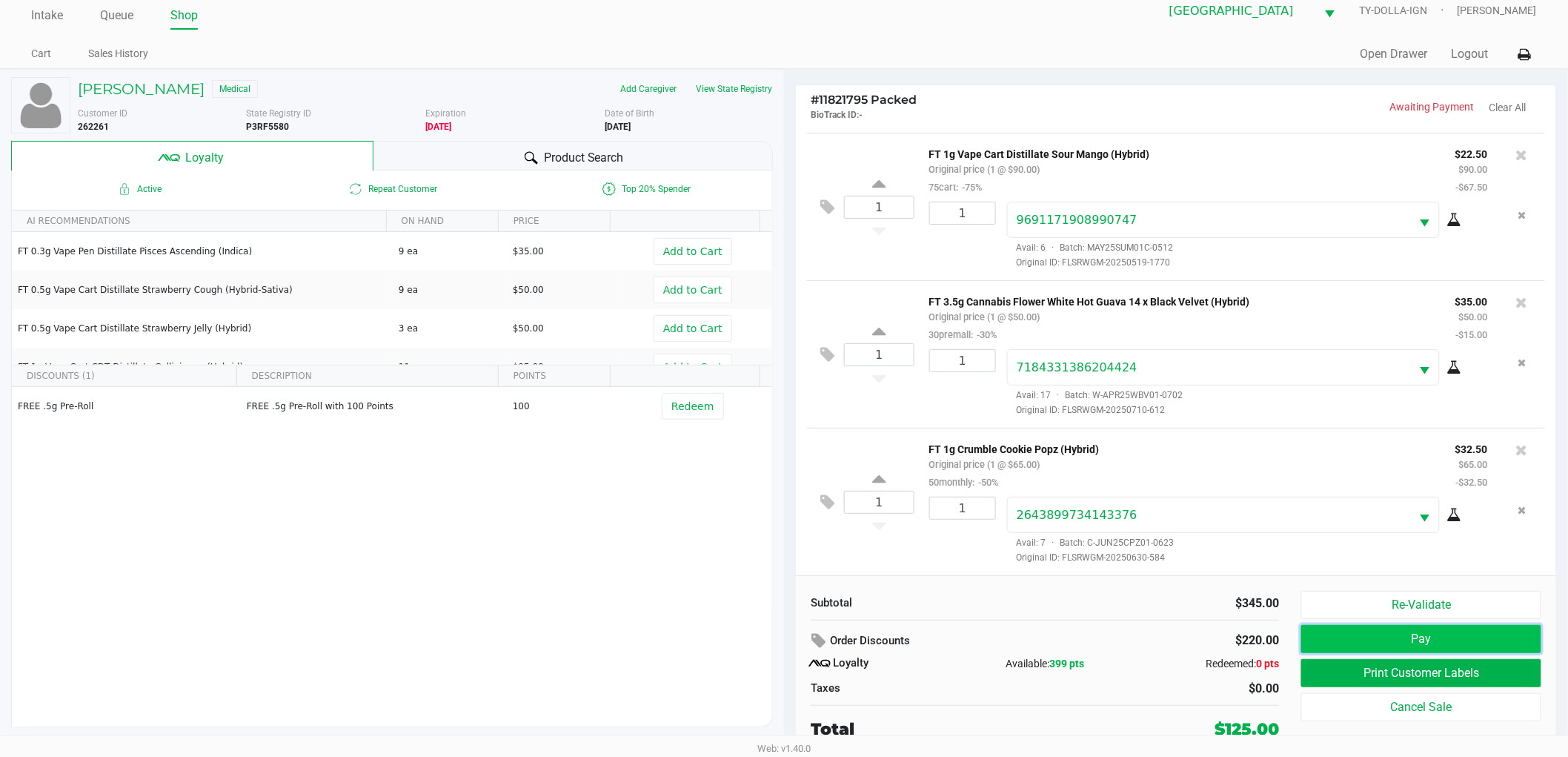
click at [1377, 637] on button "Pay" at bounding box center [1421, 639] width 240 height 28
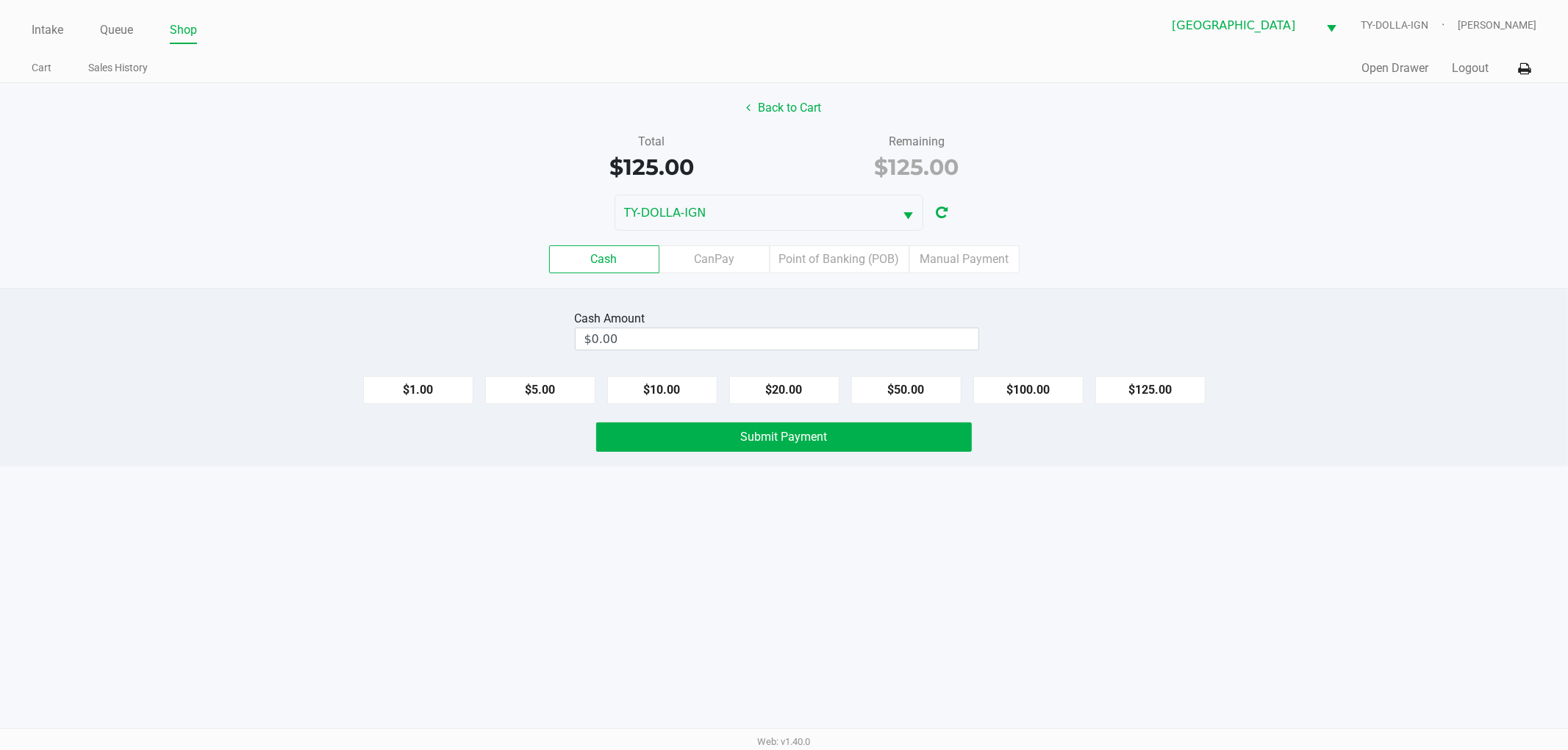
click at [629, 350] on kendo-numerictextbox "$0.00" at bounding box center [776, 339] width 404 height 22
click at [629, 343] on input "0" at bounding box center [776, 339] width 402 height 22
type input "$140.00"
click at [693, 439] on button "Submit Payment" at bounding box center [784, 437] width 376 height 29
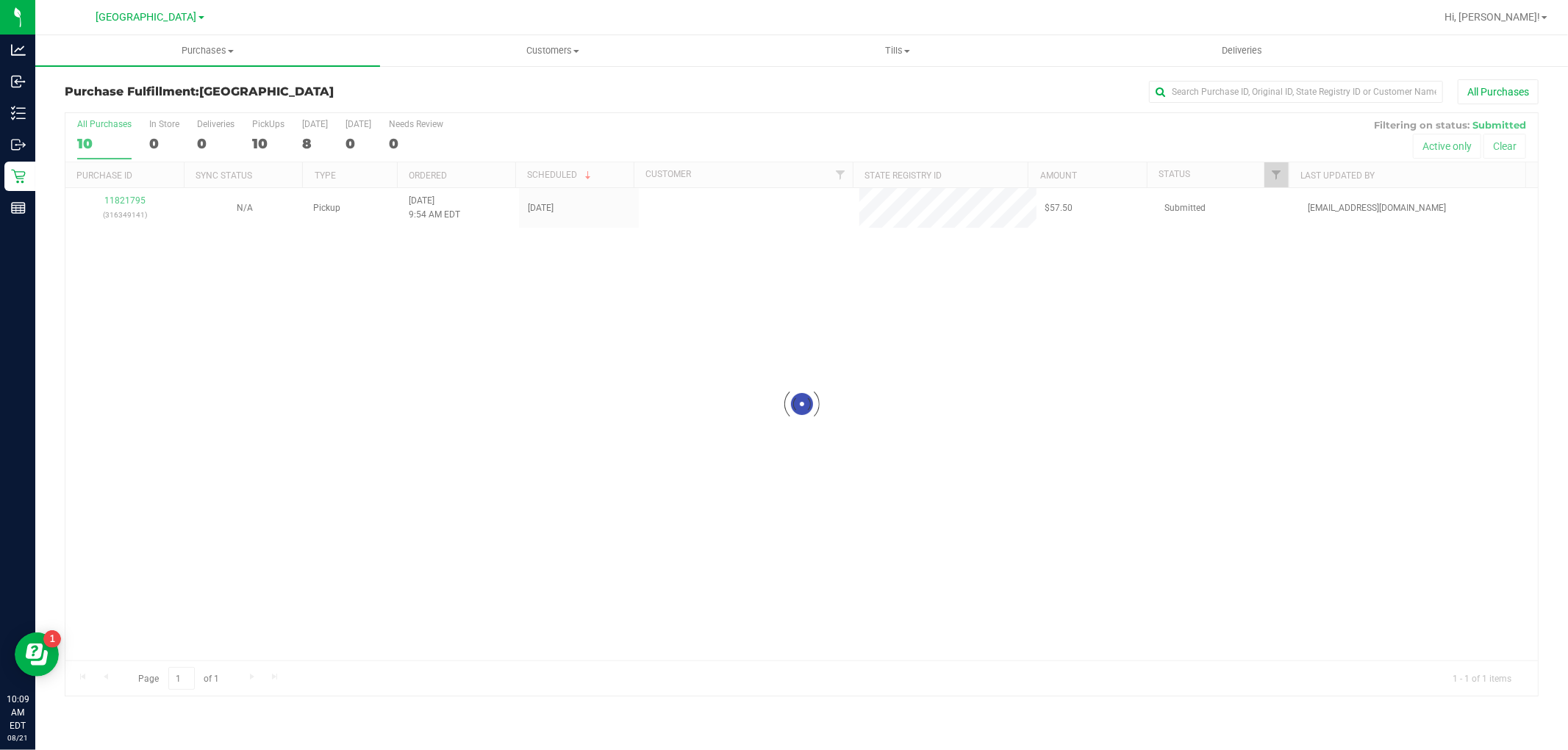
click at [318, 261] on div "Loading... 11821795 (316349141) N/A Pickup [DATE] 9:54 AM EDT 8/21/2025 $57.50 …" at bounding box center [801, 424] width 1472 height 472
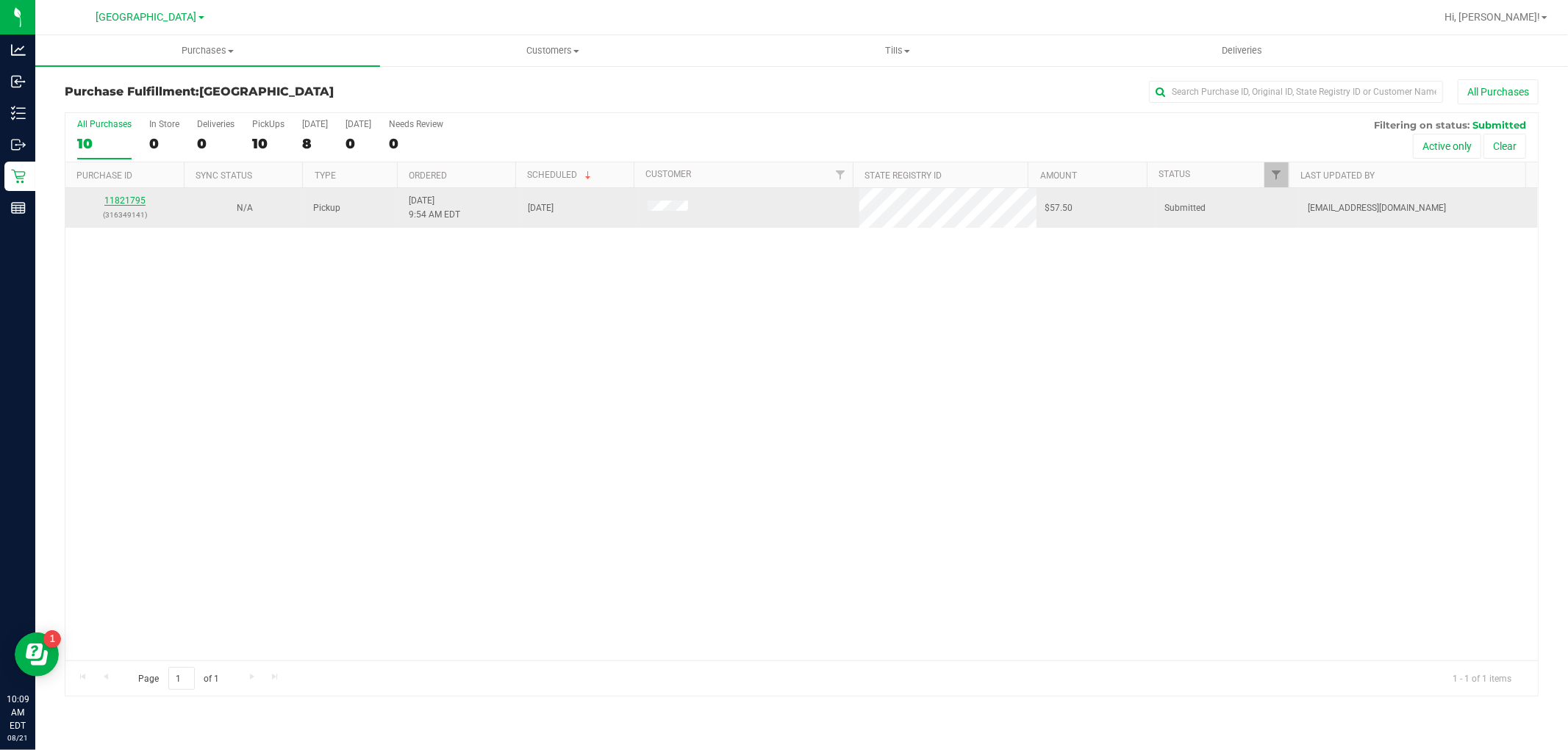
click at [129, 201] on link "11821795" at bounding box center [125, 201] width 42 height 10
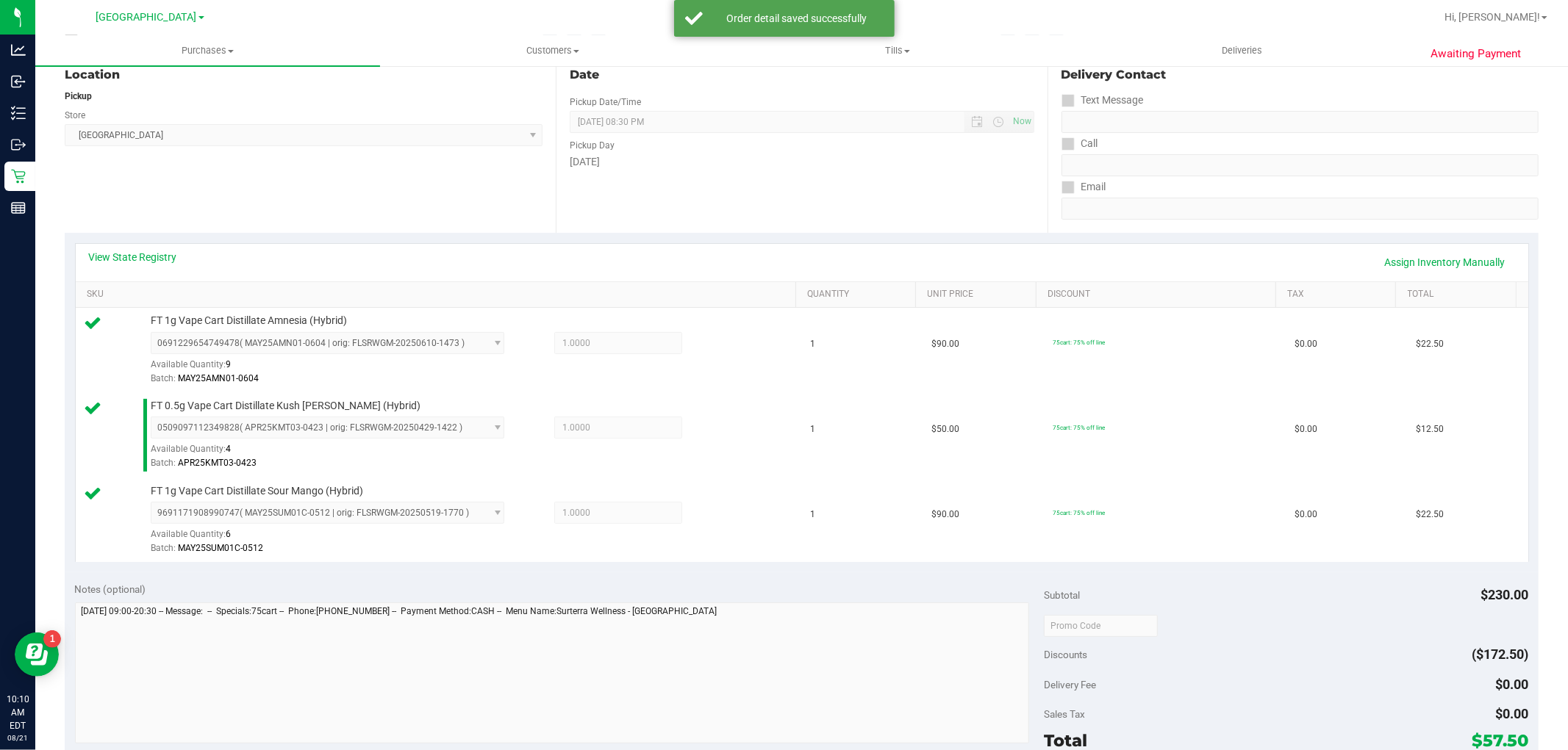
scroll to position [490, 0]
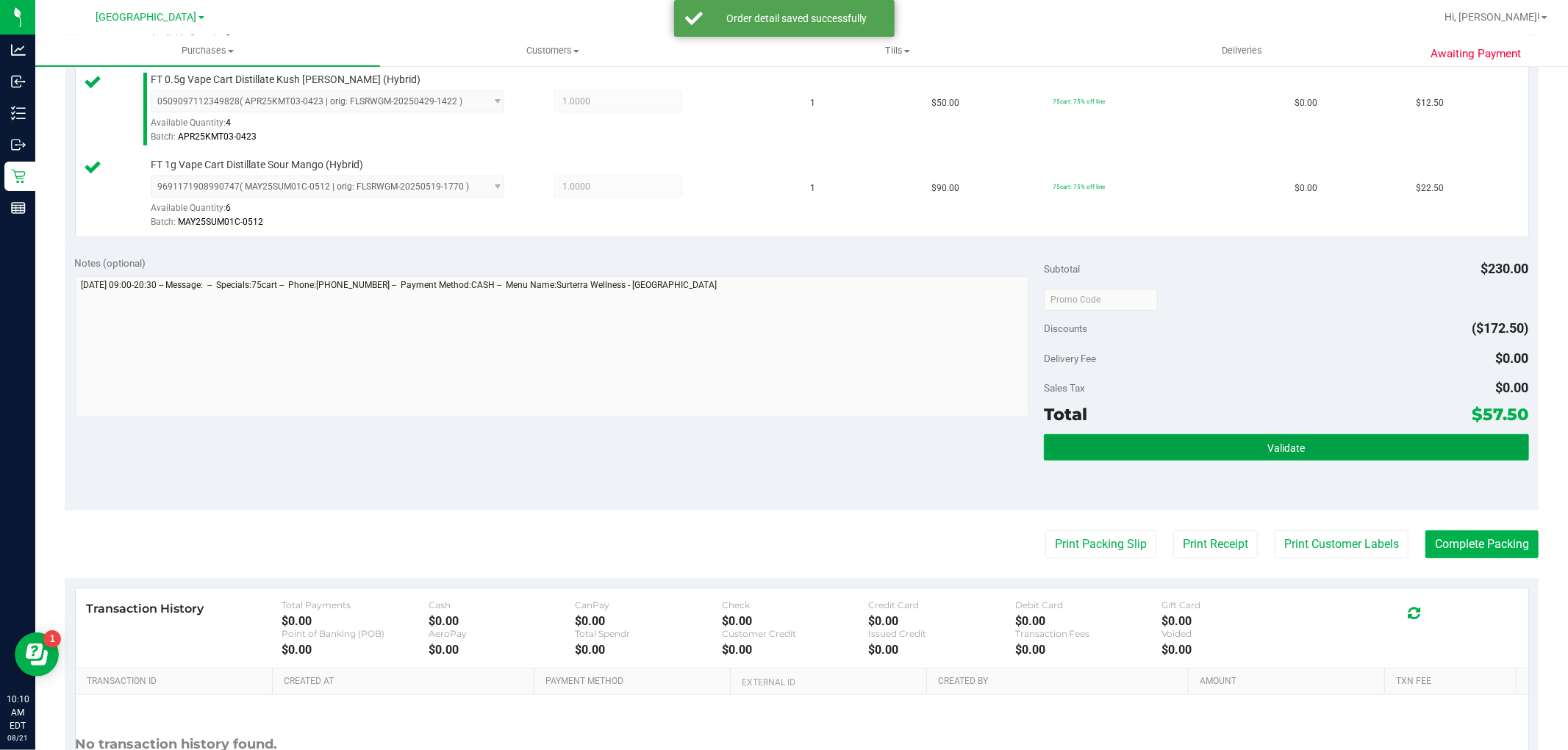
click at [1267, 451] on span "Validate" at bounding box center [1285, 448] width 37 height 12
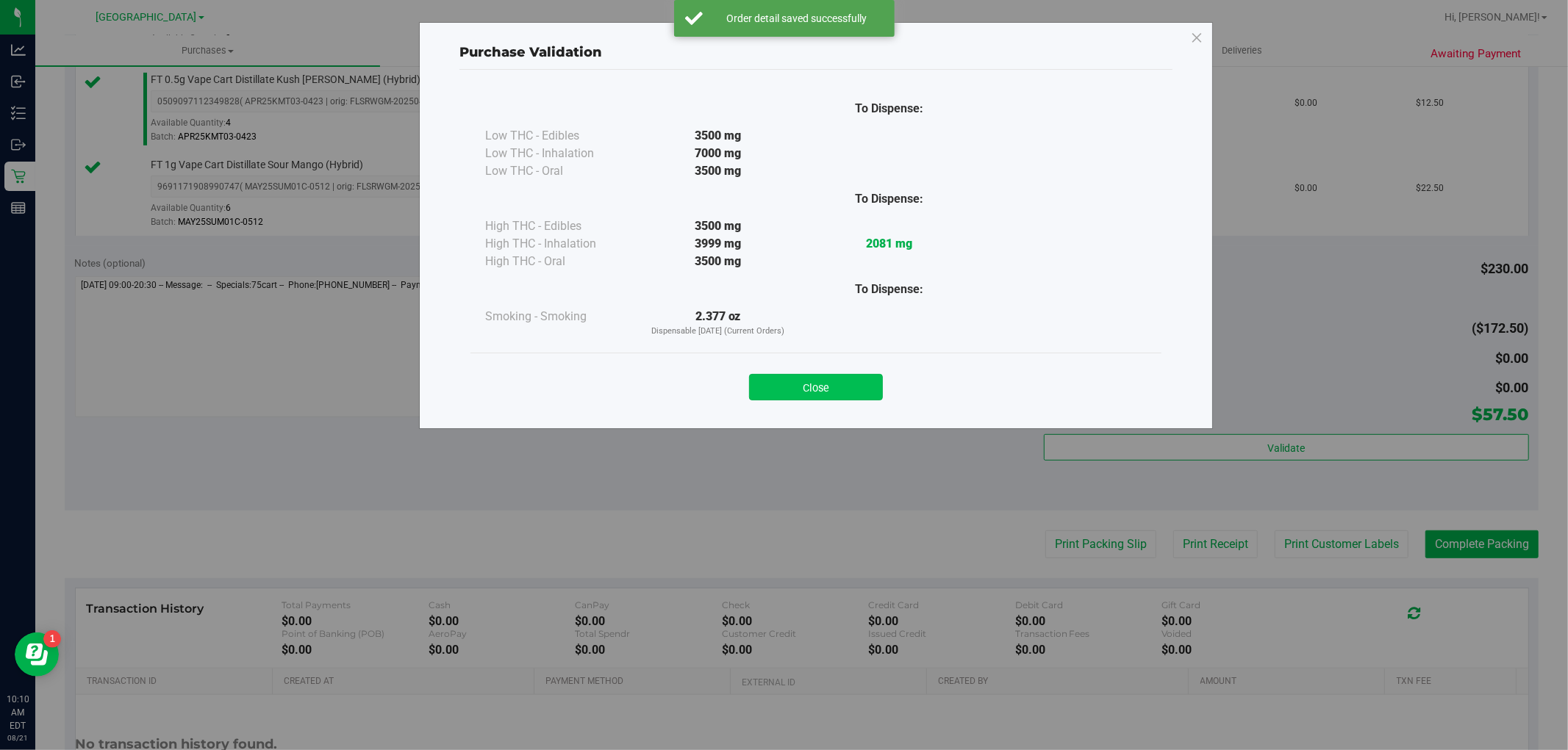
click at [835, 381] on button "Close" at bounding box center [815, 387] width 134 height 27
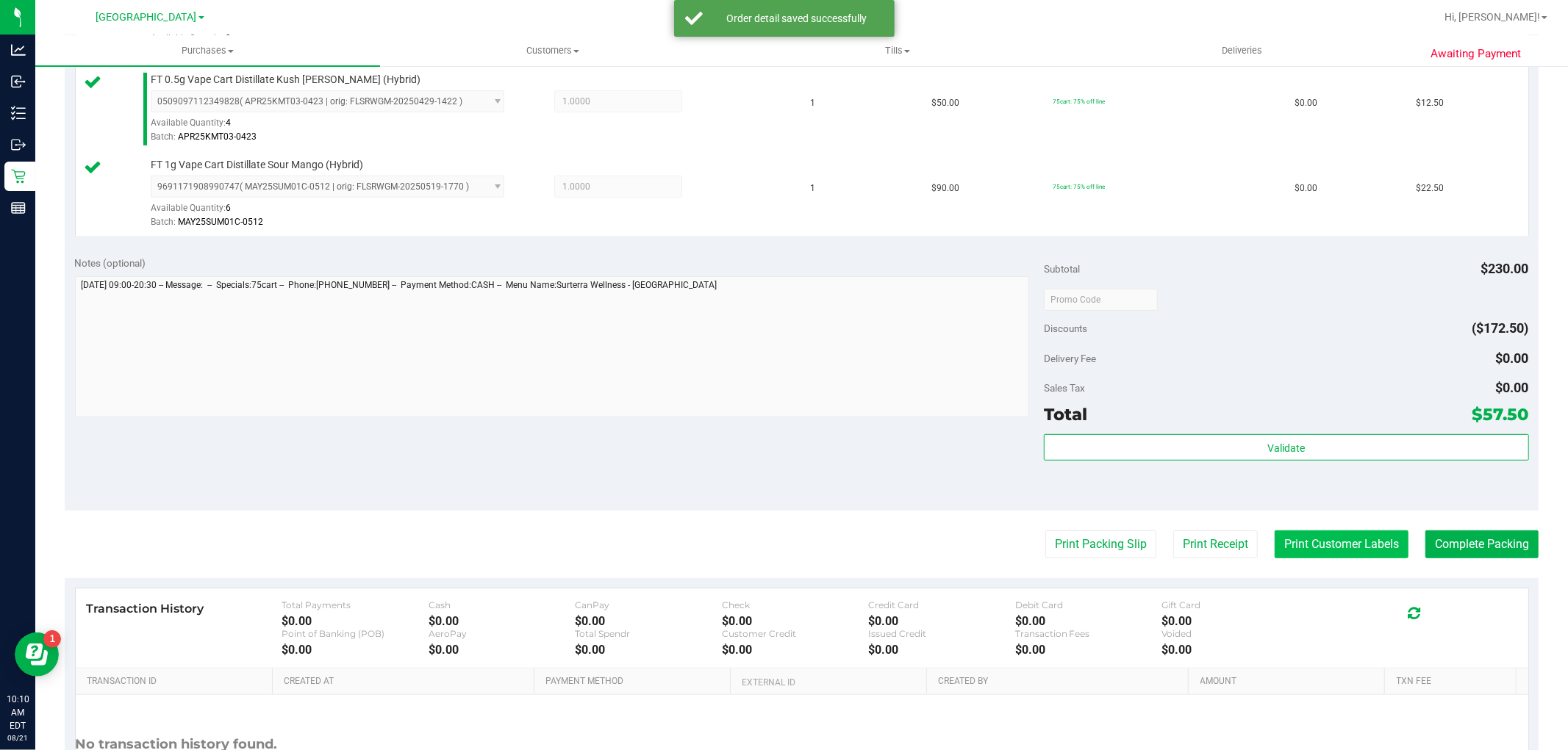
click at [1331, 542] on button "Print Customer Labels" at bounding box center [1341, 544] width 134 height 28
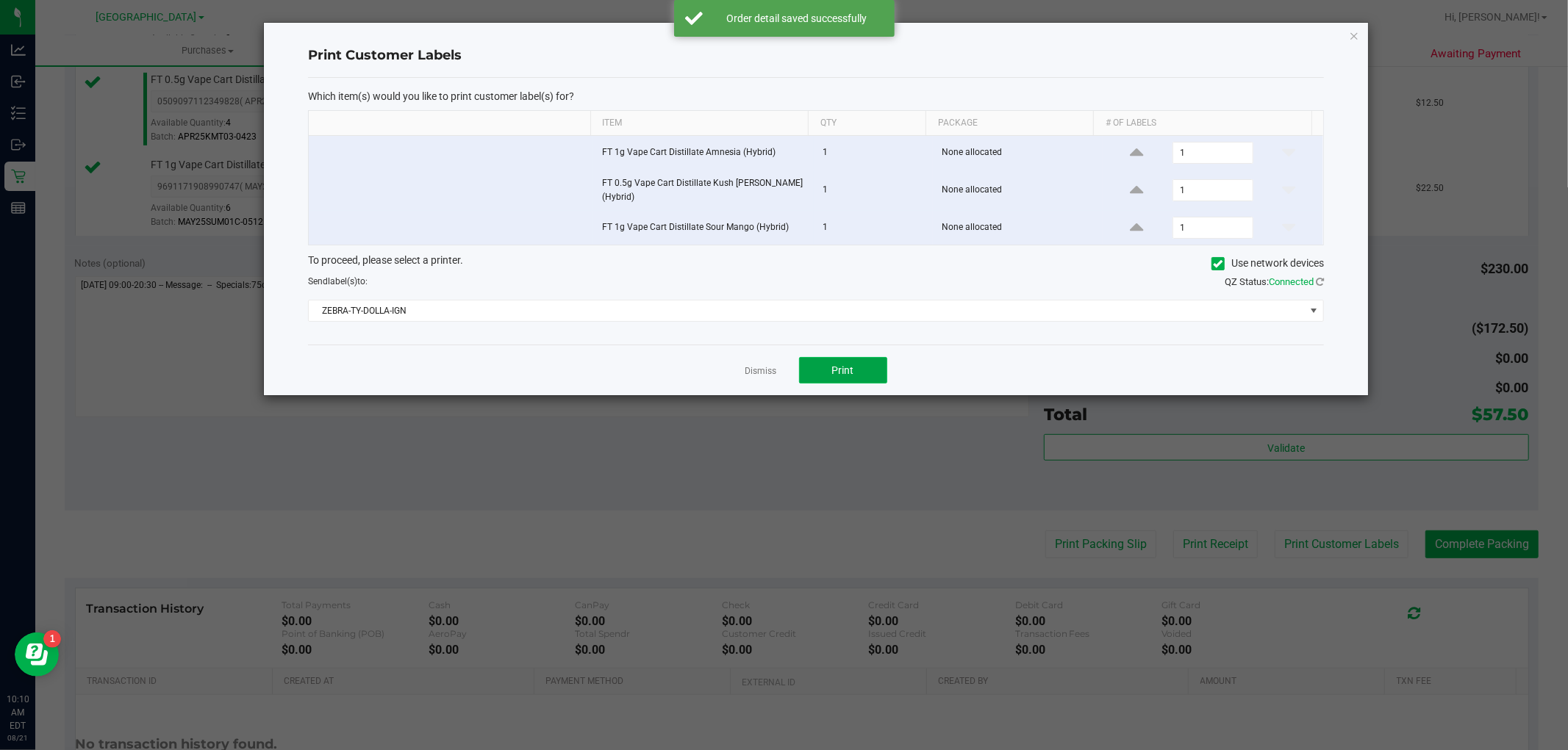
click at [822, 371] on button "Print" at bounding box center [843, 370] width 88 height 27
click at [758, 366] on link "Dismiss" at bounding box center [761, 371] width 32 height 12
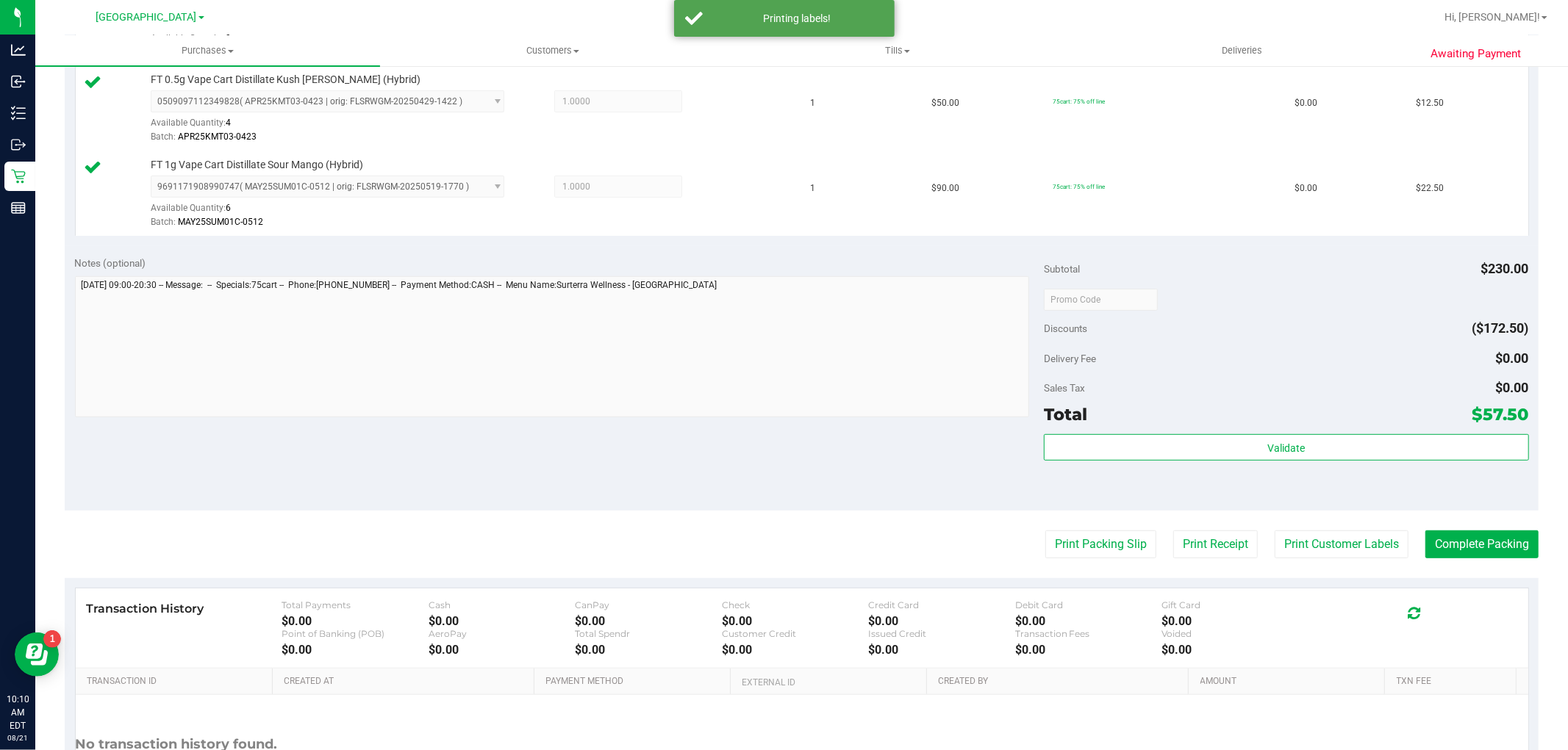
click at [1430, 529] on purchase-details "Back Edit Purchase Cancel Purchase View Profile # 11821795 BioTrack ID: - Submi…" at bounding box center [801, 221] width 1474 height 1263
click at [1433, 544] on button "Complete Packing" at bounding box center [1481, 544] width 113 height 28
